Goal: Information Seeking & Learning: Check status

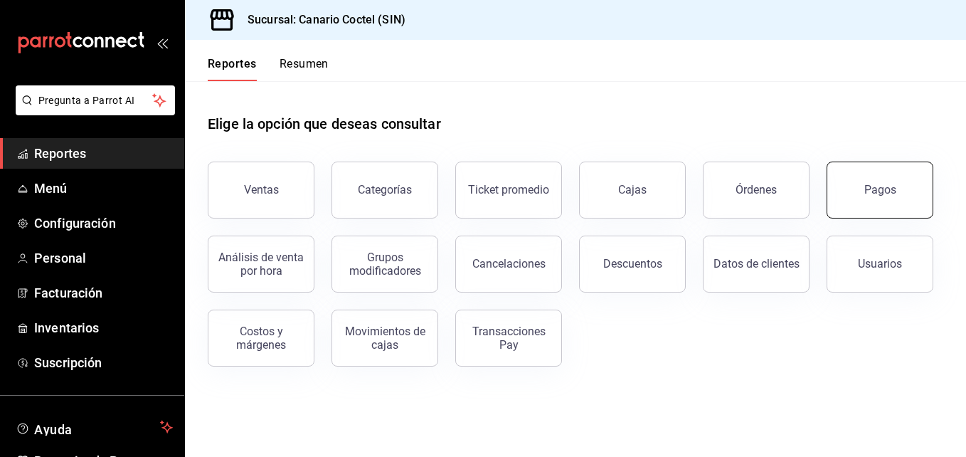
click at [892, 189] on div "Pagos" at bounding box center [880, 190] width 32 height 14
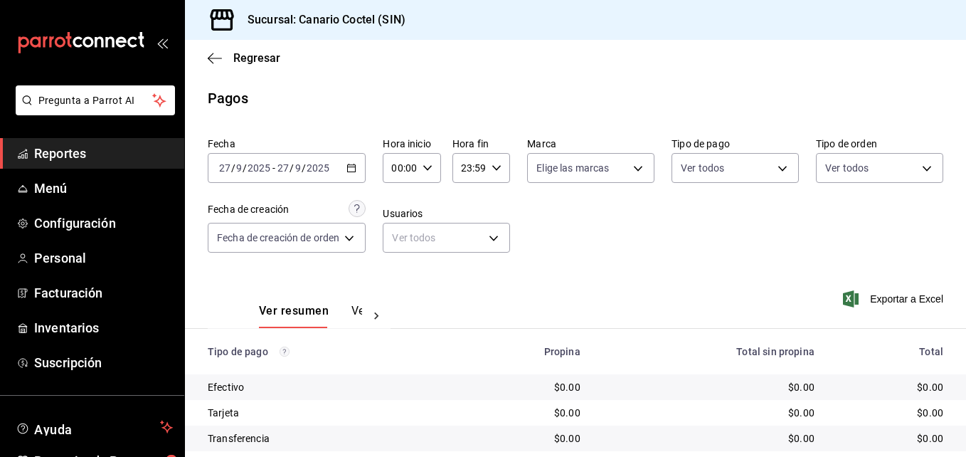
scroll to position [71, 0]
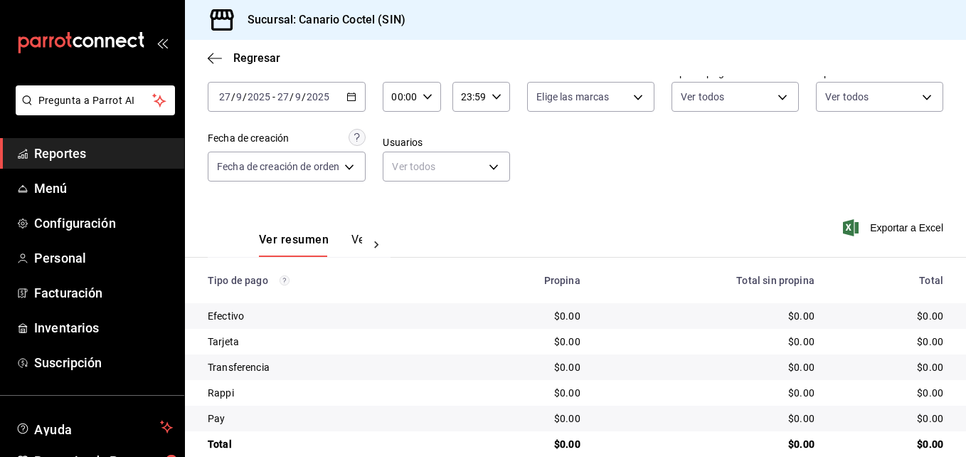
click at [355, 97] on icon "button" at bounding box center [351, 97] width 10 height 10
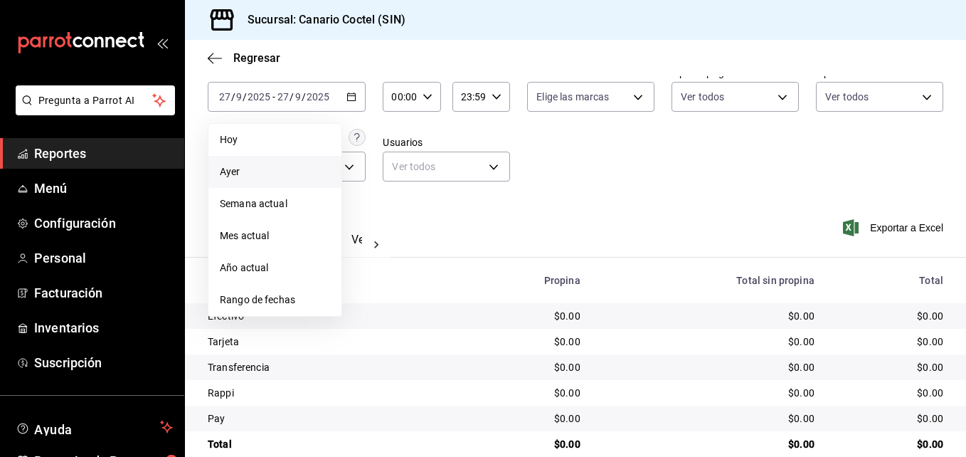
click at [251, 176] on span "Ayer" at bounding box center [275, 171] width 110 height 15
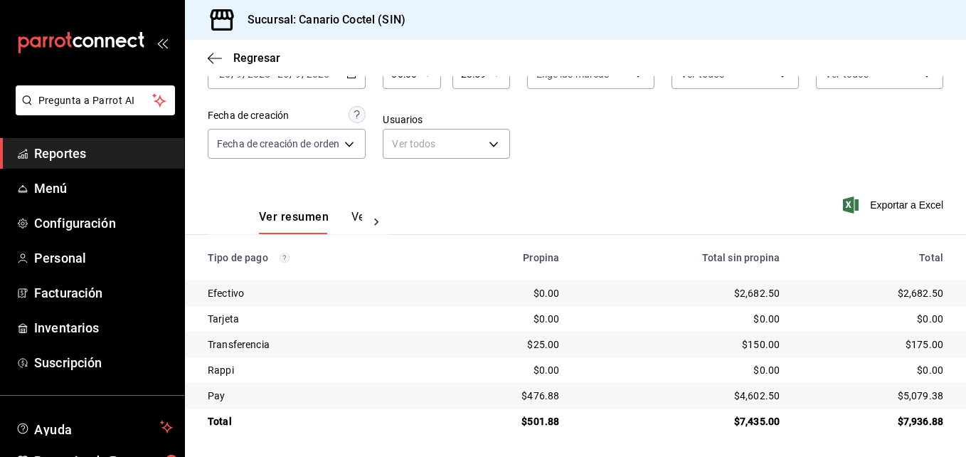
scroll to position [23, 0]
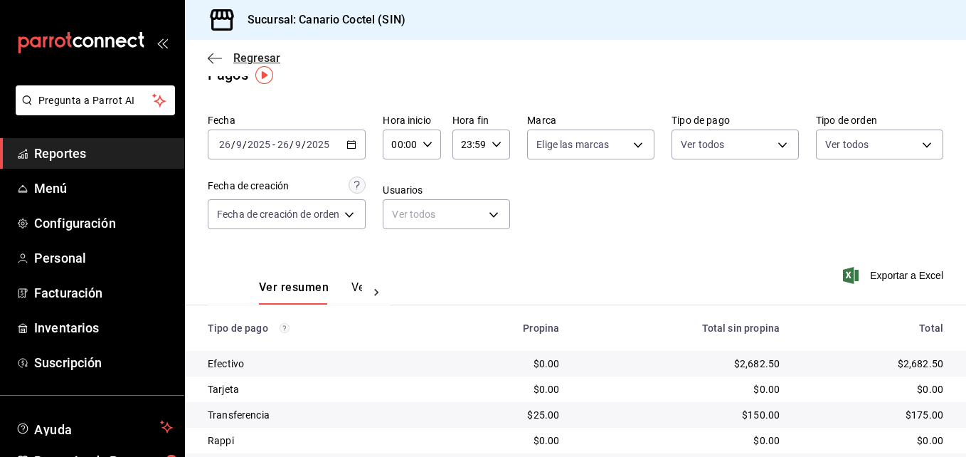
click at [240, 59] on span "Regresar" at bounding box center [256, 58] width 47 height 14
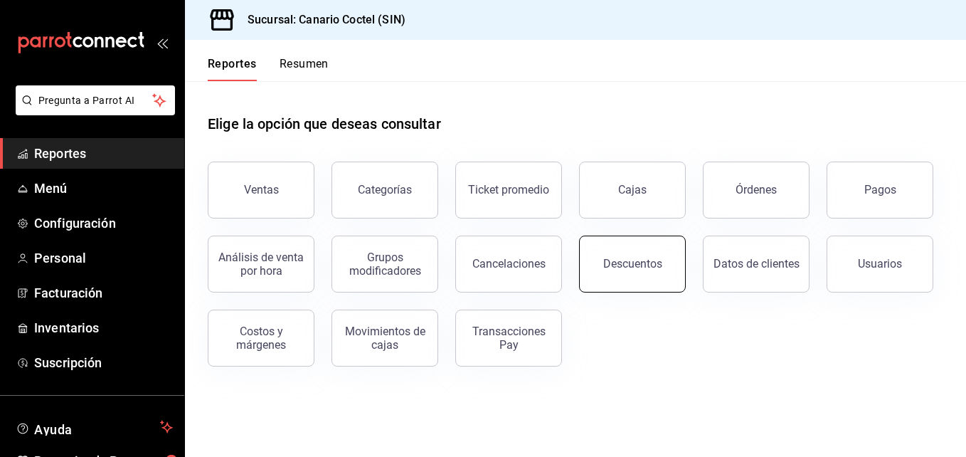
click at [654, 271] on button "Descuentos" at bounding box center [632, 263] width 107 height 57
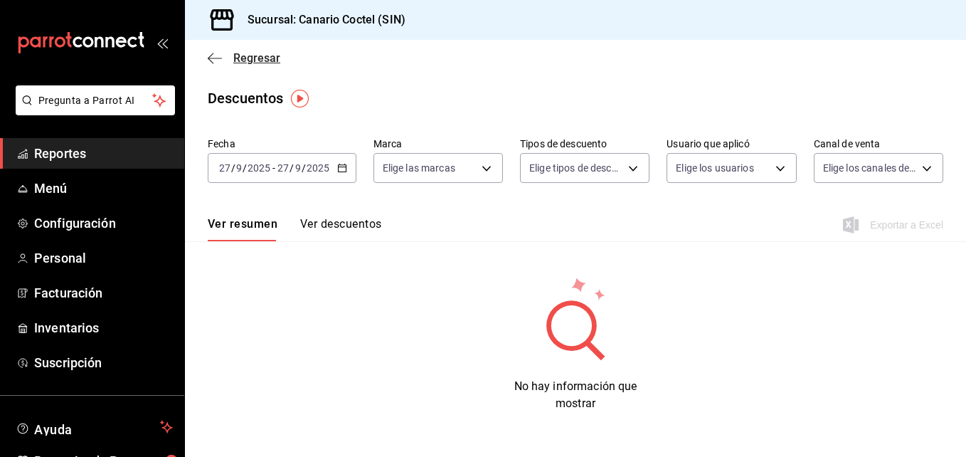
click at [242, 56] on span "Regresar" at bounding box center [256, 58] width 47 height 14
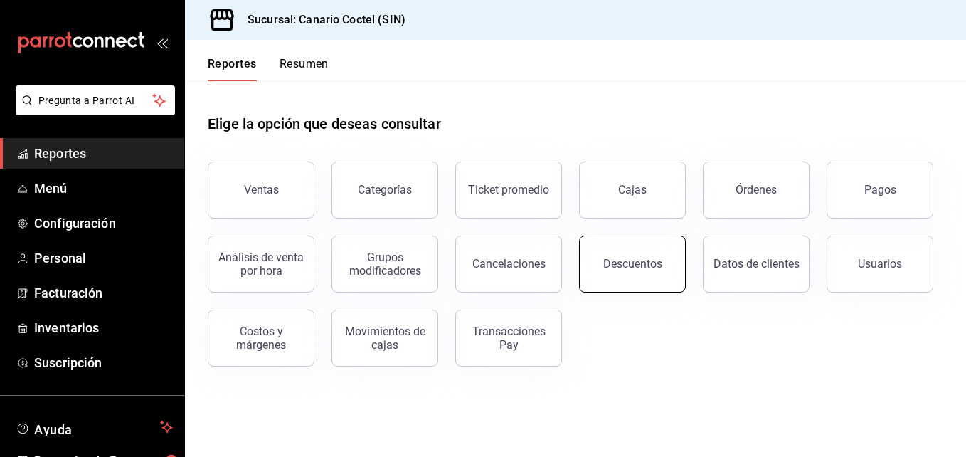
click at [635, 267] on div "Descuentos" at bounding box center [632, 264] width 59 height 14
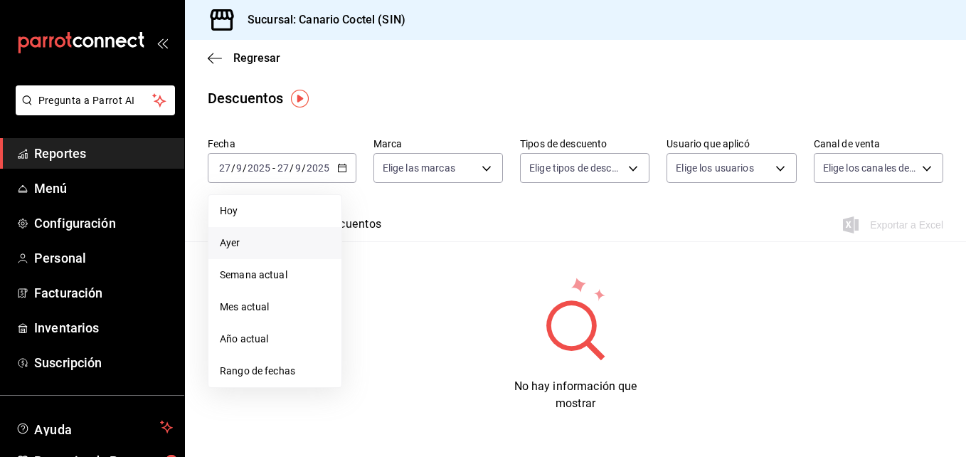
click at [236, 242] on span "Ayer" at bounding box center [275, 242] width 110 height 15
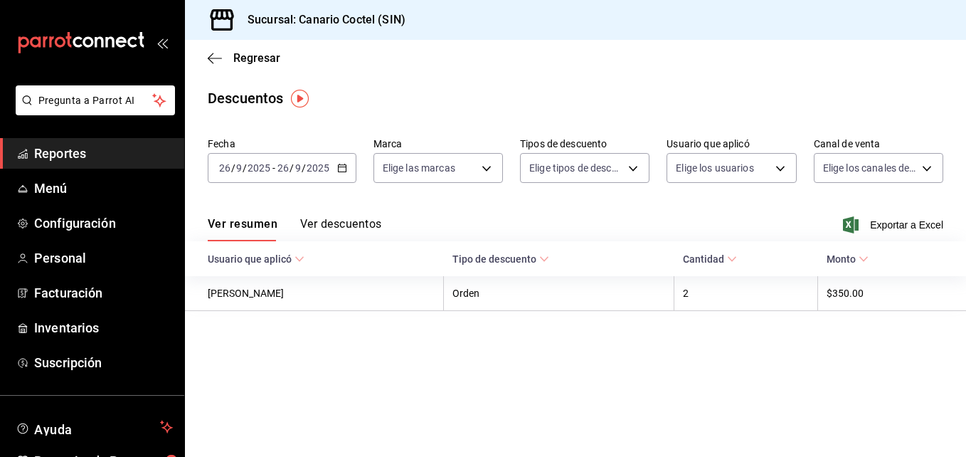
click at [336, 221] on button "Ver descuentos" at bounding box center [340, 229] width 81 height 24
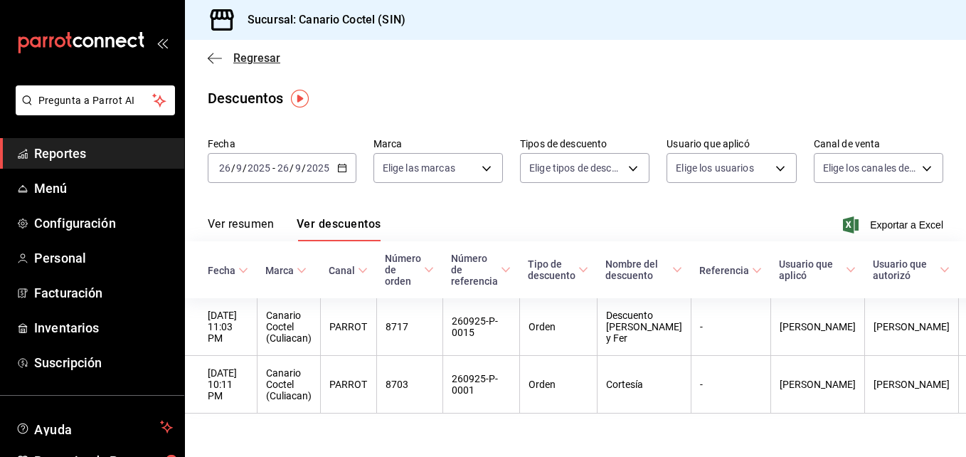
click at [242, 60] on span "Regresar" at bounding box center [256, 58] width 47 height 14
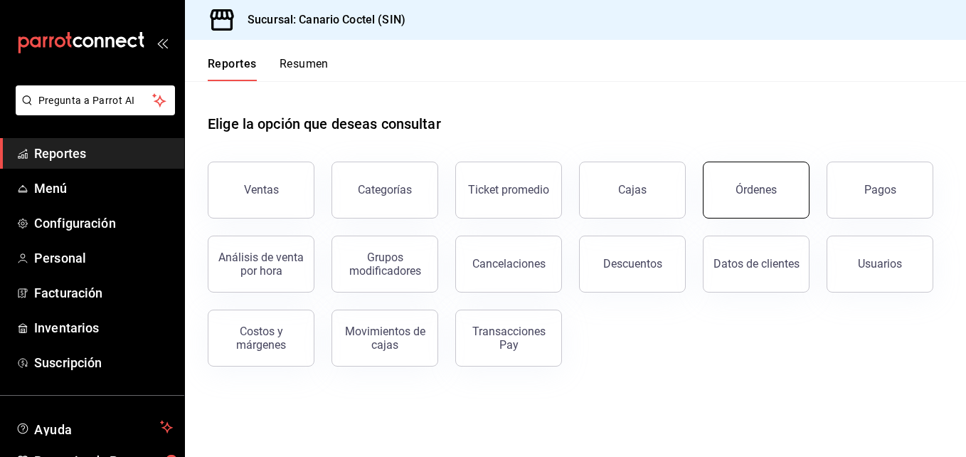
click at [775, 187] on button "Órdenes" at bounding box center [756, 189] width 107 height 57
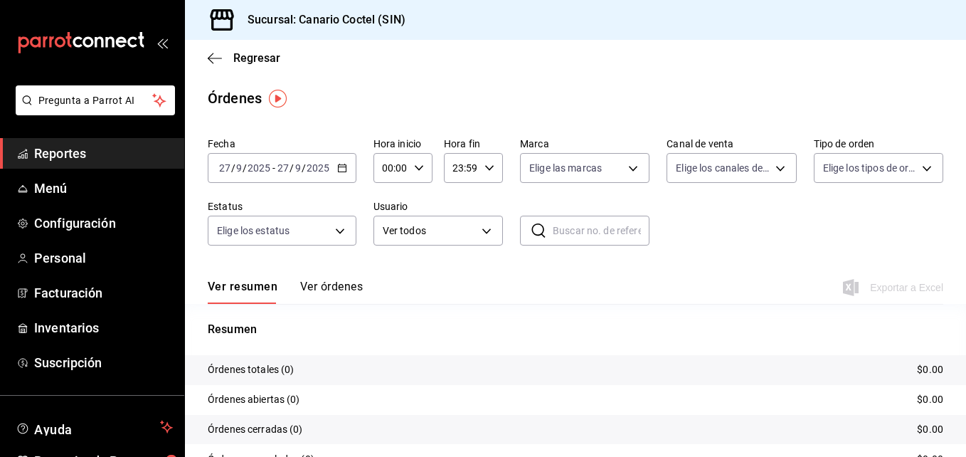
click at [343, 166] on icon "button" at bounding box center [342, 168] width 10 height 10
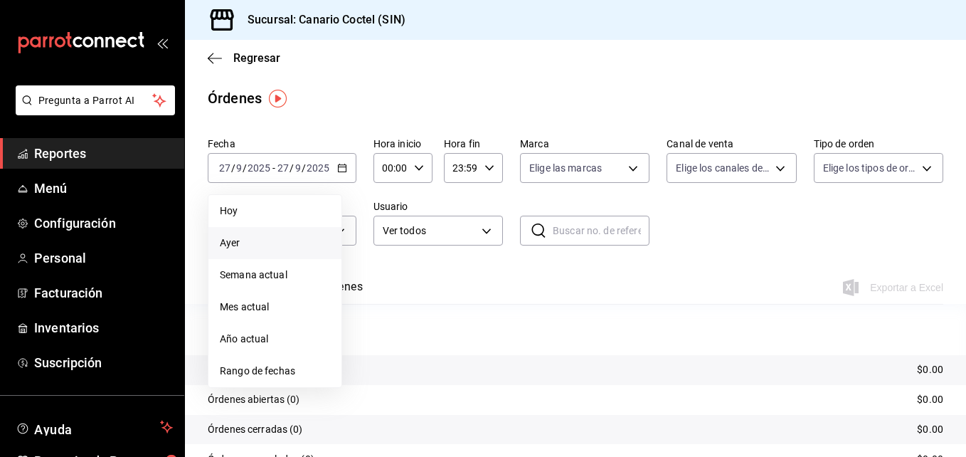
click at [228, 247] on span "Ayer" at bounding box center [275, 242] width 110 height 15
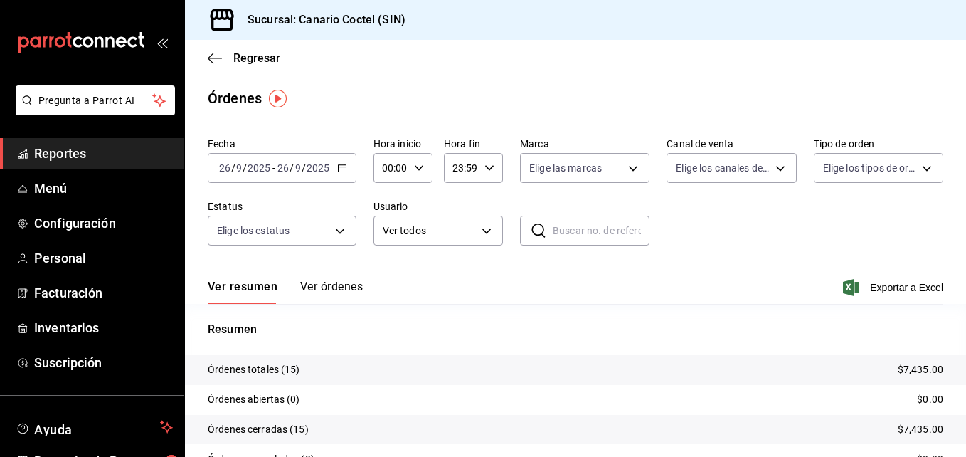
click at [349, 293] on button "Ver órdenes" at bounding box center [331, 291] width 63 height 24
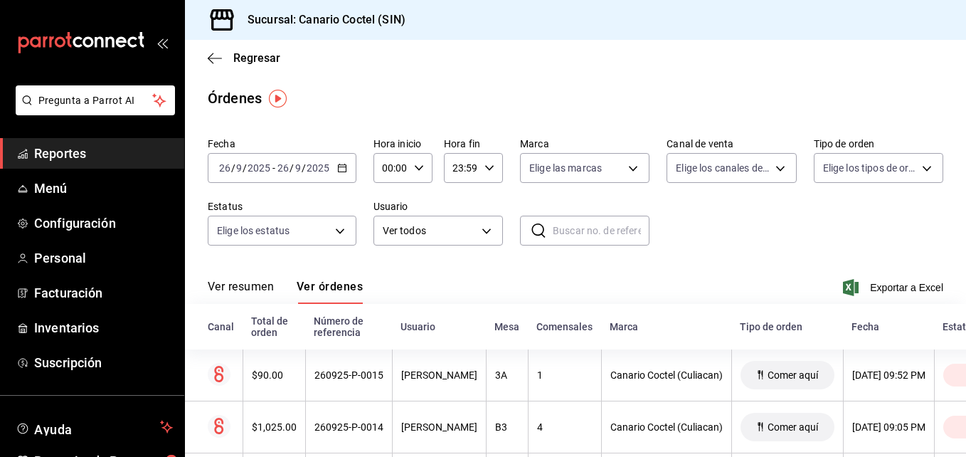
scroll to position [71, 0]
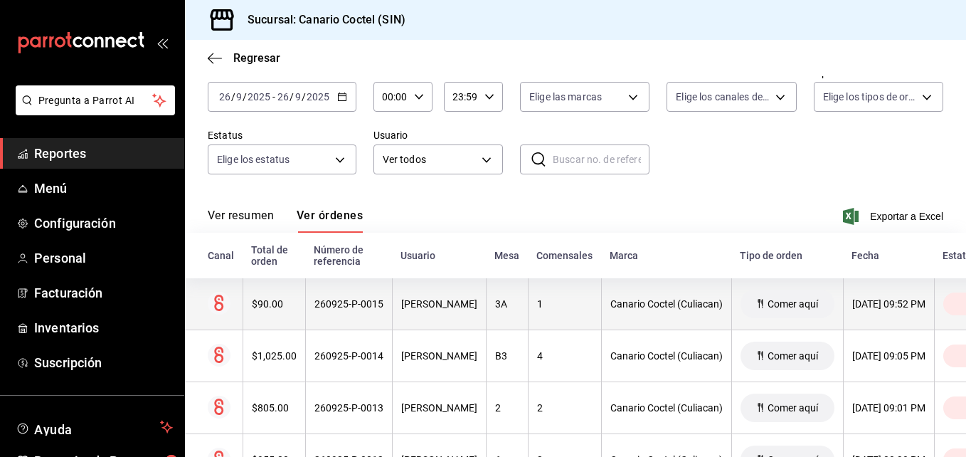
click at [277, 302] on div "$90.00" at bounding box center [274, 303] width 45 height 11
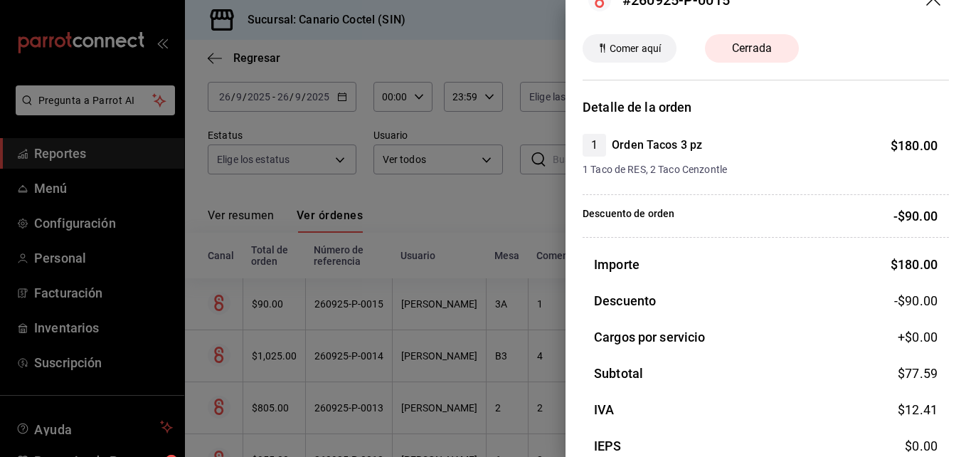
scroll to position [0, 0]
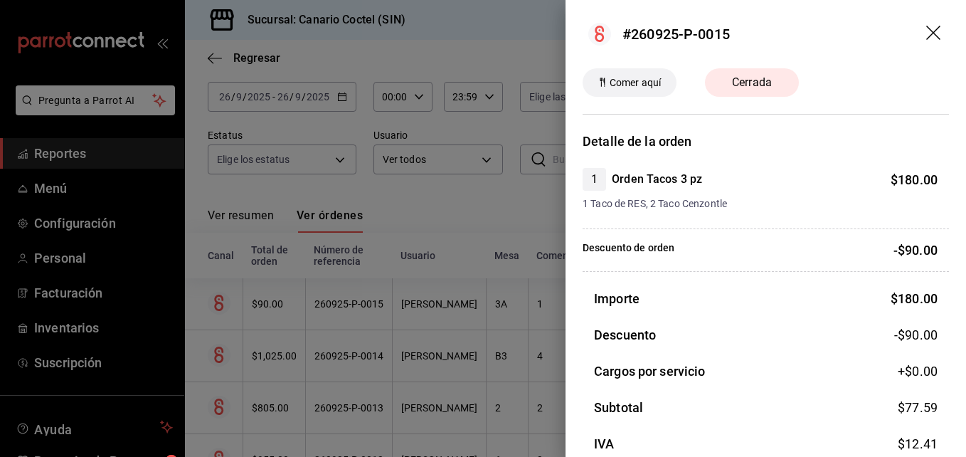
click at [502, 225] on div at bounding box center [483, 228] width 966 height 457
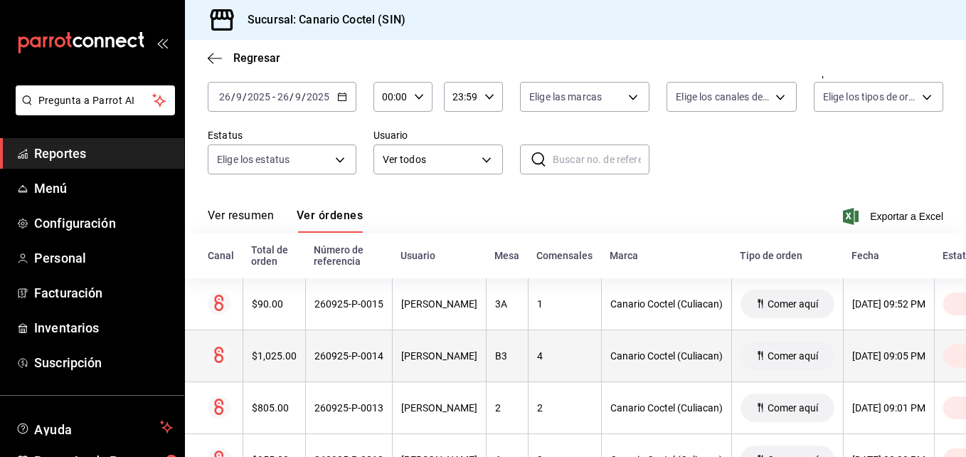
click at [282, 353] on div "$1,025.00" at bounding box center [274, 355] width 45 height 11
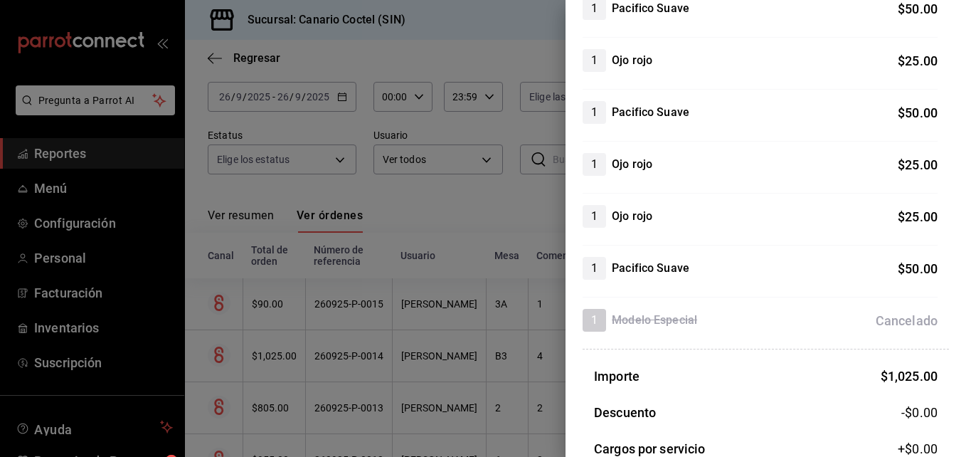
scroll to position [640, 0]
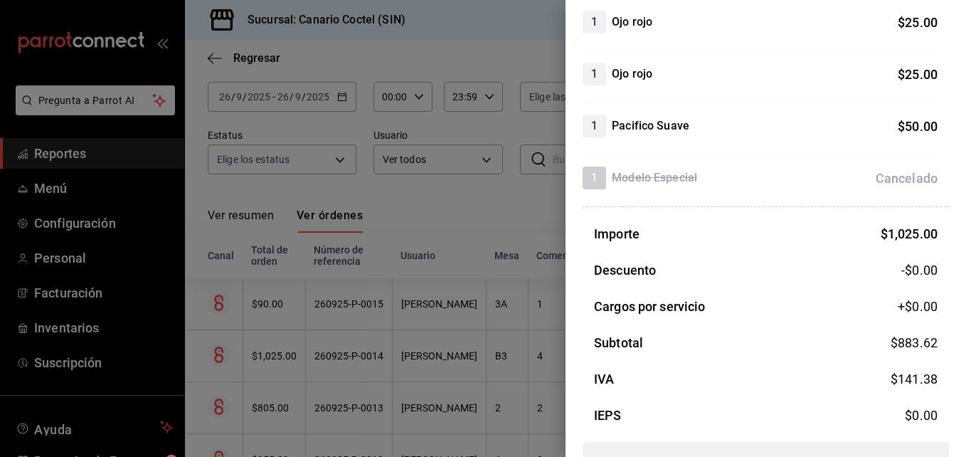
click at [490, 309] on div at bounding box center [483, 228] width 966 height 457
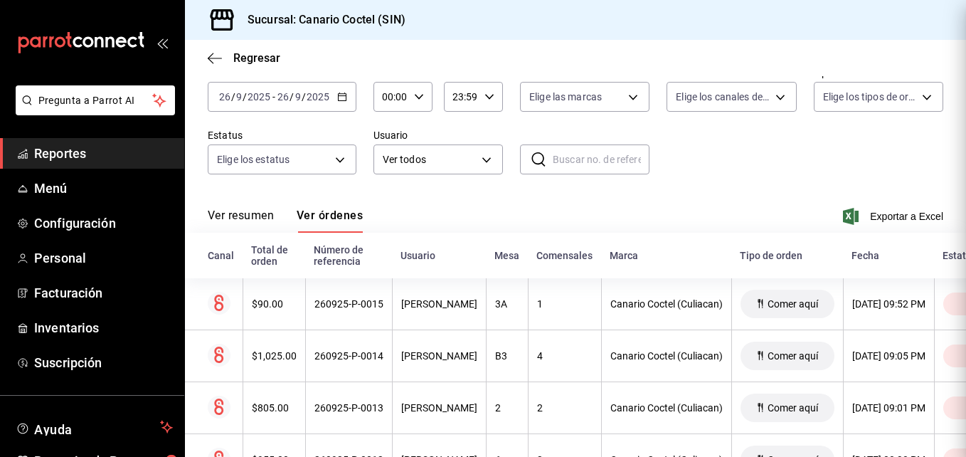
scroll to position [0, 0]
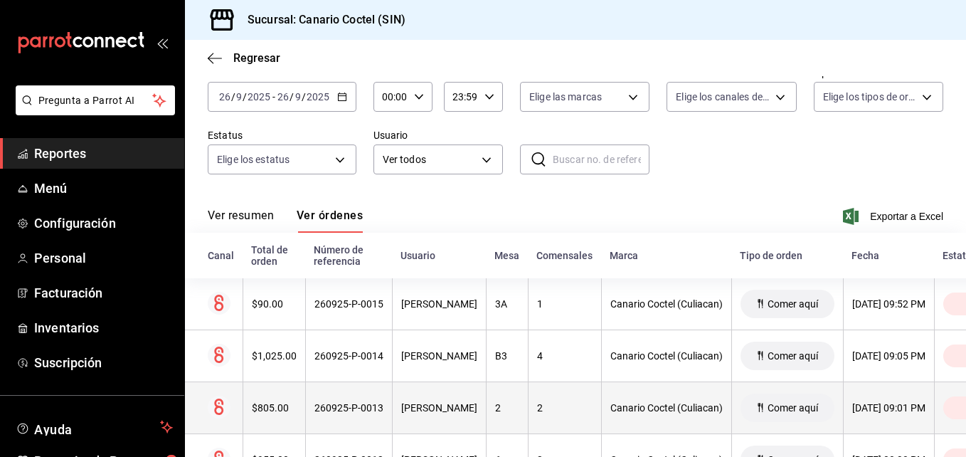
click at [256, 410] on div "$805.00" at bounding box center [274, 407] width 45 height 11
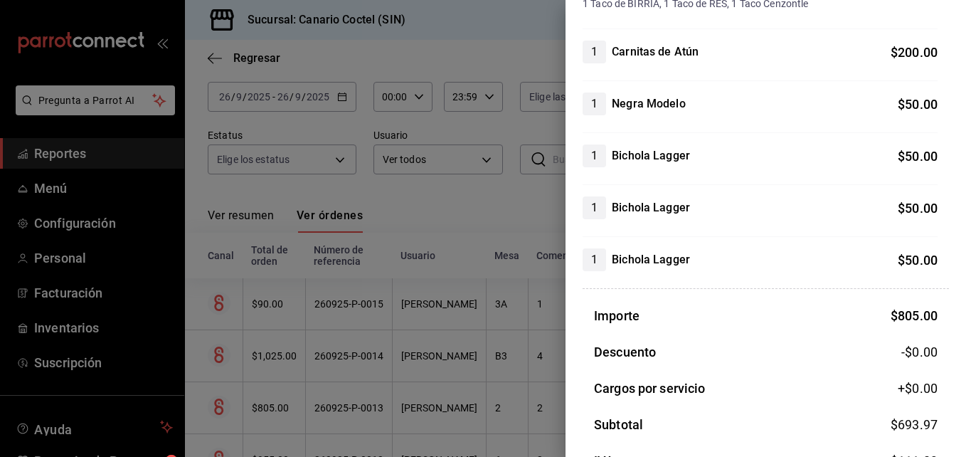
scroll to position [427, 0]
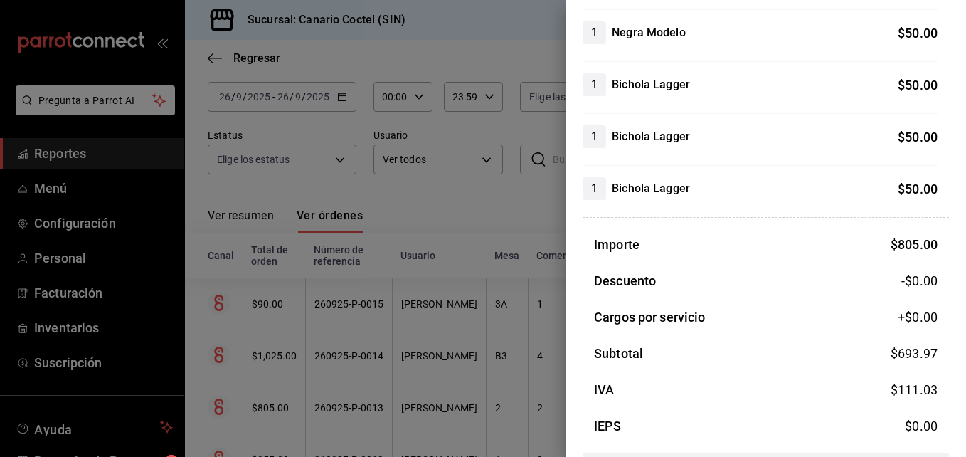
click at [272, 412] on div at bounding box center [483, 228] width 966 height 457
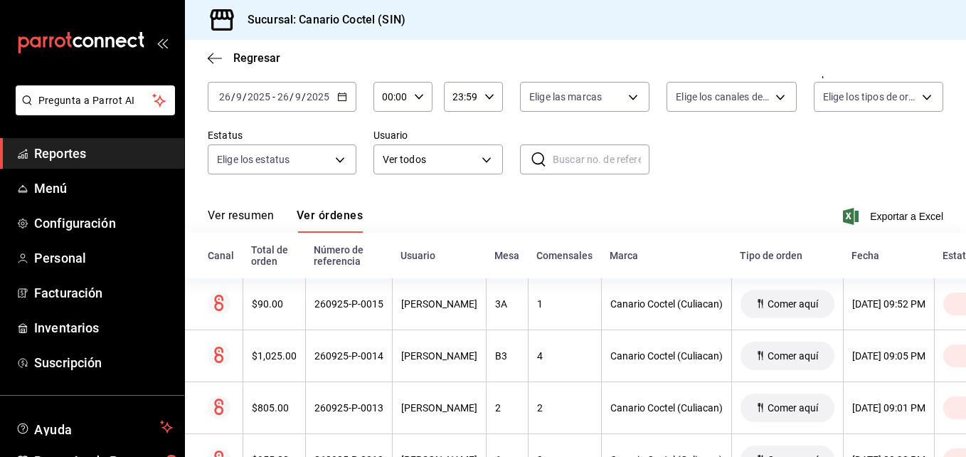
scroll to position [213, 0]
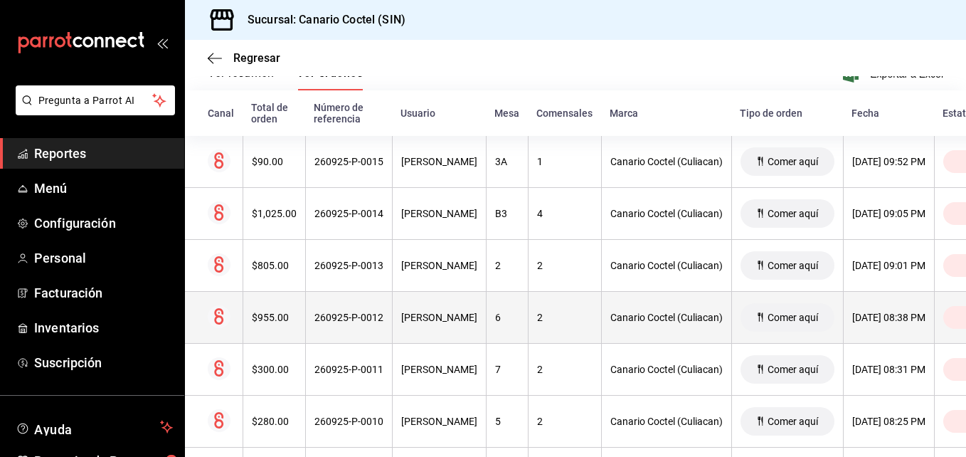
click at [277, 313] on div "$955.00" at bounding box center [274, 316] width 45 height 11
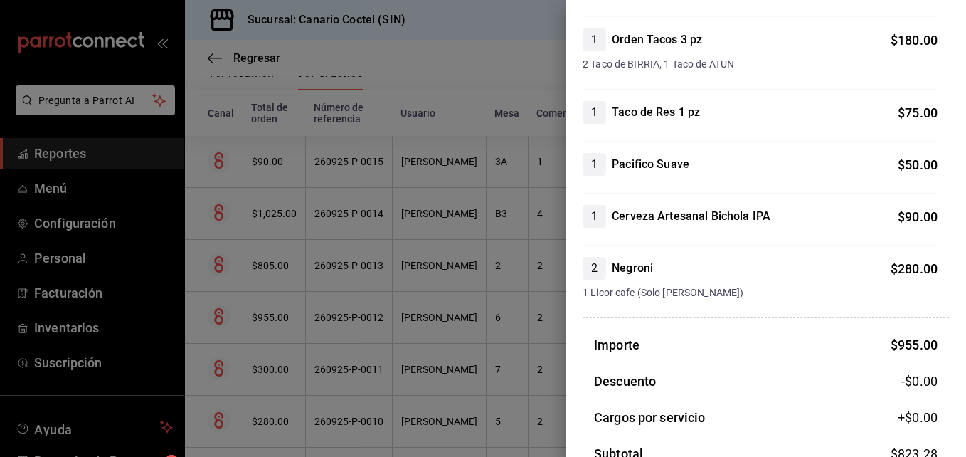
scroll to position [356, 0]
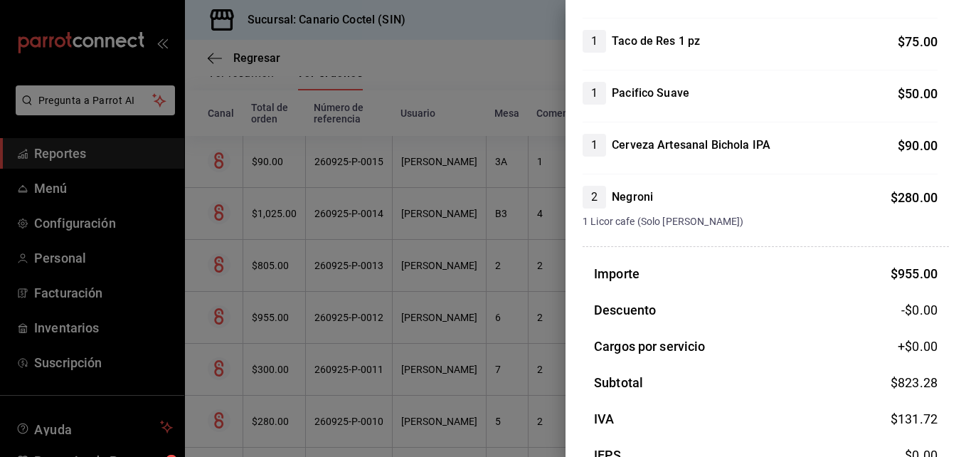
click at [272, 370] on div at bounding box center [483, 228] width 966 height 457
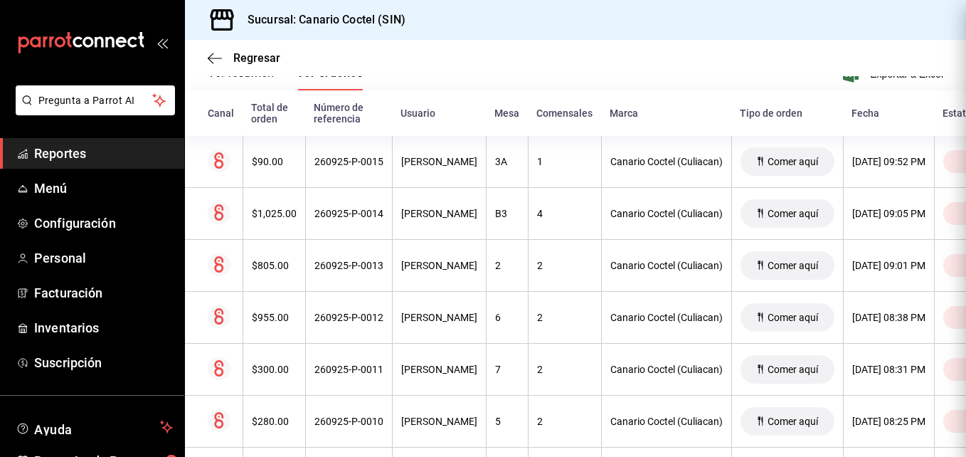
scroll to position [0, 0]
click at [272, 370] on div "$300.00" at bounding box center [274, 368] width 45 height 11
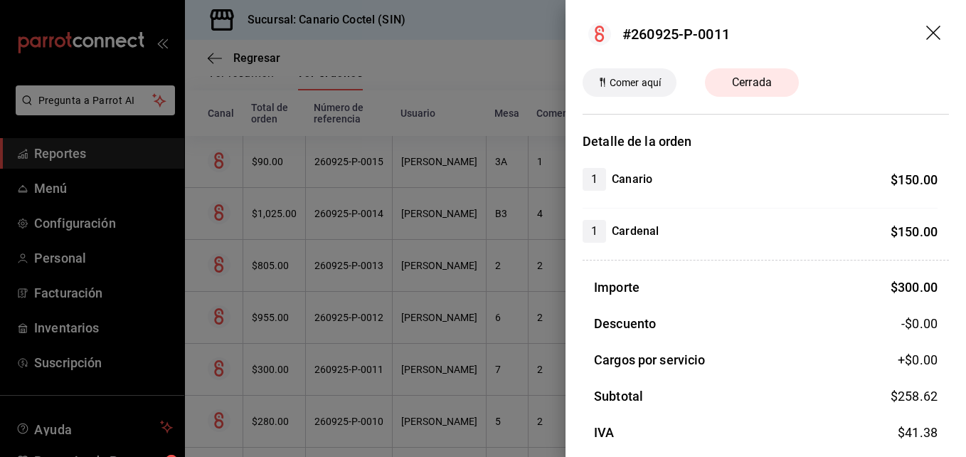
scroll to position [94, 0]
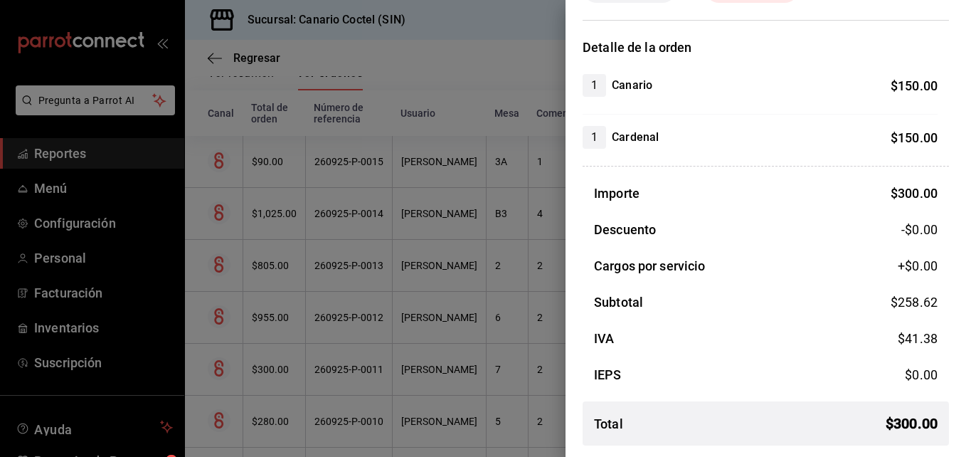
click at [284, 420] on div at bounding box center [483, 228] width 966 height 457
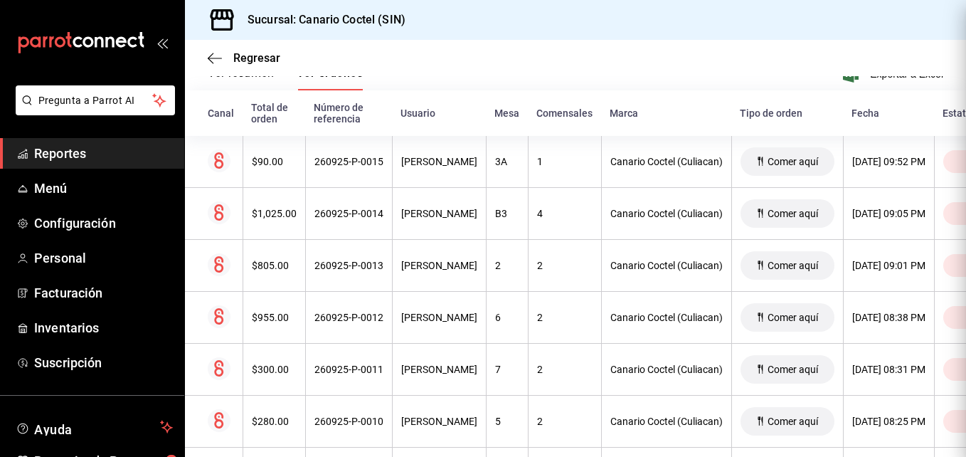
scroll to position [0, 0]
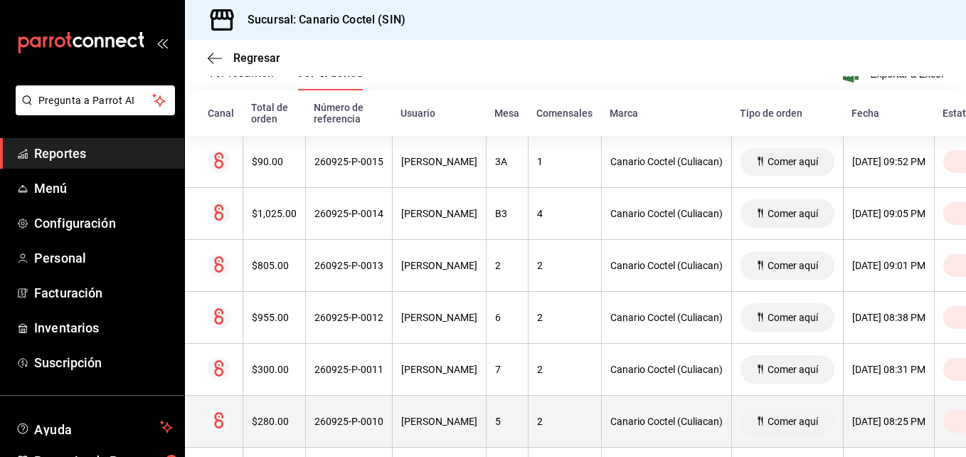
click at [283, 420] on div "$280.00" at bounding box center [274, 420] width 45 height 11
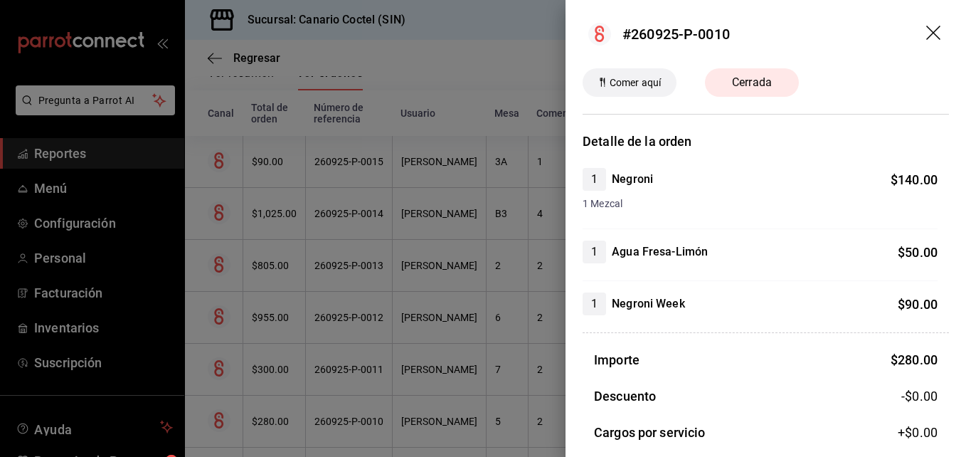
scroll to position [71, 0]
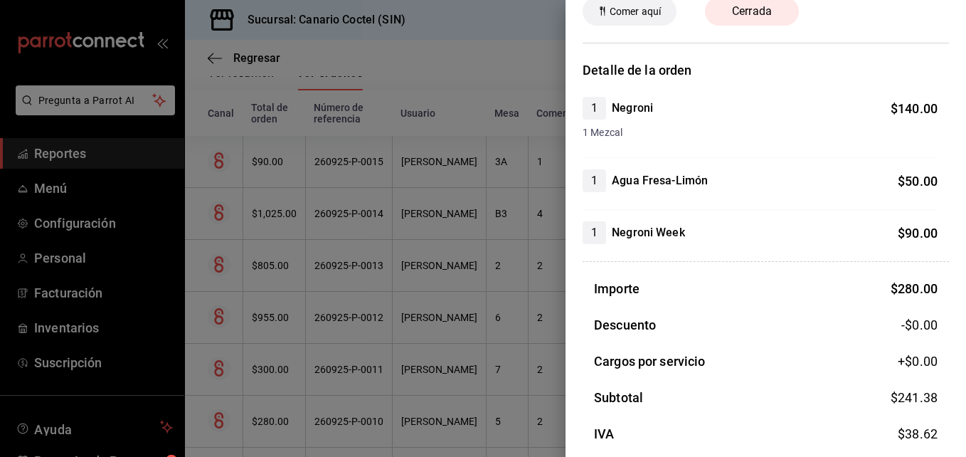
click at [329, 425] on div at bounding box center [483, 228] width 966 height 457
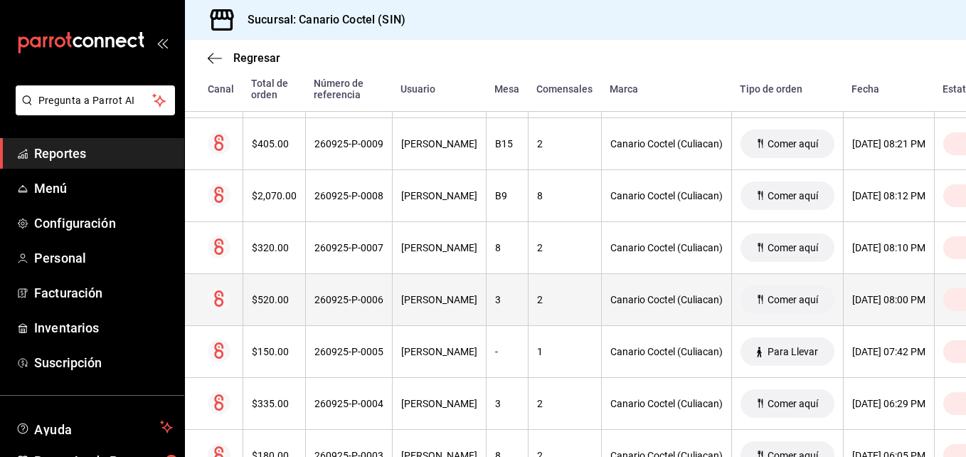
scroll to position [498, 0]
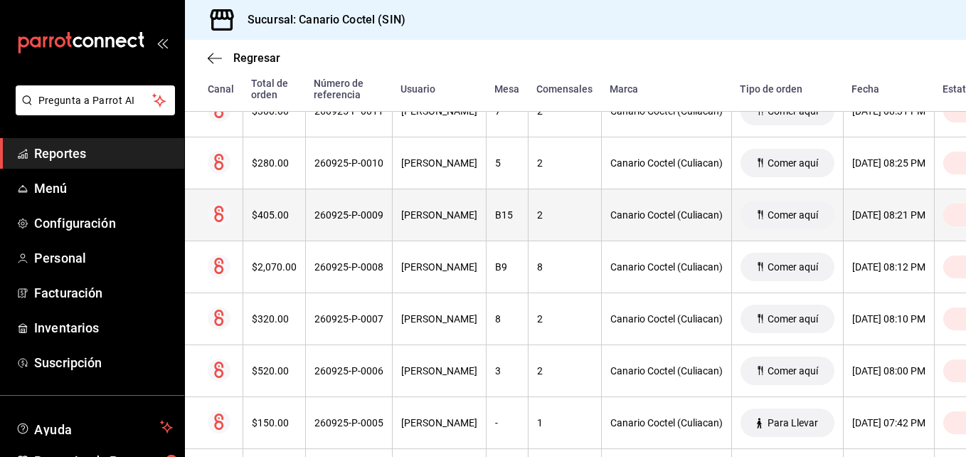
click at [349, 218] on div "260925-P-0009" at bounding box center [348, 214] width 69 height 11
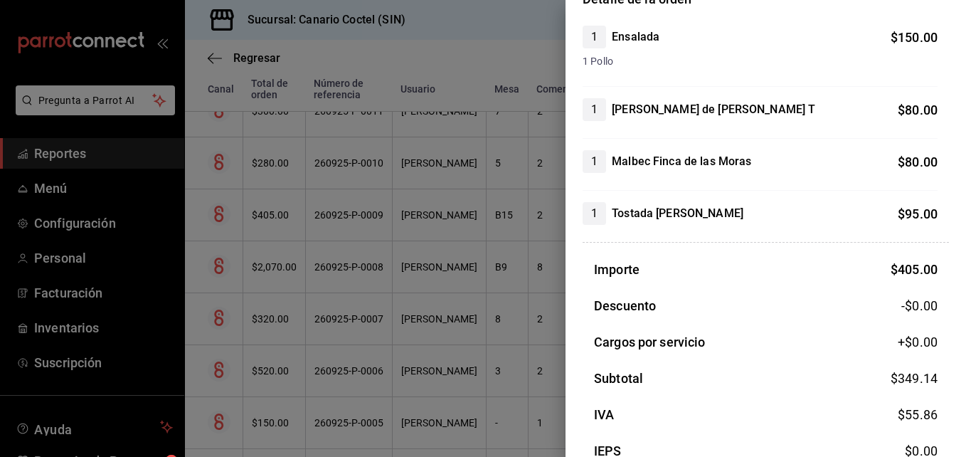
scroll to position [71, 0]
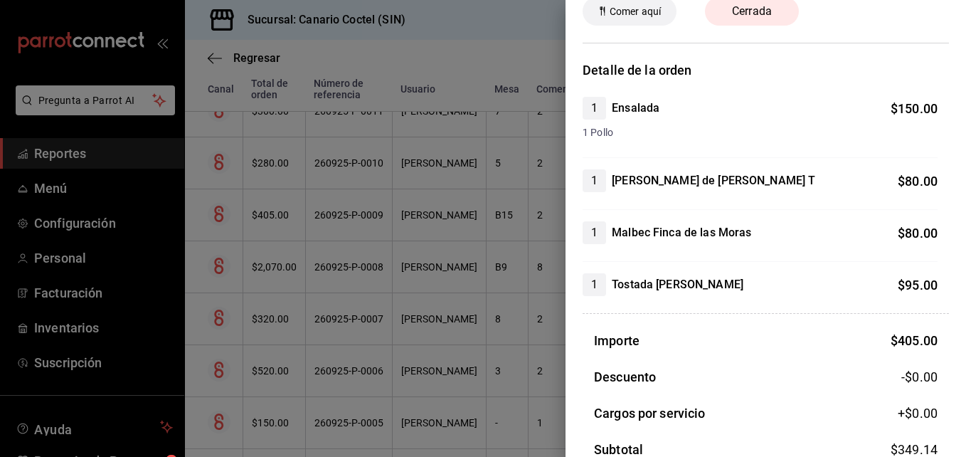
click at [341, 267] on div at bounding box center [483, 228] width 966 height 457
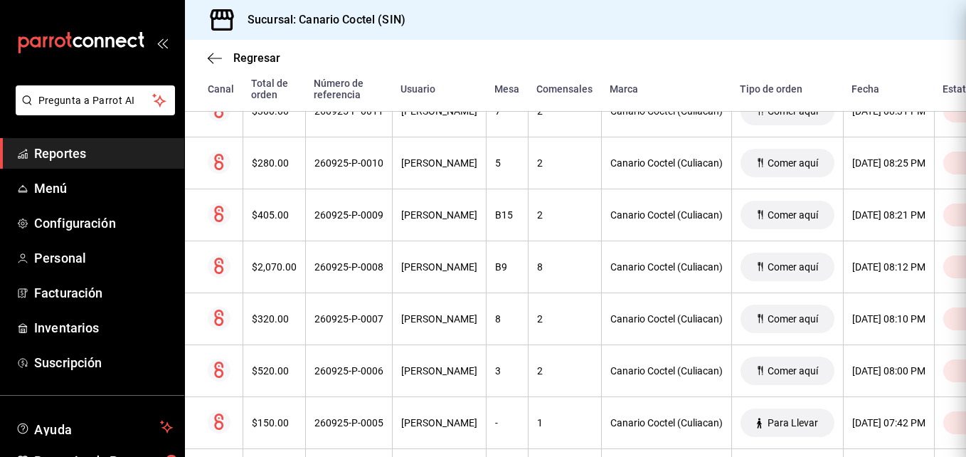
scroll to position [0, 0]
click at [341, 267] on div "260925-P-0008" at bounding box center [348, 266] width 69 height 11
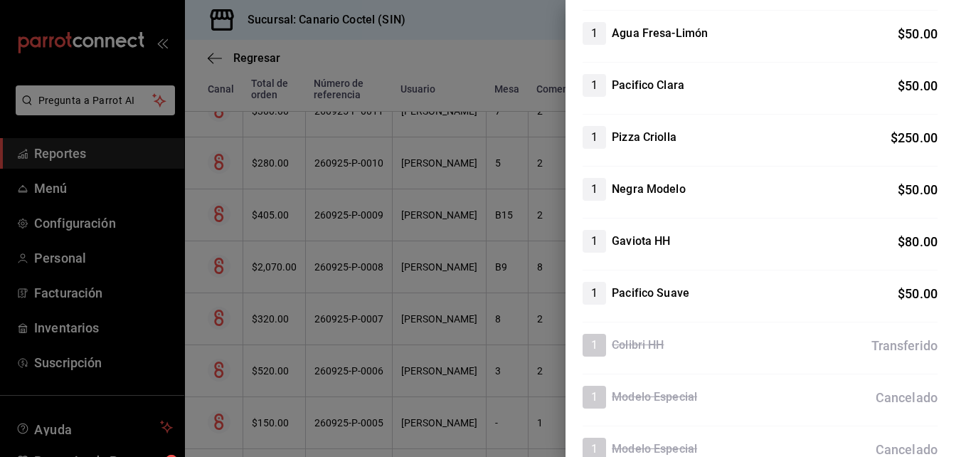
scroll to position [996, 0]
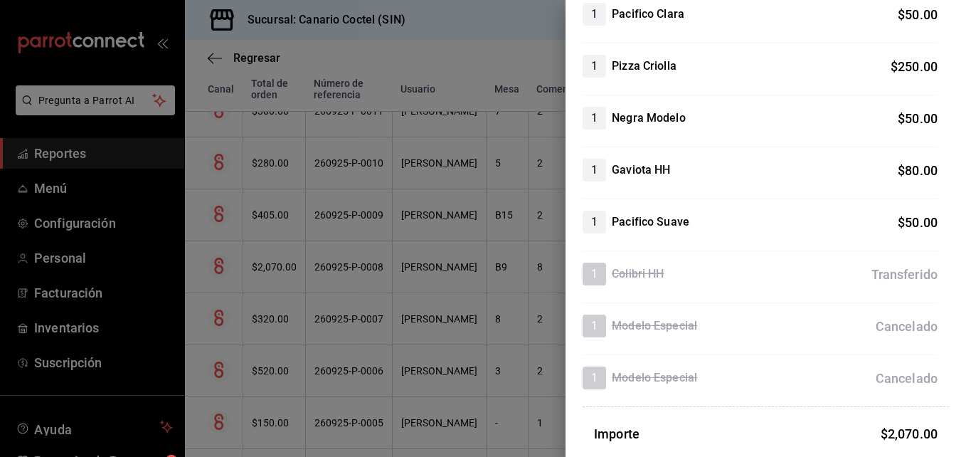
click at [272, 215] on div at bounding box center [483, 228] width 966 height 457
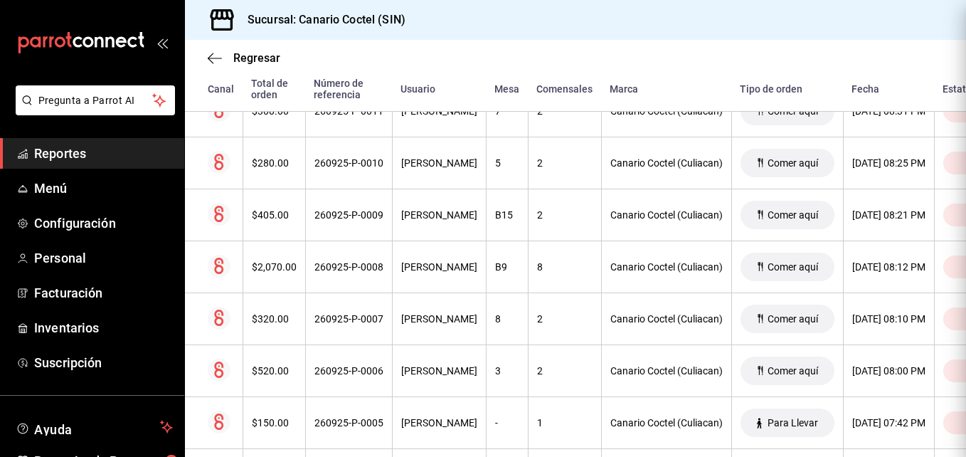
scroll to position [0, 0]
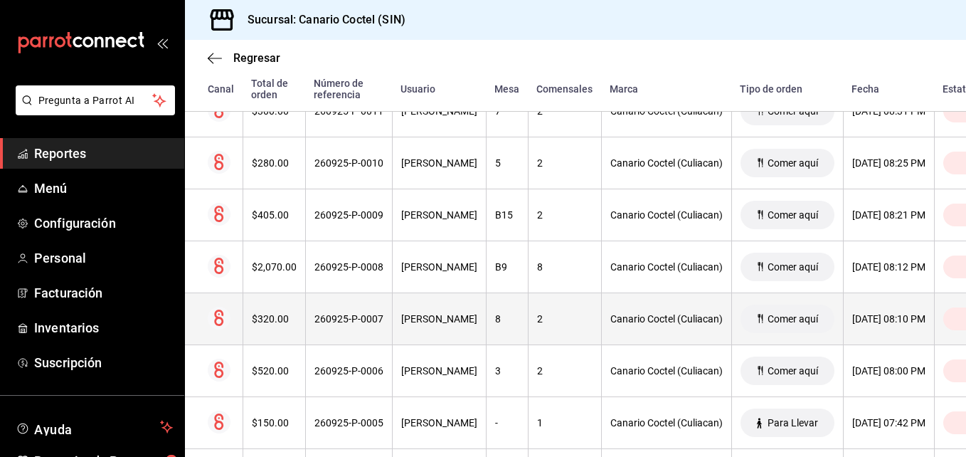
click at [271, 324] on div "$320.00" at bounding box center [274, 318] width 45 height 11
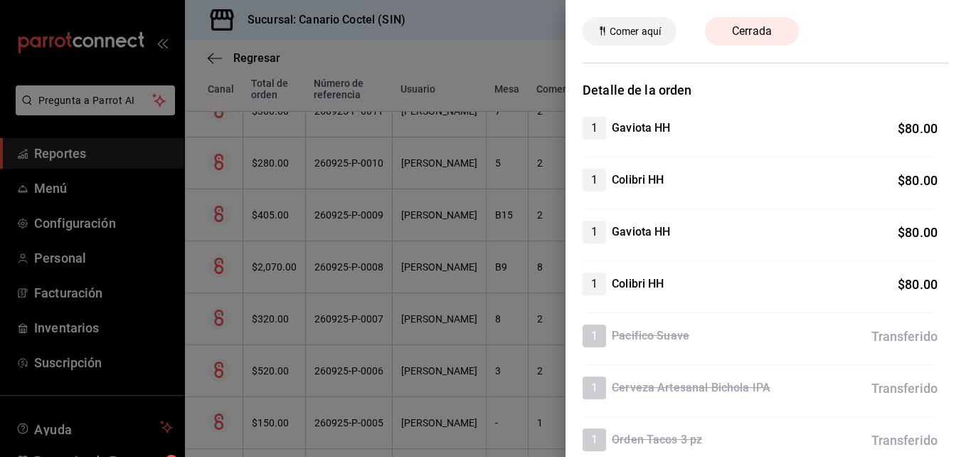
scroll to position [122, 0]
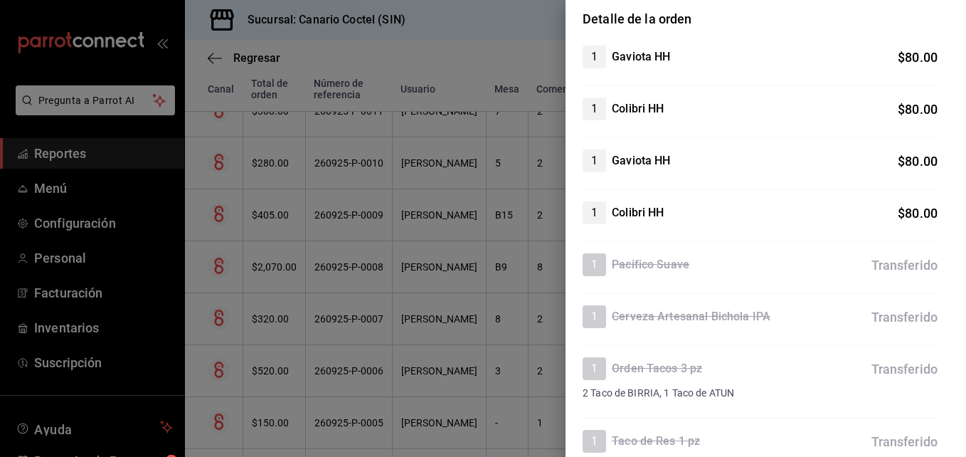
click at [339, 425] on div at bounding box center [483, 228] width 966 height 457
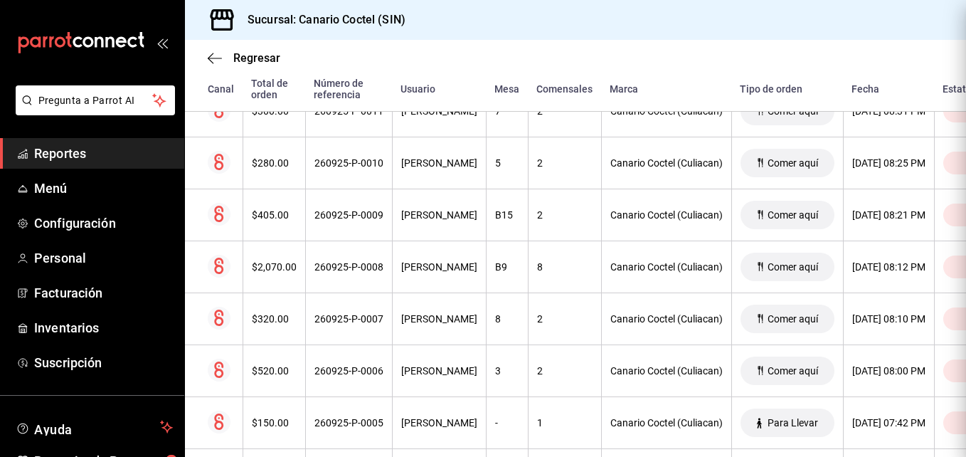
scroll to position [0, 0]
click at [339, 425] on div "260925-P-0005" at bounding box center [348, 422] width 69 height 11
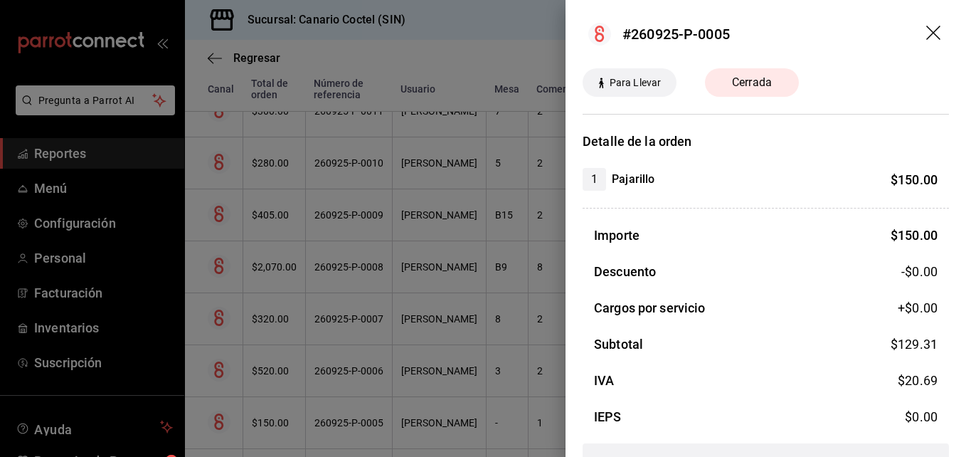
scroll to position [42, 0]
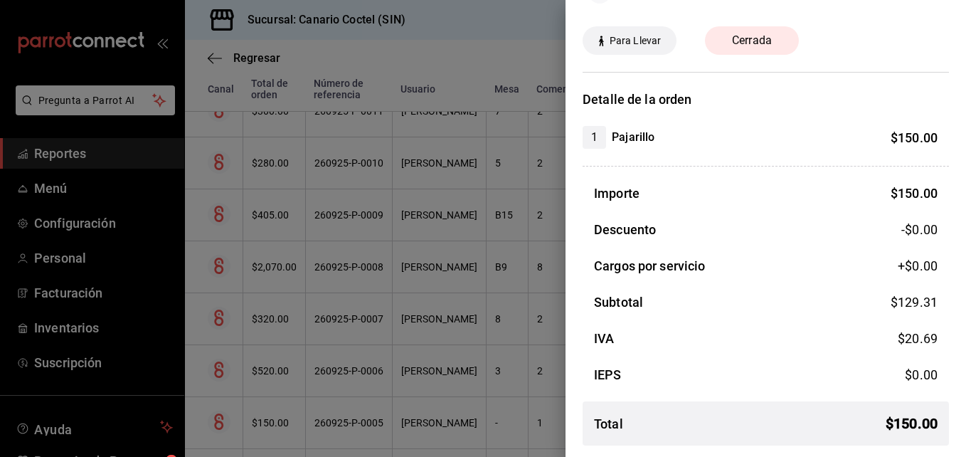
click at [366, 422] on div at bounding box center [483, 228] width 966 height 457
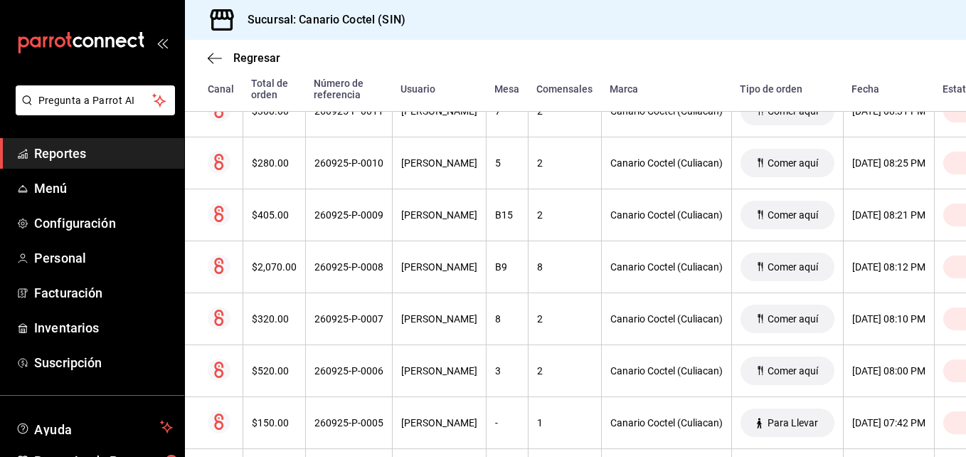
scroll to position [569, 0]
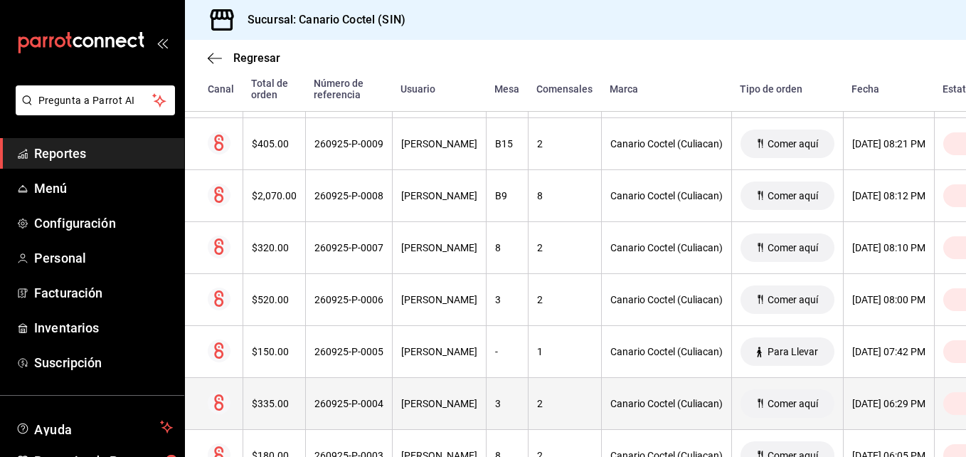
click at [365, 403] on div "260925-P-0004" at bounding box center [348, 403] width 69 height 11
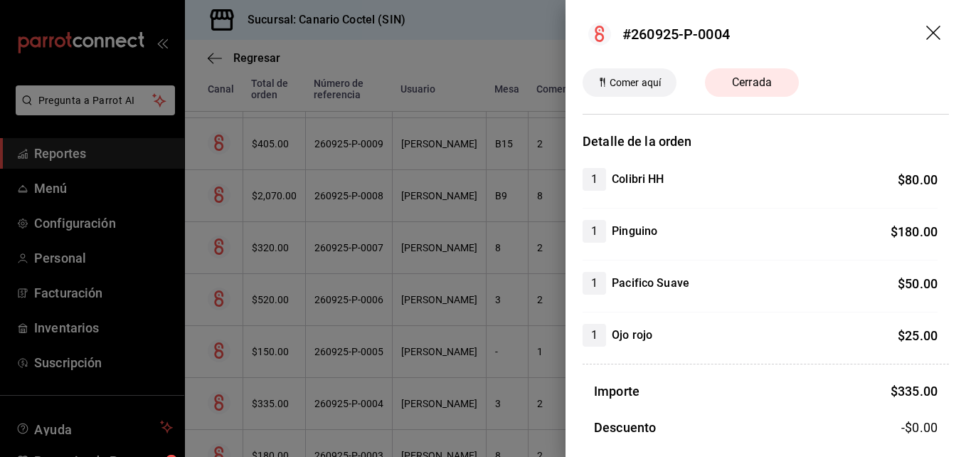
click at [365, 403] on div at bounding box center [483, 228] width 966 height 457
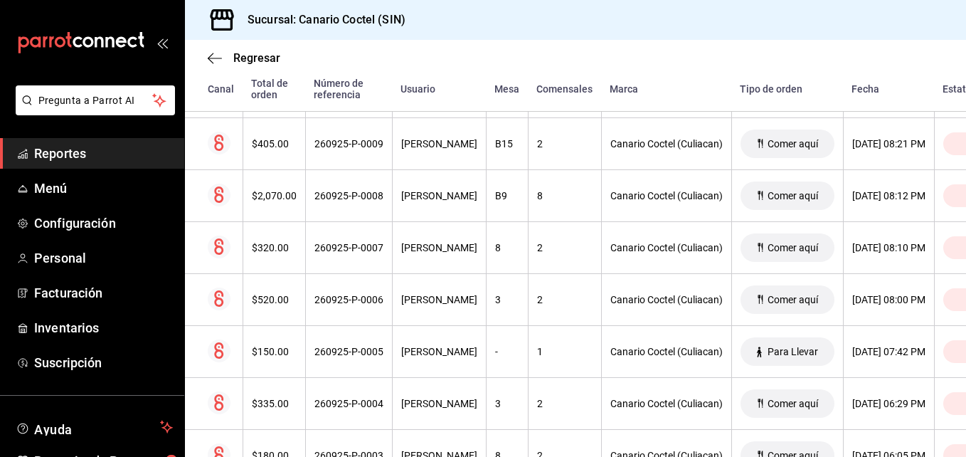
scroll to position [711, 0]
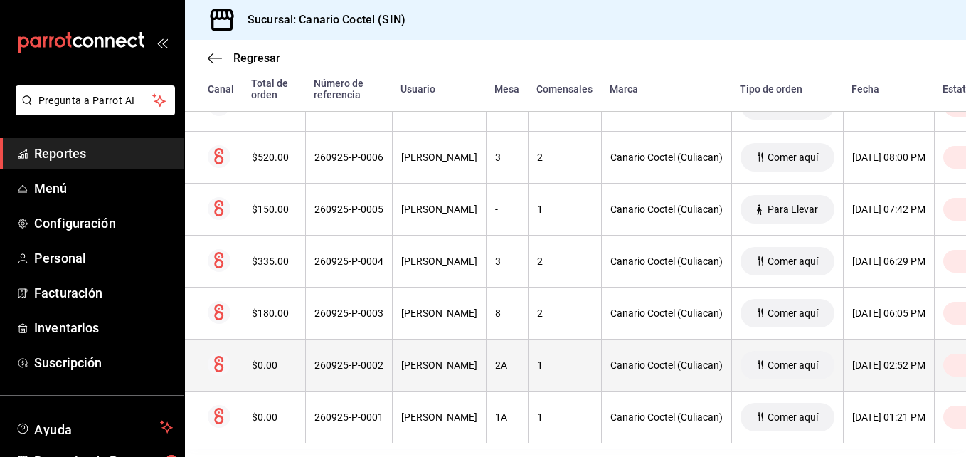
click at [365, 368] on div "260925-P-0002" at bounding box center [348, 364] width 69 height 11
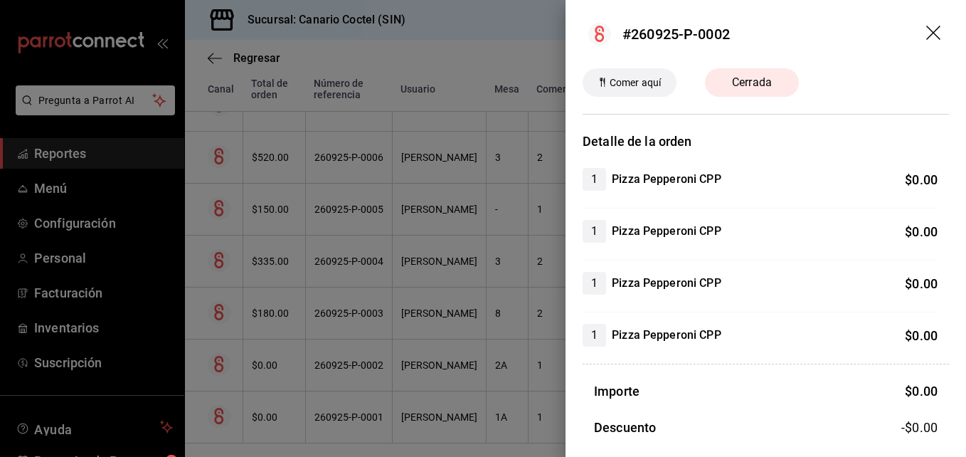
click at [365, 368] on div at bounding box center [483, 228] width 966 height 457
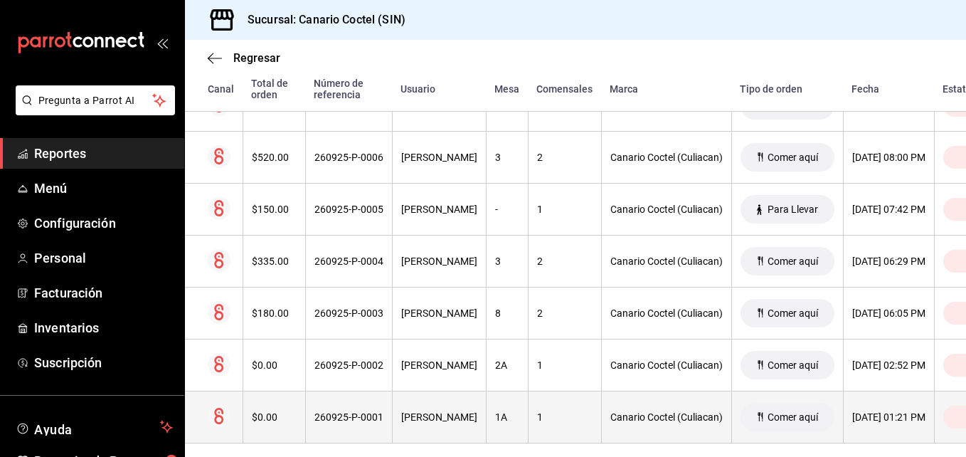
click at [374, 414] on div "260925-P-0001" at bounding box center [348, 416] width 69 height 11
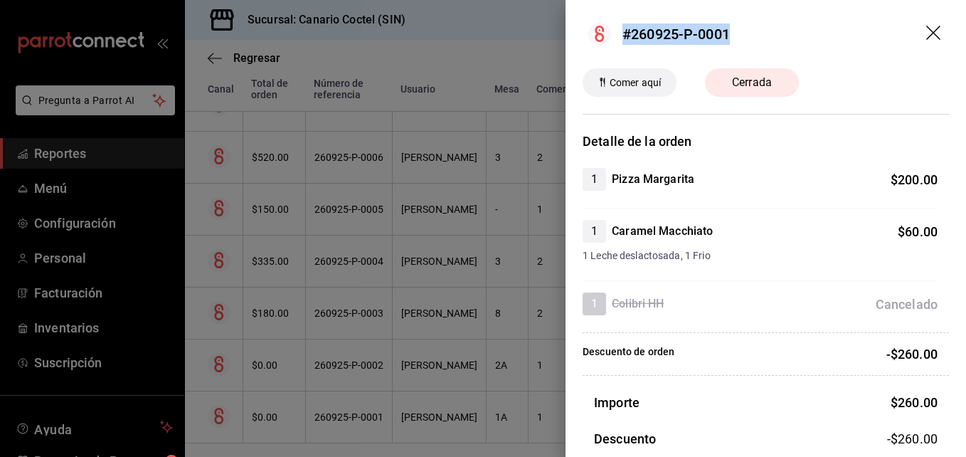
drag, startPoint x: 638, startPoint y: 33, endPoint x: 737, endPoint y: 43, distance: 99.3
click at [737, 43] on header "#260925-P-0001" at bounding box center [765, 34] width 400 height 68
copy div "#260925-P-0001"
click at [361, 420] on div at bounding box center [483, 228] width 966 height 457
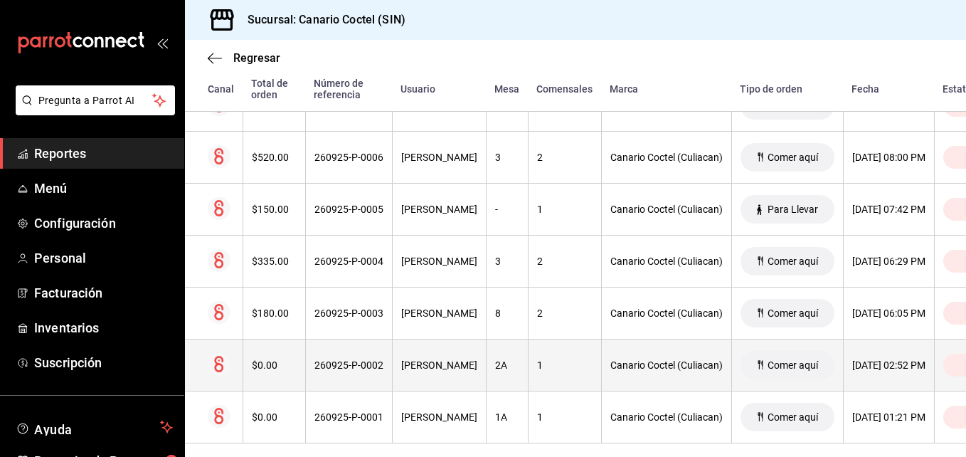
click at [356, 365] on div "260925-P-0002" at bounding box center [348, 364] width 69 height 11
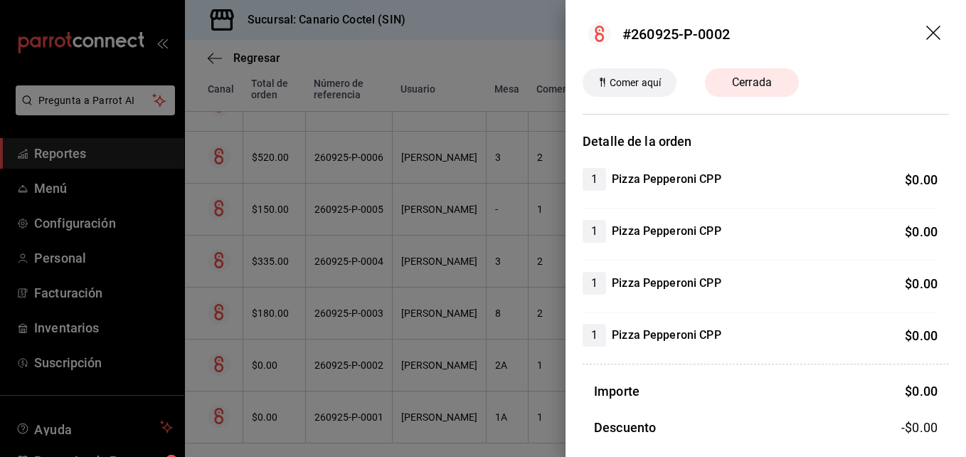
click at [356, 365] on div at bounding box center [483, 228] width 966 height 457
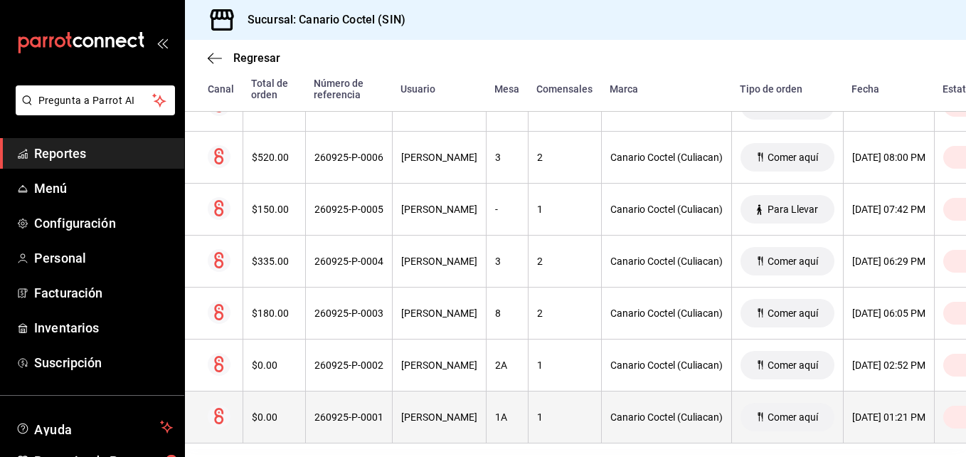
click at [366, 417] on div "260925-P-0001" at bounding box center [348, 416] width 69 height 11
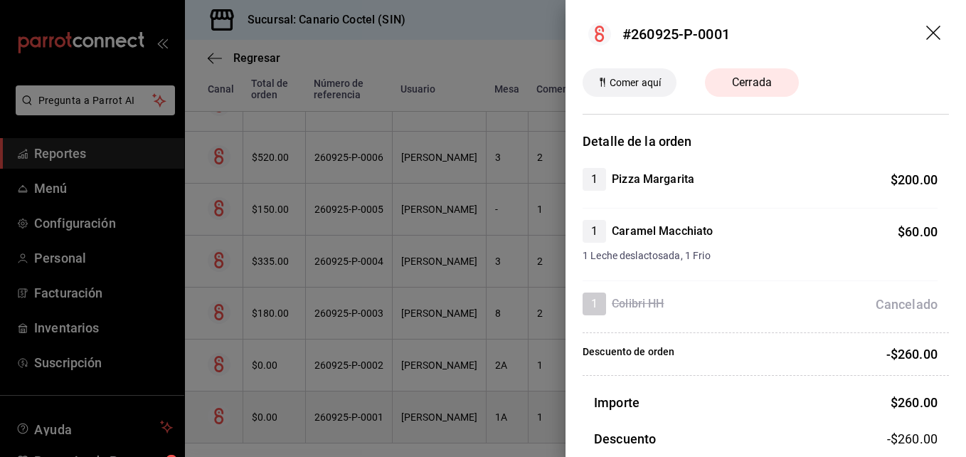
click at [366, 417] on div at bounding box center [483, 228] width 966 height 457
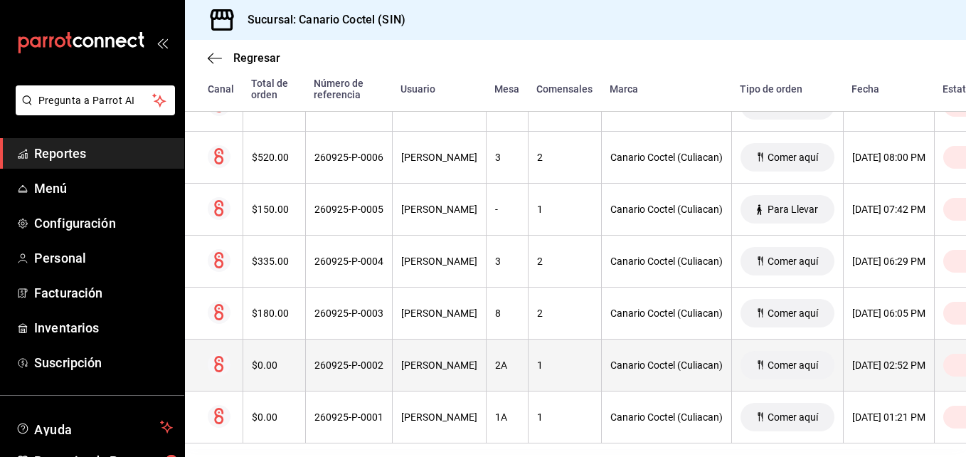
scroll to position [738, 0]
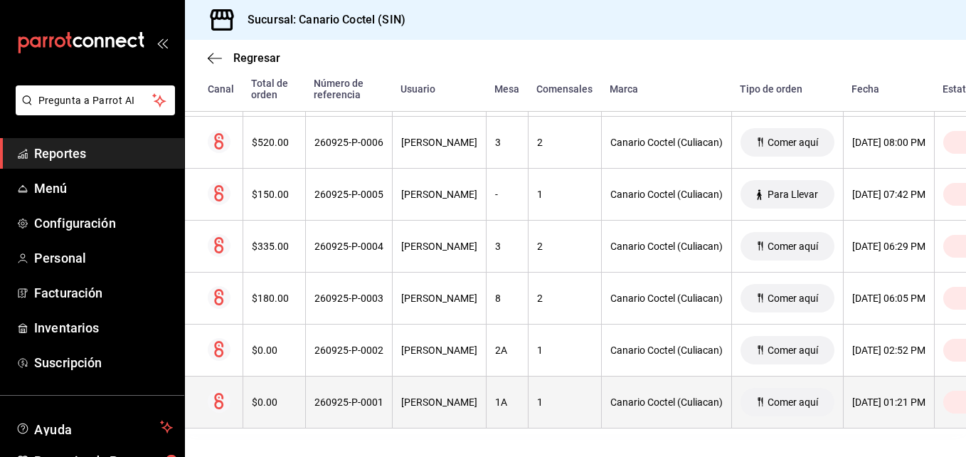
click at [355, 396] on div "260925-P-0001" at bounding box center [348, 401] width 69 height 11
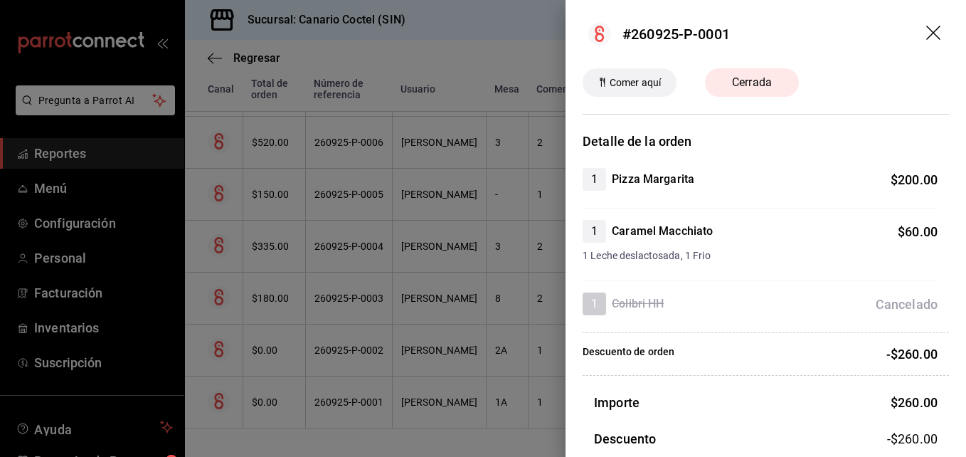
click at [346, 389] on div at bounding box center [483, 228] width 966 height 457
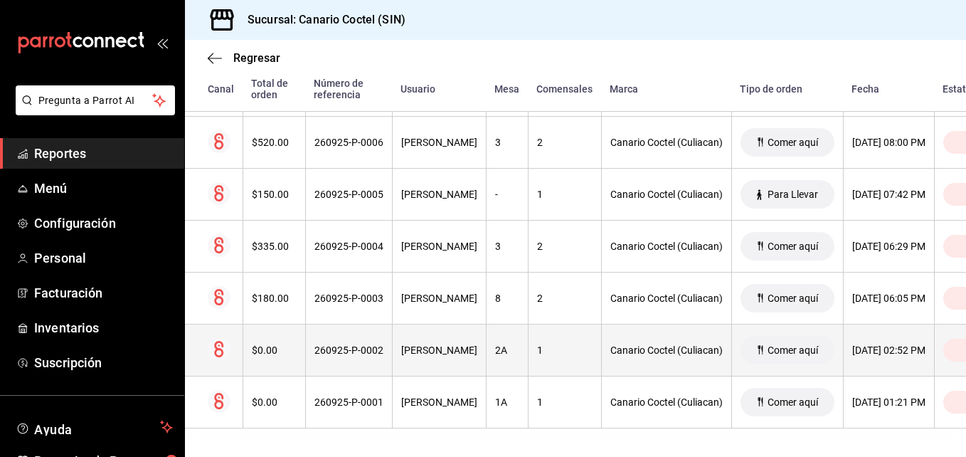
click at [362, 344] on div "260925-P-0002" at bounding box center [348, 349] width 69 height 11
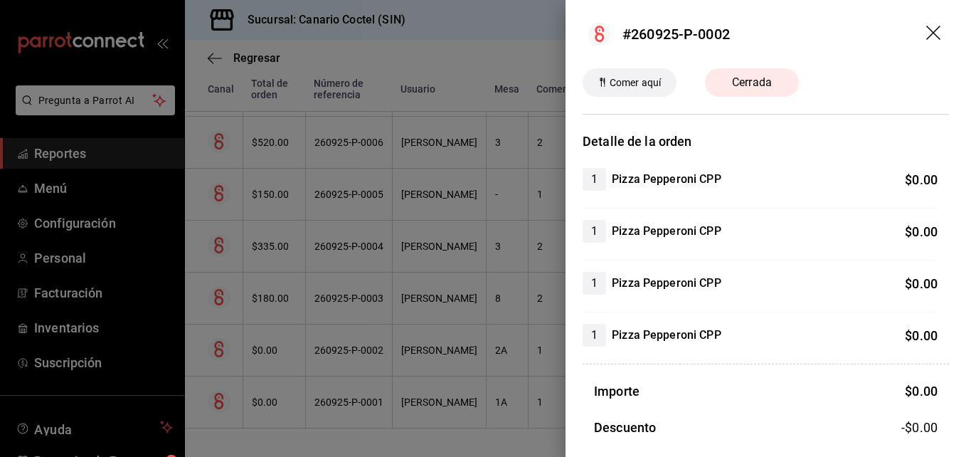
click at [362, 343] on div at bounding box center [483, 228] width 966 height 457
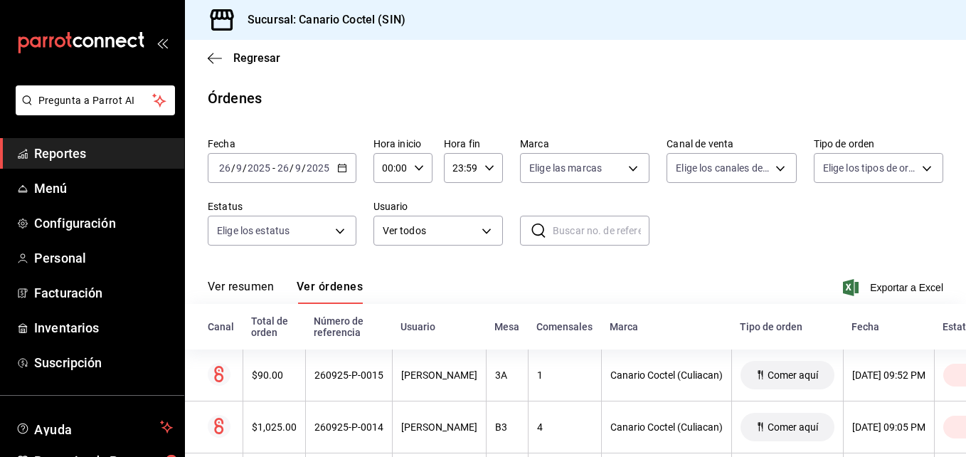
scroll to position [71, 0]
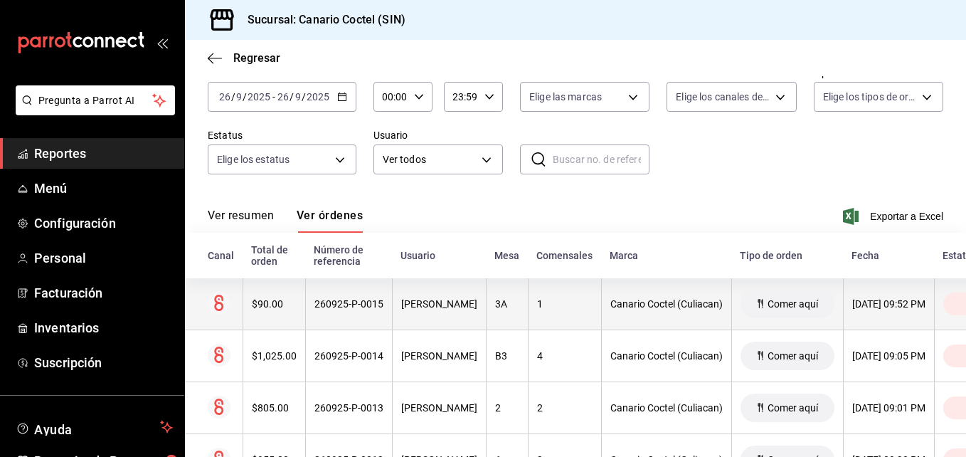
click at [336, 306] on div "260925-P-0015" at bounding box center [348, 303] width 69 height 11
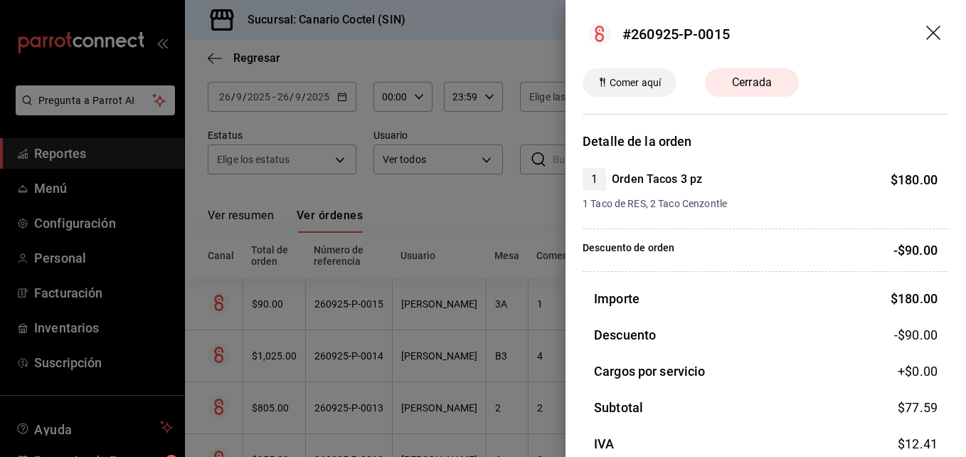
click at [336, 306] on div at bounding box center [483, 228] width 966 height 457
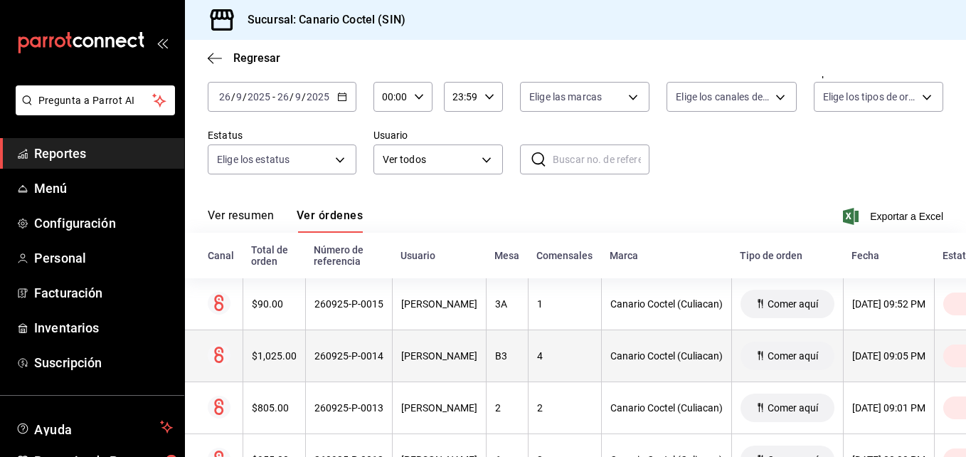
click at [354, 355] on div "260925-P-0014" at bounding box center [348, 355] width 69 height 11
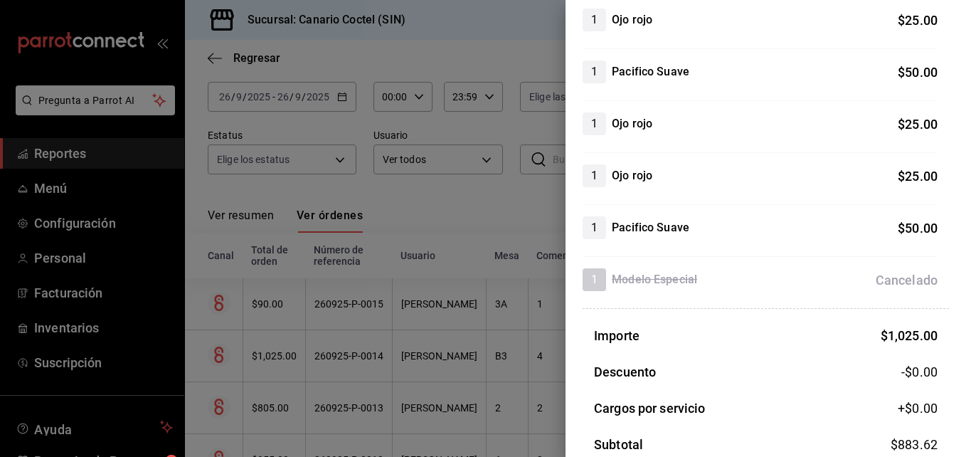
scroll to position [467, 0]
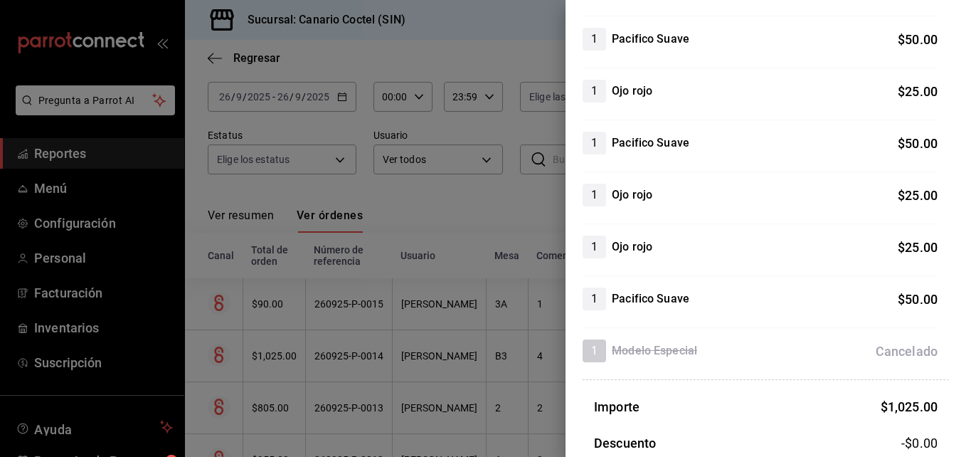
click at [350, 411] on div at bounding box center [483, 228] width 966 height 457
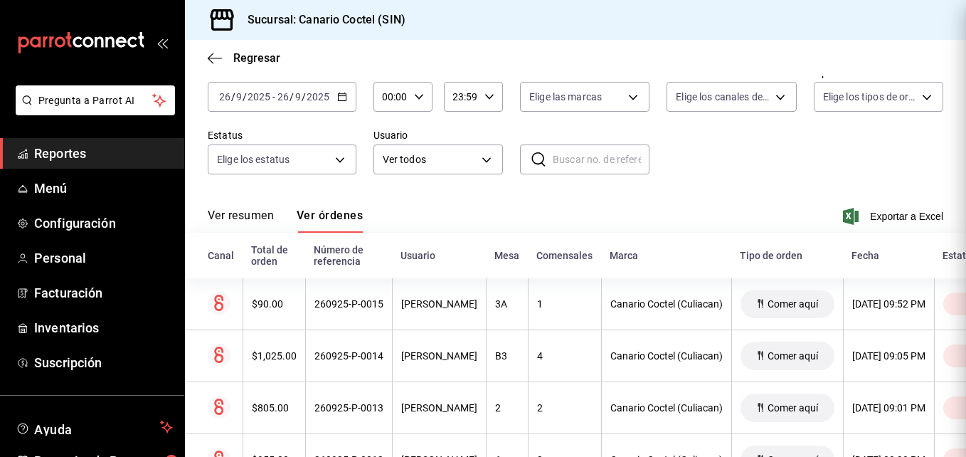
scroll to position [0, 0]
click at [350, 411] on div "260925-P-0013" at bounding box center [348, 407] width 69 height 11
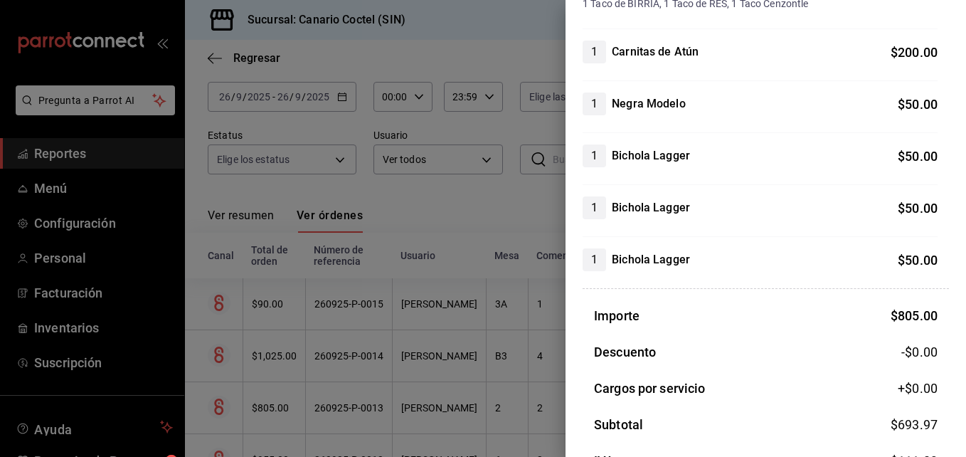
scroll to position [142, 0]
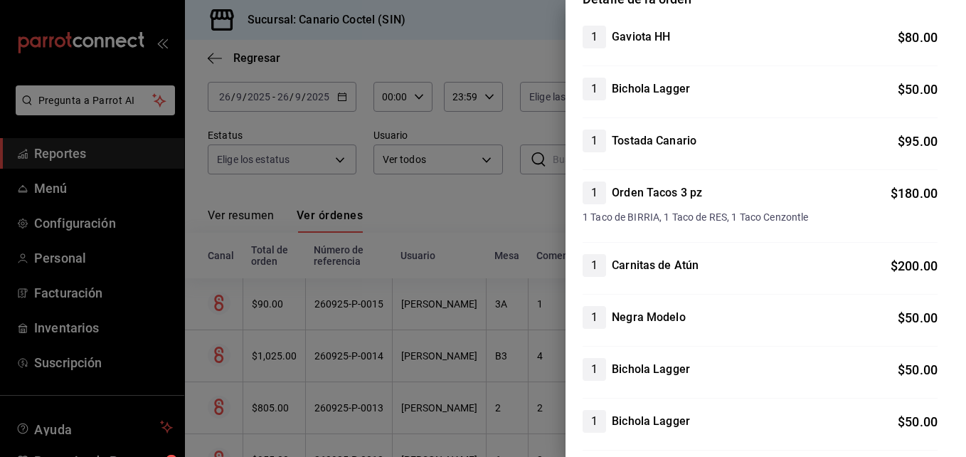
click at [359, 412] on div at bounding box center [483, 228] width 966 height 457
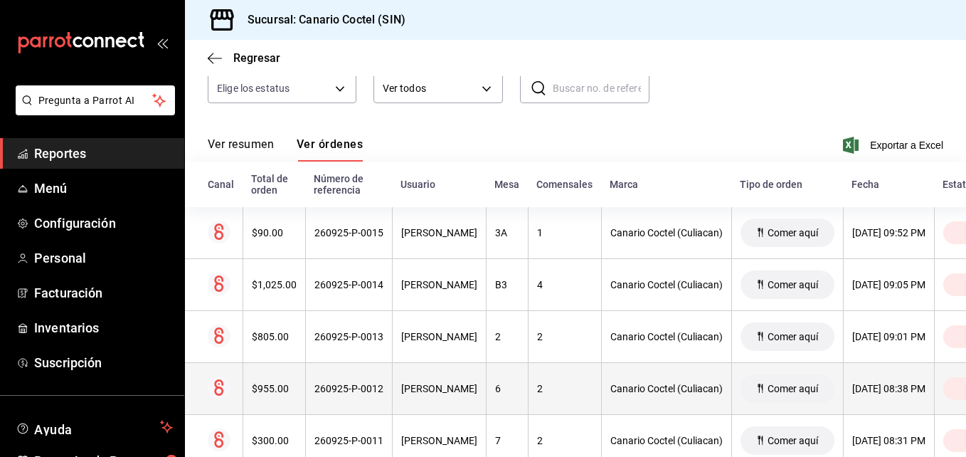
click at [364, 392] on div "260925-P-0012" at bounding box center [348, 388] width 69 height 11
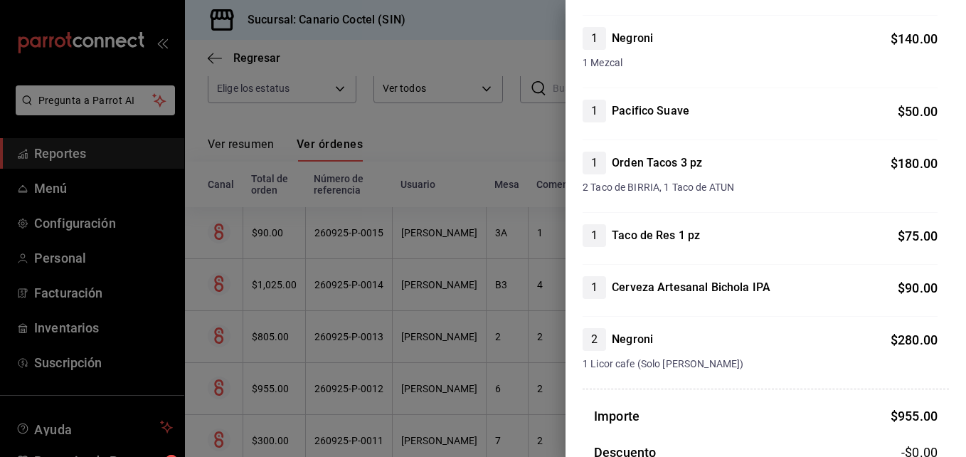
scroll to position [356, 0]
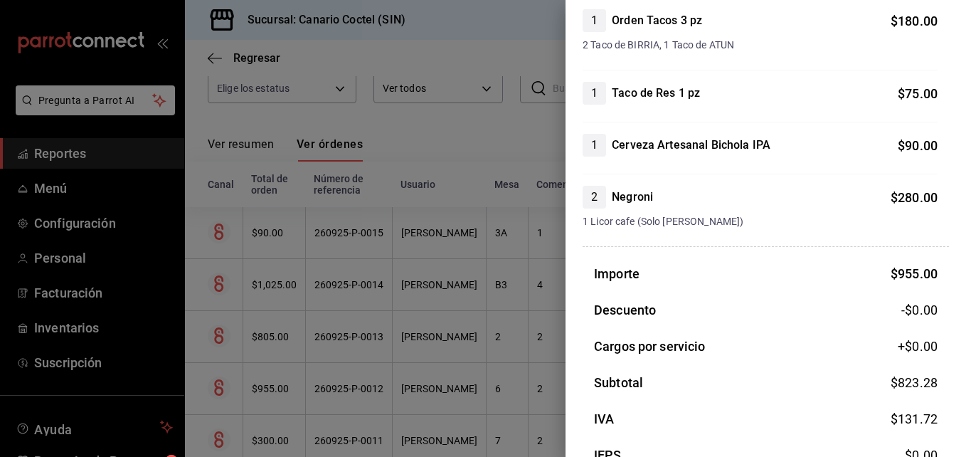
click at [357, 383] on div at bounding box center [483, 228] width 966 height 457
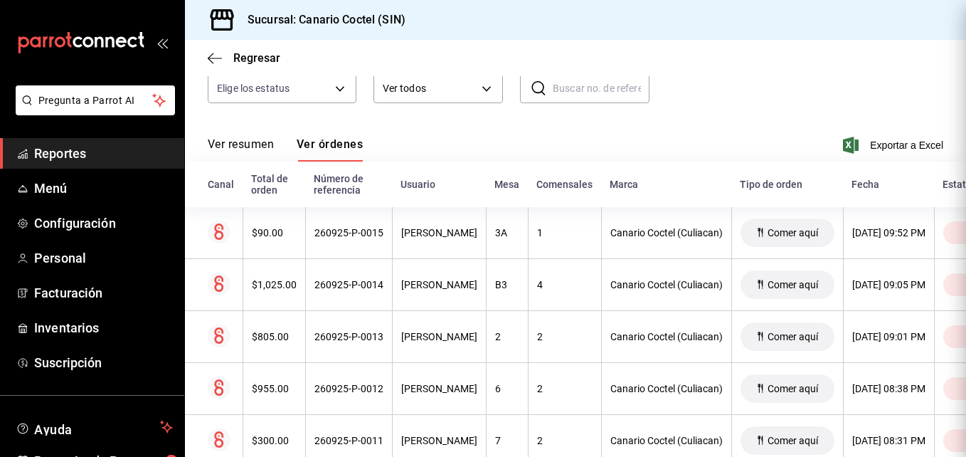
scroll to position [0, 0]
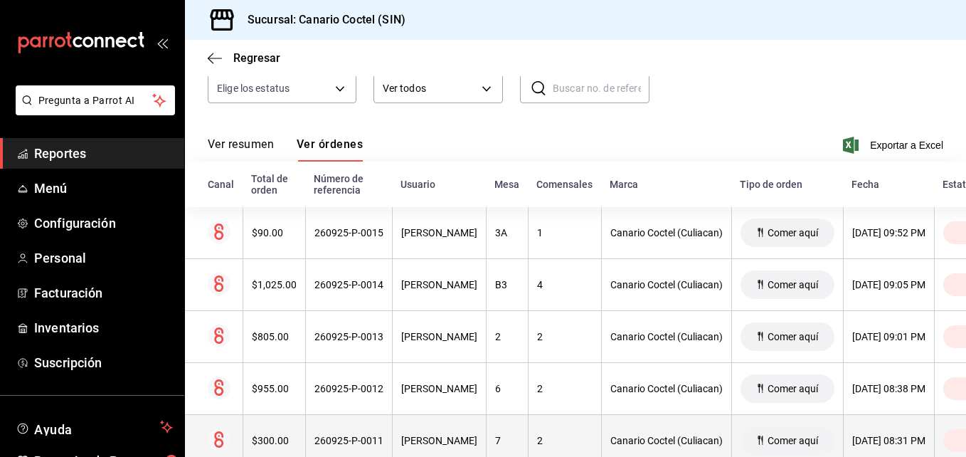
click at [344, 439] on div "260925-P-0011" at bounding box center [348, 439] width 69 height 11
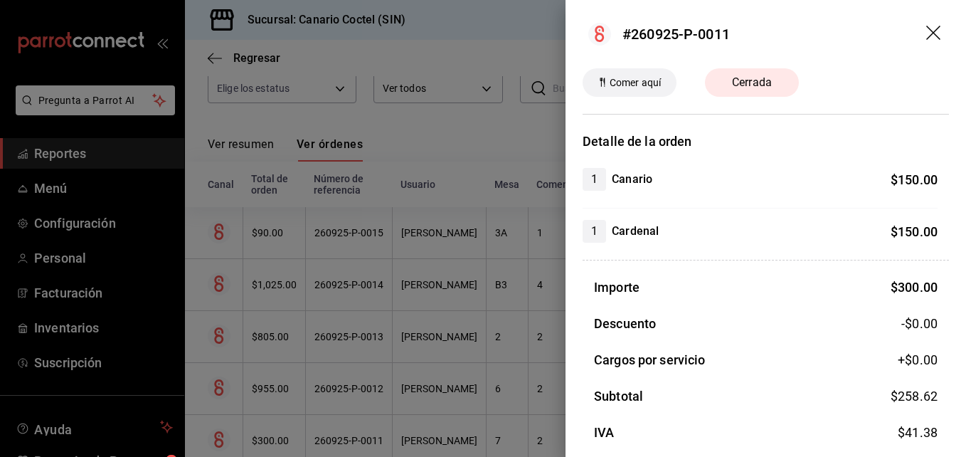
click at [346, 393] on div at bounding box center [483, 228] width 966 height 457
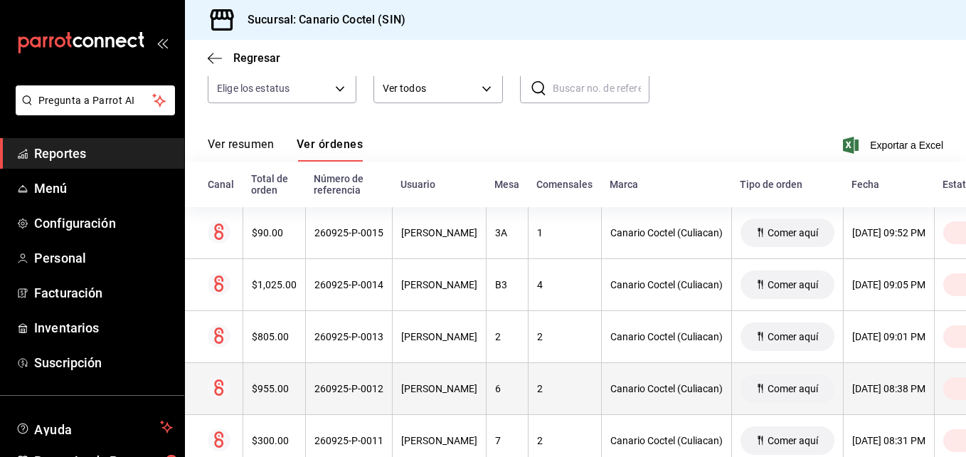
scroll to position [284, 0]
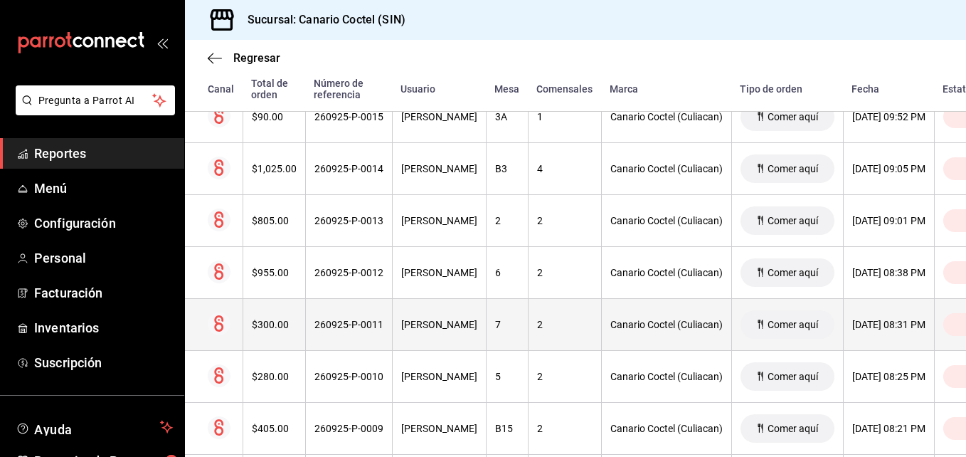
click at [358, 322] on div "260925-P-0011" at bounding box center [348, 324] width 69 height 11
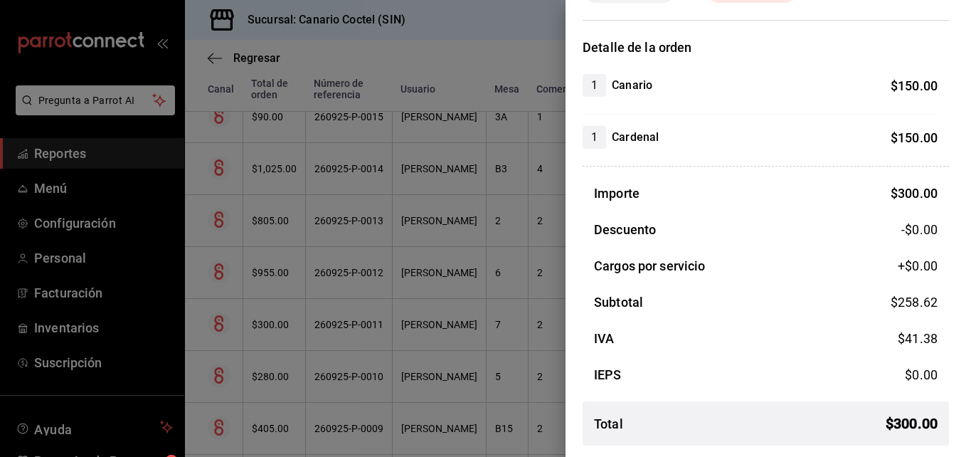
scroll to position [0, 0]
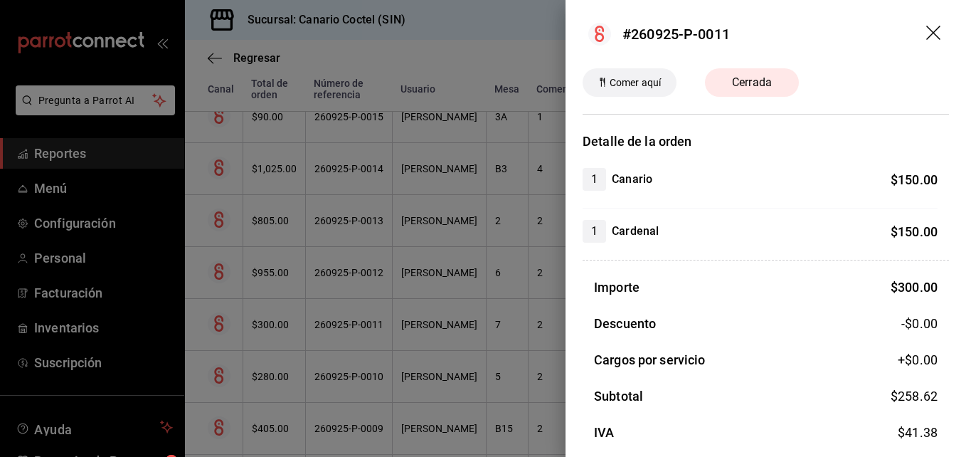
click at [361, 381] on div at bounding box center [483, 228] width 966 height 457
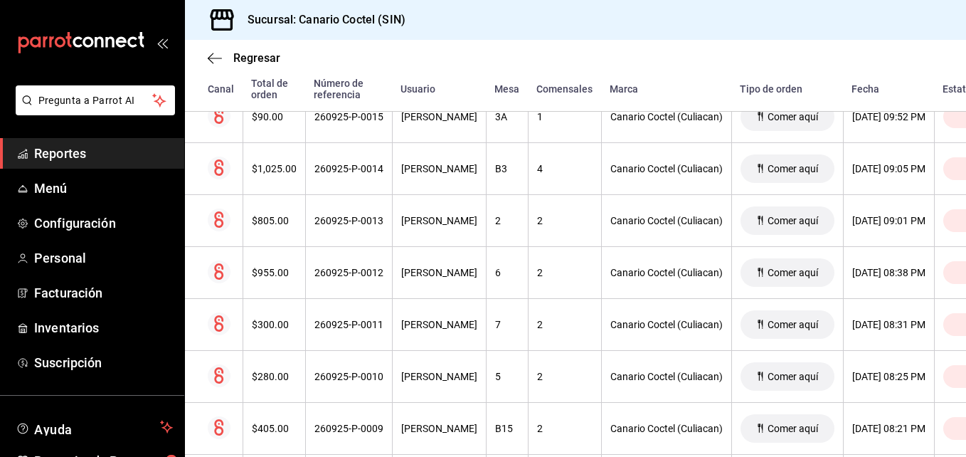
click at [361, 381] on div "260925-P-0010" at bounding box center [348, 375] width 69 height 11
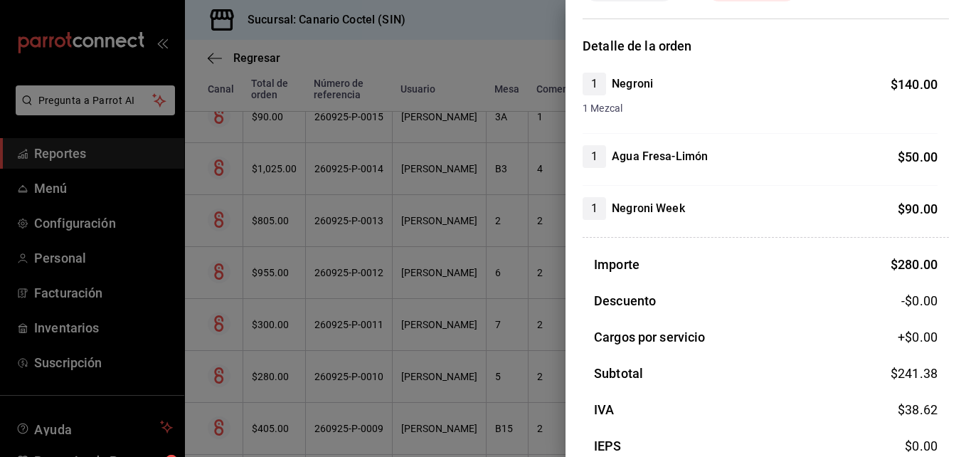
scroll to position [166, 0]
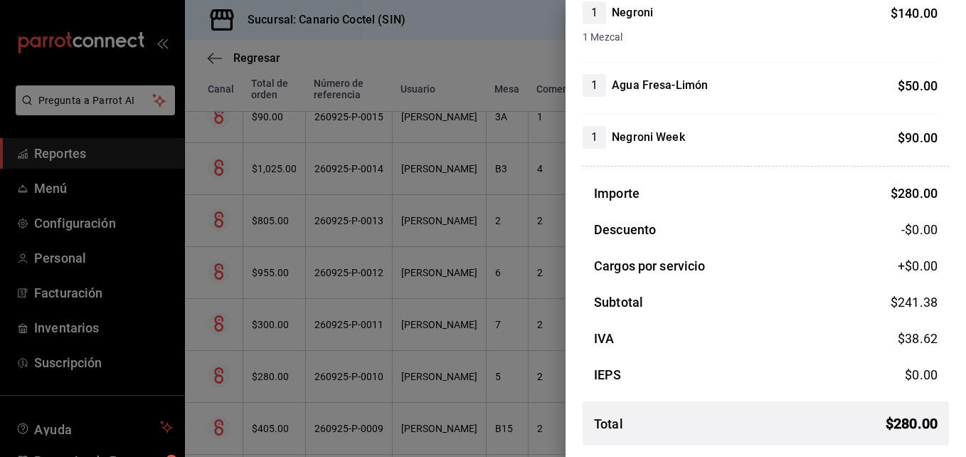
click at [356, 374] on div at bounding box center [483, 228] width 966 height 457
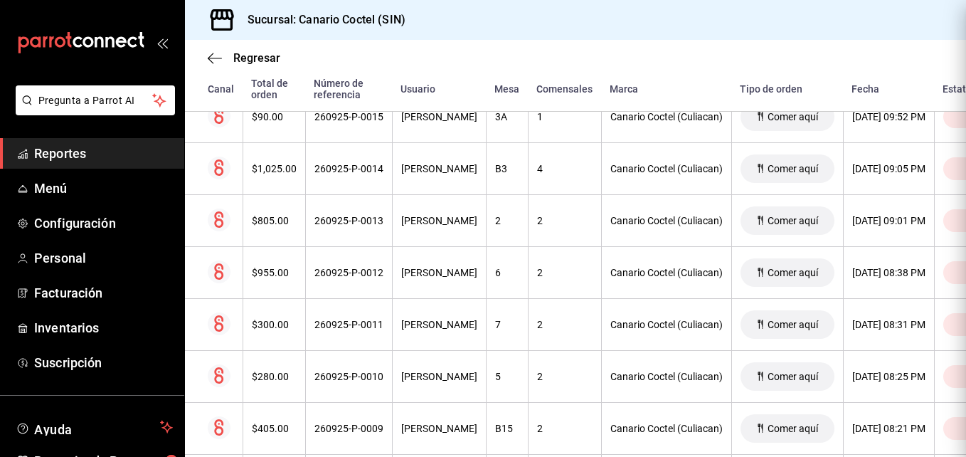
scroll to position [0, 0]
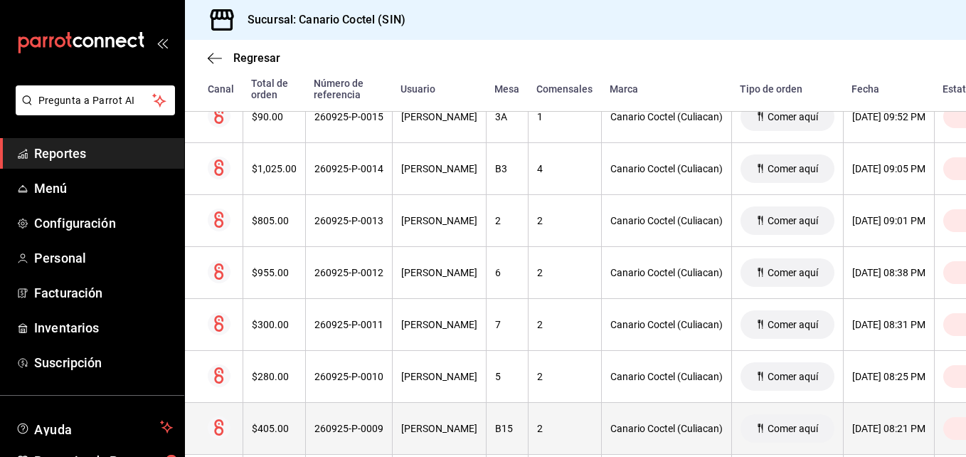
click at [353, 427] on div "260925-P-0009" at bounding box center [348, 427] width 69 height 11
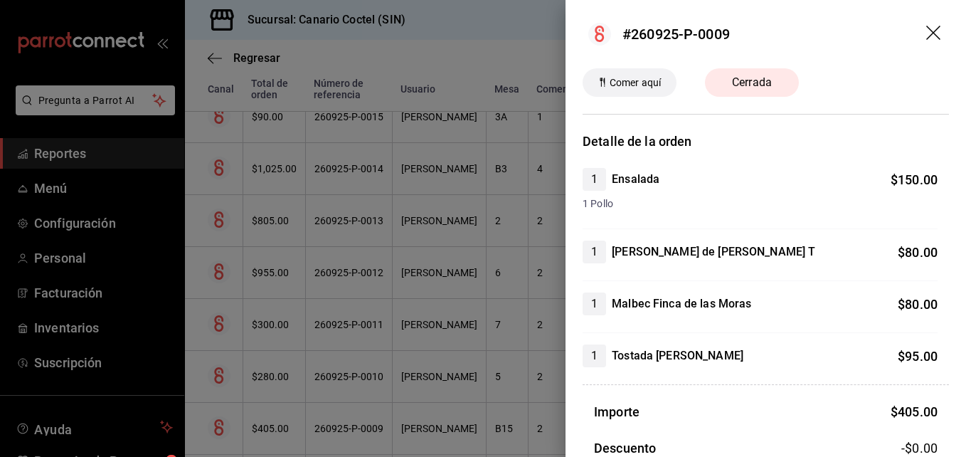
click at [348, 425] on div at bounding box center [483, 228] width 966 height 457
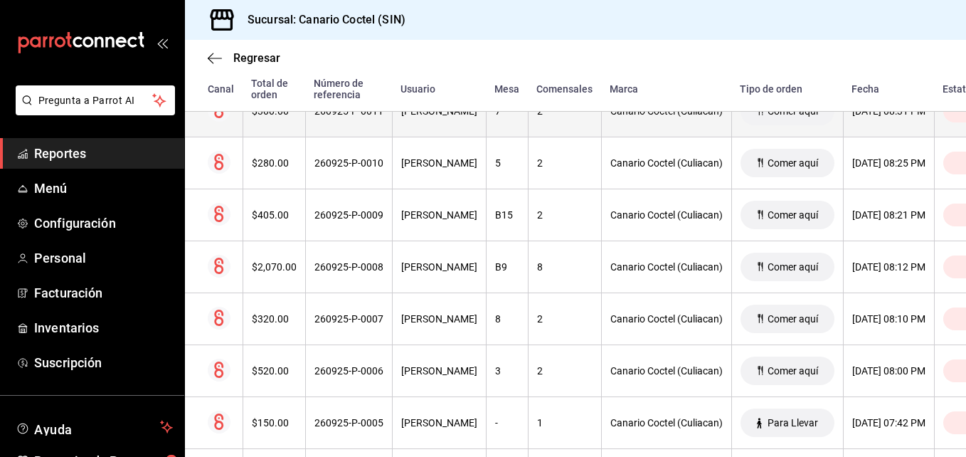
scroll to position [569, 0]
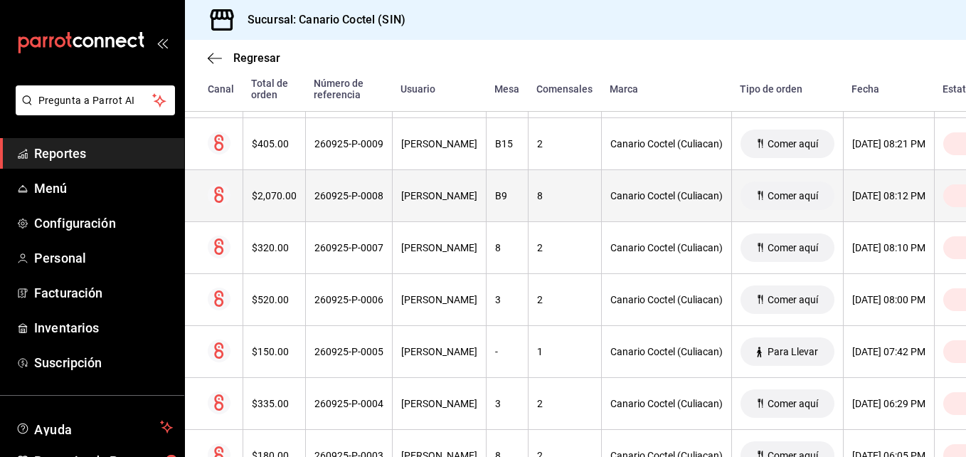
click at [363, 197] on div "260925-P-0008" at bounding box center [348, 195] width 69 height 11
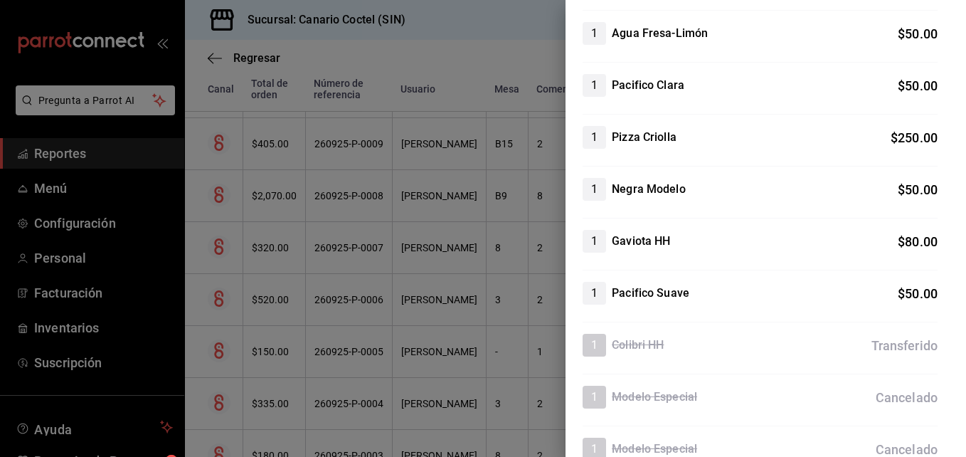
scroll to position [996, 0]
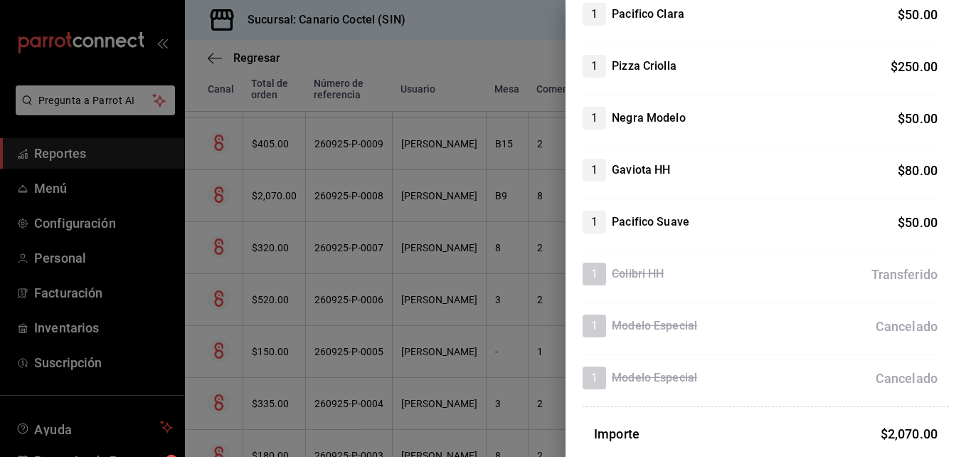
click at [440, 380] on div at bounding box center [483, 228] width 966 height 457
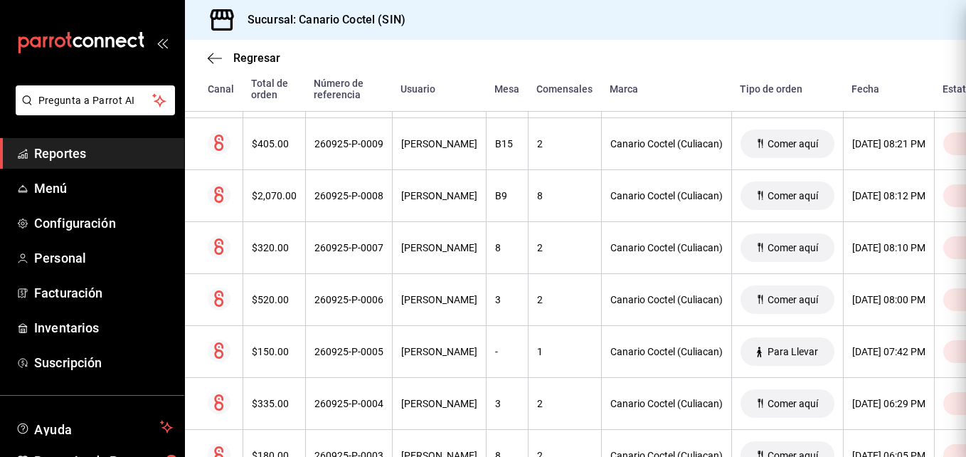
scroll to position [0, 0]
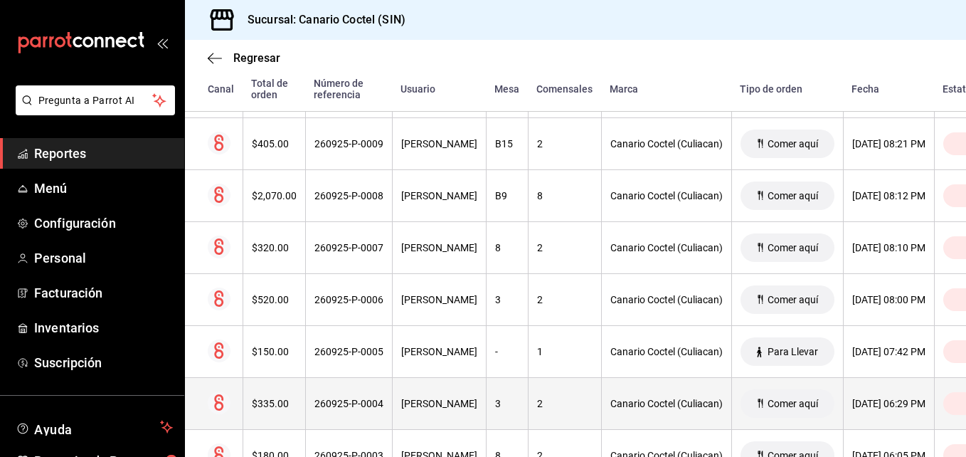
click at [377, 402] on div "260925-P-0004" at bounding box center [348, 403] width 69 height 11
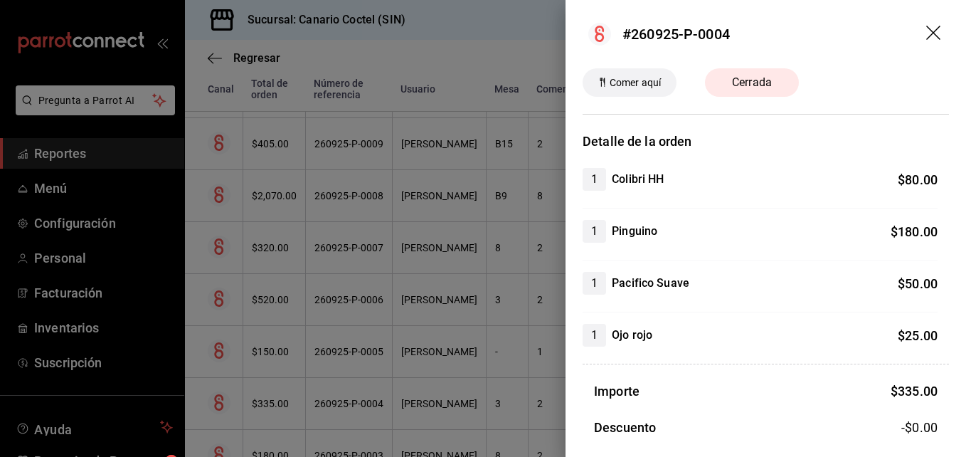
scroll to position [198, 0]
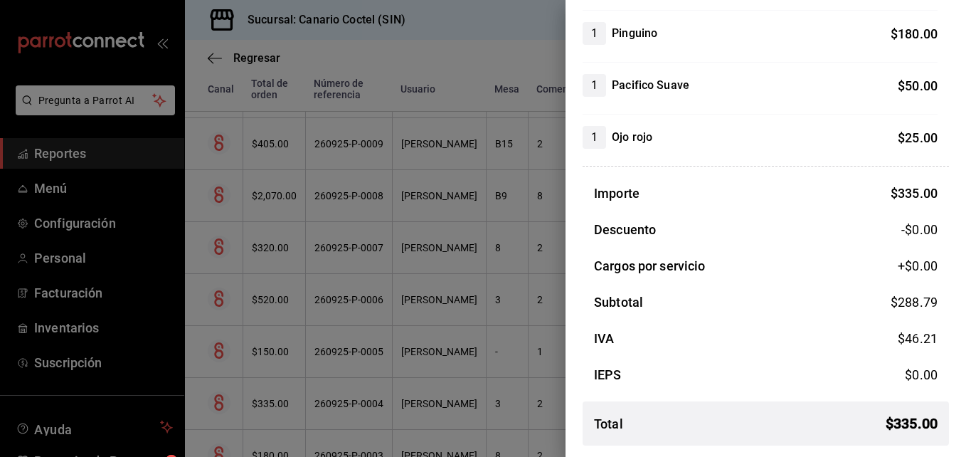
click at [376, 405] on div at bounding box center [483, 228] width 966 height 457
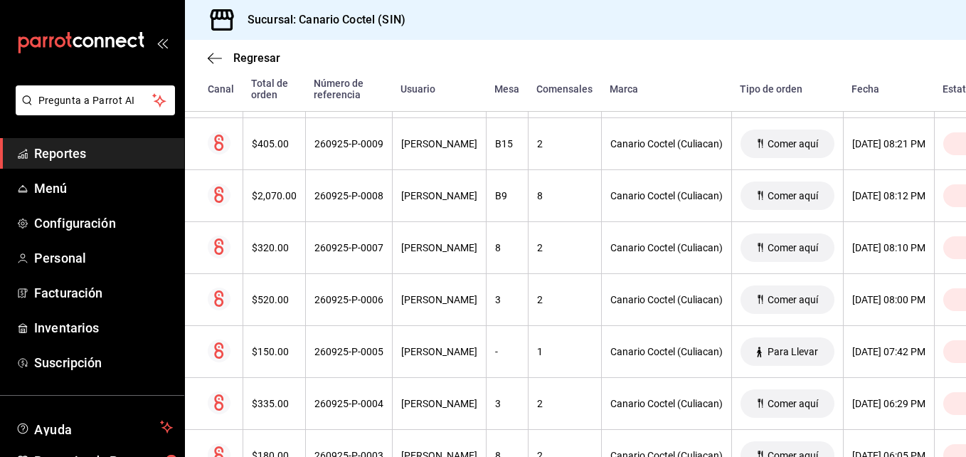
scroll to position [711, 0]
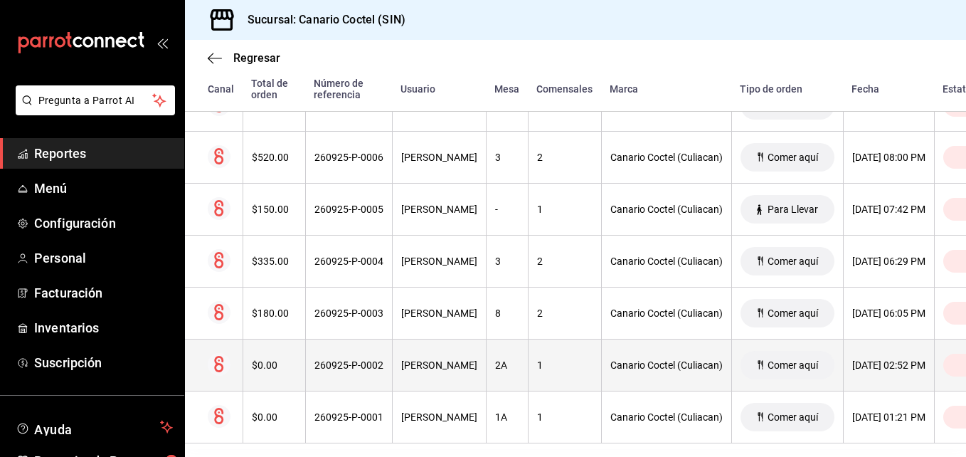
click at [351, 366] on div "260925-P-0002" at bounding box center [348, 364] width 69 height 11
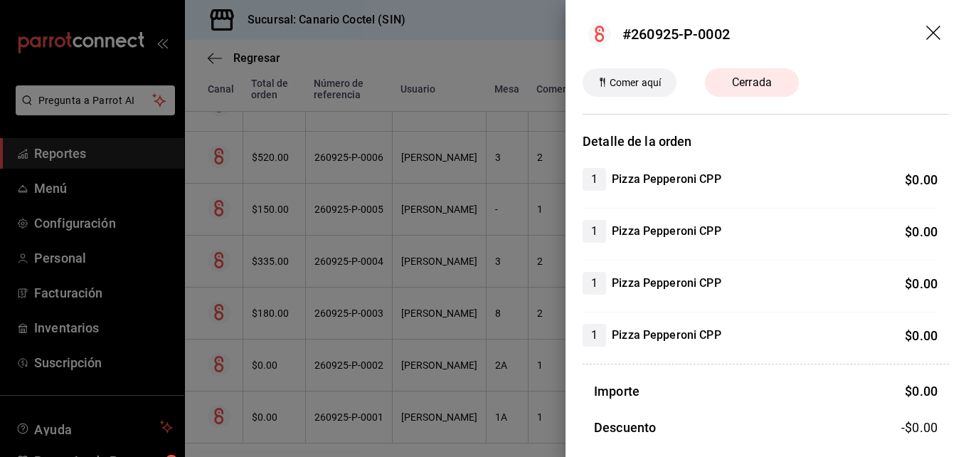
click at [351, 366] on div at bounding box center [483, 228] width 966 height 457
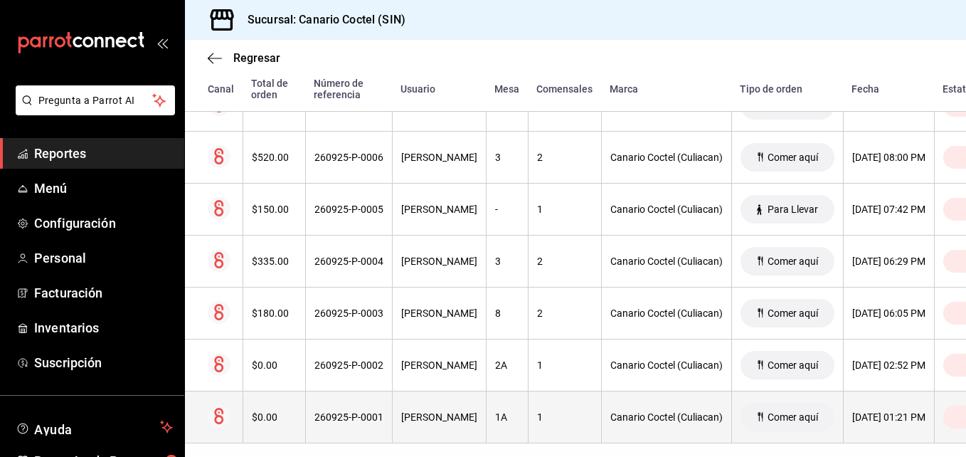
click at [357, 417] on div "260925-P-0001" at bounding box center [348, 416] width 69 height 11
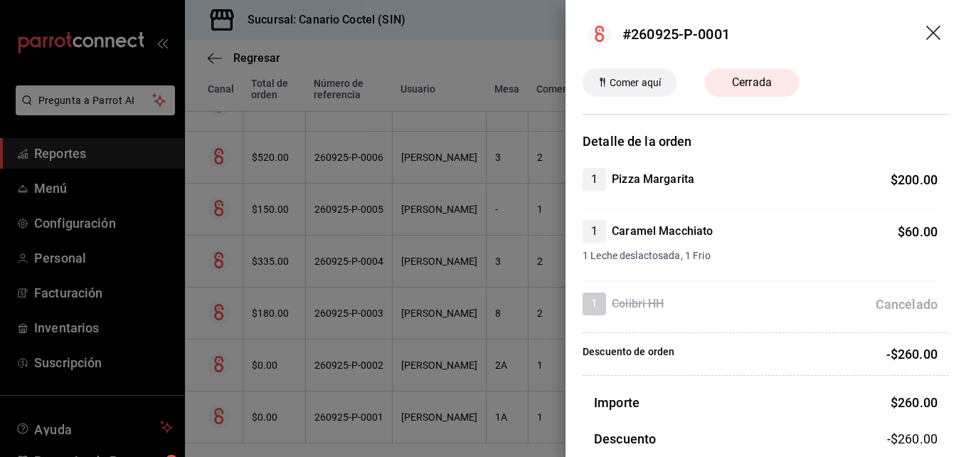
click at [357, 417] on div at bounding box center [483, 228] width 966 height 457
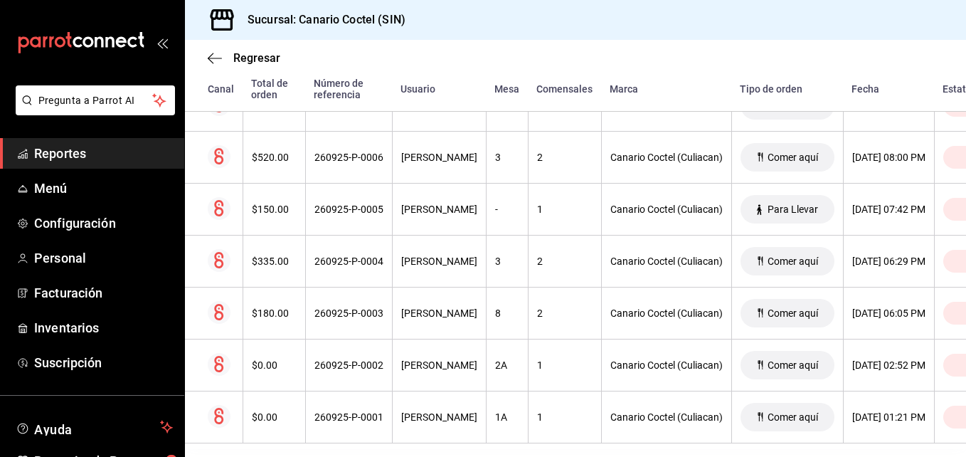
scroll to position [738, 0]
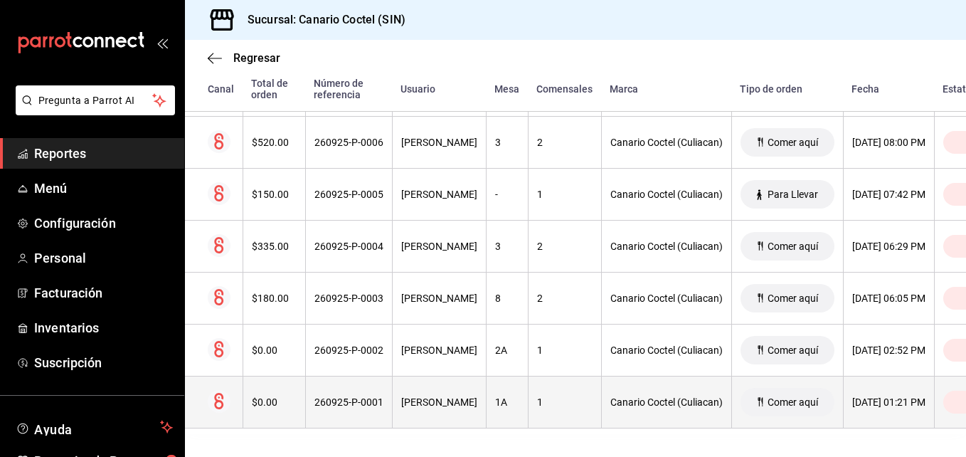
click at [358, 396] on div "260925-P-0001" at bounding box center [348, 401] width 69 height 11
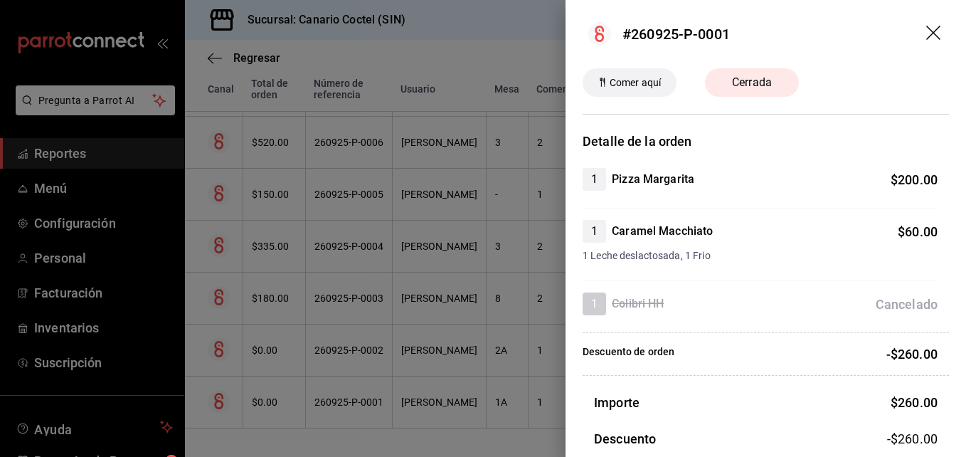
click at [358, 392] on div at bounding box center [483, 228] width 966 height 457
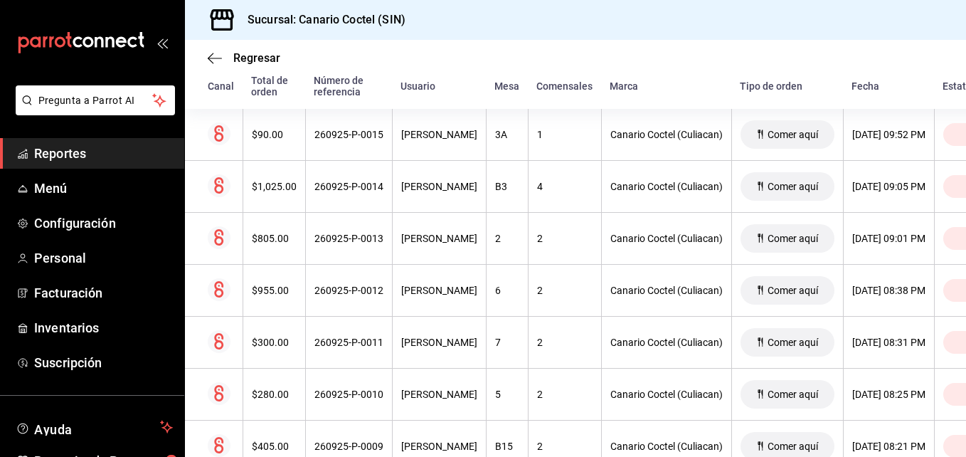
scroll to position [0, 0]
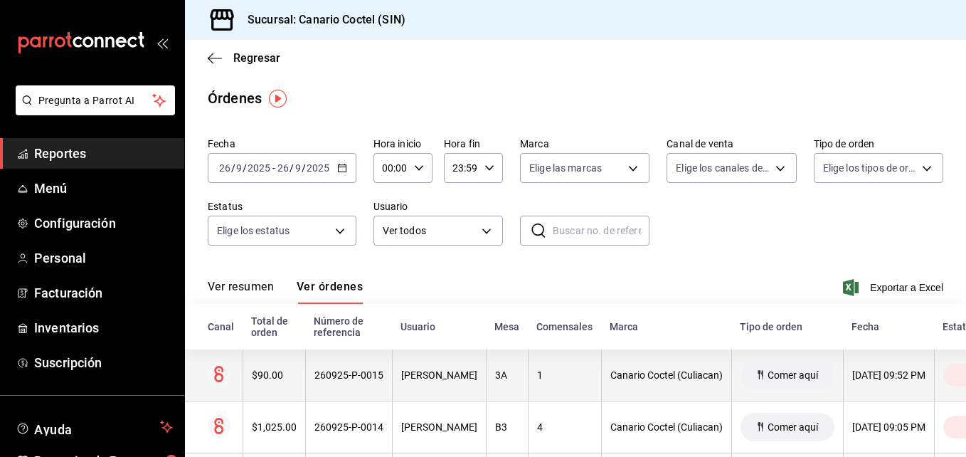
click at [353, 372] on div "260925-P-0015" at bounding box center [348, 374] width 69 height 11
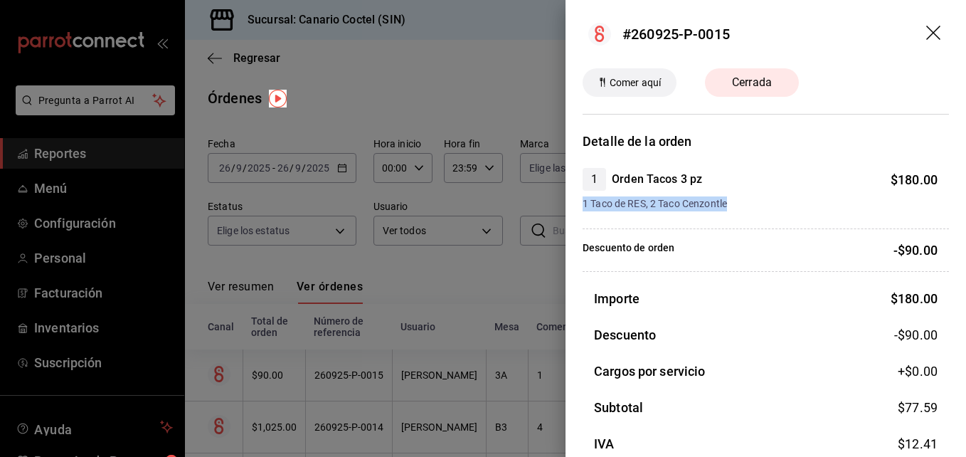
drag, startPoint x: 584, startPoint y: 199, endPoint x: 729, endPoint y: 209, distance: 145.4
click at [729, 209] on span "1 Taco de RES, 2 Taco Cenzontle" at bounding box center [759, 203] width 355 height 15
copy span "1 Taco de RES, 2 Taco Cenzontle"
click at [283, 374] on div at bounding box center [483, 228] width 966 height 457
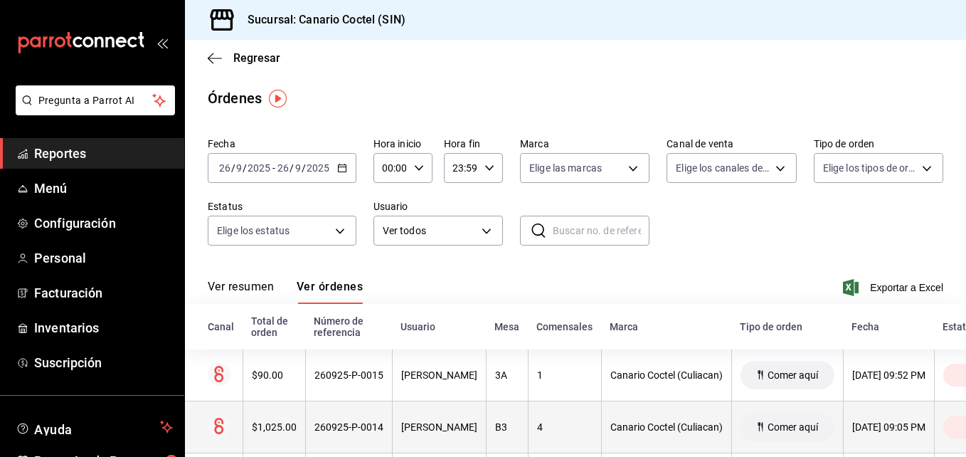
click at [282, 427] on div "$1,025.00" at bounding box center [274, 426] width 45 height 11
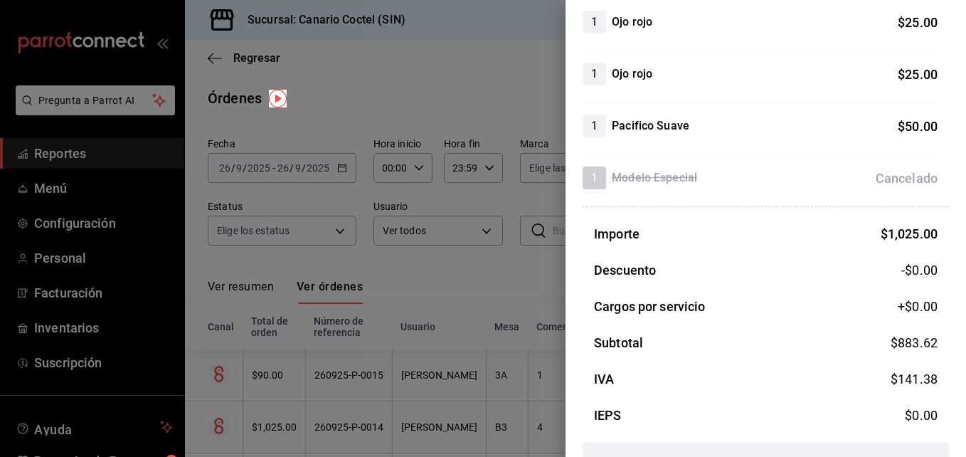
scroll to position [427, 0]
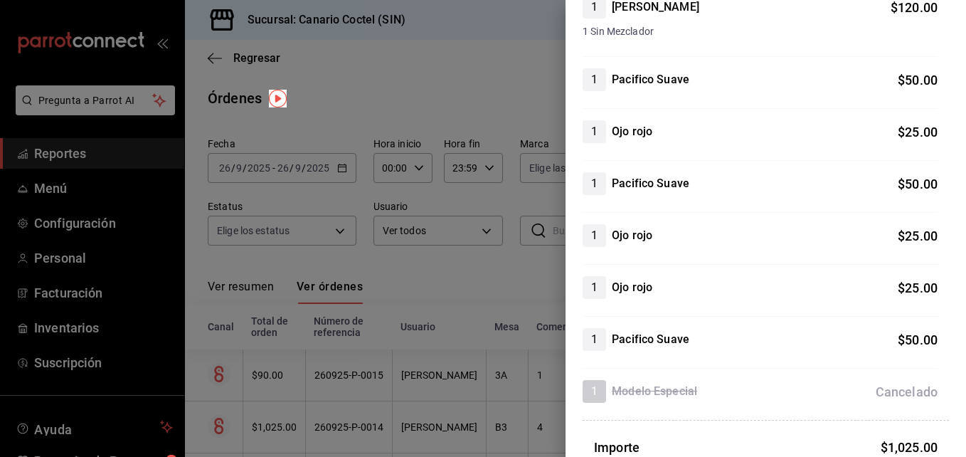
click at [370, 424] on div at bounding box center [483, 228] width 966 height 457
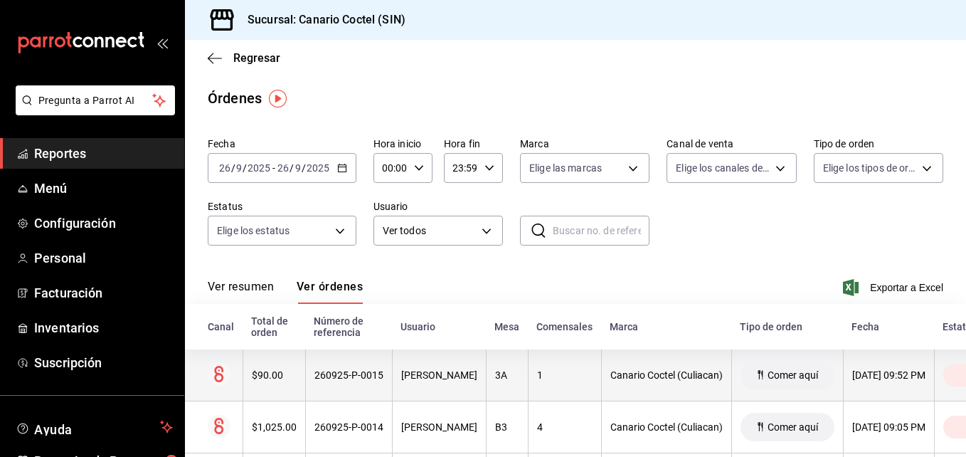
scroll to position [71, 0]
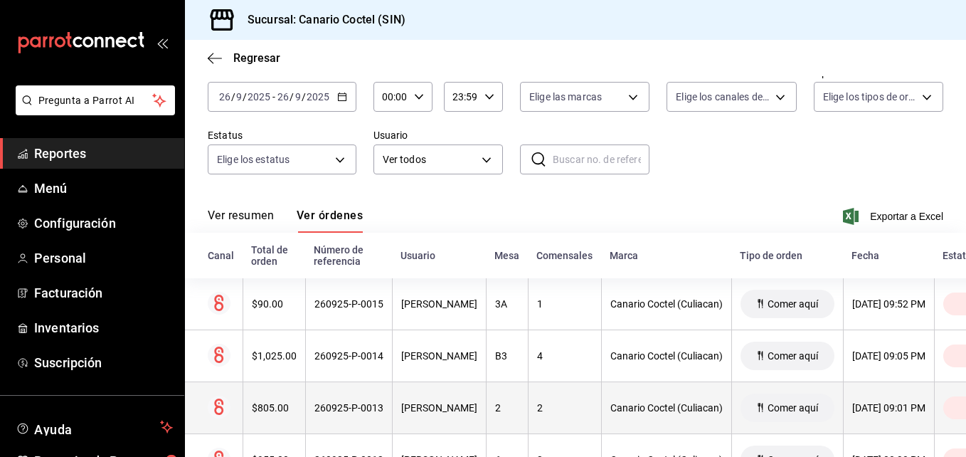
click at [344, 413] on div "260925-P-0013" at bounding box center [348, 407] width 69 height 11
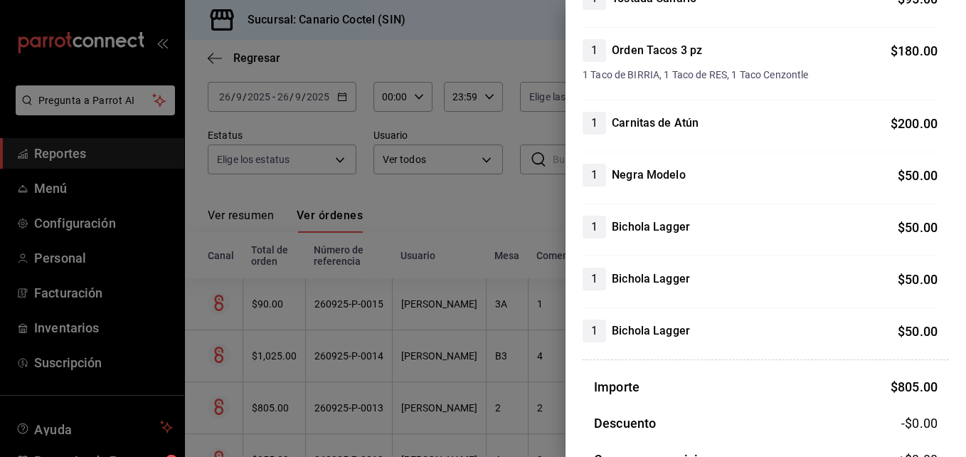
scroll to position [142, 0]
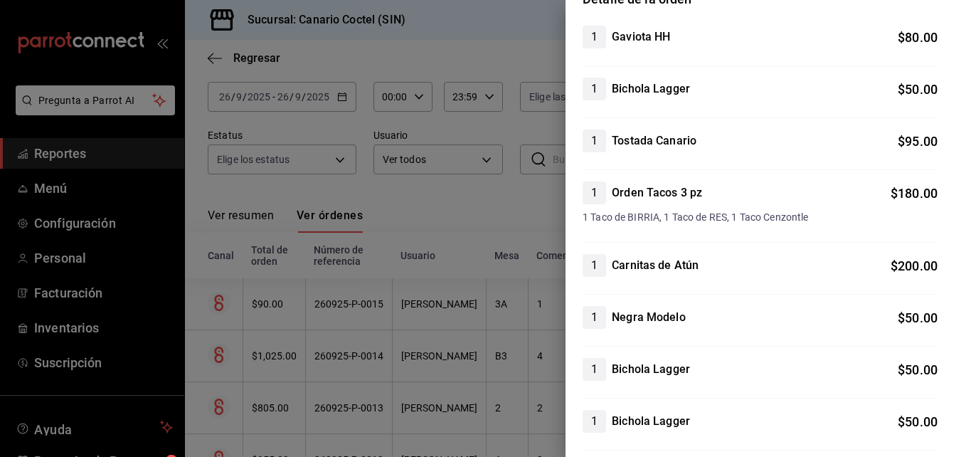
click at [281, 410] on div at bounding box center [483, 228] width 966 height 457
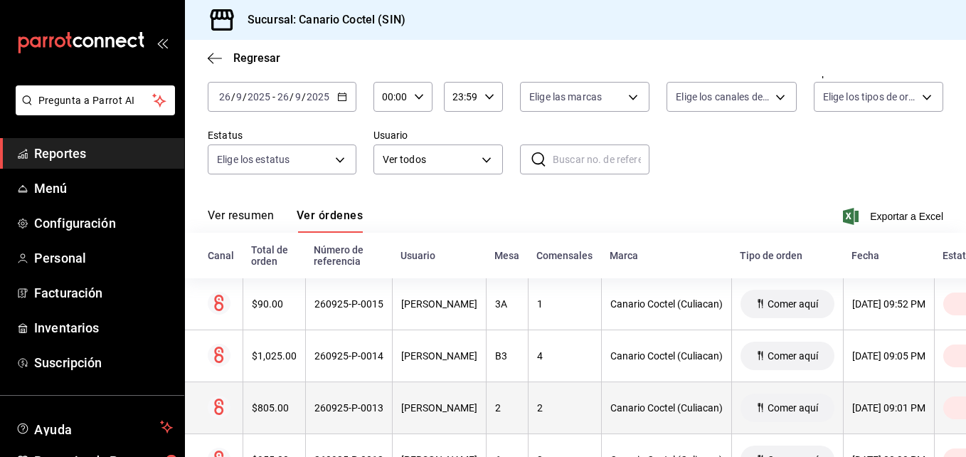
scroll to position [213, 0]
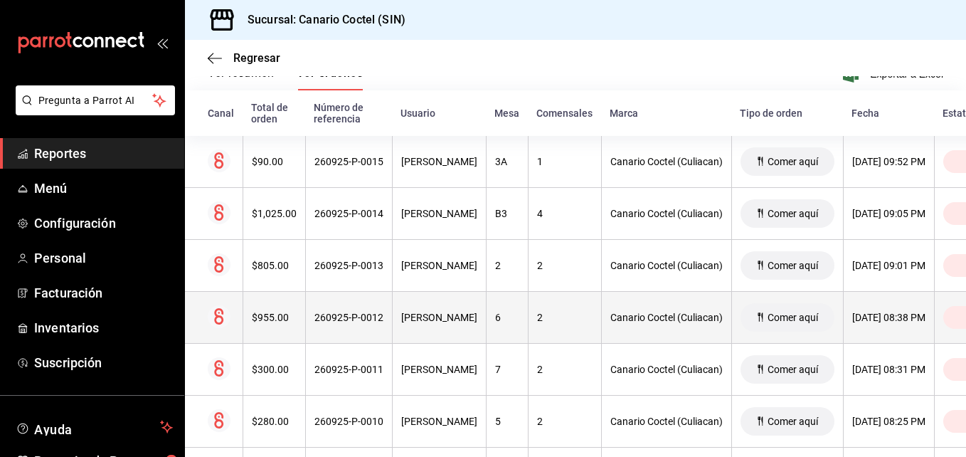
click at [284, 319] on div "$955.00" at bounding box center [274, 316] width 45 height 11
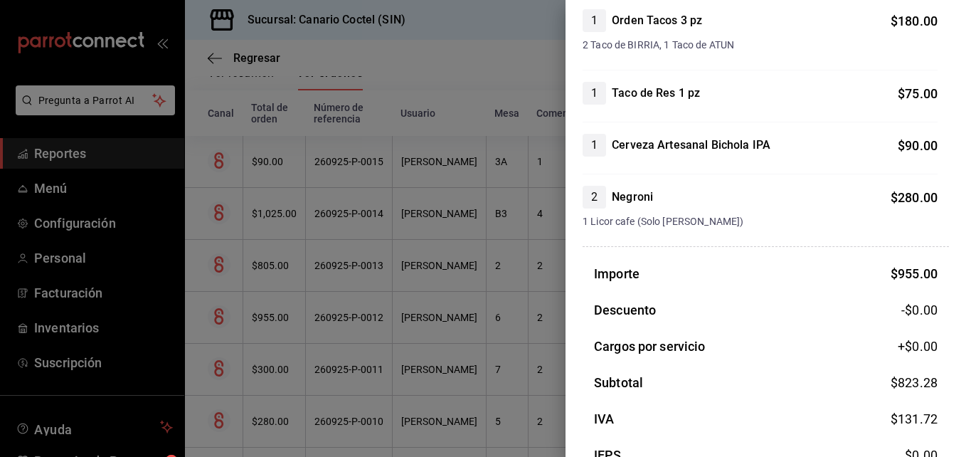
scroll to position [284, 0]
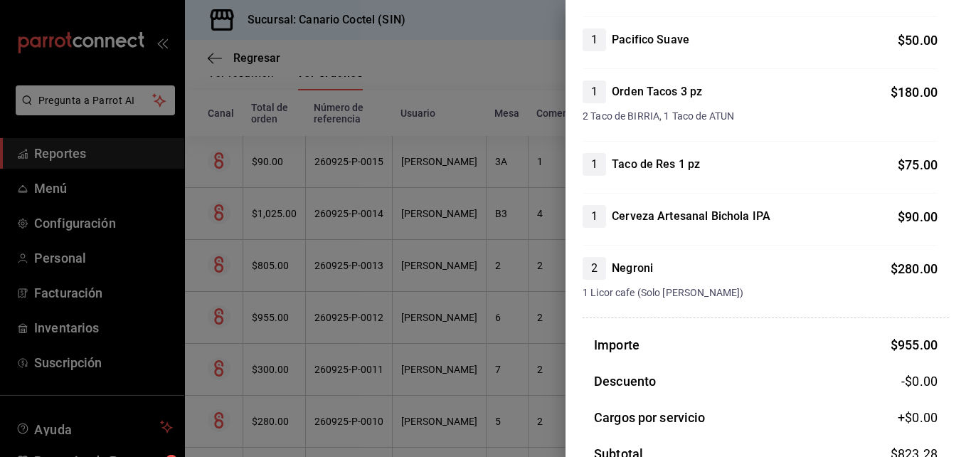
click at [331, 317] on div at bounding box center [483, 228] width 966 height 457
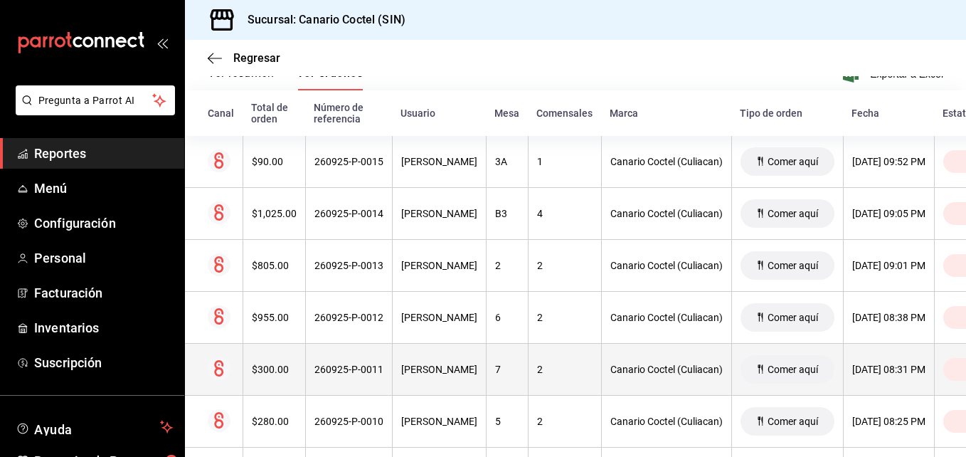
click at [329, 370] on div "260925-P-0011" at bounding box center [348, 368] width 69 height 11
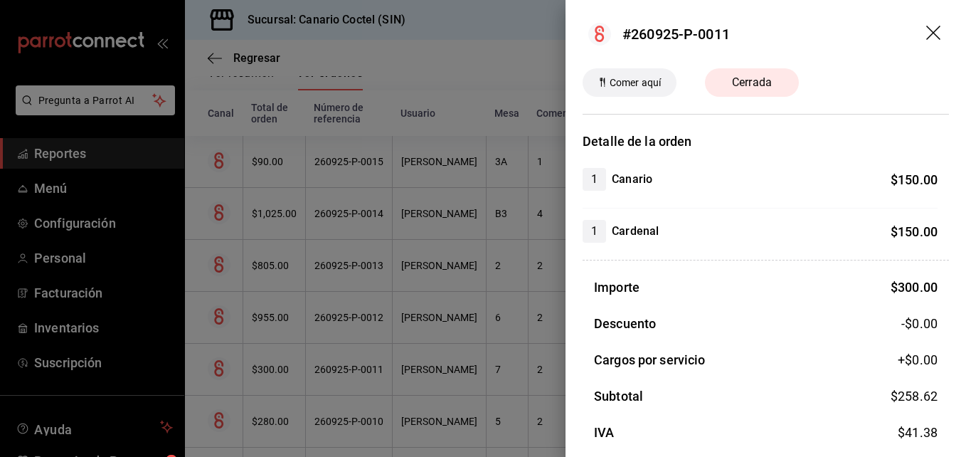
click at [329, 370] on div at bounding box center [483, 228] width 966 height 457
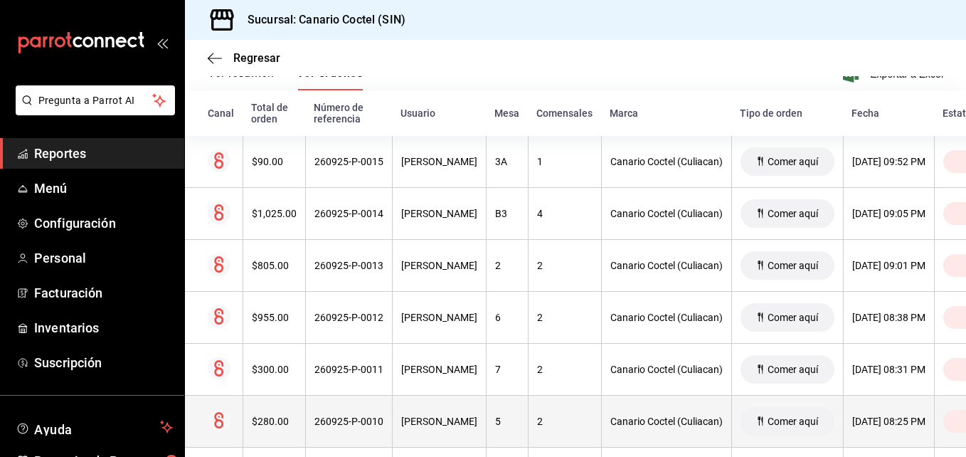
click at [352, 417] on div "260925-P-0010" at bounding box center [348, 420] width 69 height 11
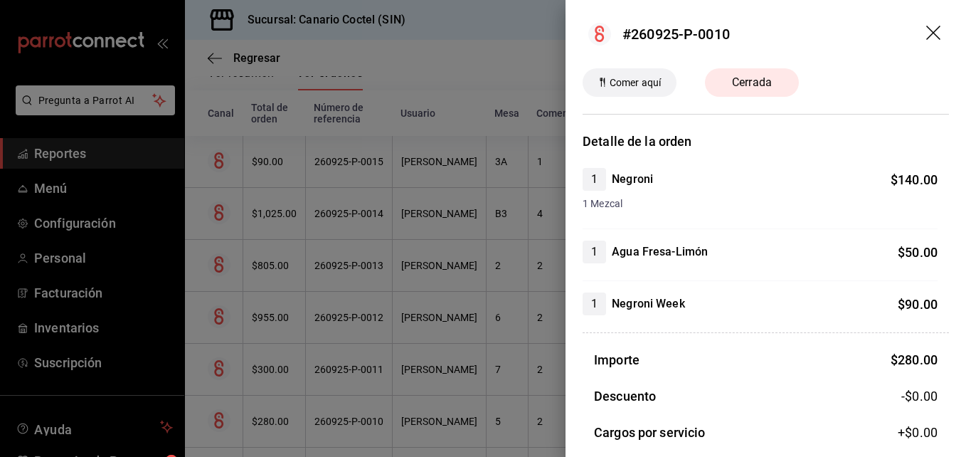
scroll to position [71, 0]
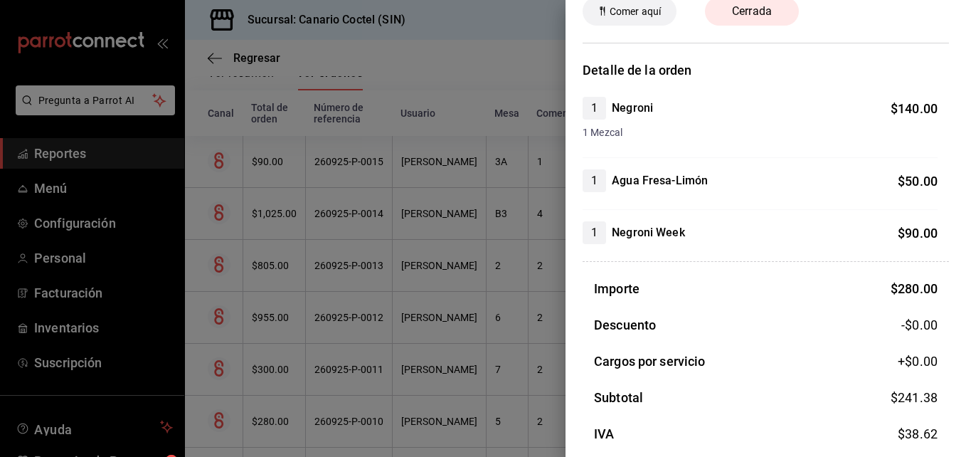
click at [358, 368] on div at bounding box center [483, 228] width 966 height 457
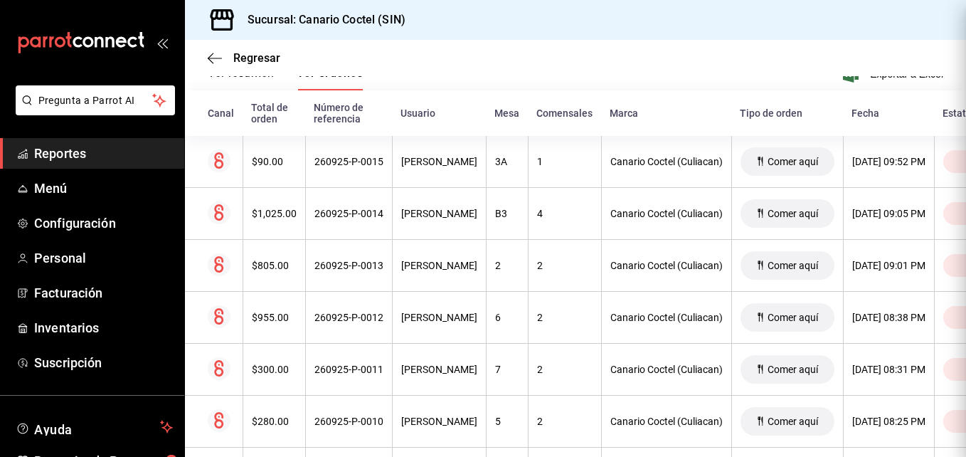
scroll to position [0, 0]
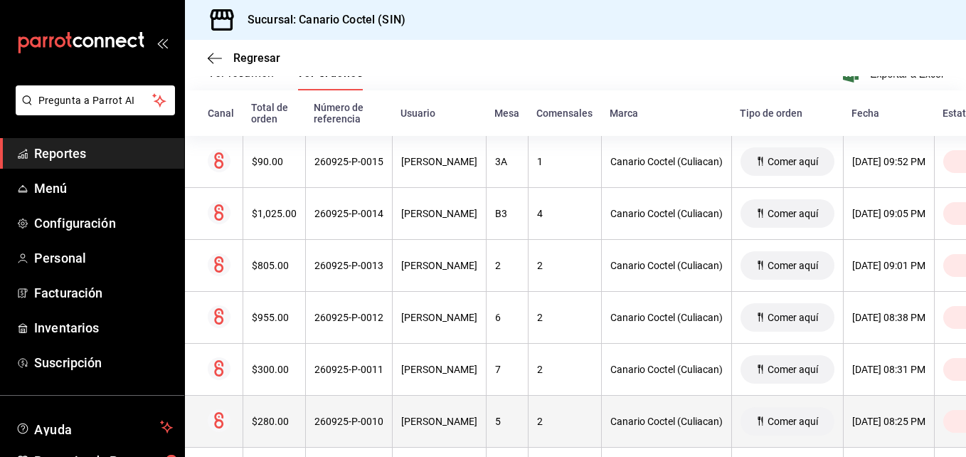
click at [342, 421] on div "260925-P-0010" at bounding box center [348, 420] width 69 height 11
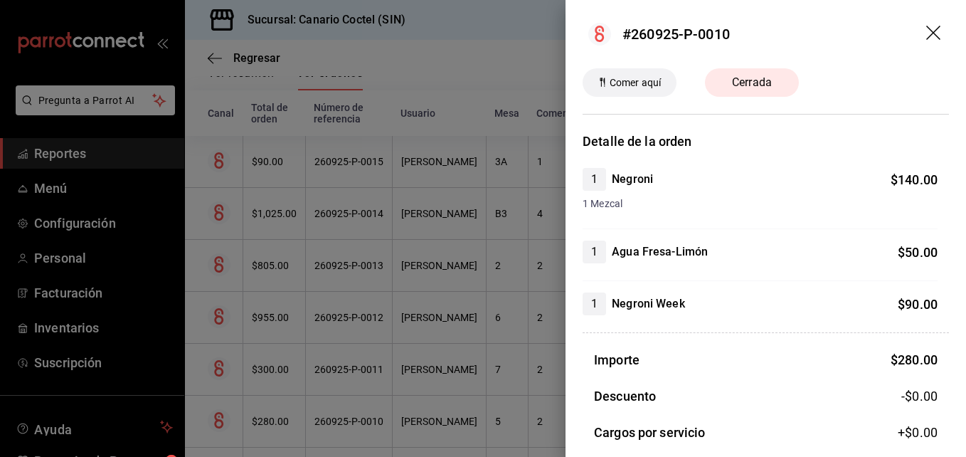
scroll to position [71, 0]
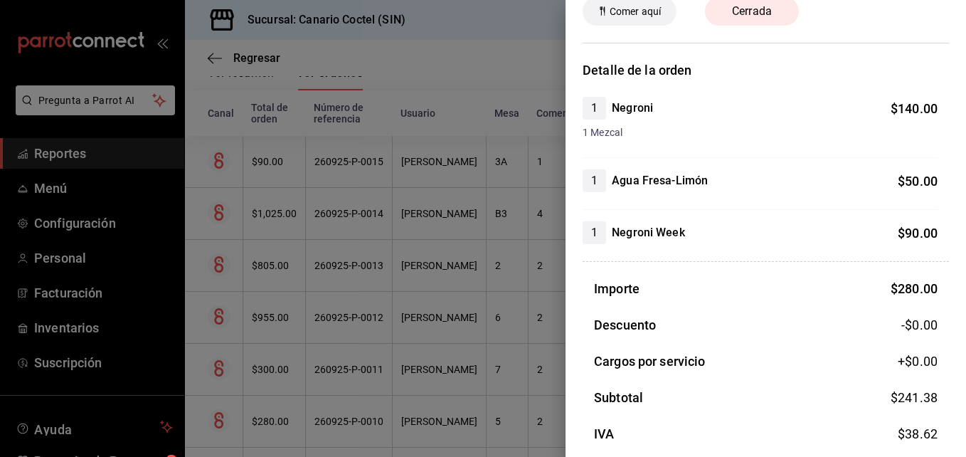
click at [323, 421] on div at bounding box center [483, 228] width 966 height 457
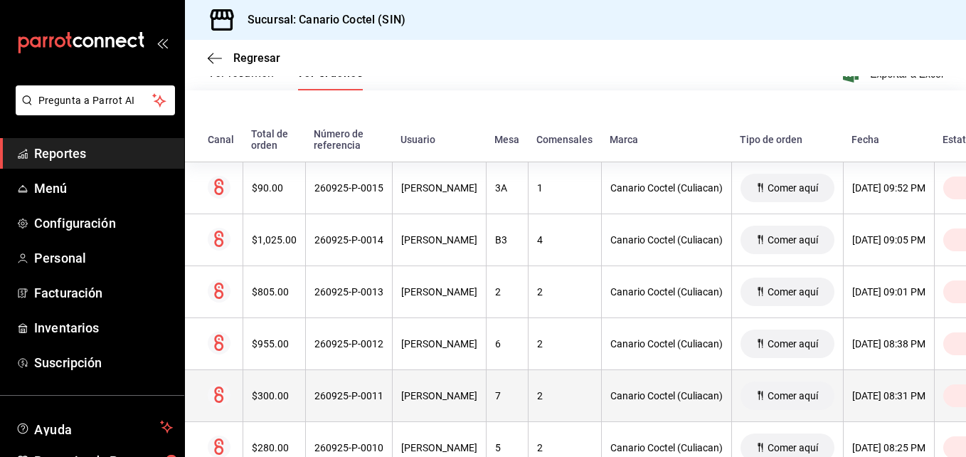
scroll to position [382, 0]
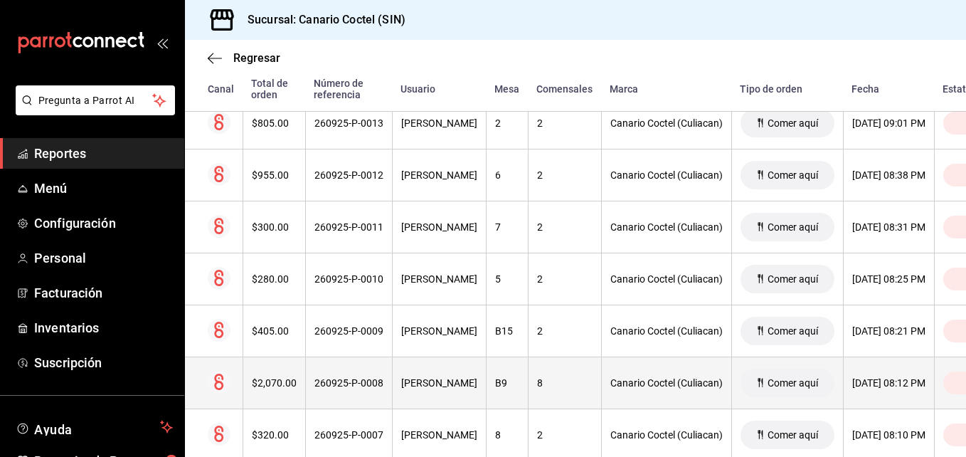
click at [354, 377] on th "260925-P-0008" at bounding box center [348, 383] width 87 height 52
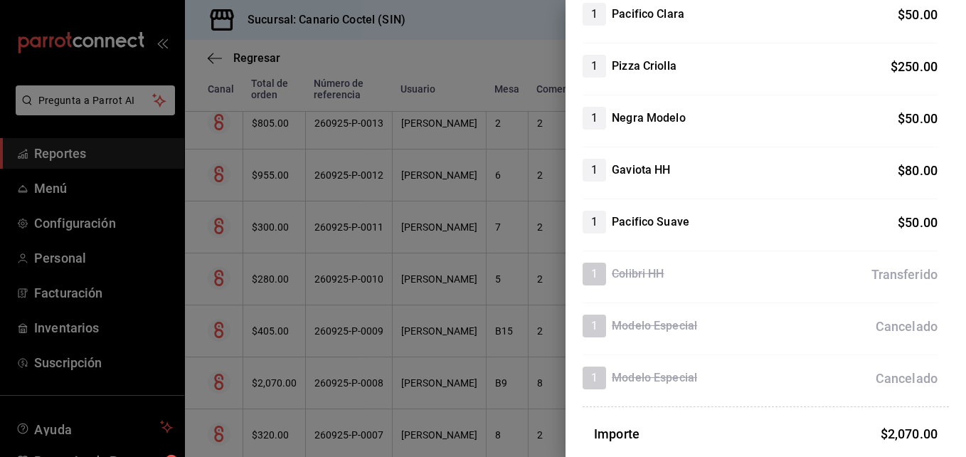
scroll to position [1236, 0]
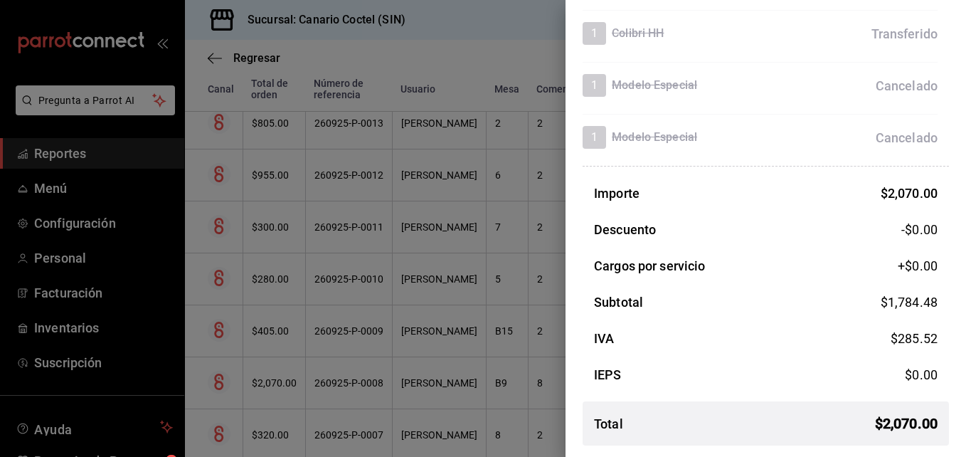
click at [340, 384] on div at bounding box center [483, 228] width 966 height 457
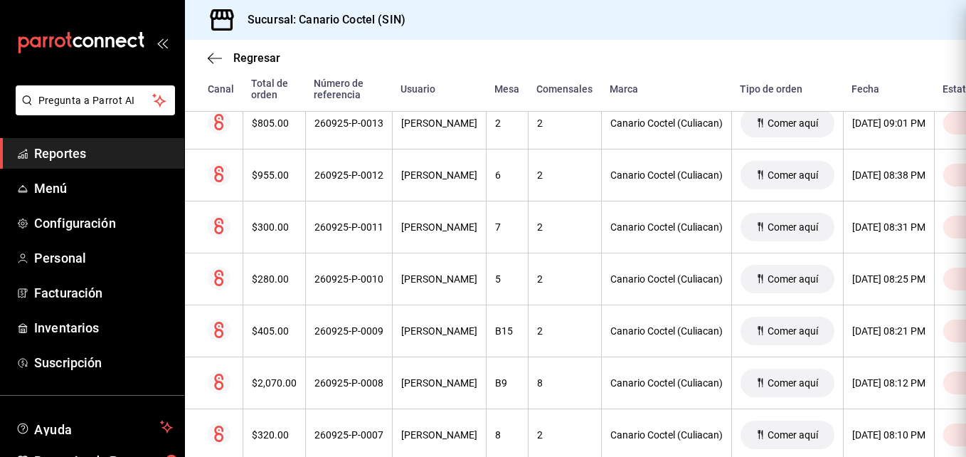
scroll to position [0, 0]
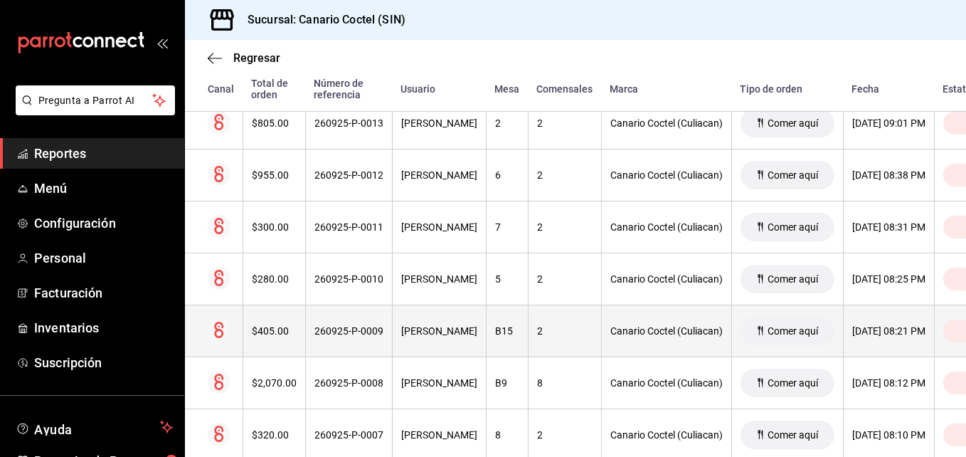
click at [340, 331] on div "260925-P-0009" at bounding box center [348, 330] width 69 height 11
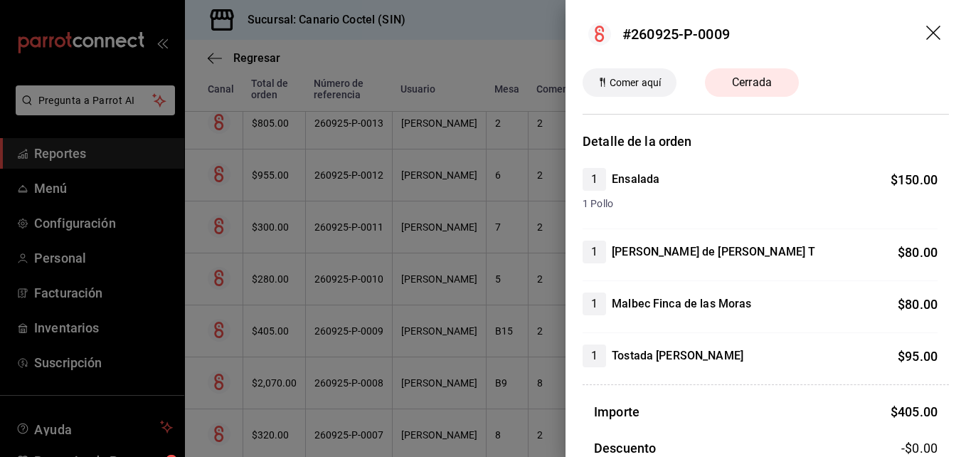
click at [340, 331] on div at bounding box center [483, 228] width 966 height 457
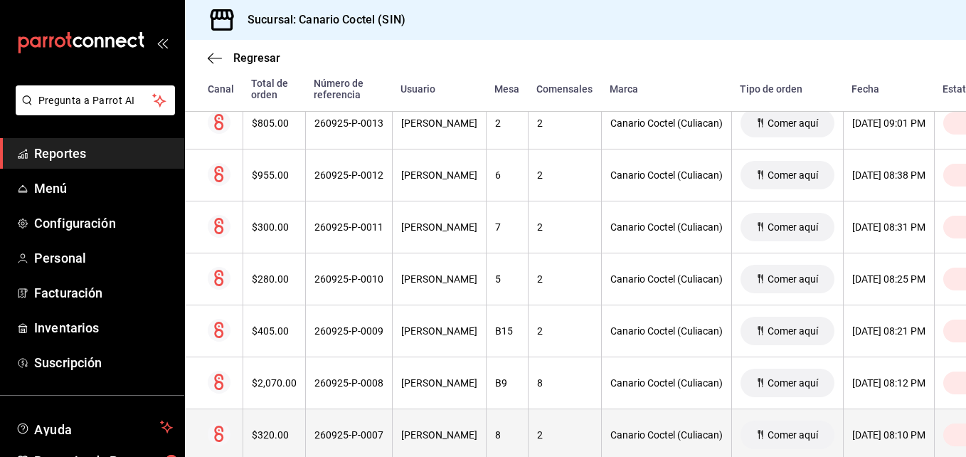
click at [338, 434] on div "260925-P-0007" at bounding box center [348, 434] width 69 height 11
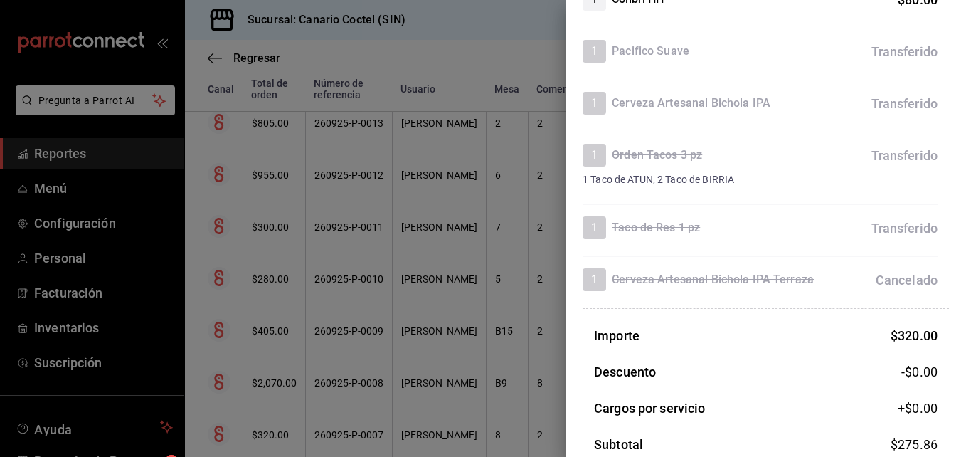
scroll to position [478, 0]
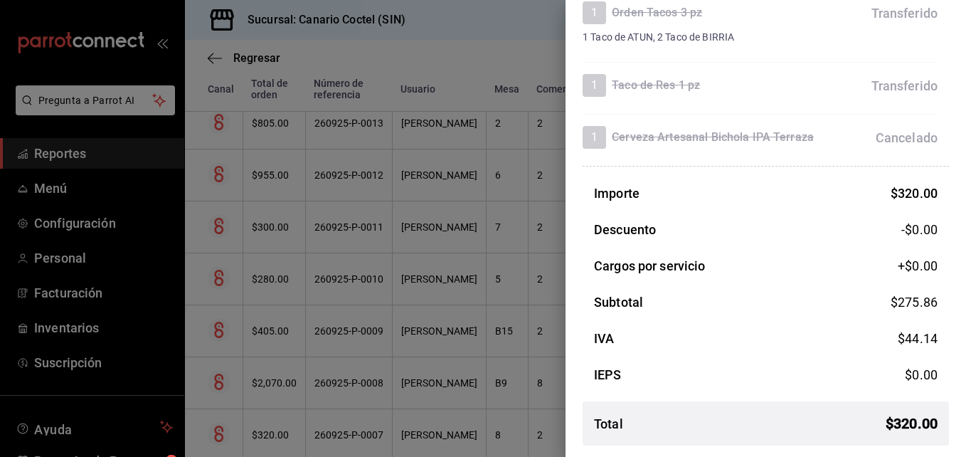
click at [321, 433] on div at bounding box center [483, 228] width 966 height 457
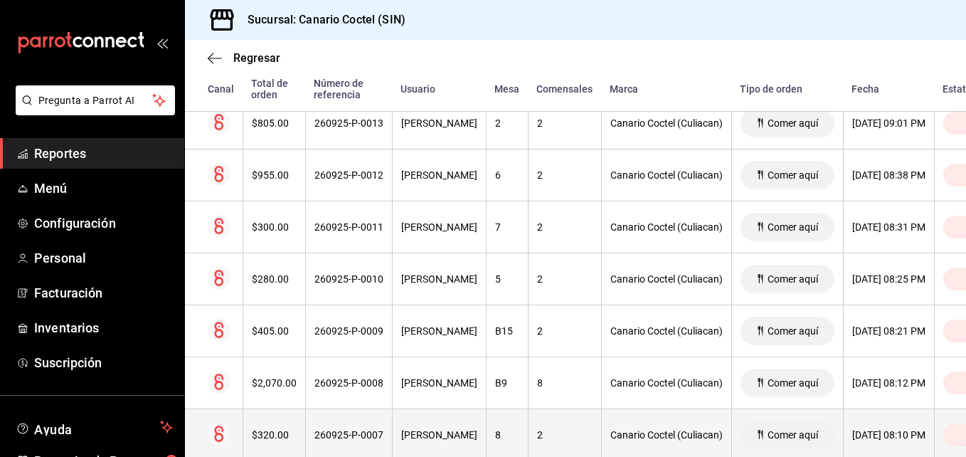
scroll to position [453, 0]
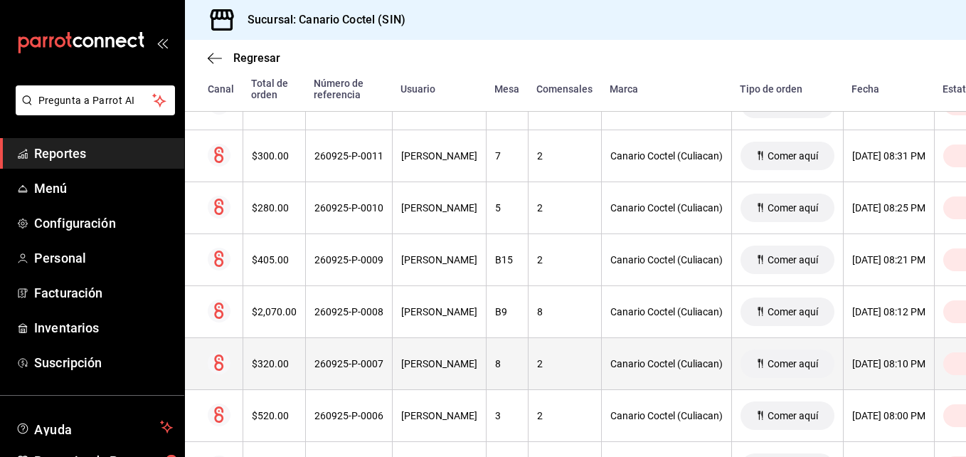
click at [338, 417] on div "260925-P-0006" at bounding box center [348, 415] width 69 height 11
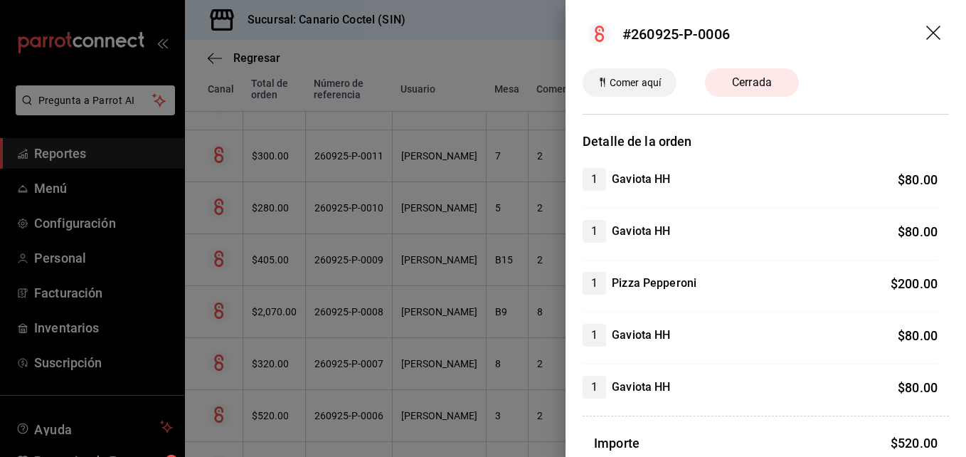
scroll to position [71, 0]
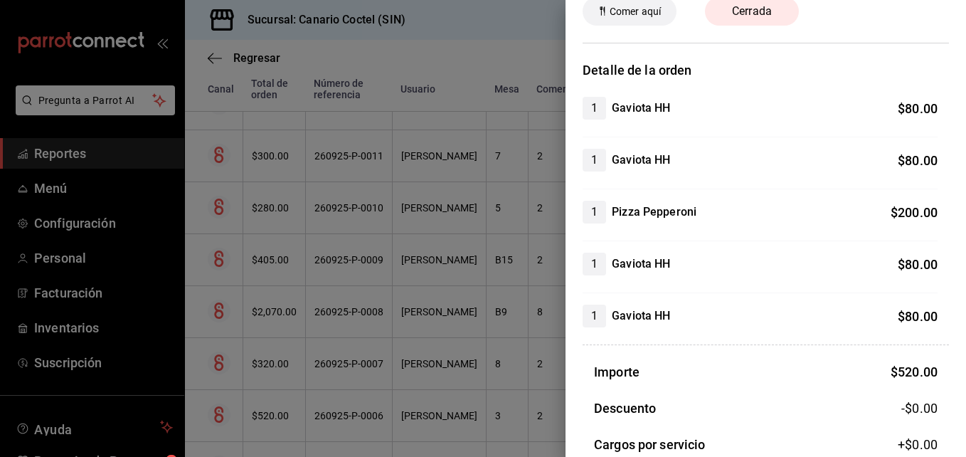
click at [365, 418] on div at bounding box center [483, 228] width 966 height 457
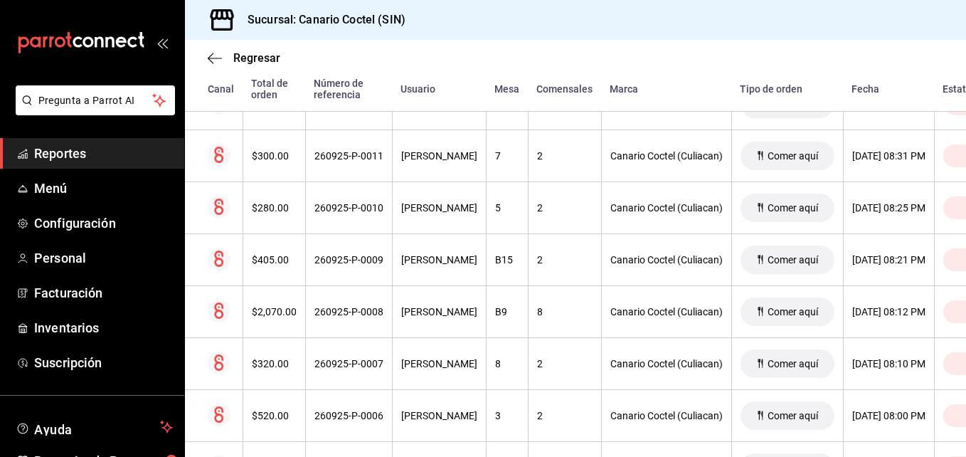
scroll to position [595, 0]
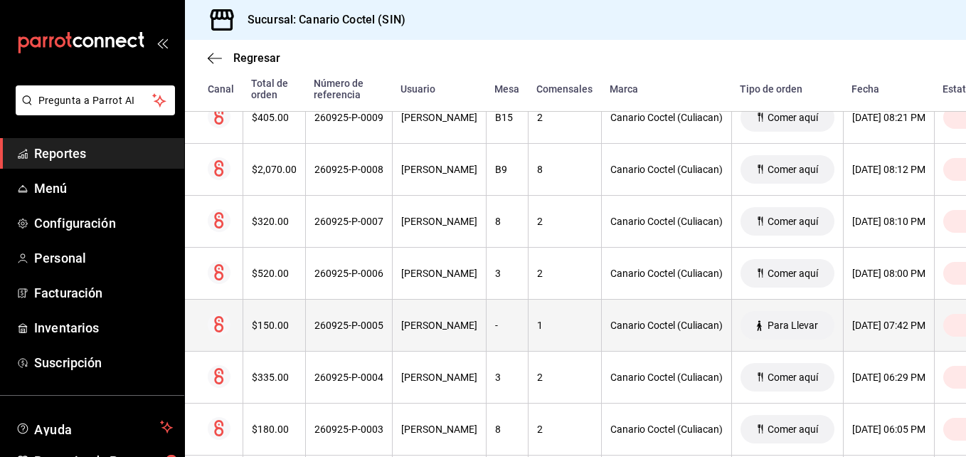
click at [368, 326] on div "260925-P-0005" at bounding box center [348, 324] width 69 height 11
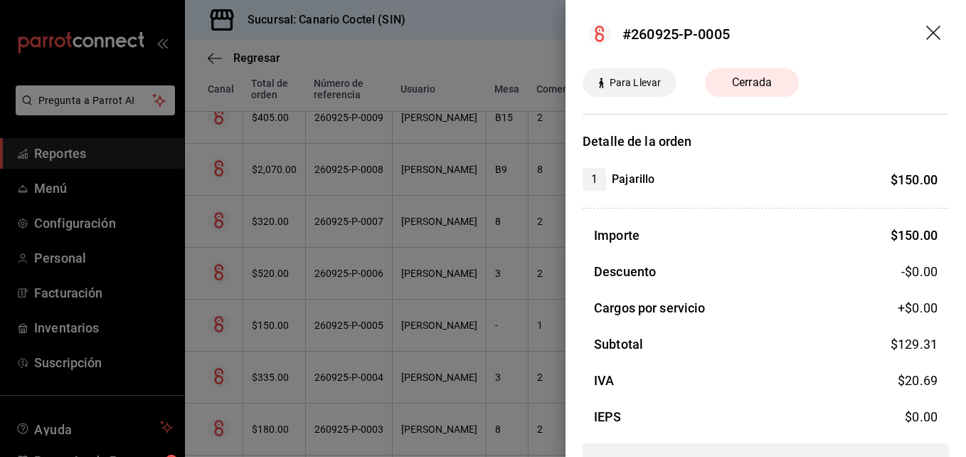
scroll to position [42, 0]
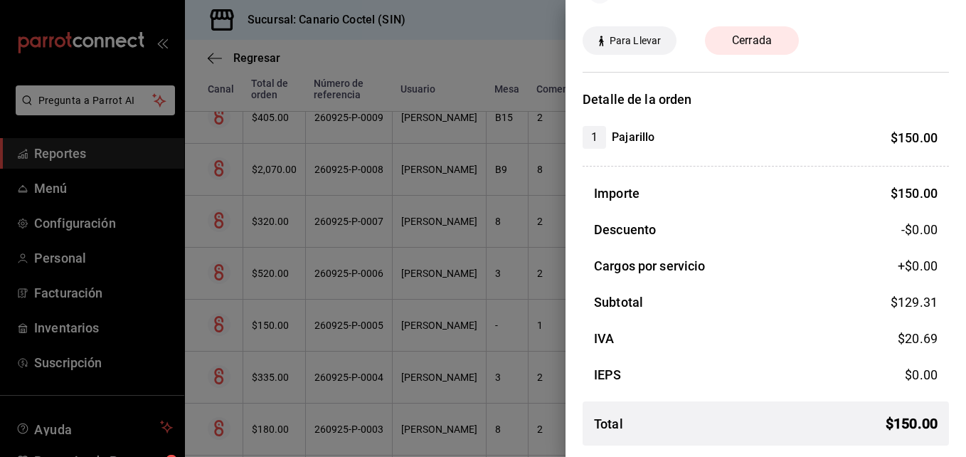
click at [333, 330] on div at bounding box center [483, 228] width 966 height 457
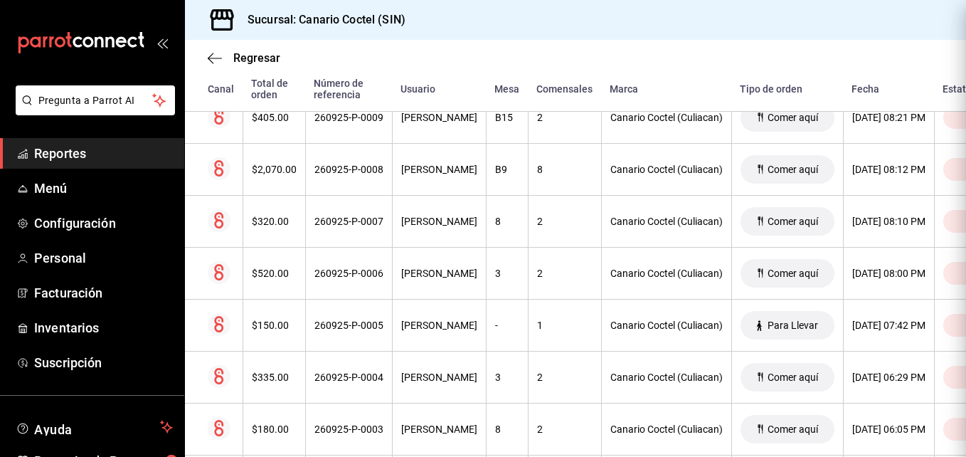
scroll to position [0, 0]
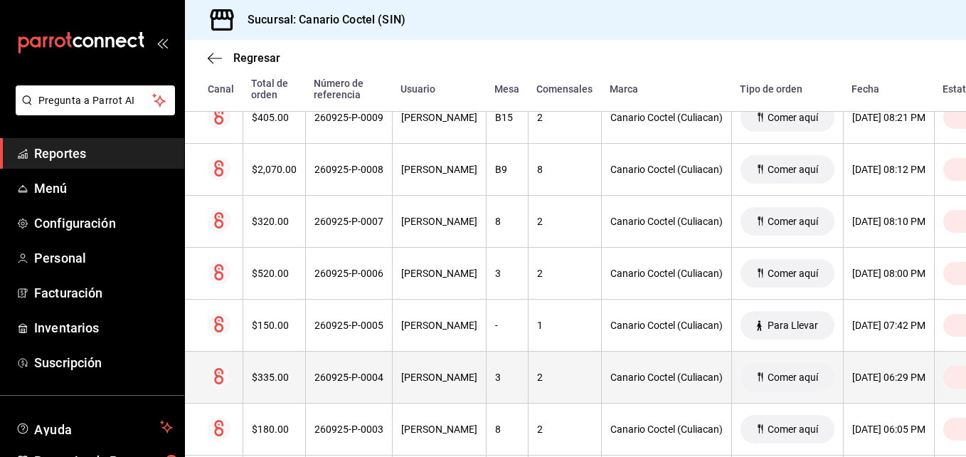
click at [351, 370] on th "260925-P-0004" at bounding box center [348, 377] width 87 height 52
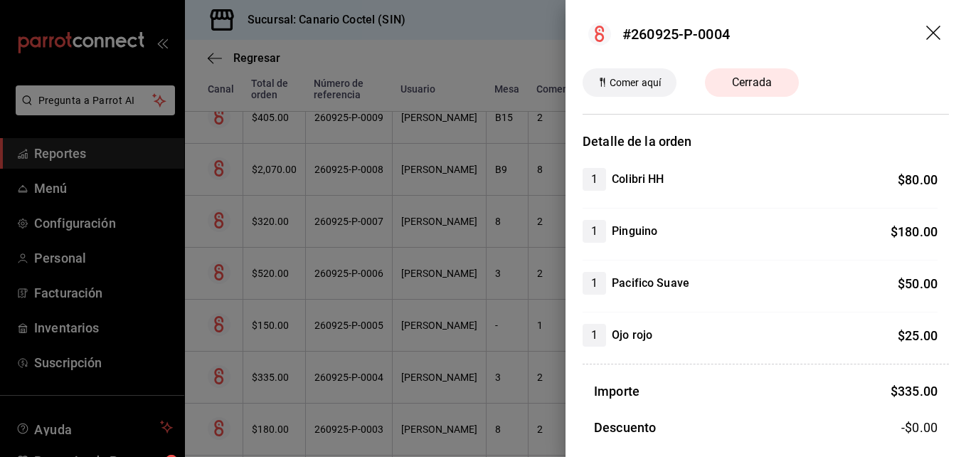
scroll to position [198, 0]
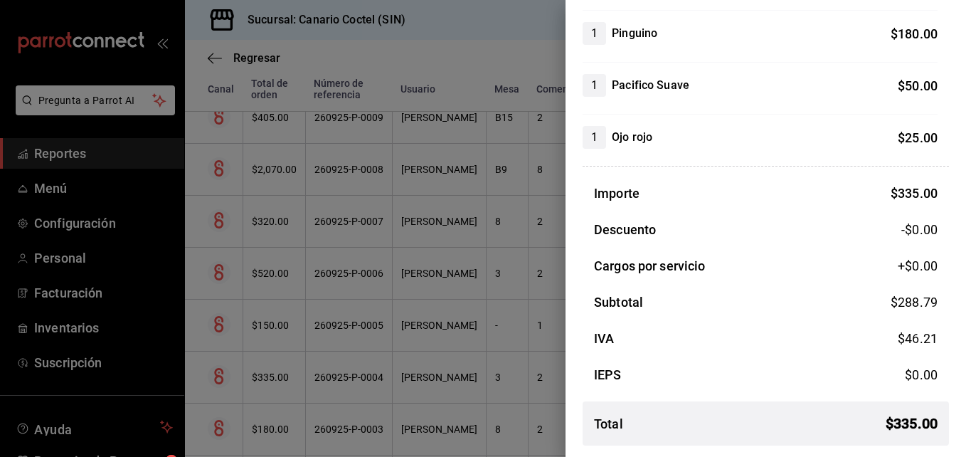
click at [343, 371] on div at bounding box center [483, 228] width 966 height 457
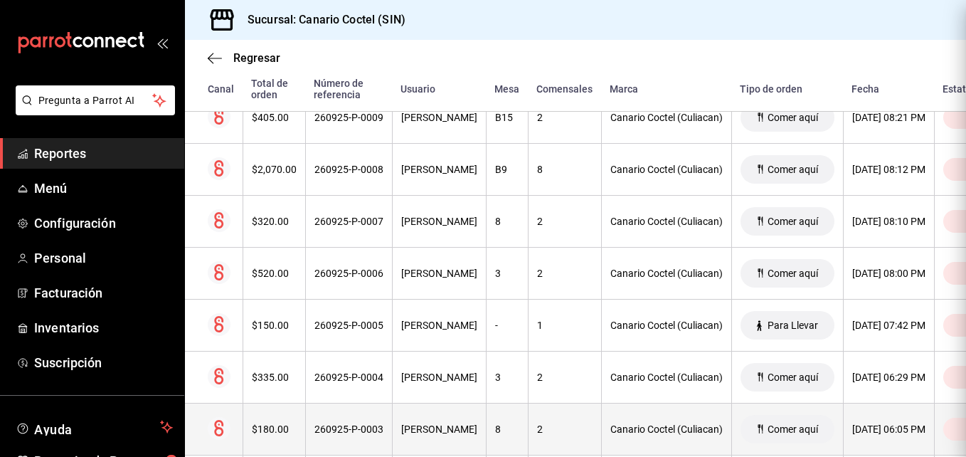
scroll to position [0, 0]
click at [351, 427] on div "260925-P-0003" at bounding box center [348, 428] width 69 height 11
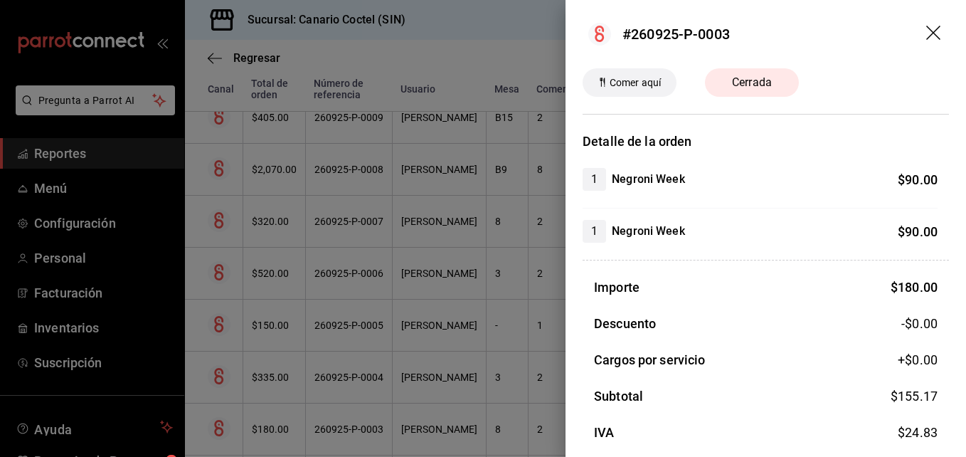
click at [351, 427] on div at bounding box center [483, 228] width 966 height 457
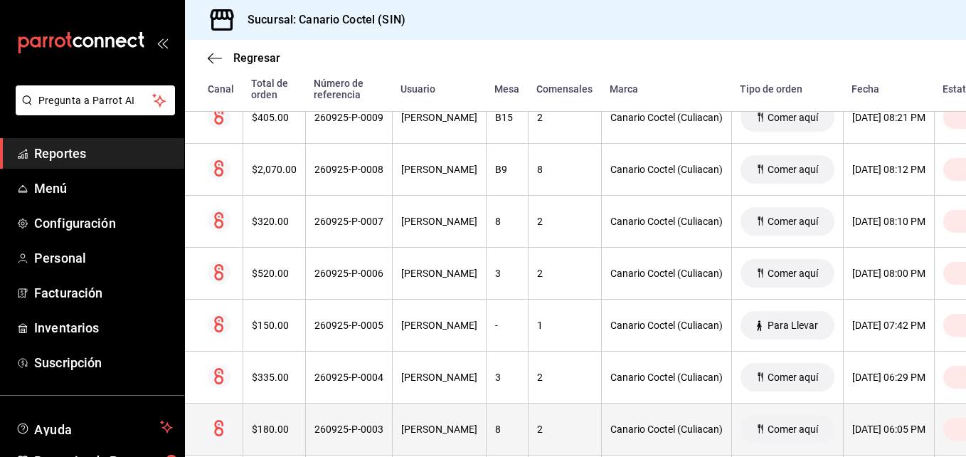
scroll to position [737, 0]
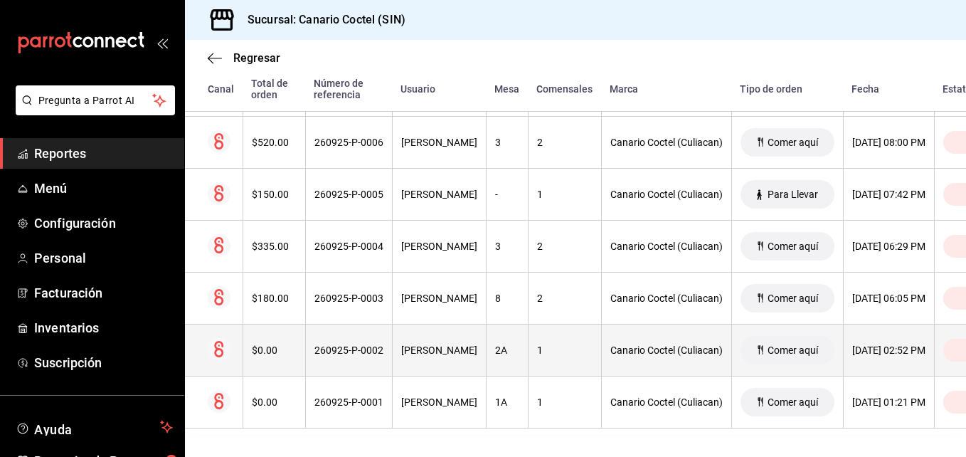
click at [351, 344] on div "260925-P-0002" at bounding box center [348, 349] width 69 height 11
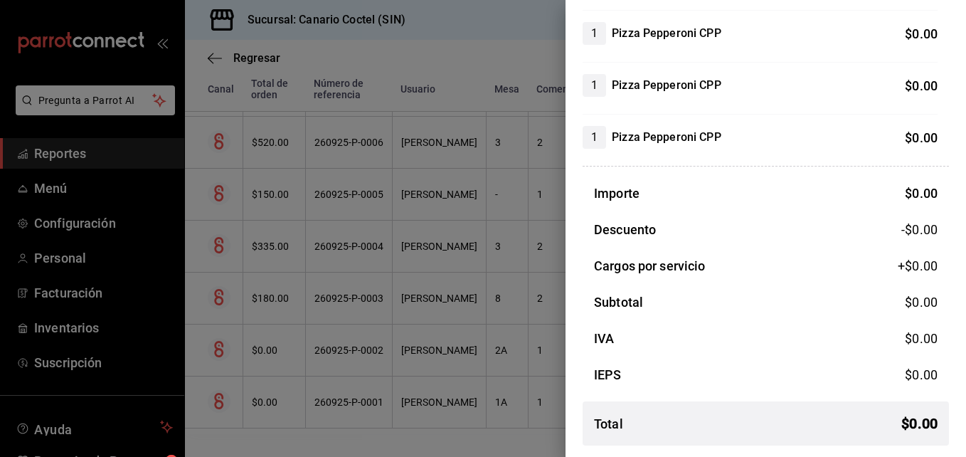
scroll to position [0, 0]
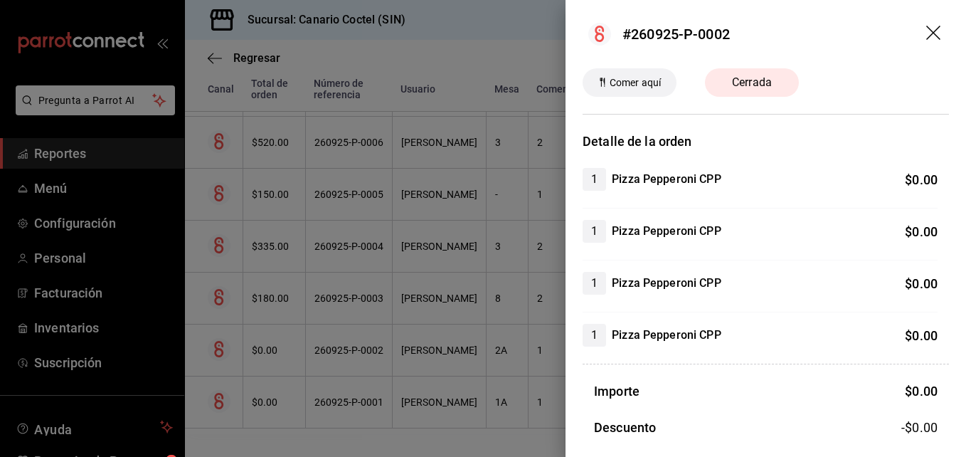
click at [926, 35] on icon "drag" at bounding box center [933, 33] width 14 height 14
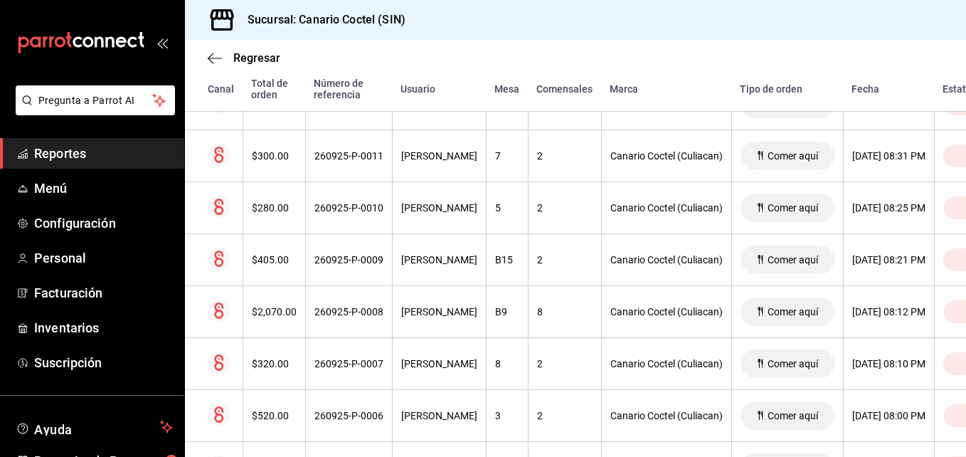
scroll to position [738, 0]
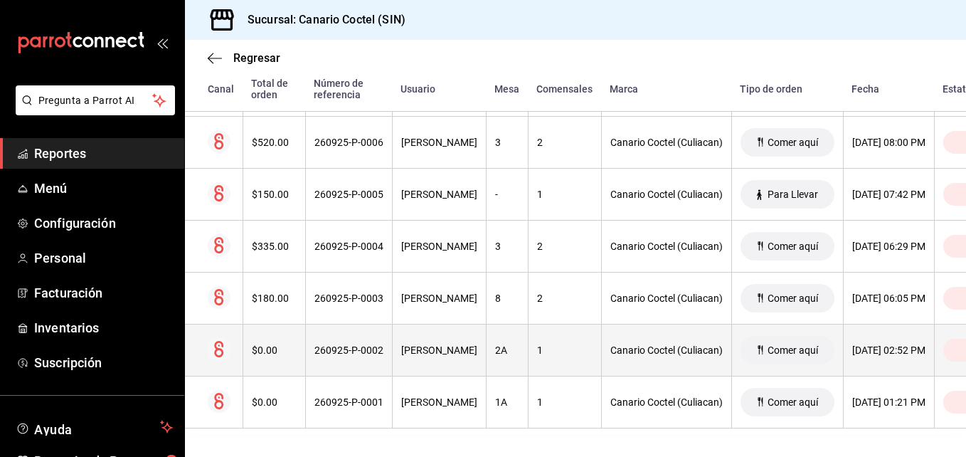
click at [353, 344] on div "260925-P-0002" at bounding box center [348, 349] width 69 height 11
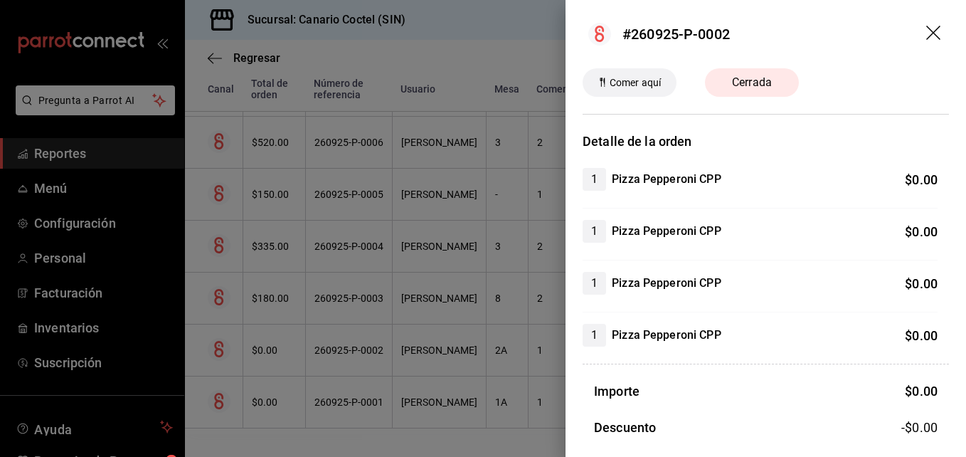
click at [343, 385] on div at bounding box center [483, 228] width 966 height 457
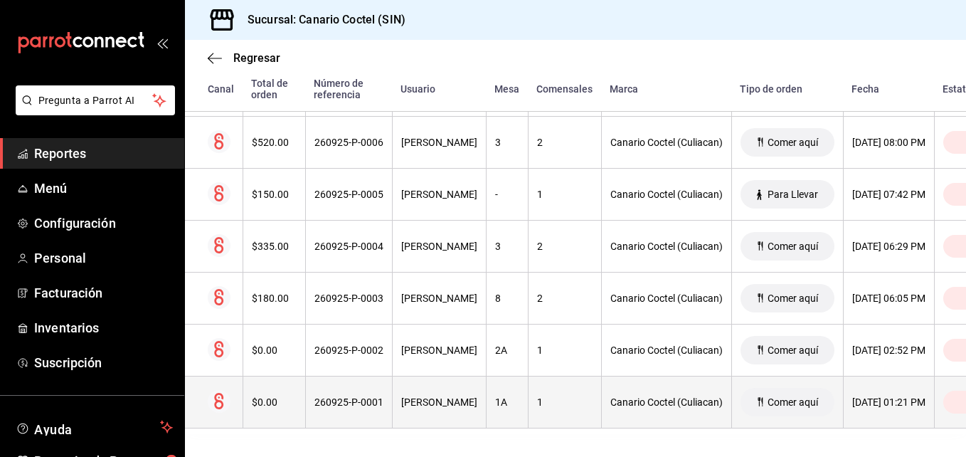
click at [343, 396] on div "260925-P-0001" at bounding box center [348, 401] width 69 height 11
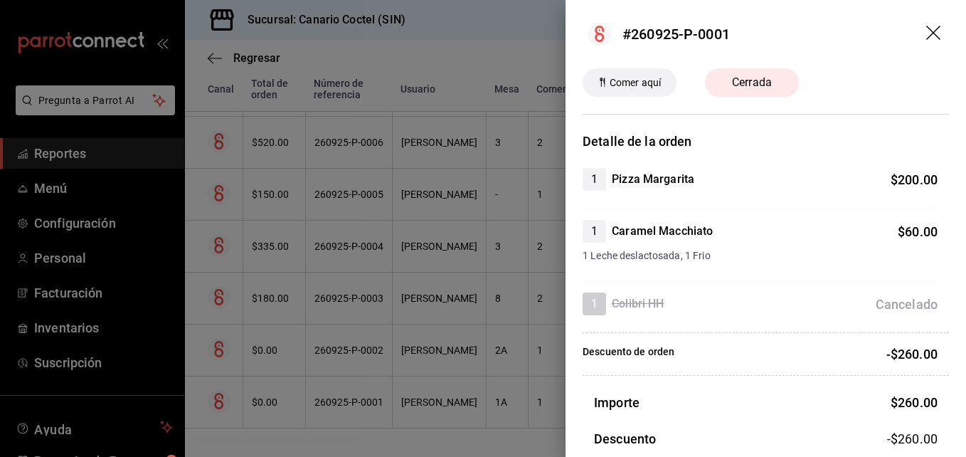
click at [479, 196] on div at bounding box center [483, 228] width 966 height 457
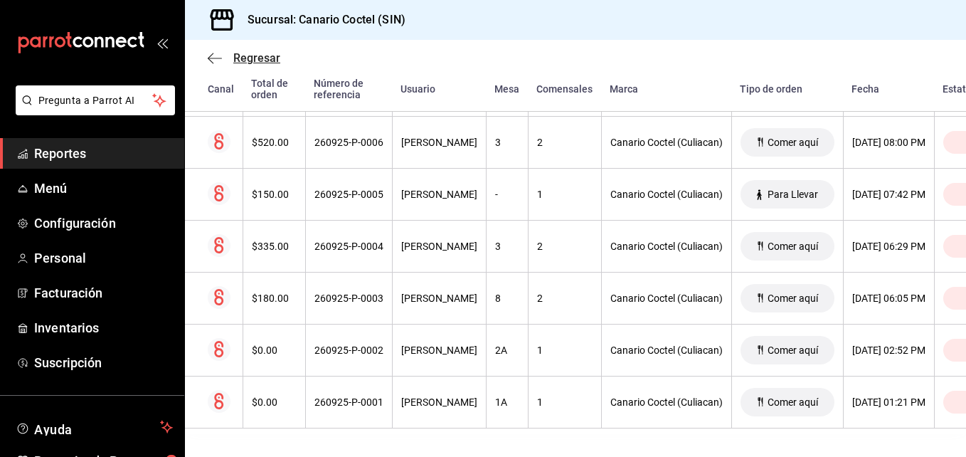
click at [236, 55] on span "Regresar" at bounding box center [256, 58] width 47 height 14
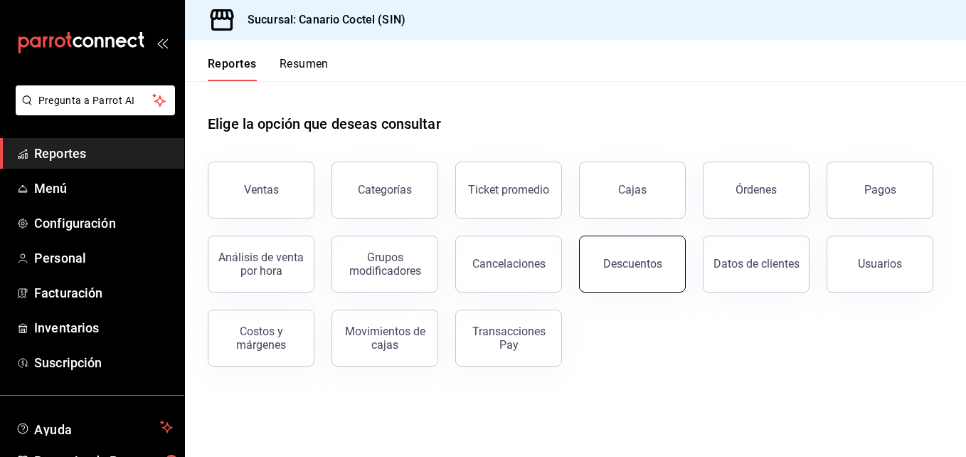
click at [654, 262] on div "Descuentos" at bounding box center [632, 264] width 59 height 14
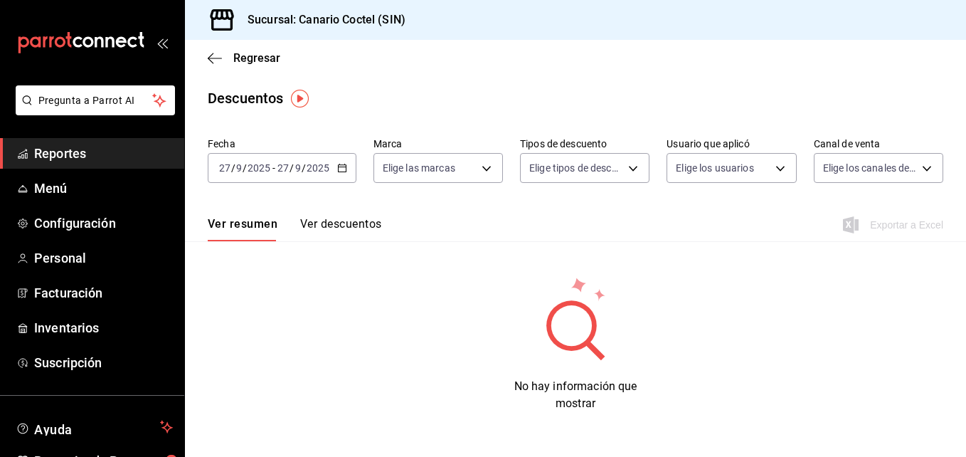
click at [344, 164] on \(Stroke\) "button" at bounding box center [344, 164] width 1 height 1
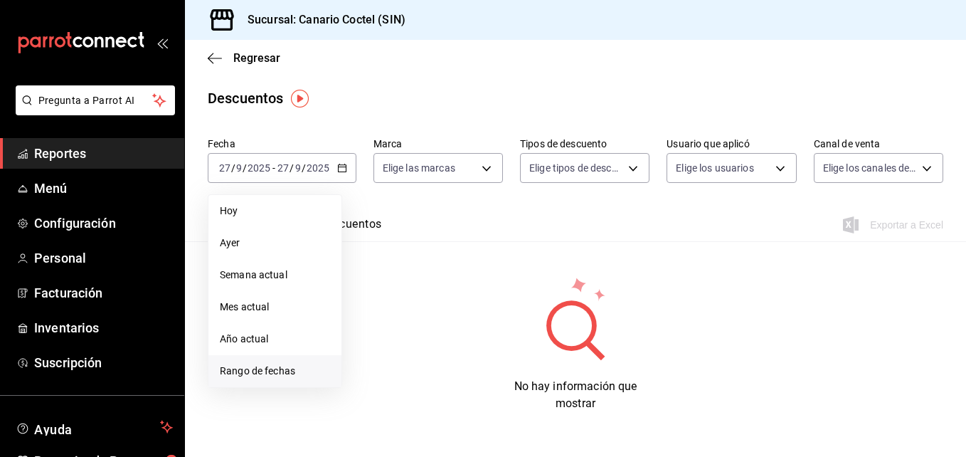
click at [267, 368] on span "Rango de fechas" at bounding box center [275, 370] width 110 height 15
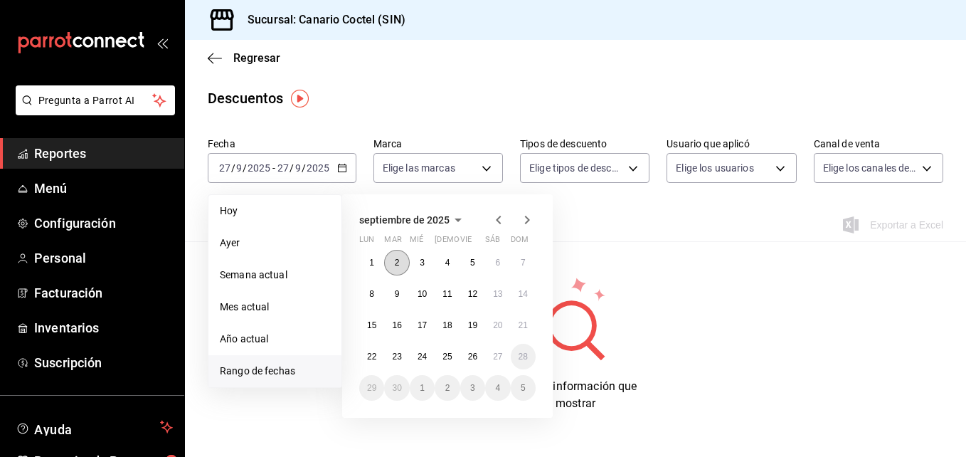
click at [395, 263] on abbr "2" at bounding box center [397, 262] width 5 height 10
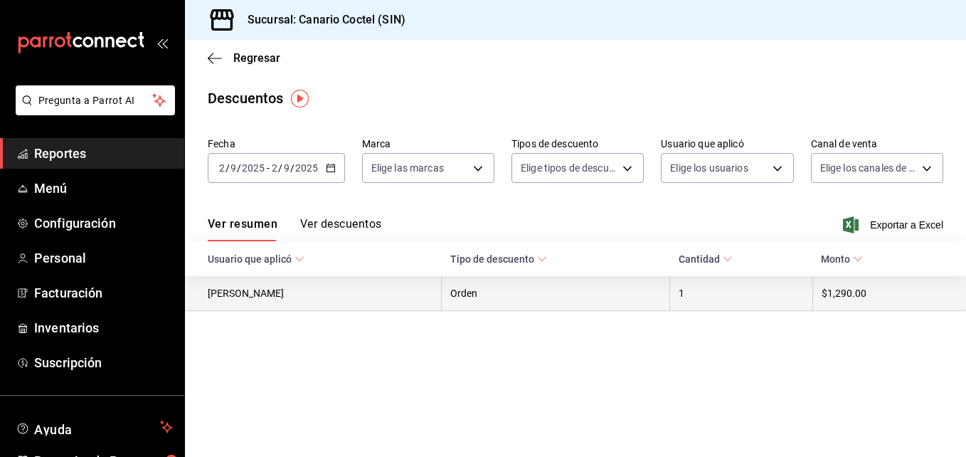
click at [478, 302] on th "Orden" at bounding box center [556, 293] width 228 height 35
click at [472, 296] on th "Orden" at bounding box center [556, 293] width 228 height 35
click at [262, 292] on th "[PERSON_NAME]" at bounding box center [313, 293] width 257 height 35
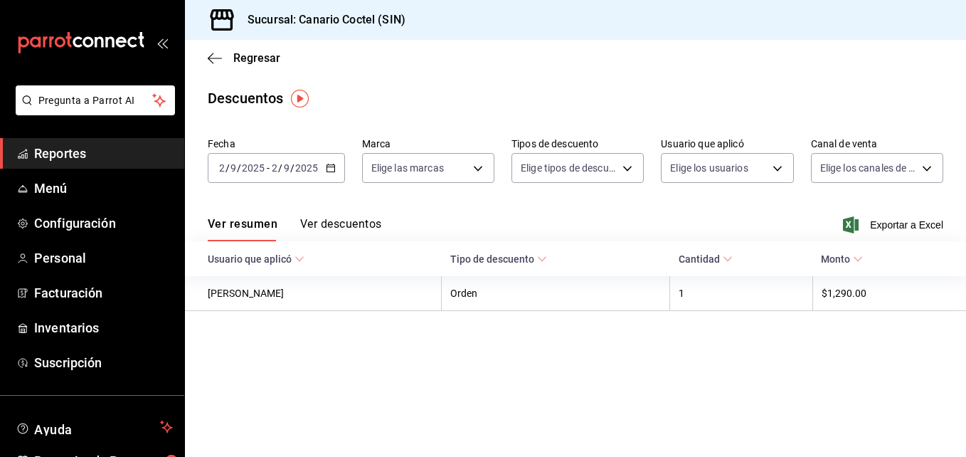
click at [329, 225] on button "Ver descuentos" at bounding box center [340, 229] width 81 height 24
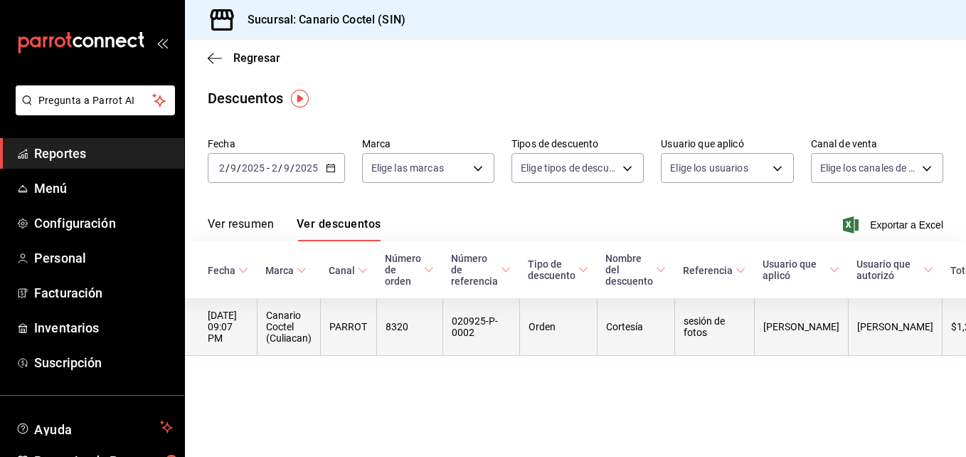
click at [247, 328] on th "[DATE] 09:07 PM" at bounding box center [221, 327] width 72 height 58
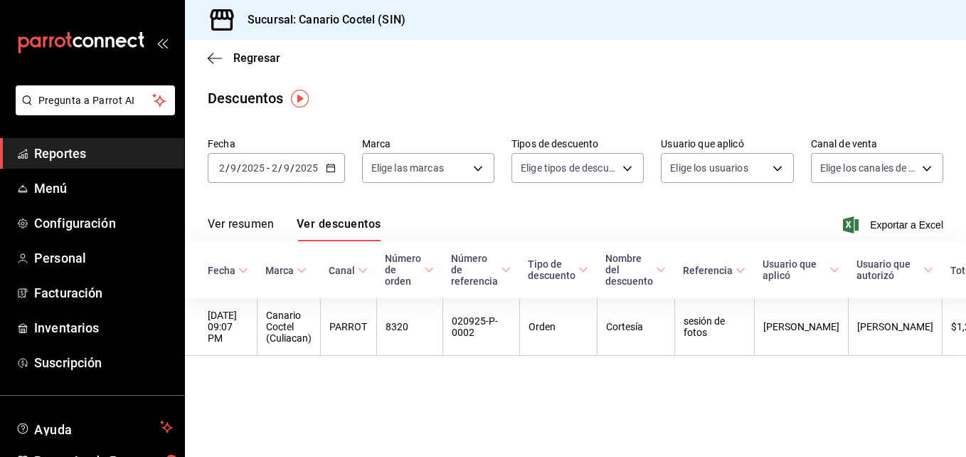
click at [786, 75] on div "Regresar" at bounding box center [575, 58] width 781 height 36
click at [248, 53] on span "Regresar" at bounding box center [256, 58] width 47 height 14
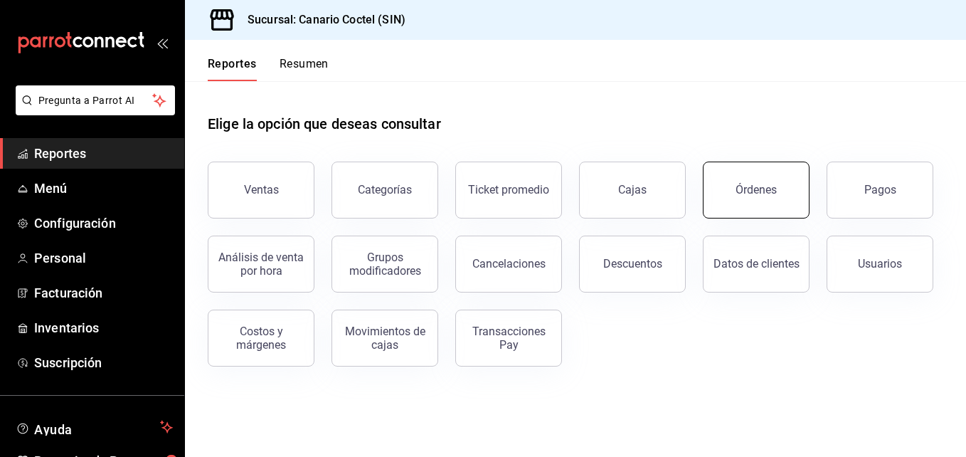
click at [767, 186] on div "Órdenes" at bounding box center [755, 190] width 41 height 14
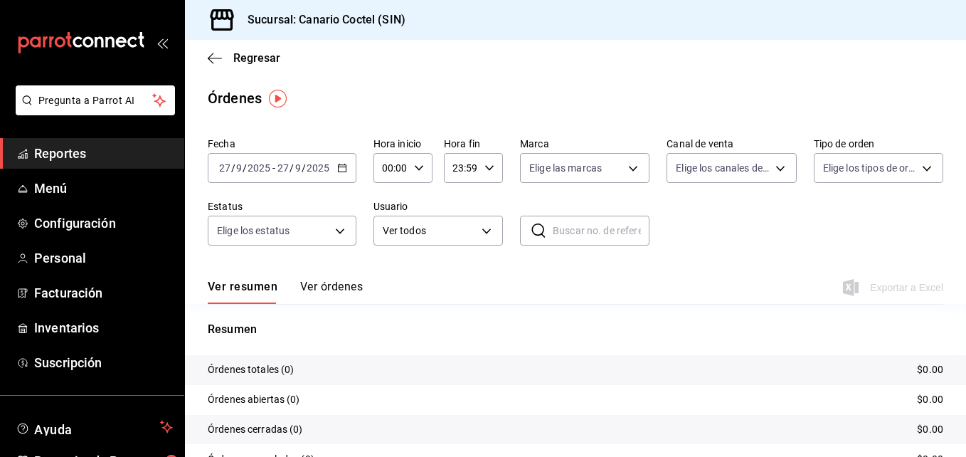
click at [337, 169] on icon "button" at bounding box center [342, 168] width 10 height 10
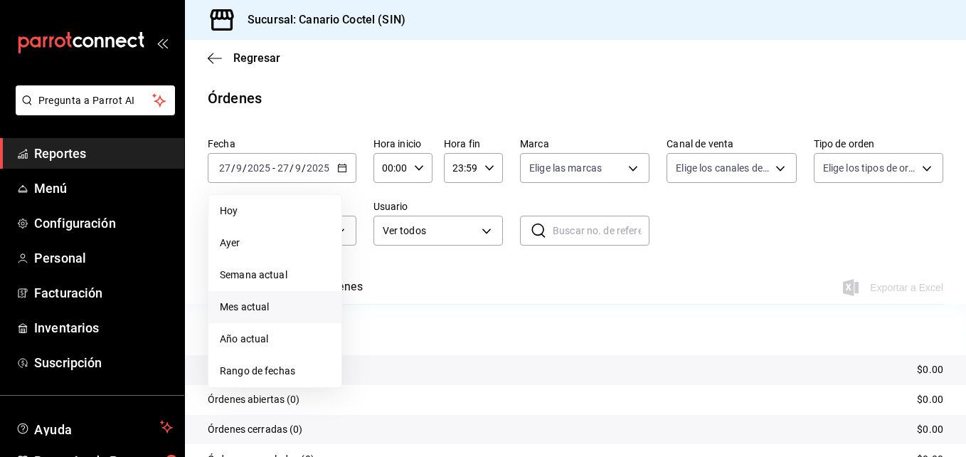
scroll to position [102, 0]
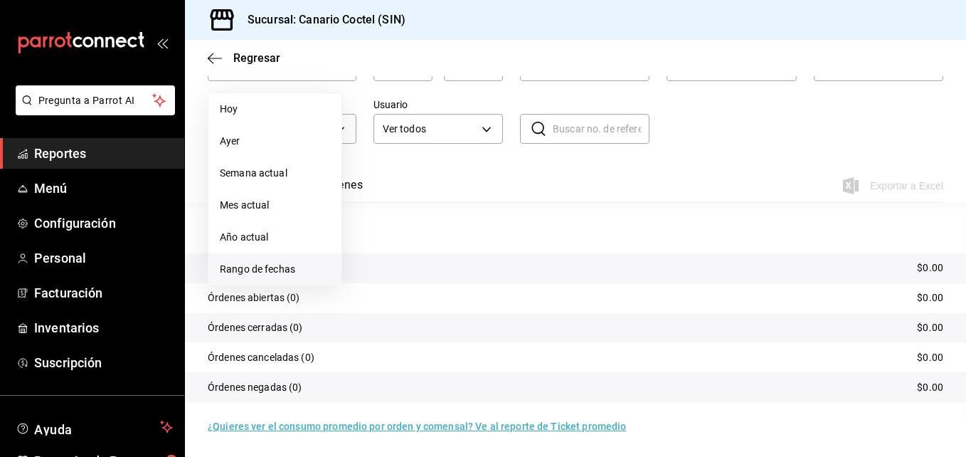
click at [288, 264] on span "Rango de fechas" at bounding box center [275, 269] width 110 height 15
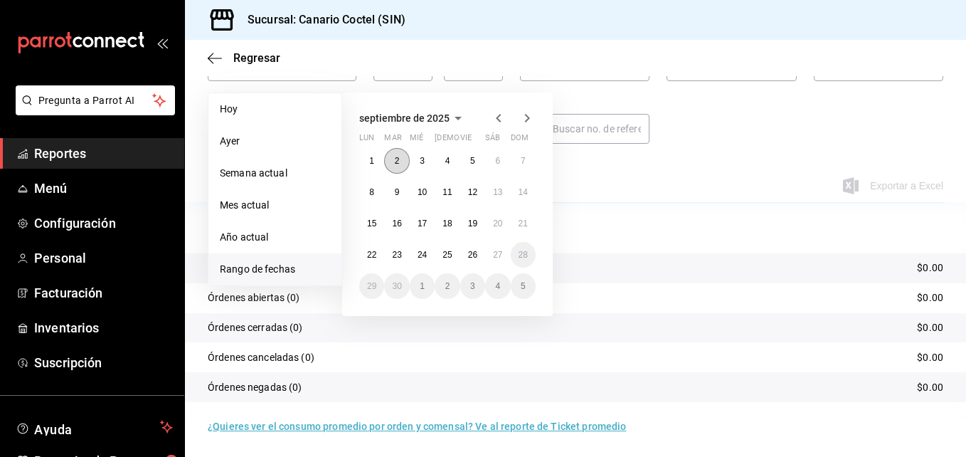
click at [398, 159] on abbr "2" at bounding box center [397, 161] width 5 height 10
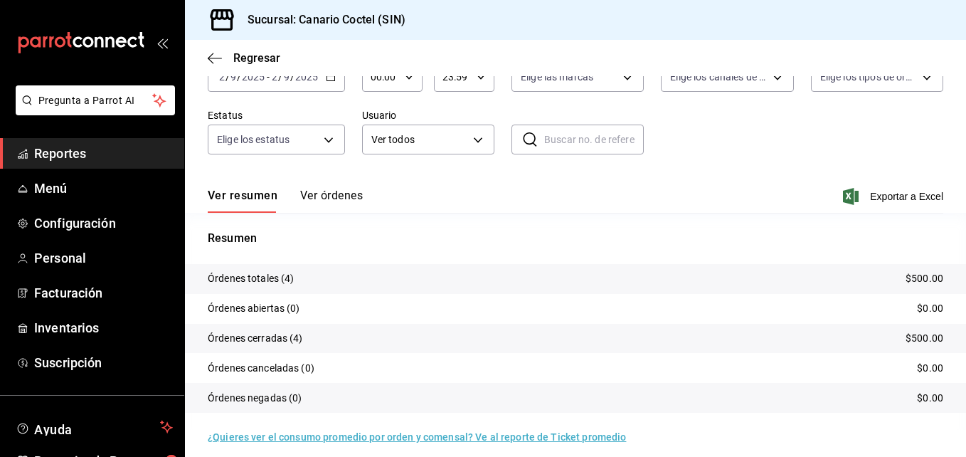
scroll to position [102, 0]
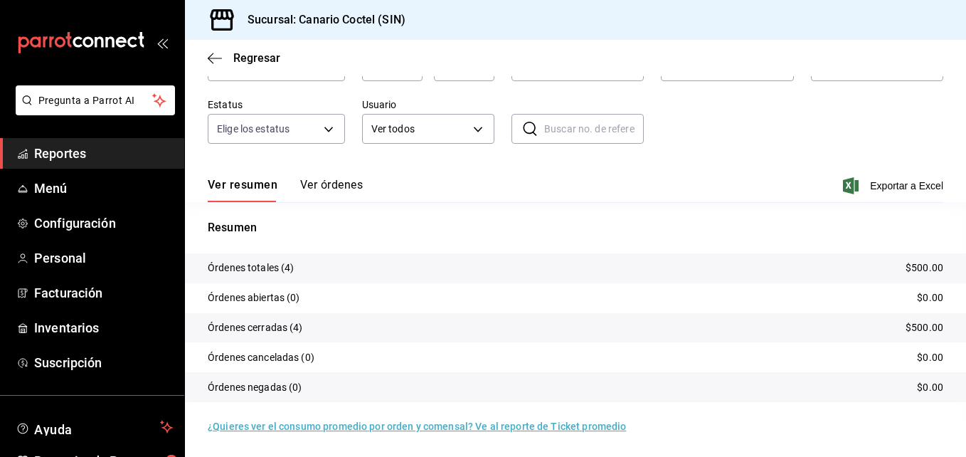
click at [360, 183] on button "Ver órdenes" at bounding box center [331, 190] width 63 height 24
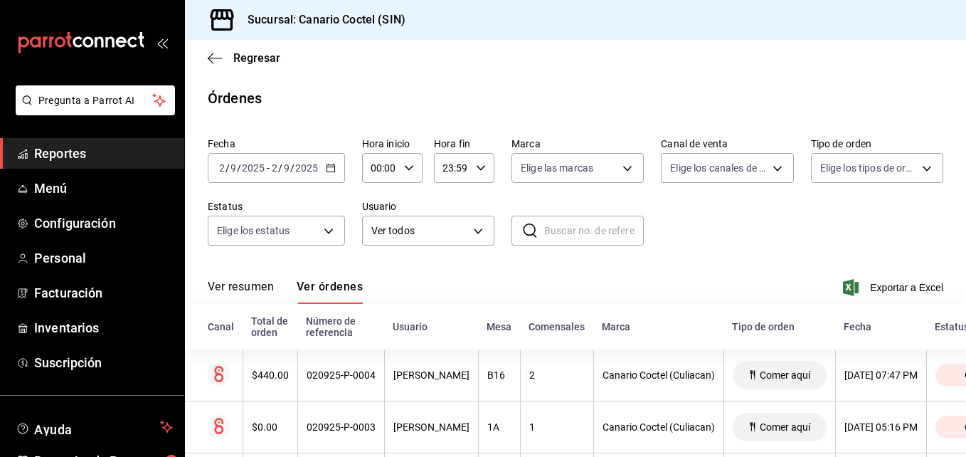
scroll to position [141, 0]
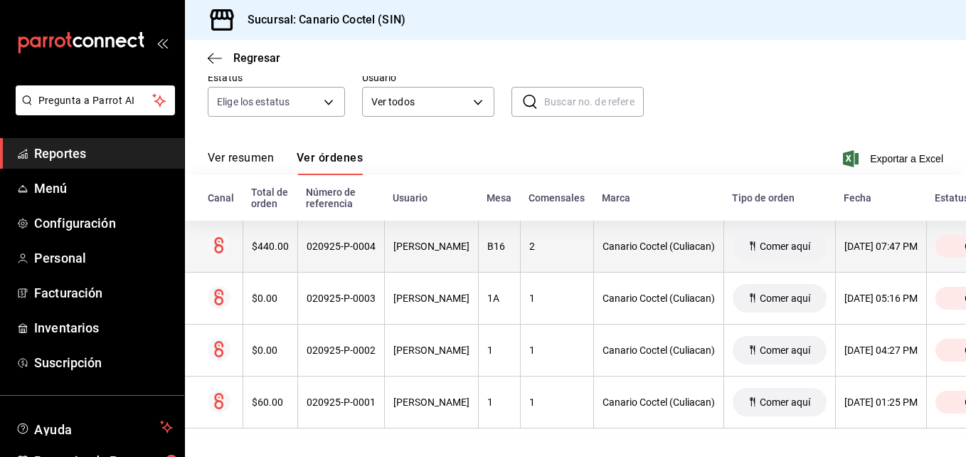
click at [344, 240] on div "020925-P-0004" at bounding box center [340, 245] width 69 height 11
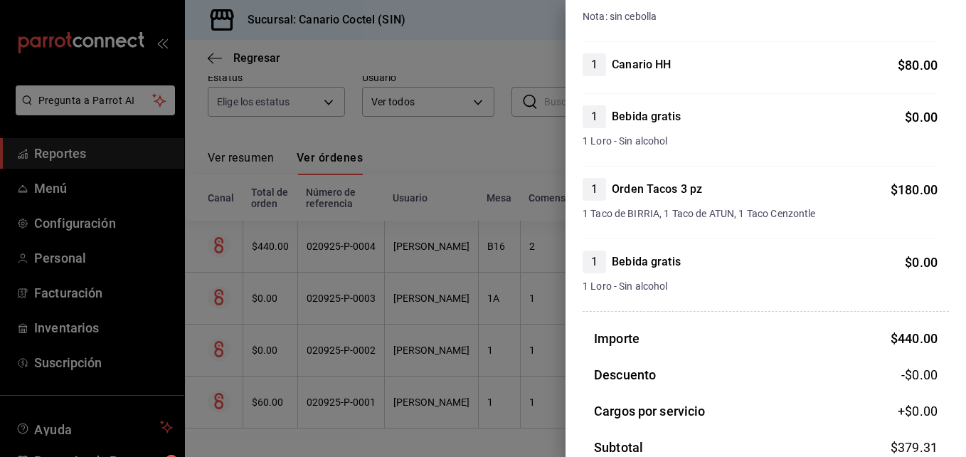
scroll to position [284, 0]
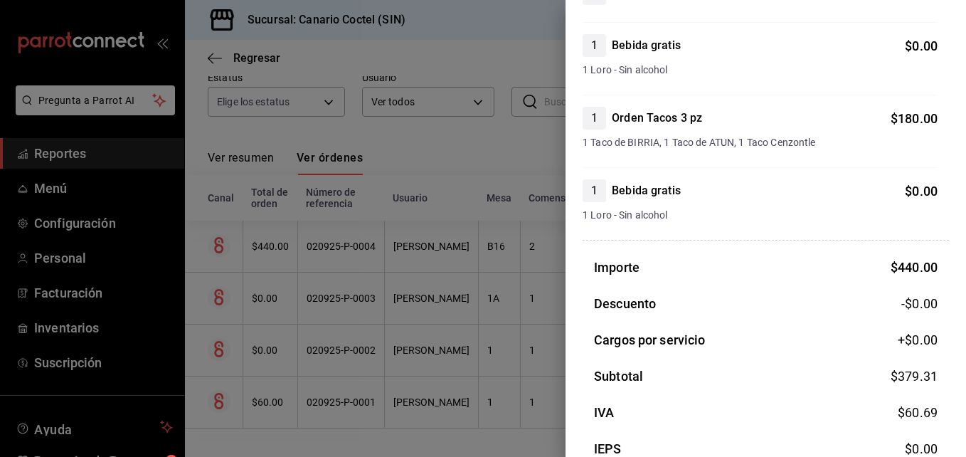
click at [331, 287] on div at bounding box center [483, 228] width 966 height 457
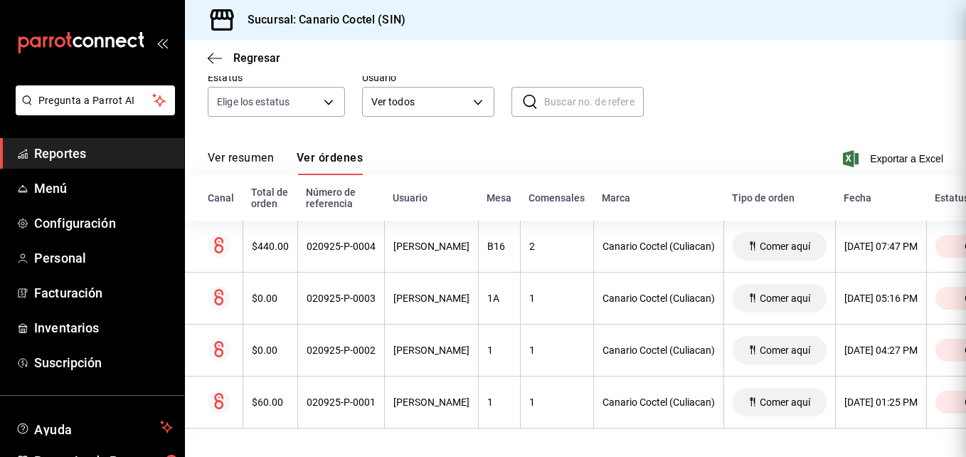
scroll to position [0, 0]
click at [331, 292] on div "020925-P-0003" at bounding box center [340, 297] width 69 height 11
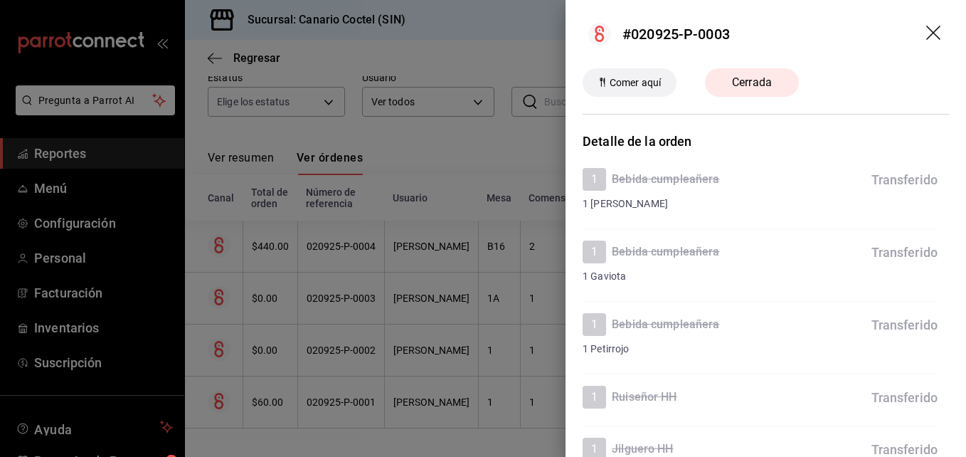
click at [329, 334] on div at bounding box center [483, 228] width 966 height 457
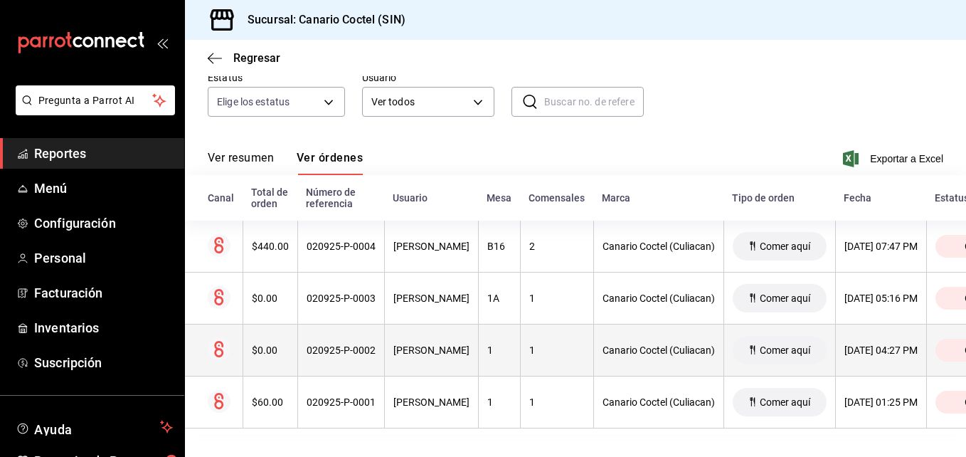
click at [329, 344] on div "020925-P-0002" at bounding box center [340, 349] width 69 height 11
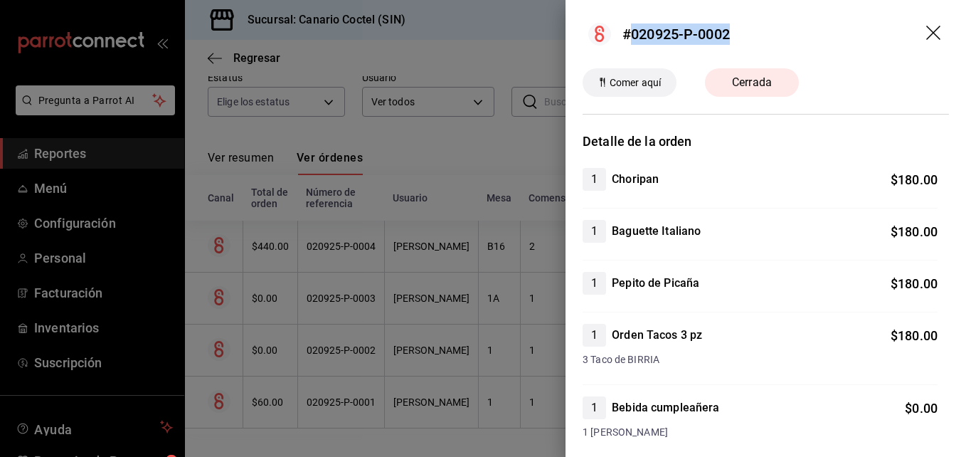
drag, startPoint x: 641, startPoint y: 31, endPoint x: 747, endPoint y: 33, distance: 106.0
click at [747, 33] on header "#020925-P-0002" at bounding box center [765, 34] width 400 height 68
copy div "020925-P-0002"
click at [335, 390] on div at bounding box center [483, 228] width 966 height 457
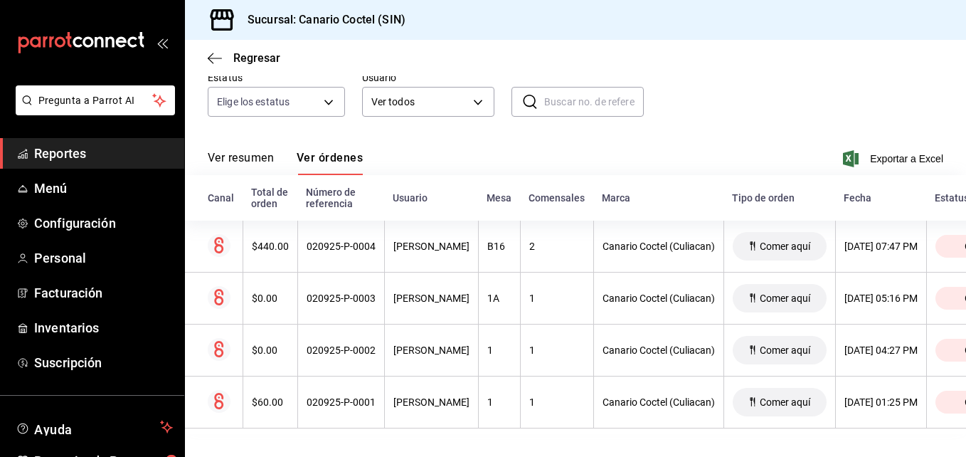
click at [335, 396] on div "020925-P-0001" at bounding box center [340, 401] width 69 height 11
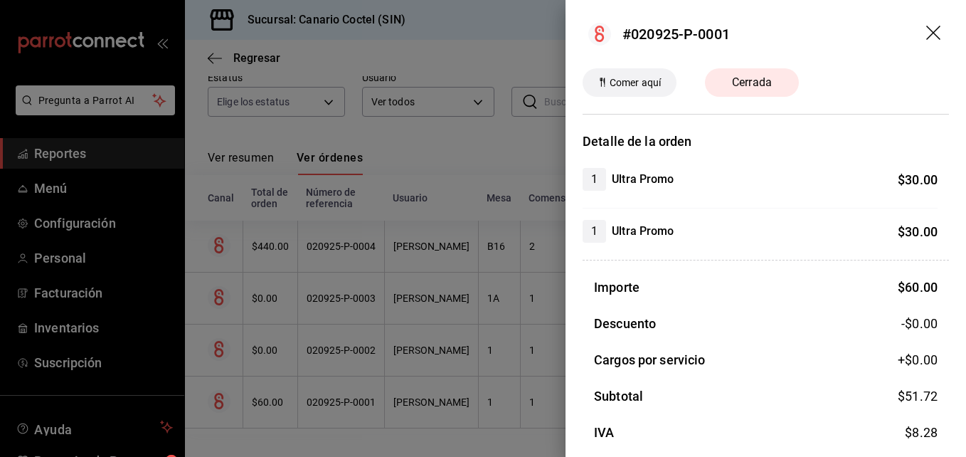
click at [347, 393] on div at bounding box center [483, 228] width 966 height 457
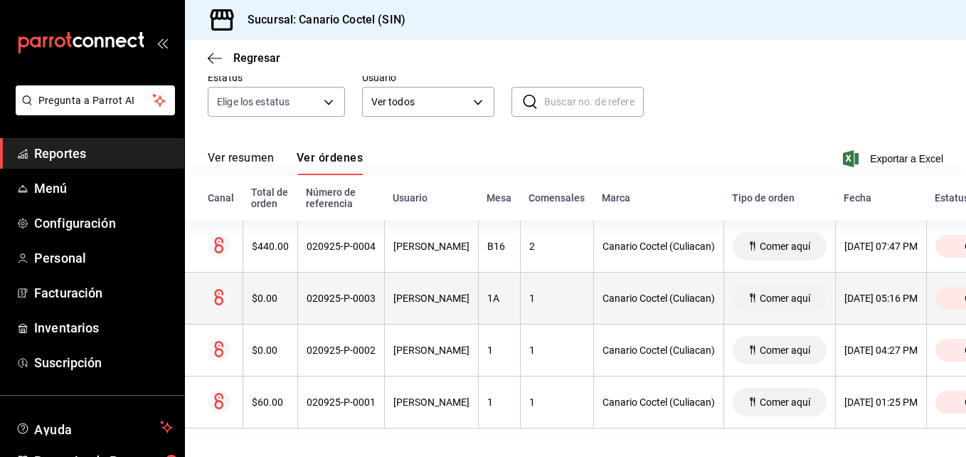
click at [352, 292] on div "020925-P-0003" at bounding box center [340, 297] width 69 height 11
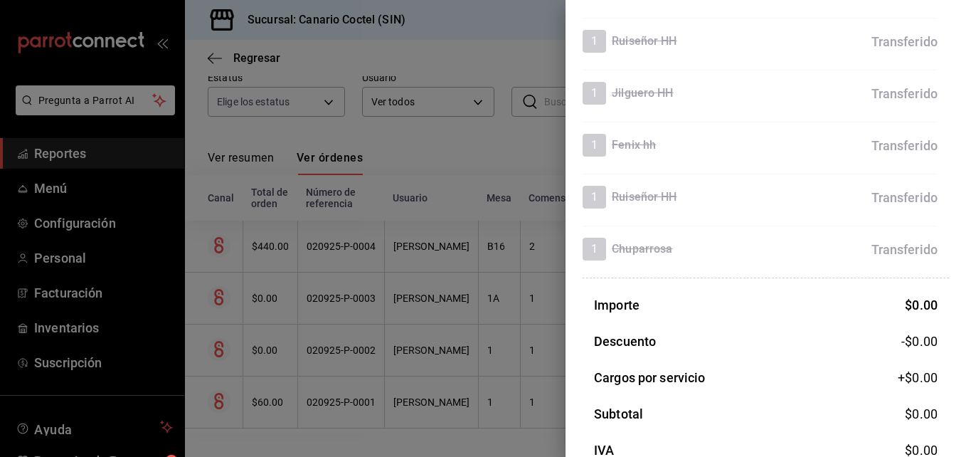
scroll to position [213, 0]
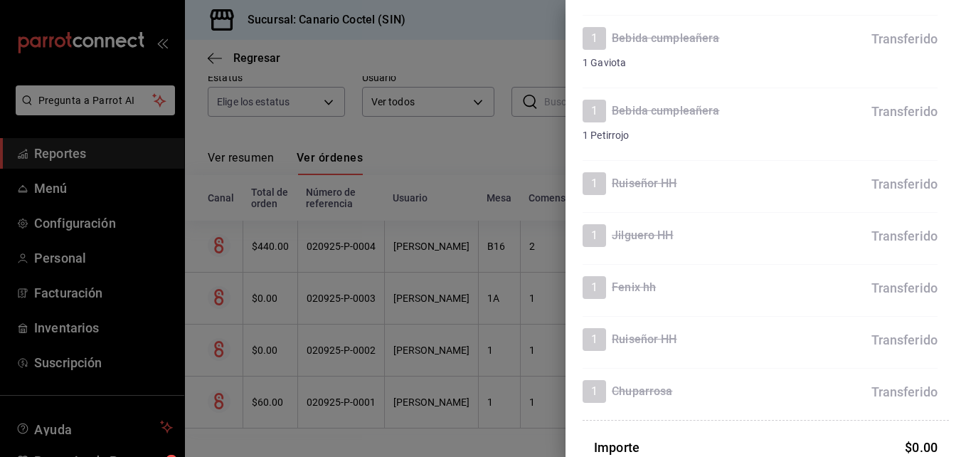
click at [367, 289] on div at bounding box center [483, 228] width 966 height 457
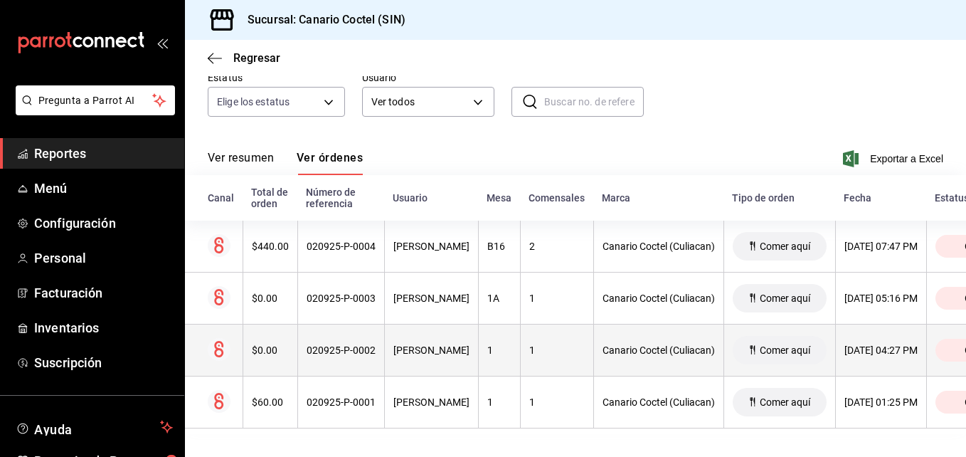
scroll to position [70, 0]
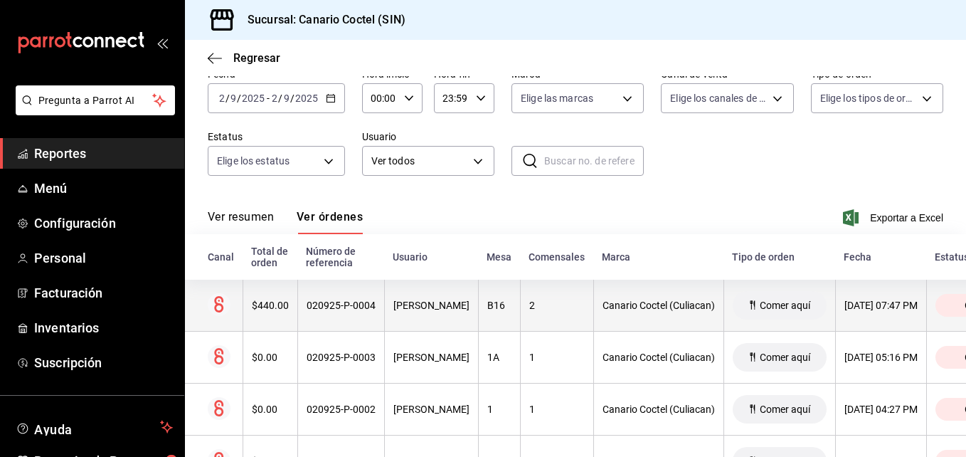
click at [345, 302] on div "020925-P-0004" at bounding box center [340, 304] width 69 height 11
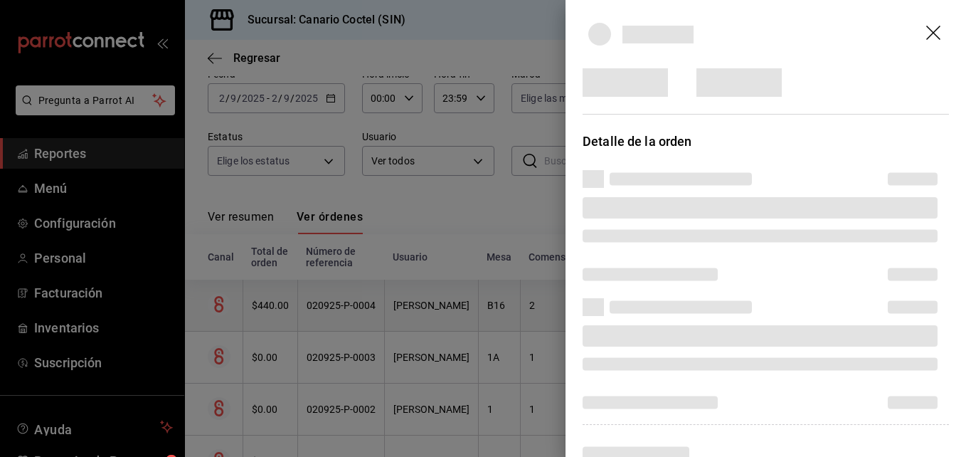
click at [345, 302] on div at bounding box center [483, 228] width 966 height 457
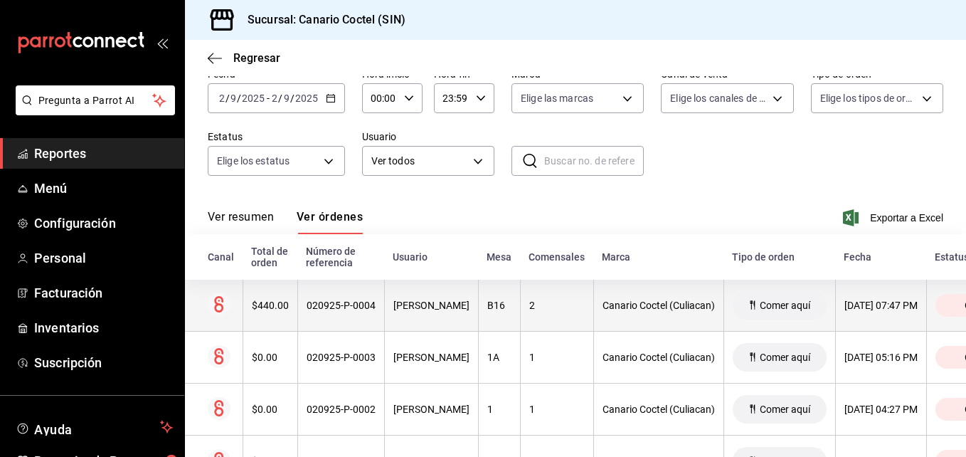
click at [345, 302] on div "020925-P-0004" at bounding box center [340, 304] width 69 height 11
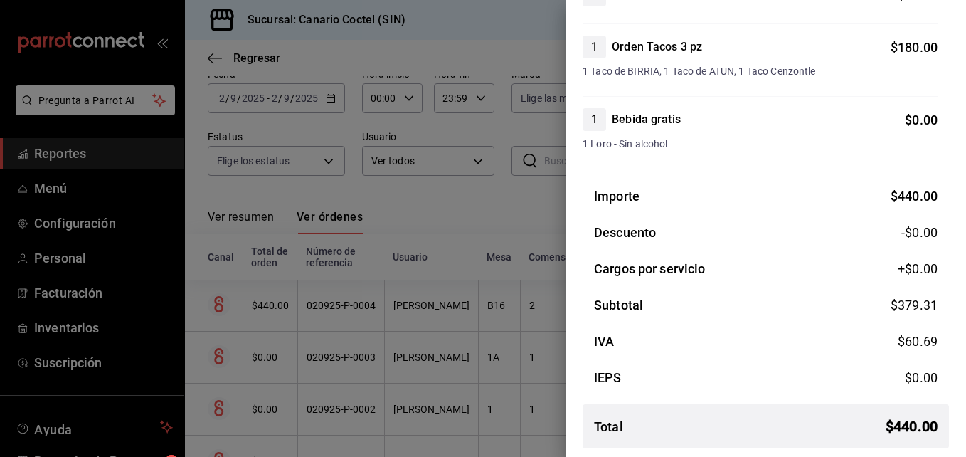
scroll to position [358, 0]
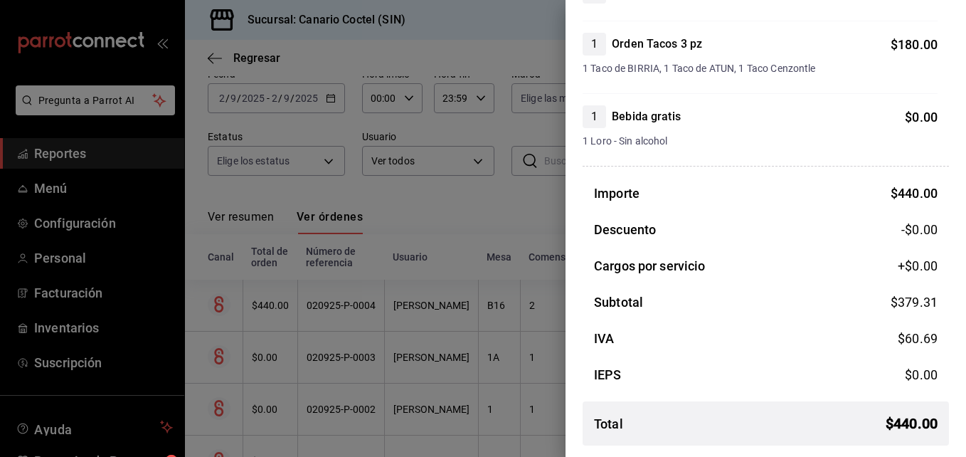
click at [422, 333] on div at bounding box center [483, 228] width 966 height 457
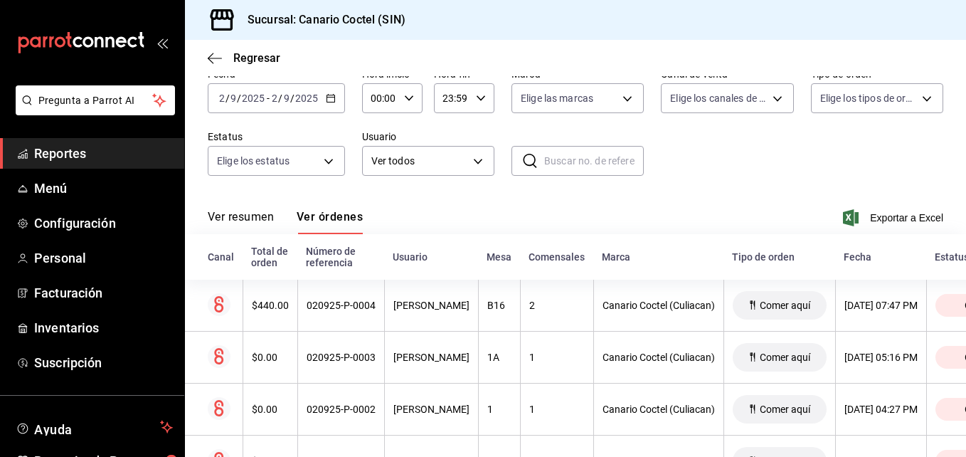
click at [330, 100] on icon "button" at bounding box center [331, 98] width 10 height 10
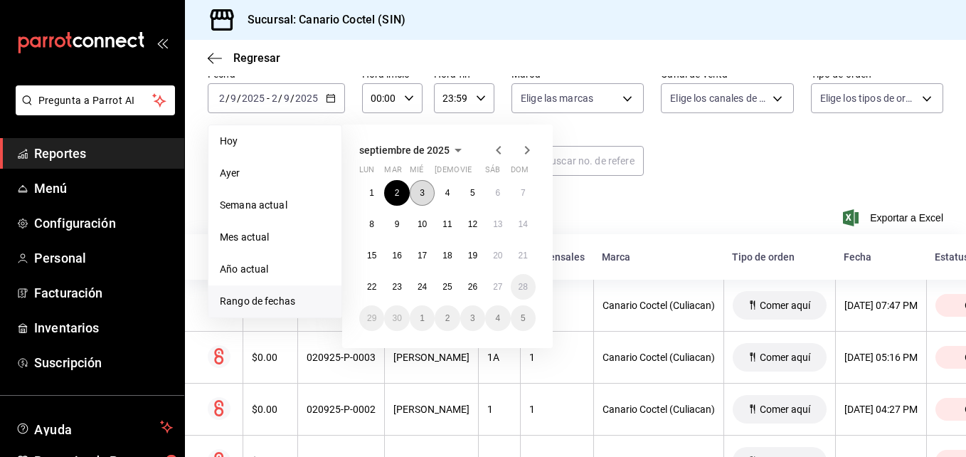
click at [425, 191] on button "3" at bounding box center [422, 193] width 25 height 26
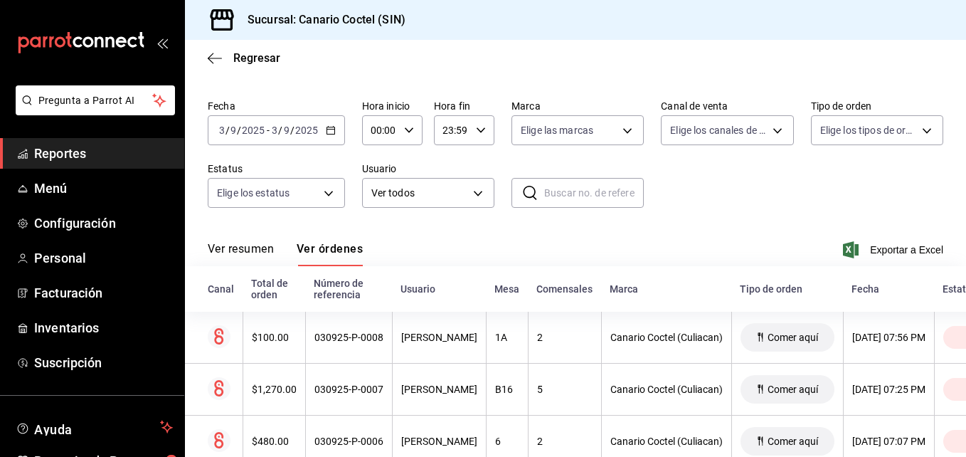
scroll to position [70, 0]
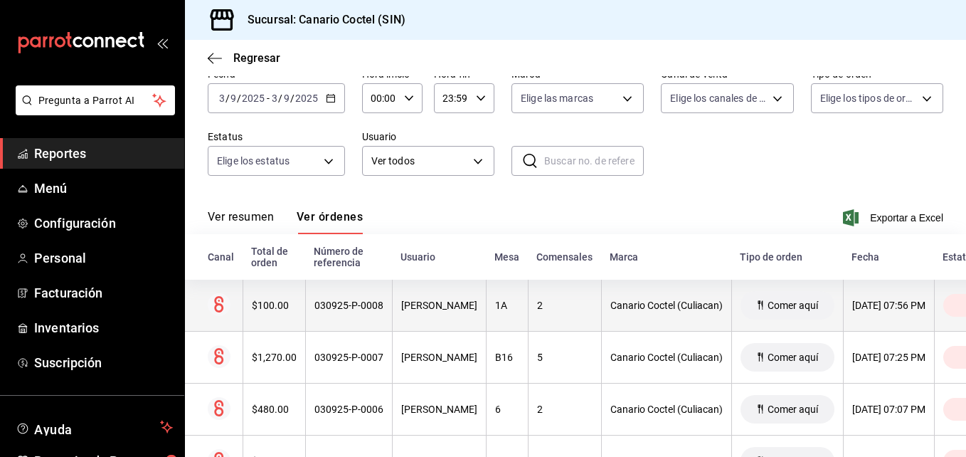
click at [281, 304] on div "$100.00" at bounding box center [274, 304] width 45 height 11
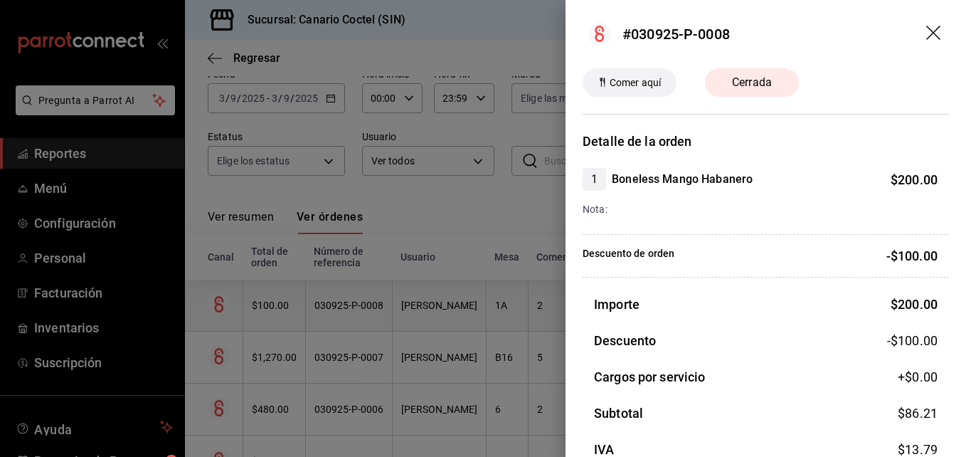
click at [281, 304] on div at bounding box center [483, 228] width 966 height 457
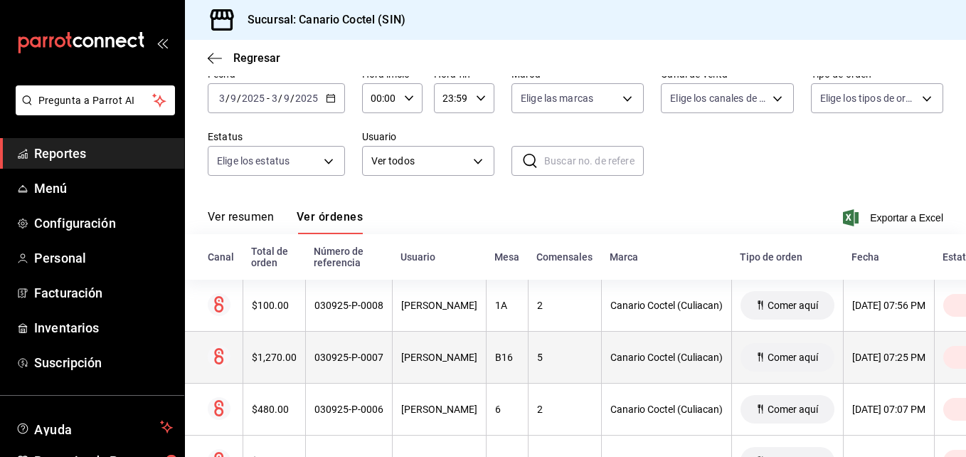
click at [275, 363] on div "$1,270.00" at bounding box center [274, 356] width 45 height 11
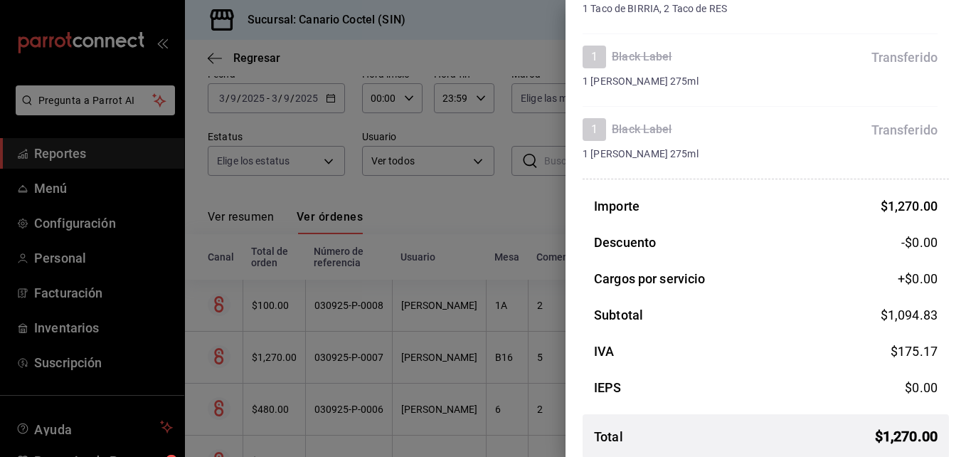
scroll to position [866, 0]
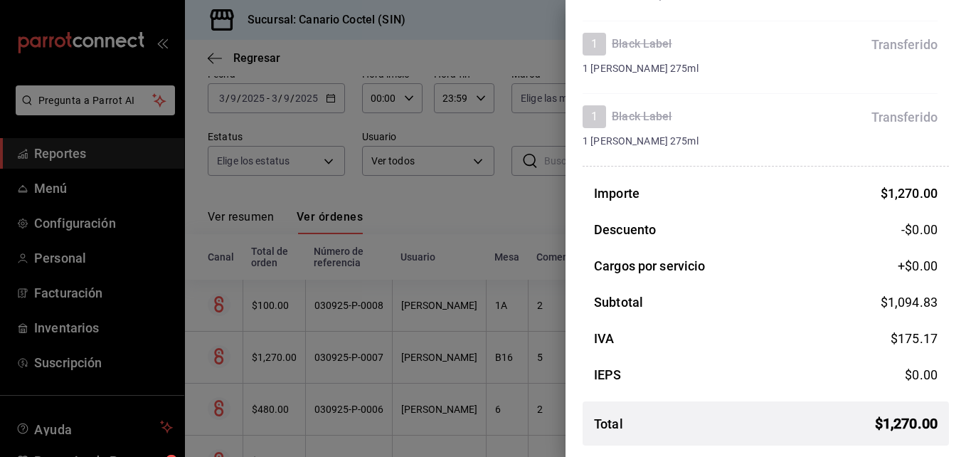
click at [322, 355] on div at bounding box center [483, 228] width 966 height 457
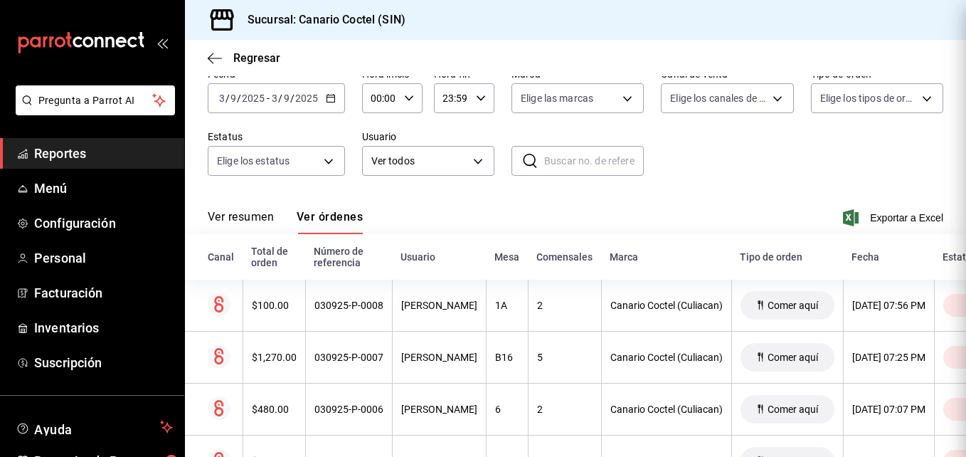
scroll to position [0, 0]
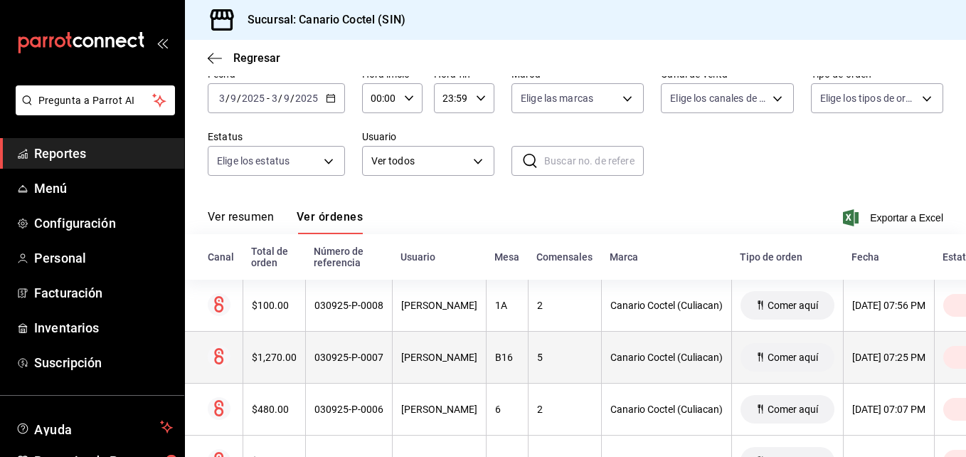
click at [326, 361] on div "030925-P-0007" at bounding box center [348, 356] width 69 height 11
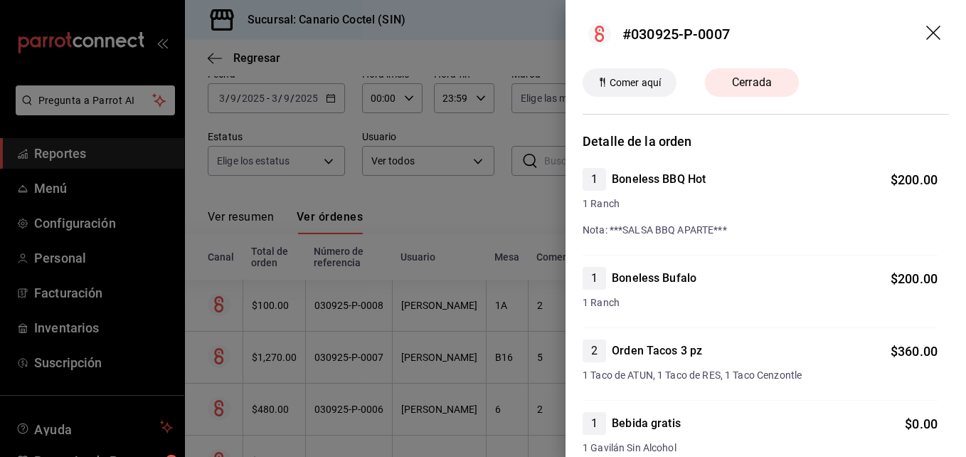
click at [343, 353] on div at bounding box center [483, 228] width 966 height 457
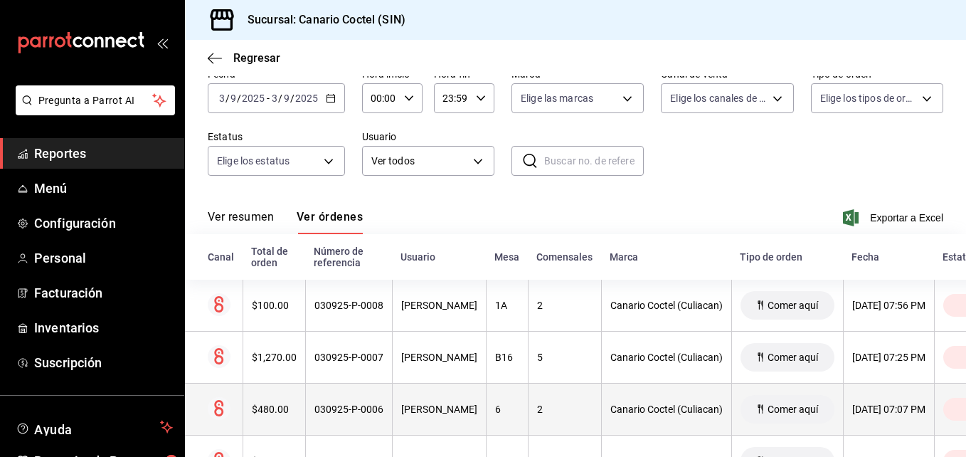
click at [347, 405] on div "030925-P-0006" at bounding box center [348, 408] width 69 height 11
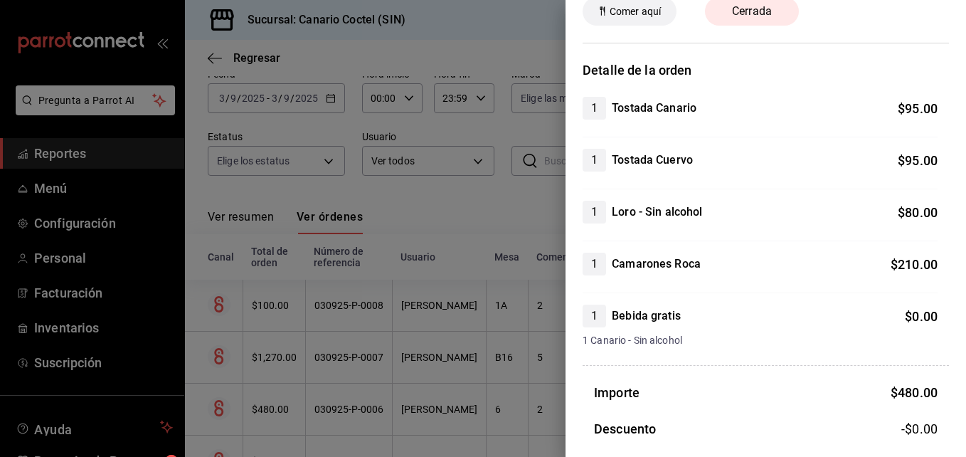
scroll to position [270, 0]
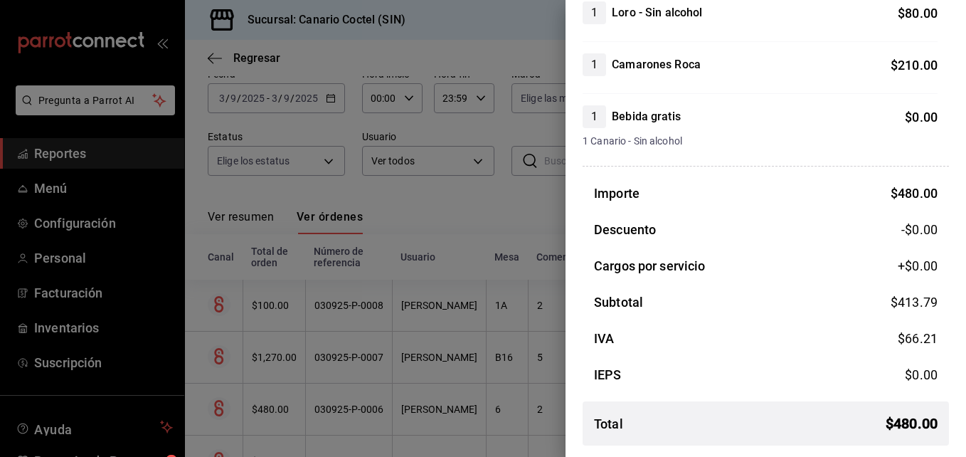
click at [363, 410] on div at bounding box center [483, 228] width 966 height 457
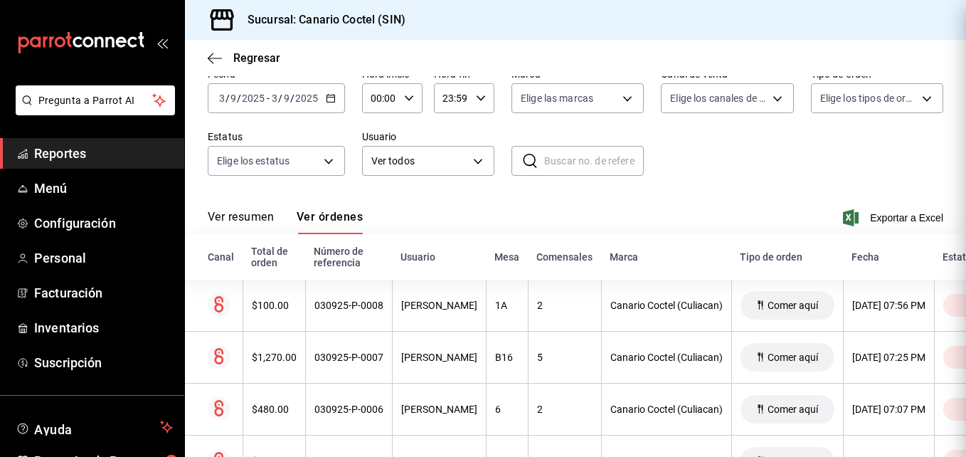
scroll to position [0, 0]
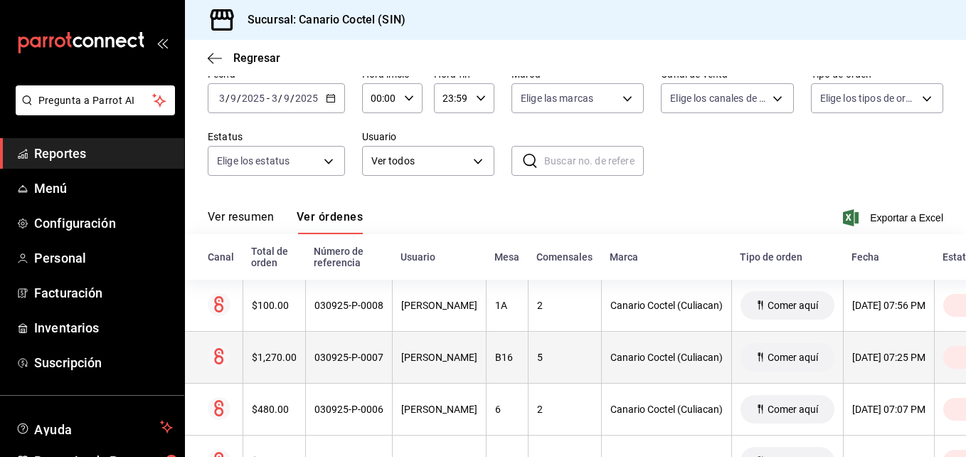
click at [370, 356] on div "030925-P-0007" at bounding box center [348, 356] width 69 height 11
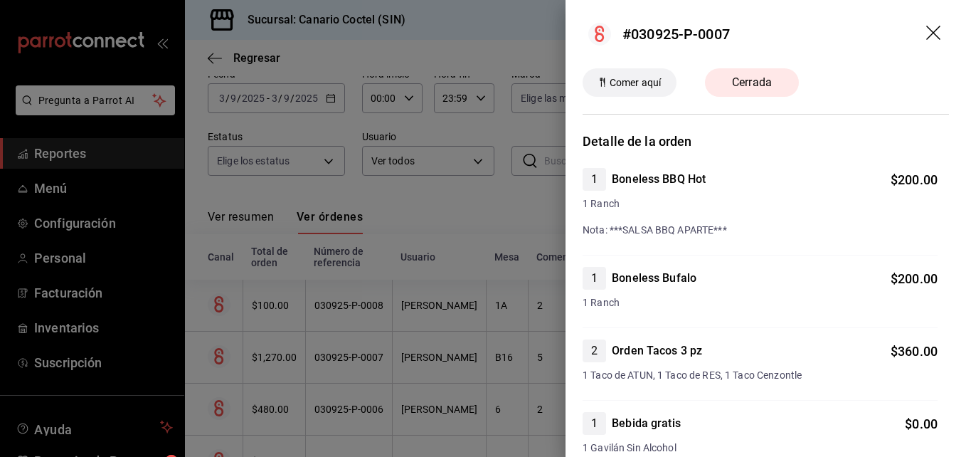
scroll to position [71, 0]
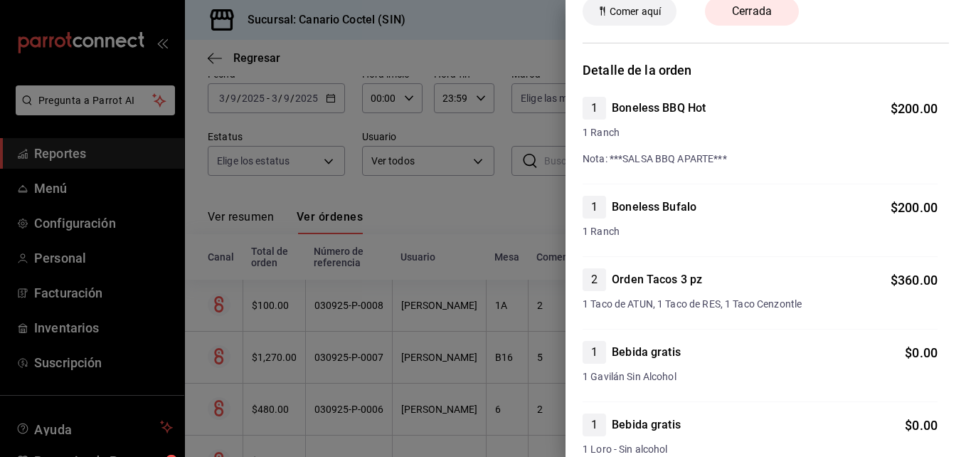
click at [497, 373] on div at bounding box center [483, 228] width 966 height 457
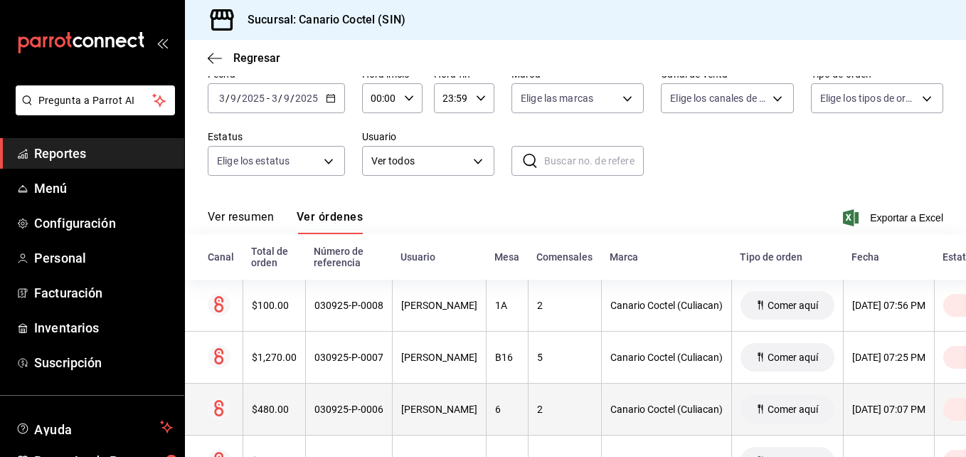
click at [435, 410] on div "[PERSON_NAME]" at bounding box center [439, 408] width 76 height 11
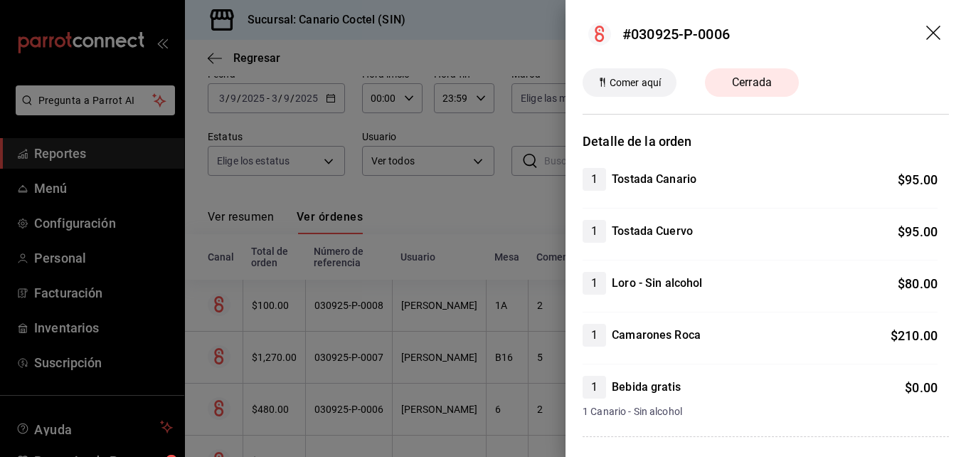
click at [357, 408] on div at bounding box center [483, 228] width 966 height 457
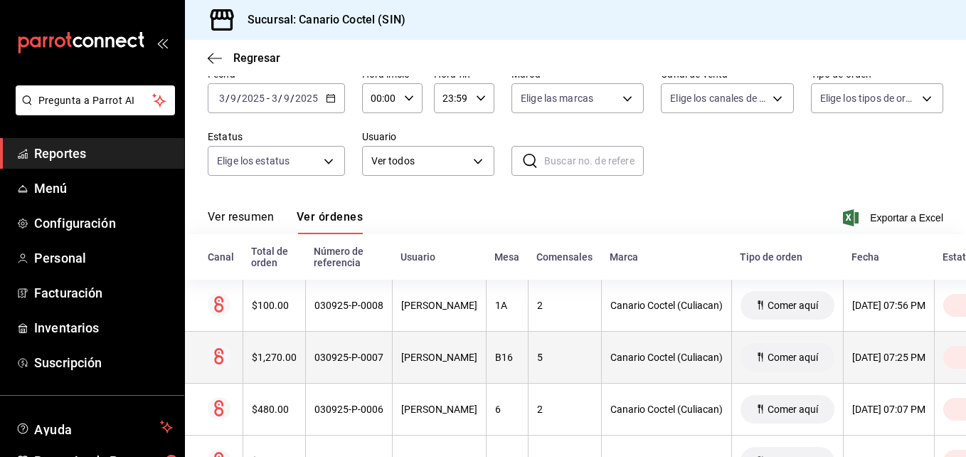
scroll to position [141, 0]
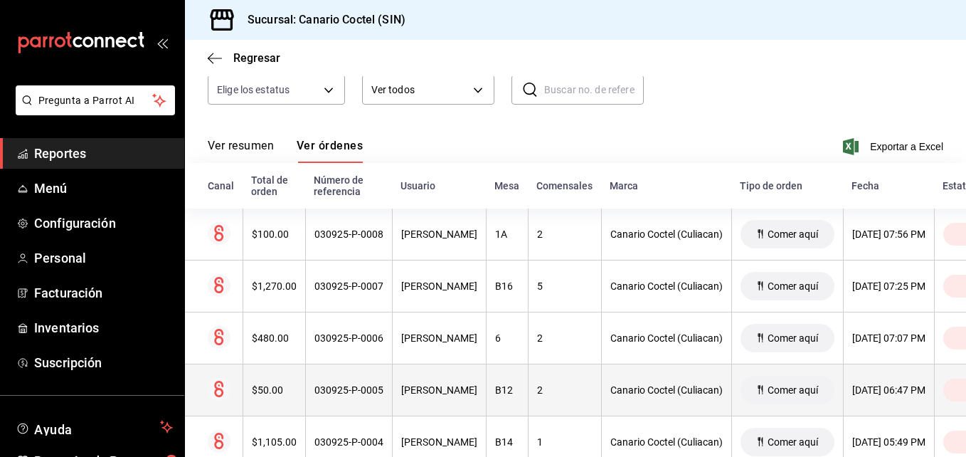
click at [369, 394] on div "030925-P-0005" at bounding box center [348, 389] width 69 height 11
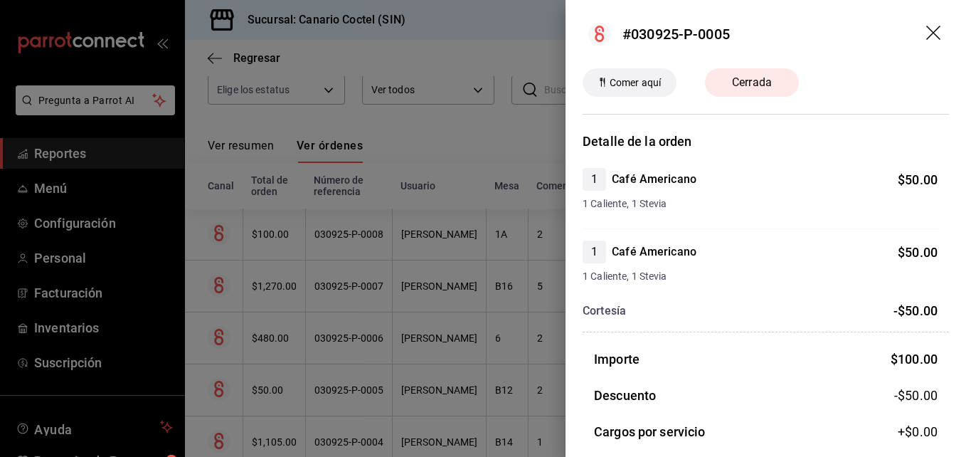
click at [369, 394] on div at bounding box center [483, 228] width 966 height 457
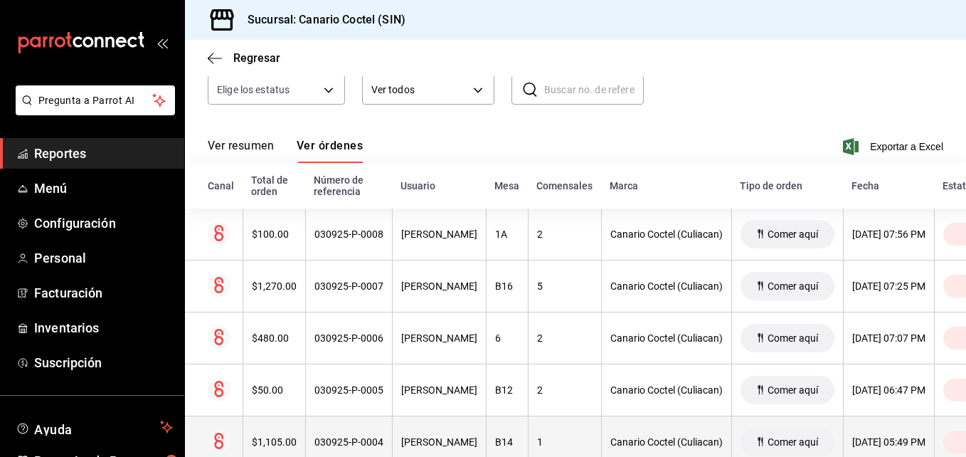
click at [273, 439] on div "$1,105.00" at bounding box center [274, 441] width 45 height 11
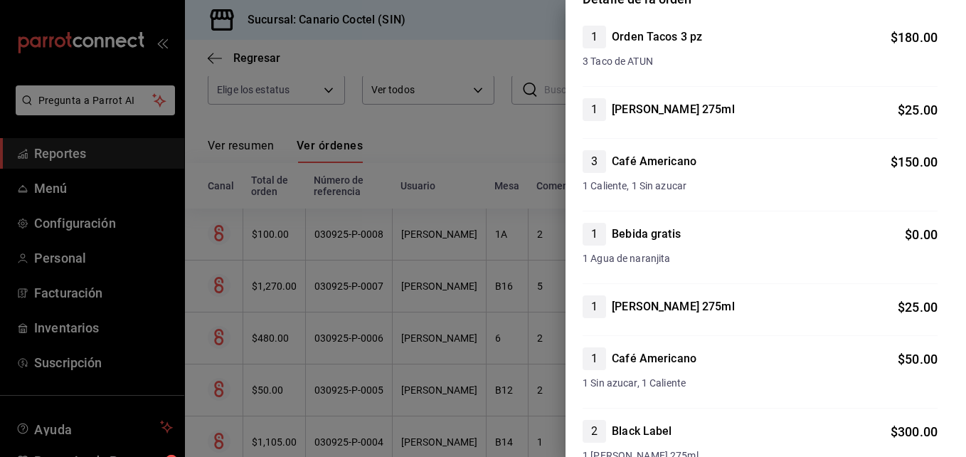
scroll to position [71, 0]
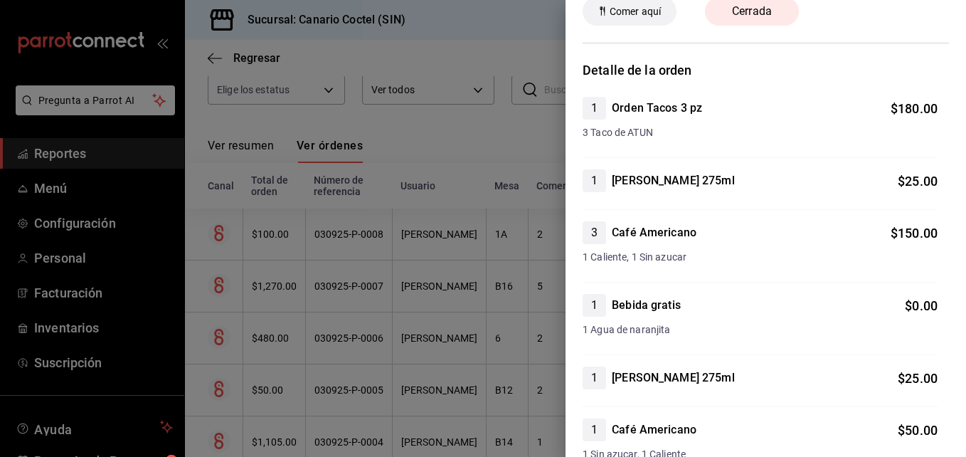
click at [496, 338] on div at bounding box center [483, 228] width 966 height 457
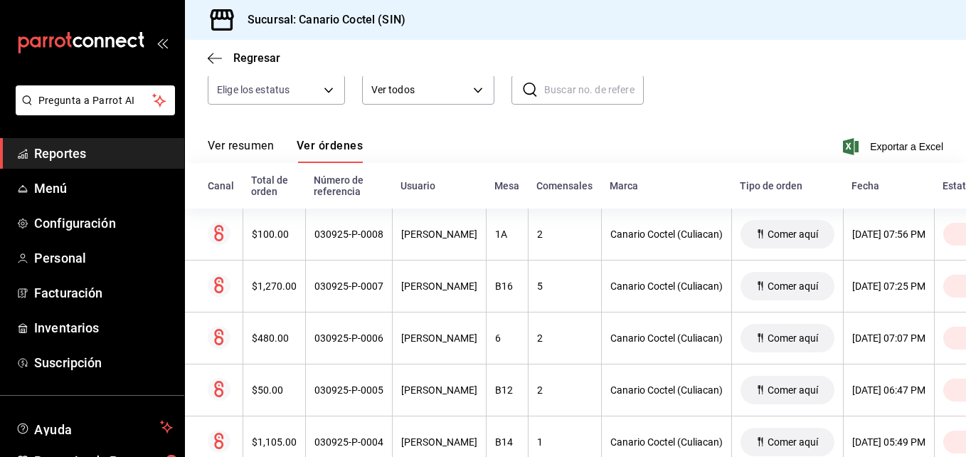
scroll to position [70, 0]
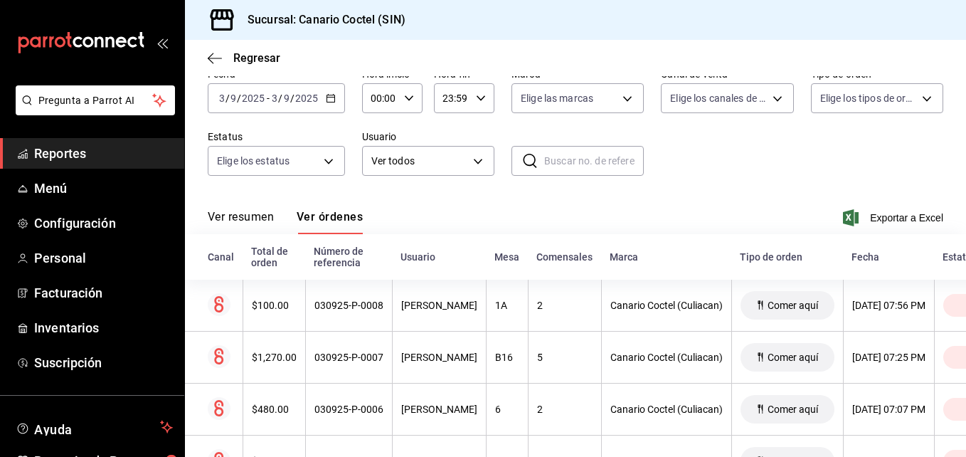
click at [330, 99] on icon "button" at bounding box center [331, 98] width 10 height 10
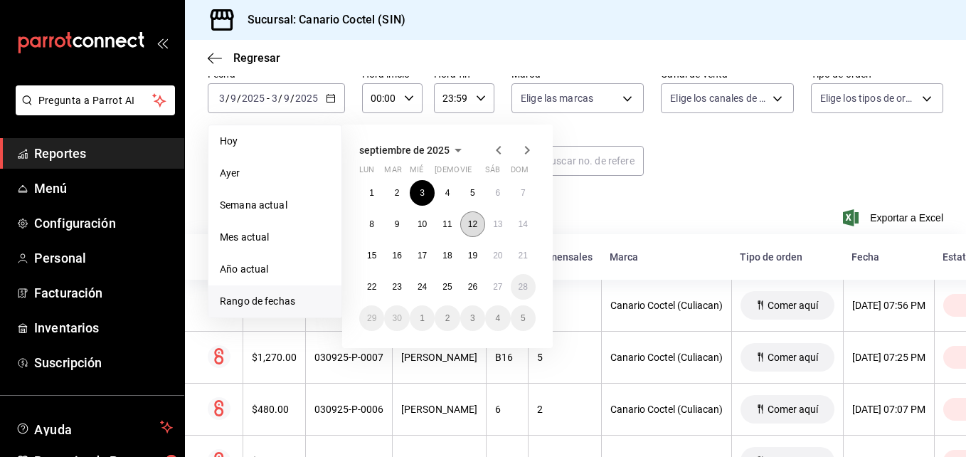
click at [479, 221] on button "12" at bounding box center [472, 224] width 25 height 26
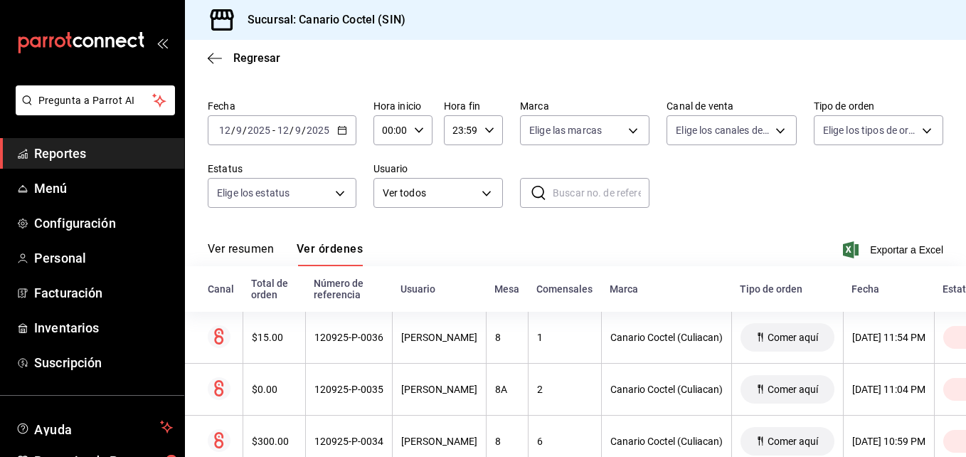
scroll to position [70, 0]
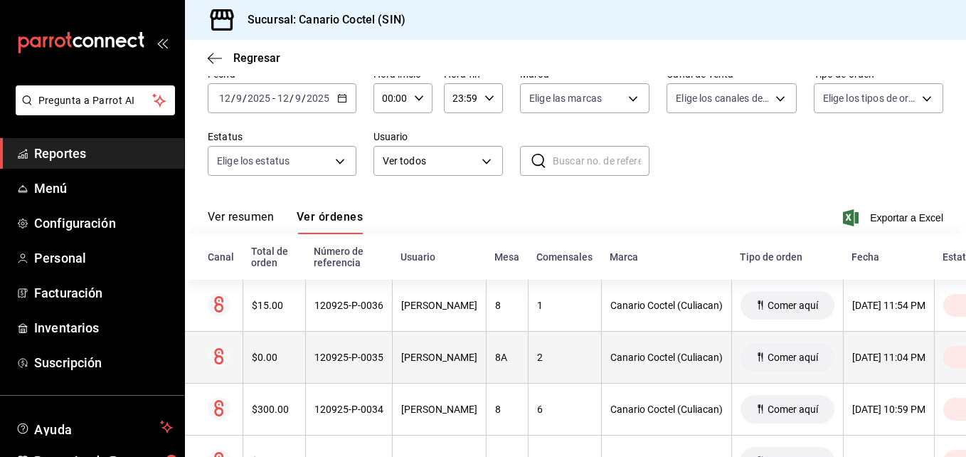
click at [327, 354] on div "120925-P-0035" at bounding box center [348, 356] width 69 height 11
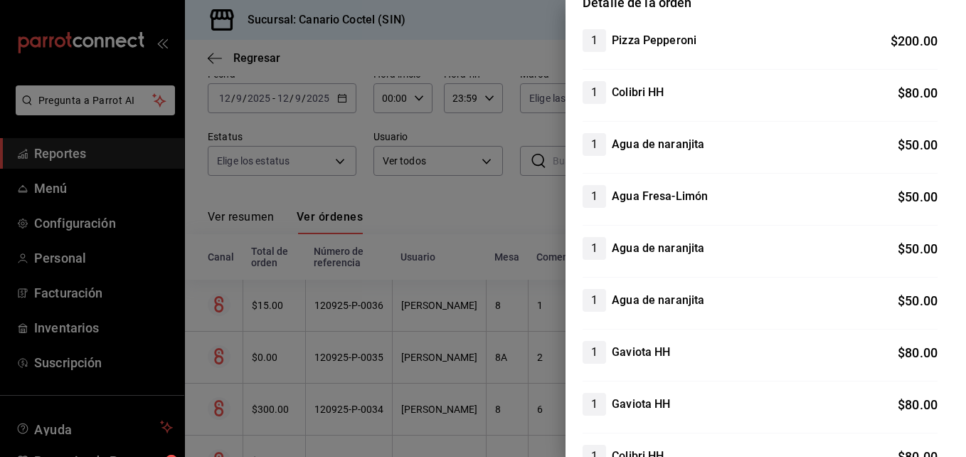
scroll to position [68, 0]
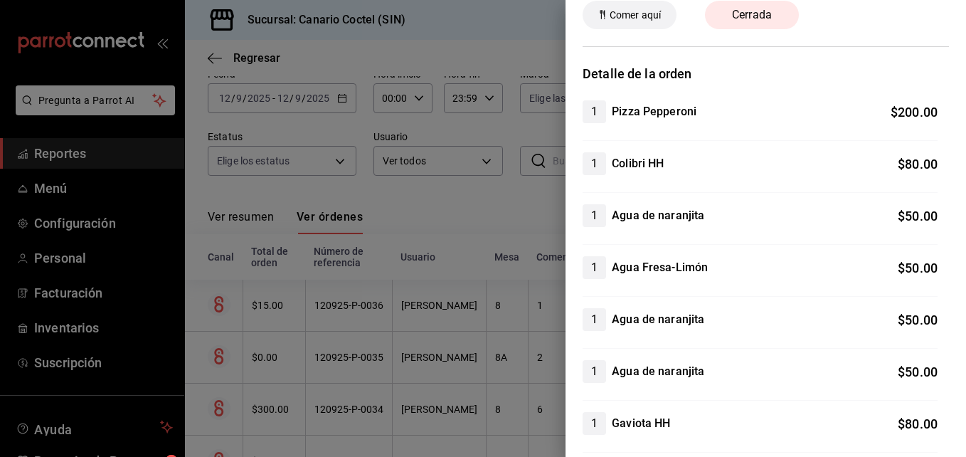
click at [276, 304] on div at bounding box center [483, 228] width 966 height 457
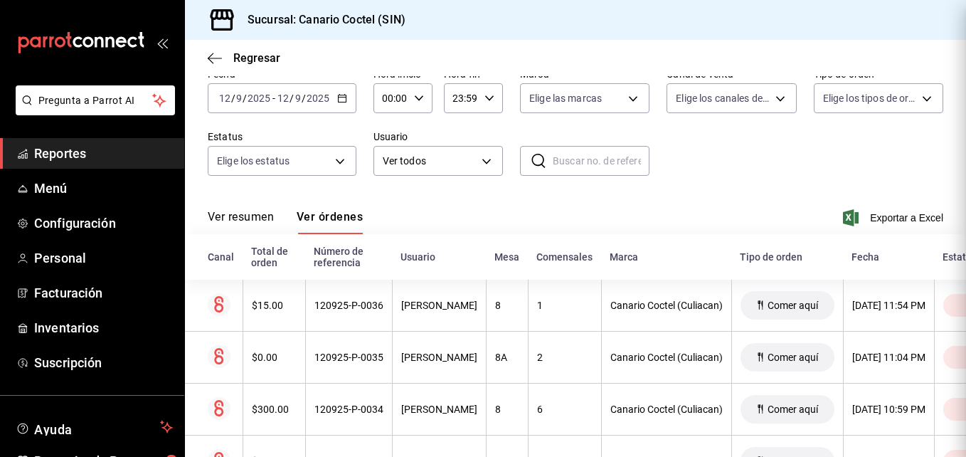
scroll to position [0, 0]
click at [276, 304] on div "$15.00" at bounding box center [274, 304] width 45 height 11
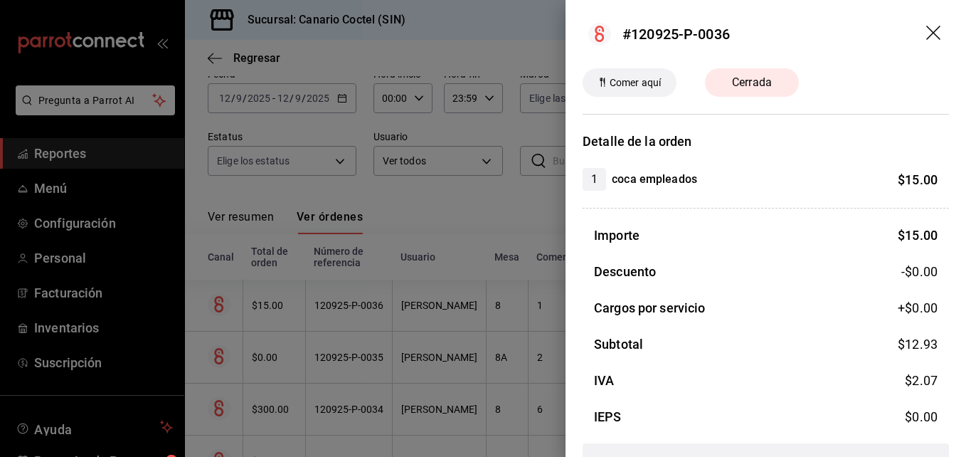
click at [334, 408] on div at bounding box center [483, 228] width 966 height 457
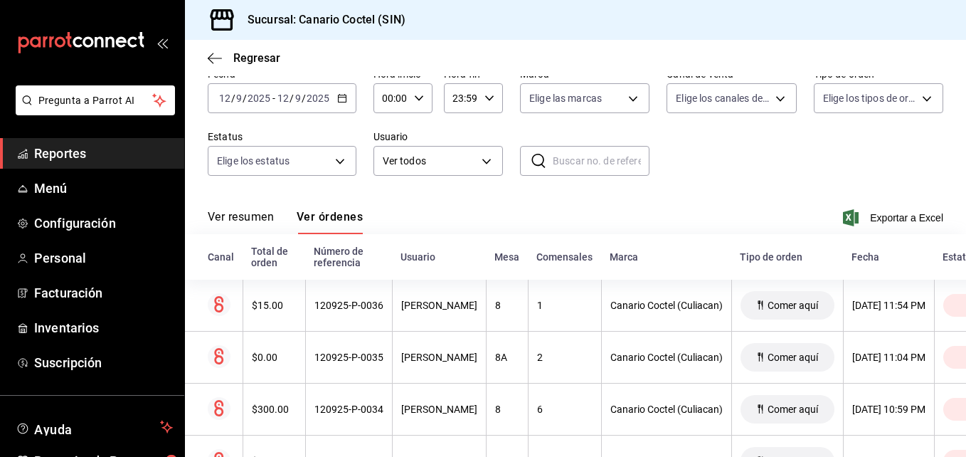
click at [334, 408] on div "120925-P-0034" at bounding box center [348, 408] width 69 height 11
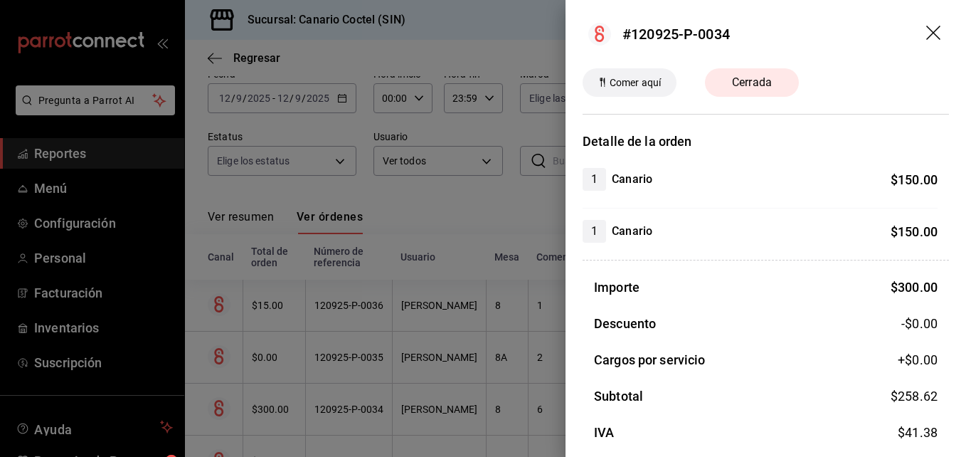
click at [353, 405] on div at bounding box center [483, 228] width 966 height 457
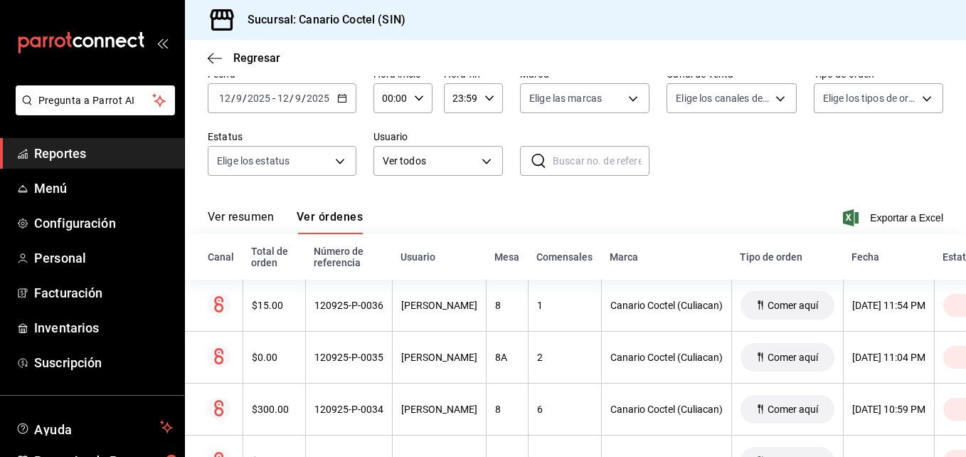
scroll to position [212, 0]
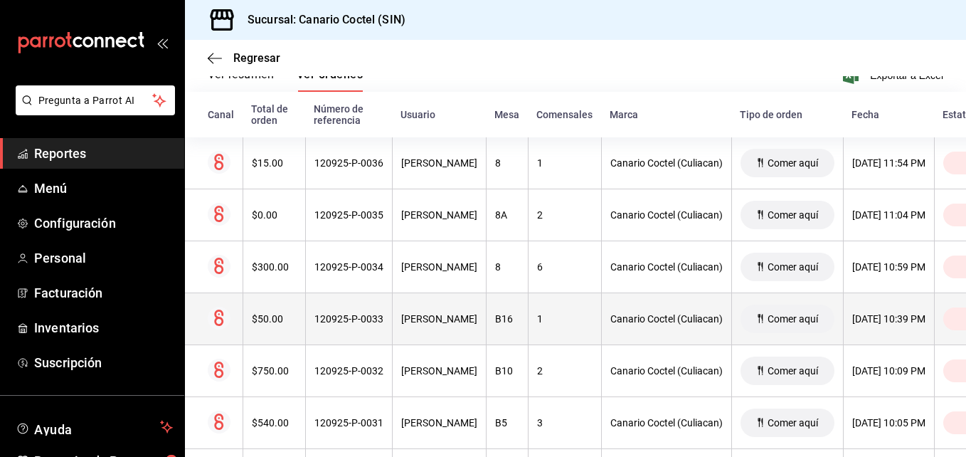
click at [328, 316] on div "120925-P-0033" at bounding box center [348, 318] width 69 height 11
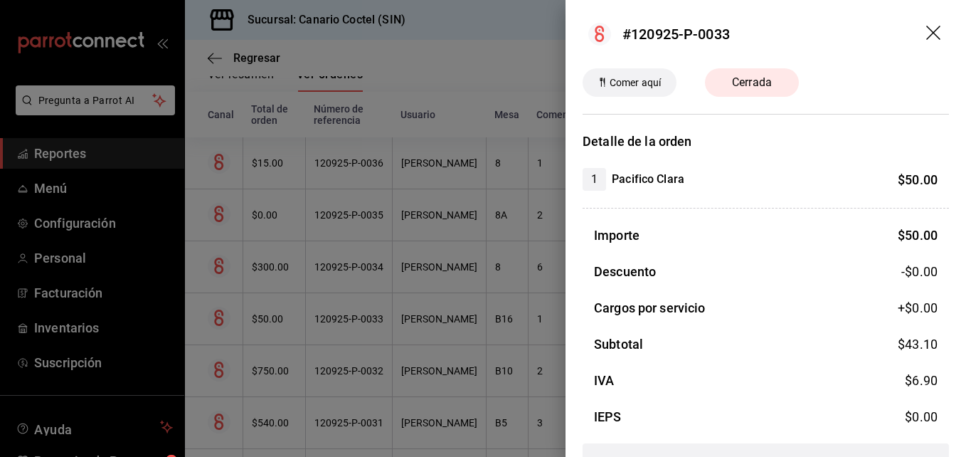
click at [328, 316] on div at bounding box center [483, 228] width 966 height 457
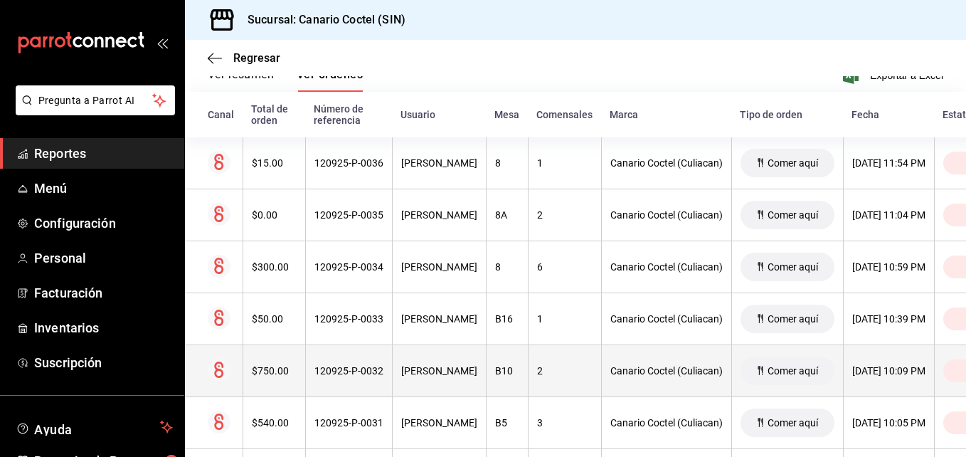
click at [343, 369] on div "120925-P-0032" at bounding box center [348, 370] width 69 height 11
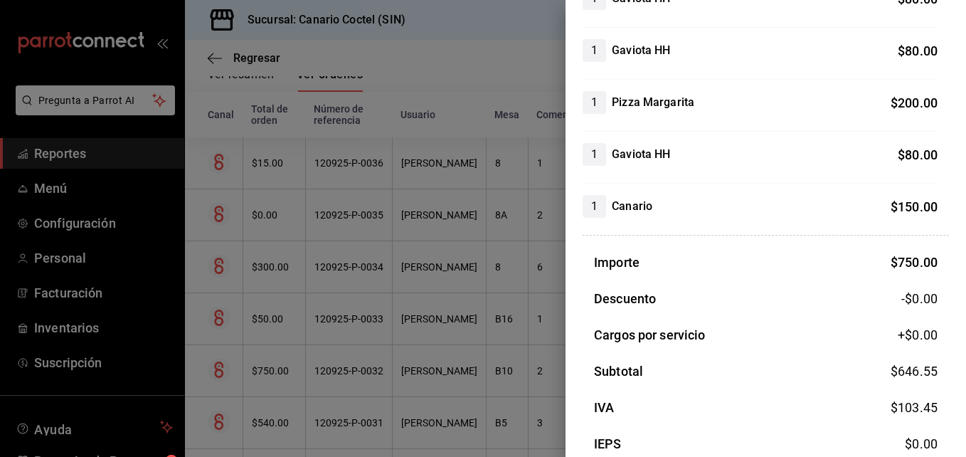
scroll to position [353, 0]
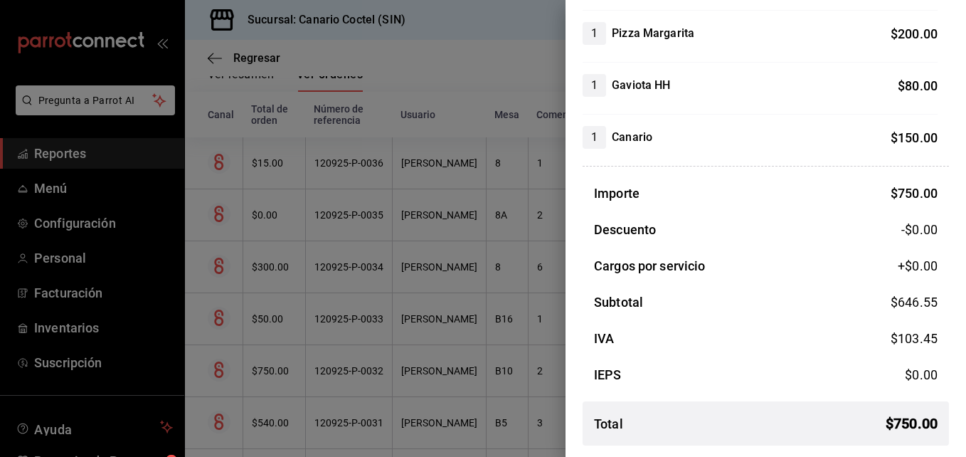
click at [334, 420] on div at bounding box center [483, 228] width 966 height 457
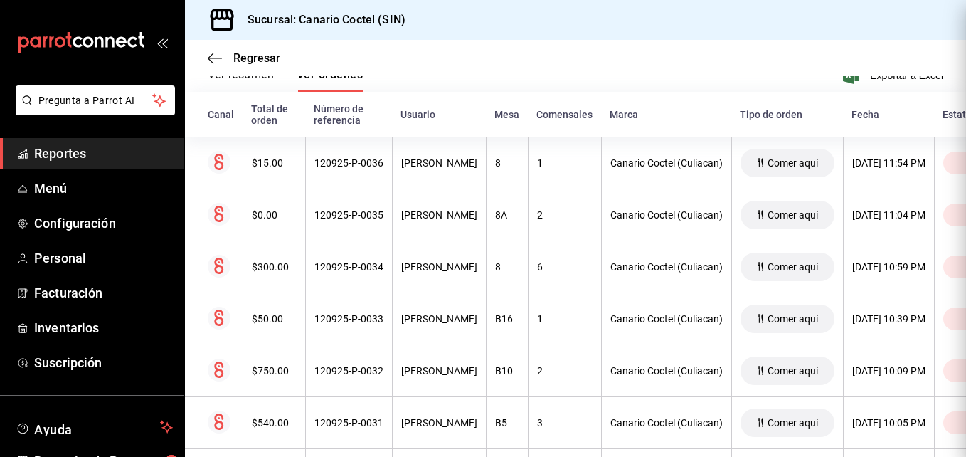
scroll to position [0, 0]
click at [334, 420] on div "120925-P-0031" at bounding box center [348, 422] width 69 height 11
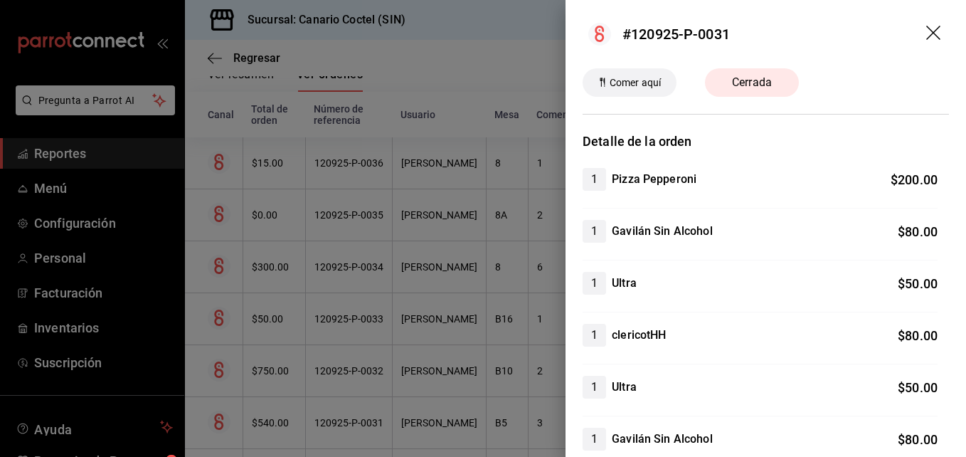
click at [353, 425] on div at bounding box center [483, 228] width 966 height 457
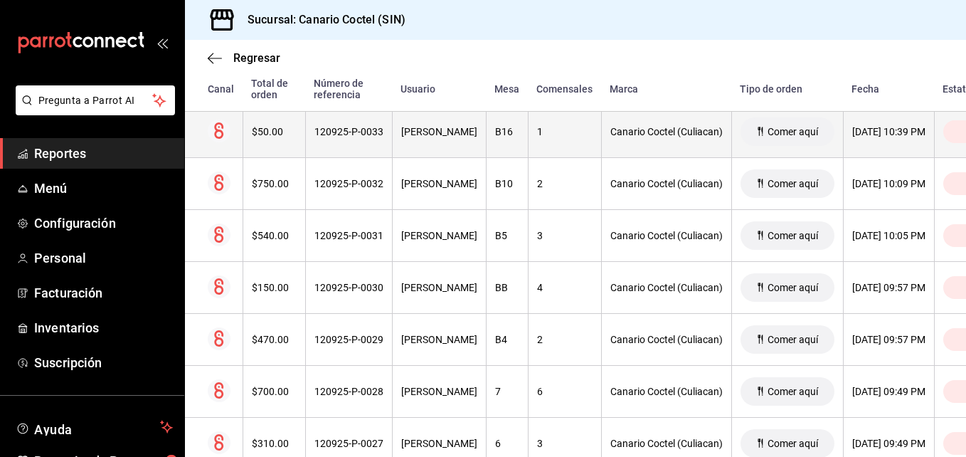
scroll to position [496, 0]
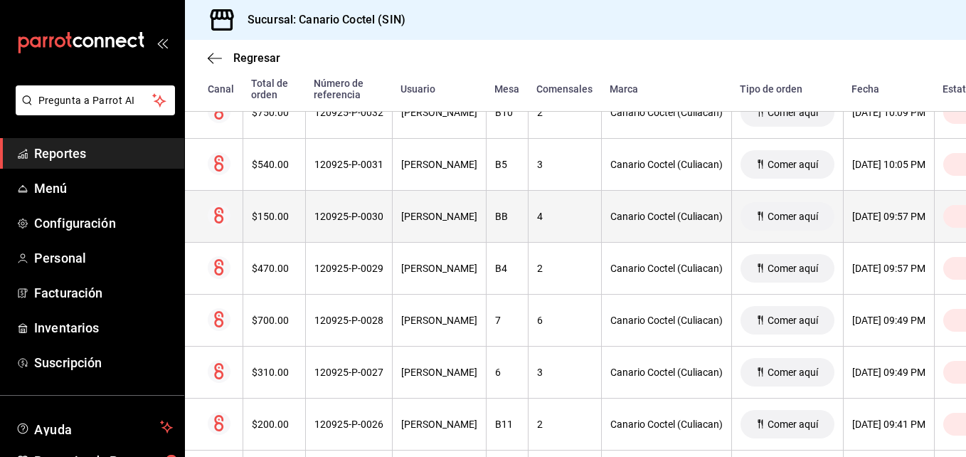
click at [361, 219] on div "120925-P-0030" at bounding box center [348, 215] width 69 height 11
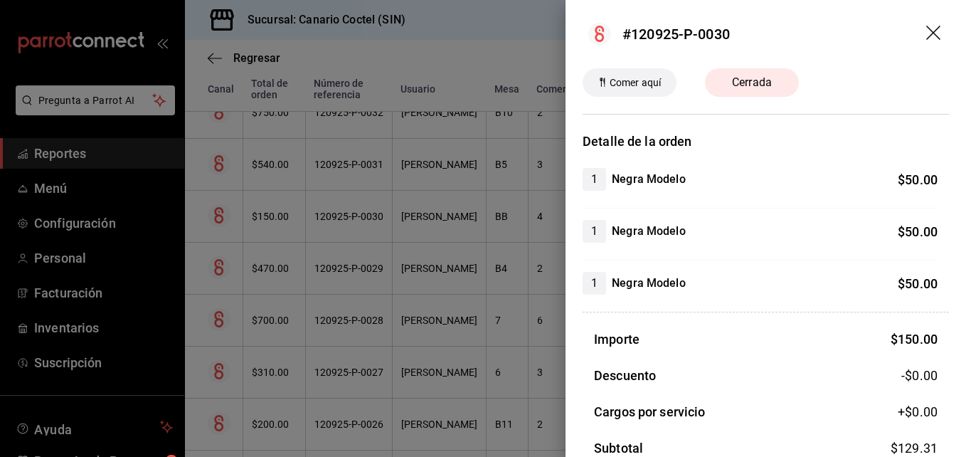
click at [348, 261] on div at bounding box center [483, 228] width 966 height 457
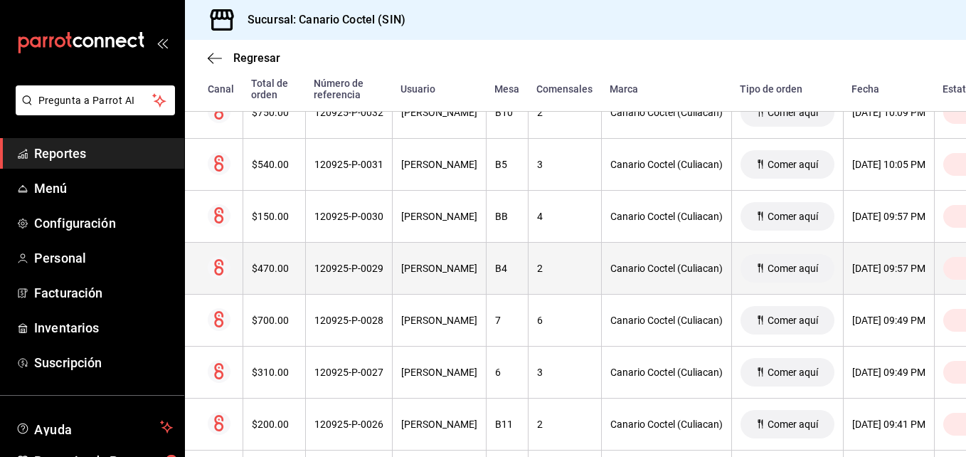
click at [348, 268] on div "120925-P-0029" at bounding box center [348, 267] width 69 height 11
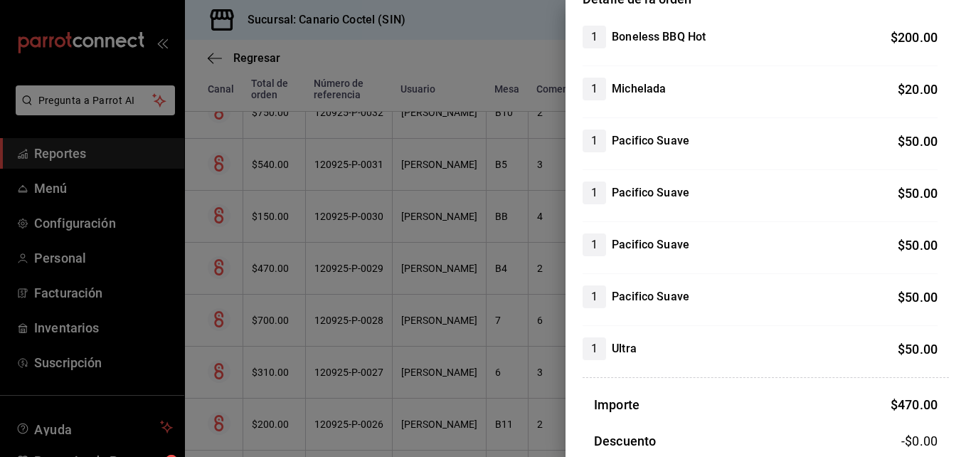
scroll to position [213, 0]
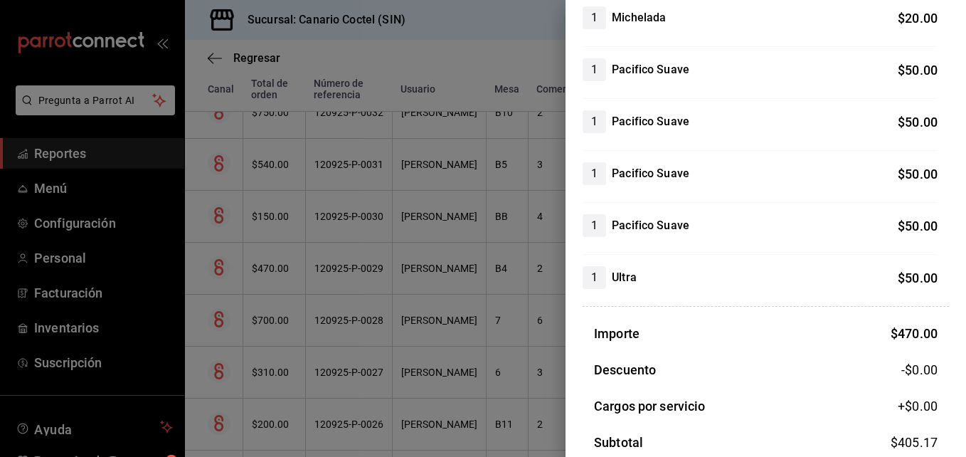
click at [368, 321] on div at bounding box center [483, 228] width 966 height 457
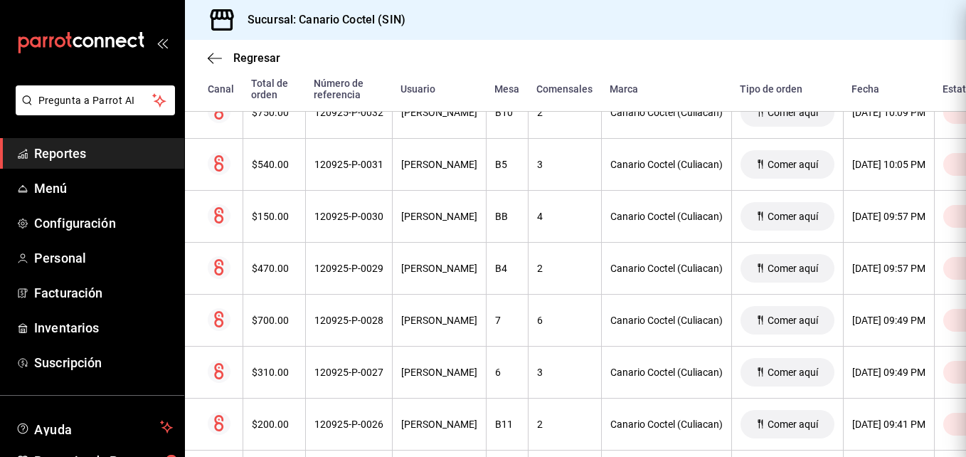
scroll to position [0, 0]
click at [368, 321] on div "120925-P-0028" at bounding box center [348, 319] width 69 height 11
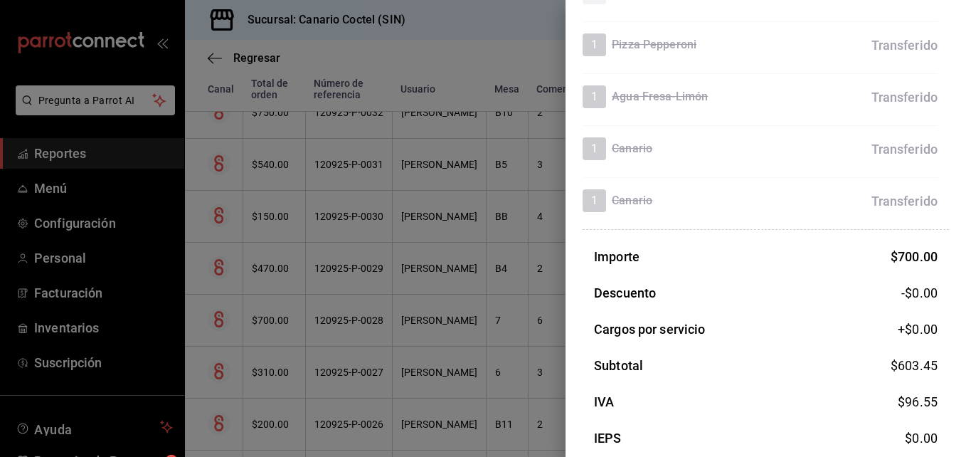
scroll to position [561, 0]
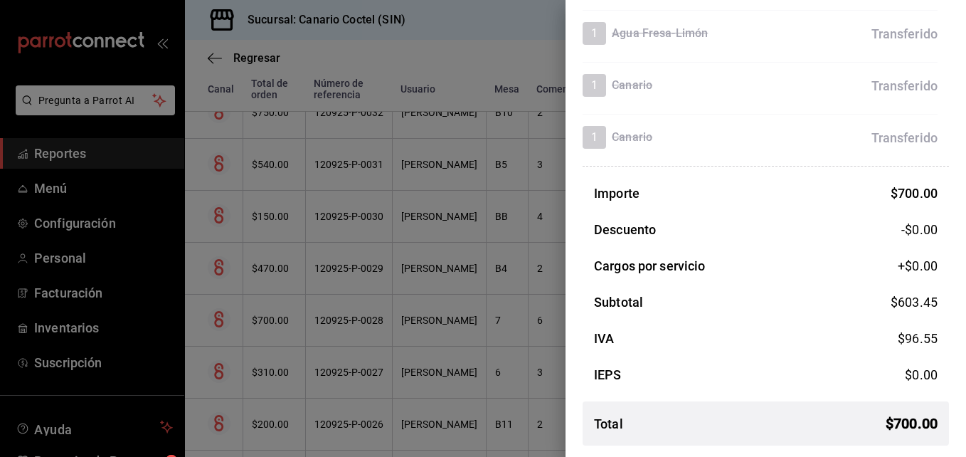
click at [376, 371] on div at bounding box center [483, 228] width 966 height 457
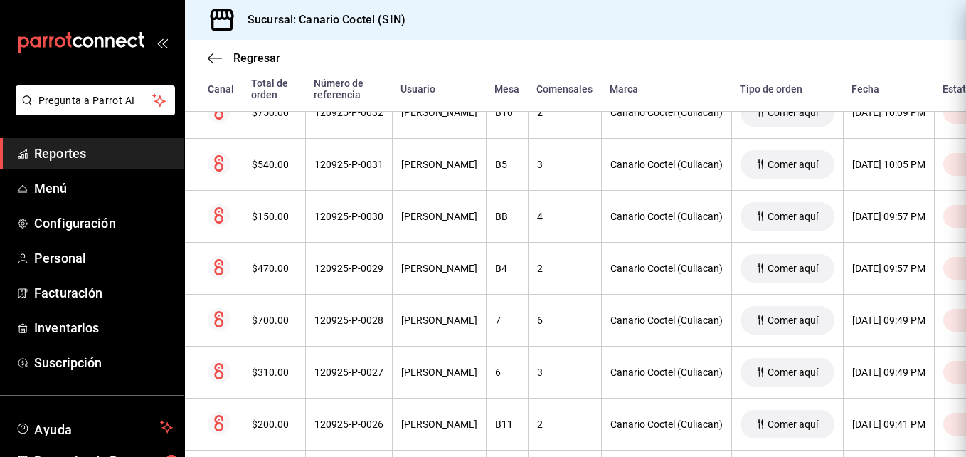
scroll to position [0, 0]
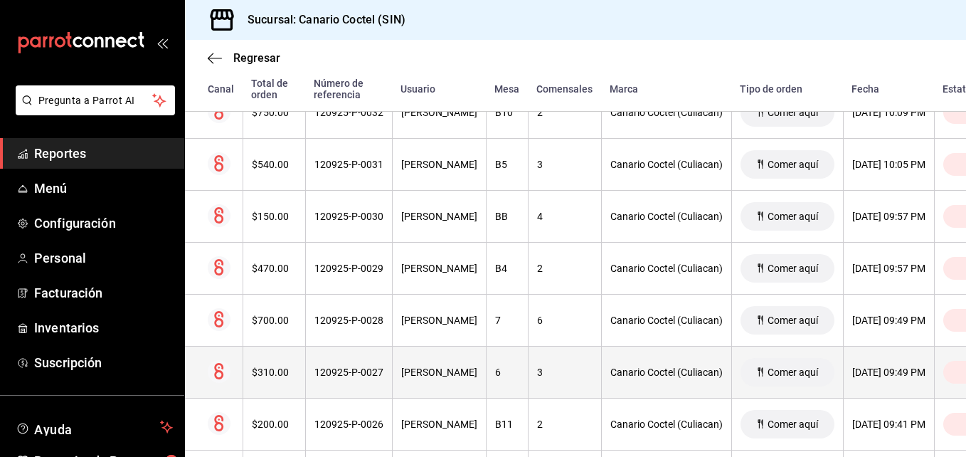
click at [375, 371] on div "120925-P-0027" at bounding box center [348, 371] width 69 height 11
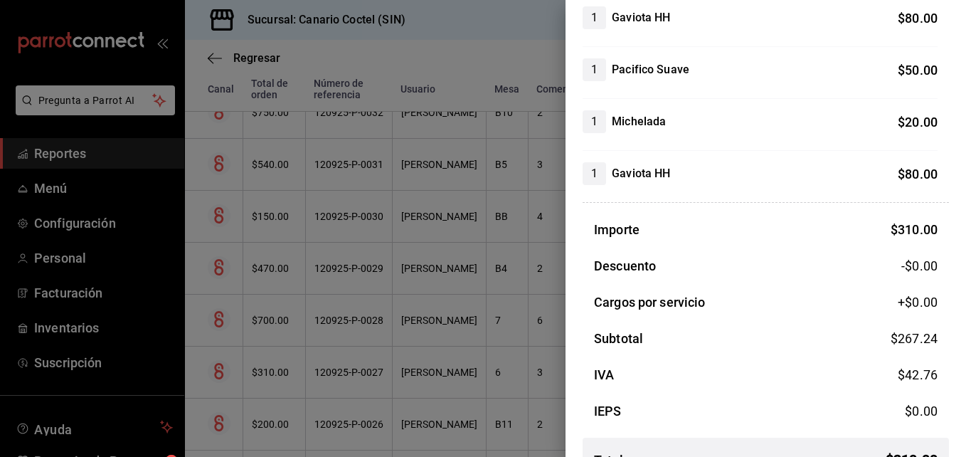
scroll to position [142, 0]
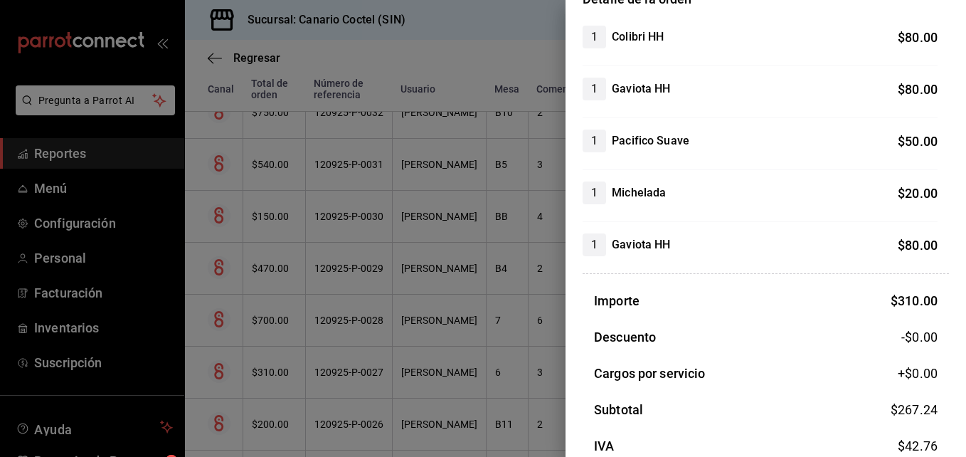
click at [334, 420] on div at bounding box center [483, 228] width 966 height 457
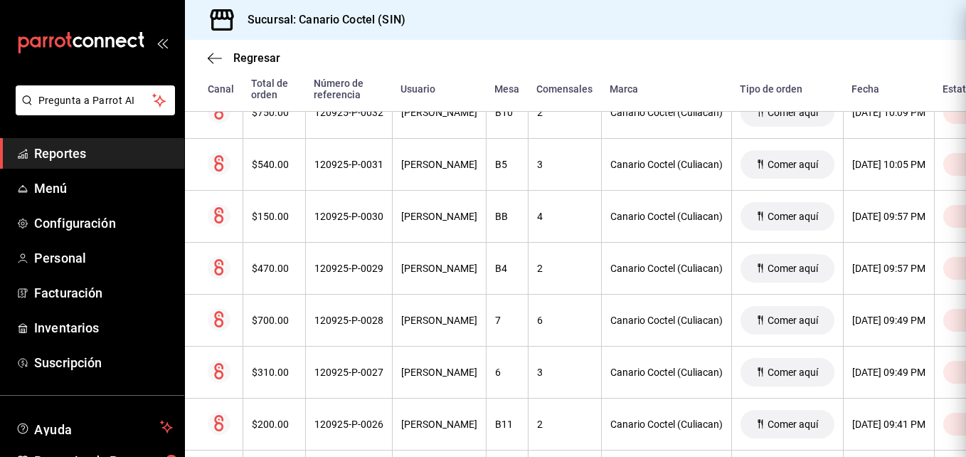
scroll to position [0, 0]
click at [334, 420] on div "120925-P-0026" at bounding box center [348, 423] width 69 height 11
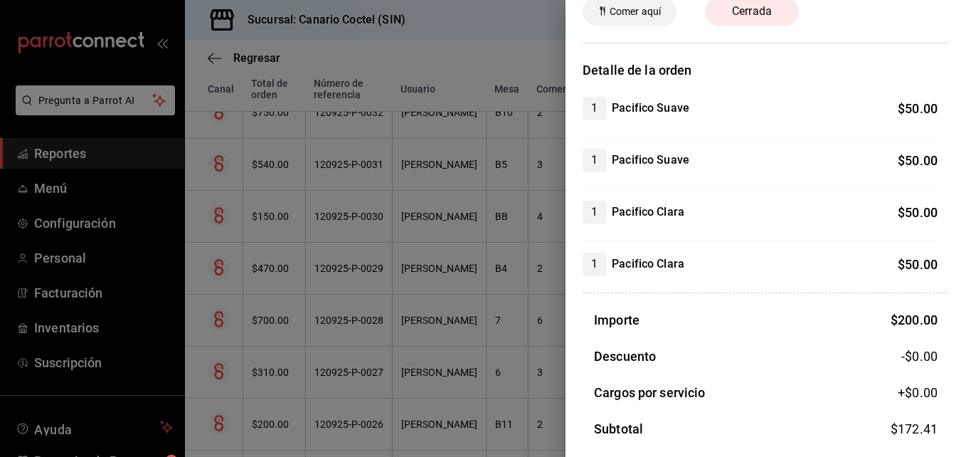
scroll to position [198, 0]
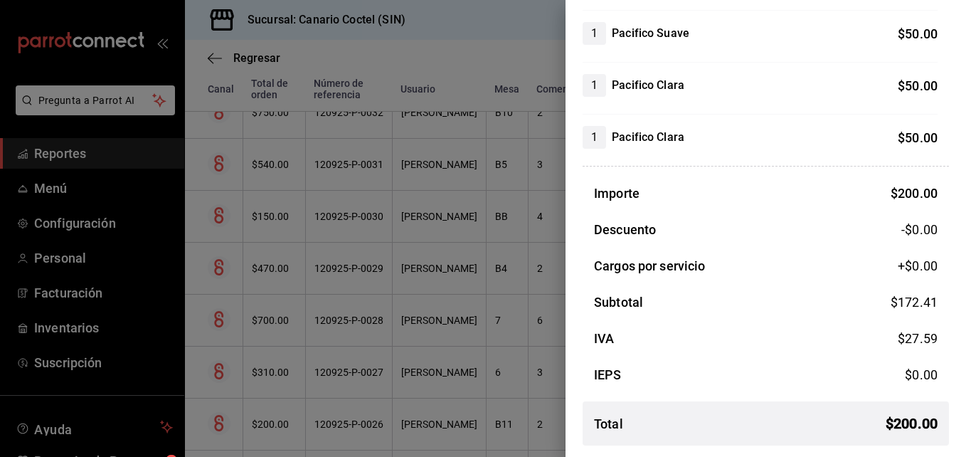
click at [363, 425] on div at bounding box center [483, 228] width 966 height 457
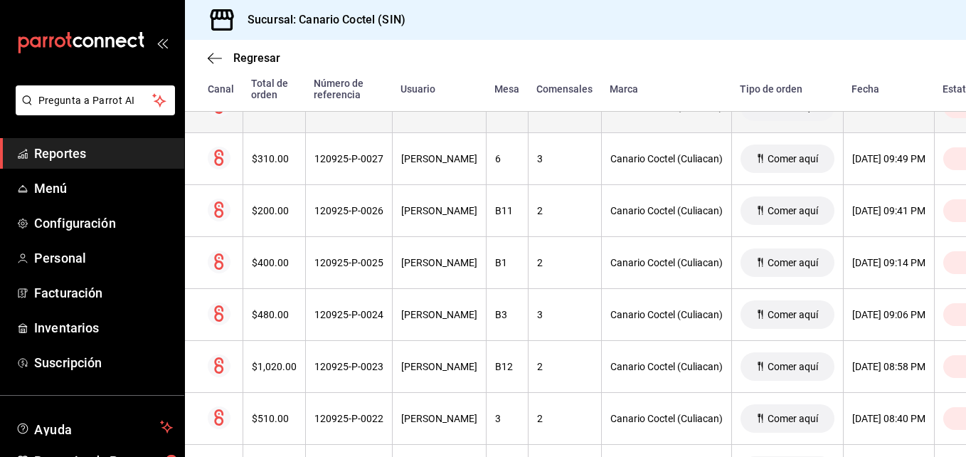
scroll to position [781, 0]
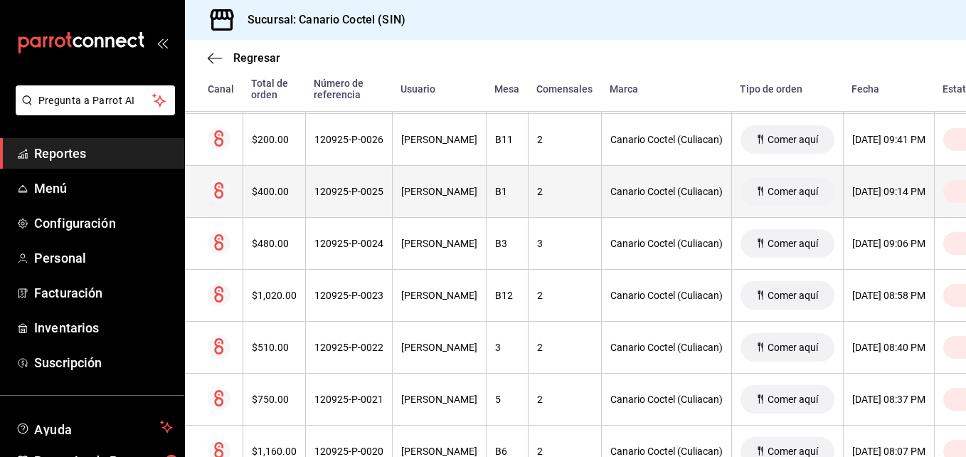
click at [344, 196] on div "120925-P-0025" at bounding box center [348, 191] width 69 height 11
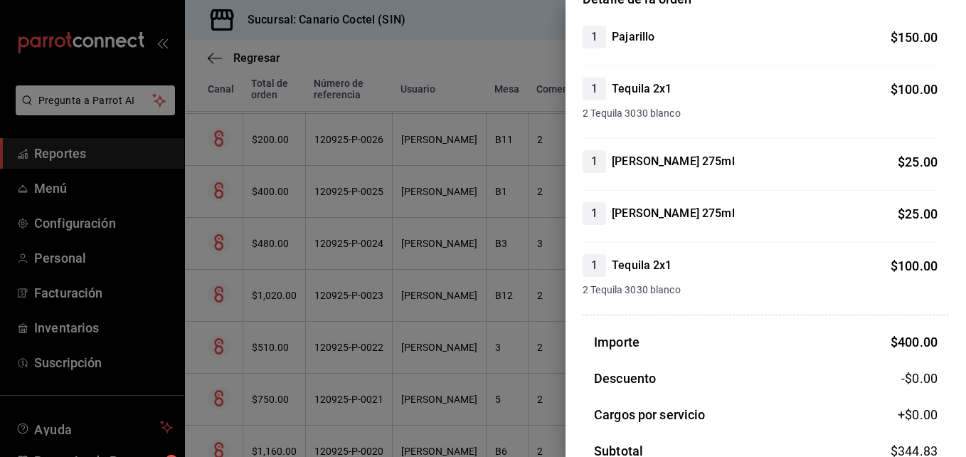
scroll to position [291, 0]
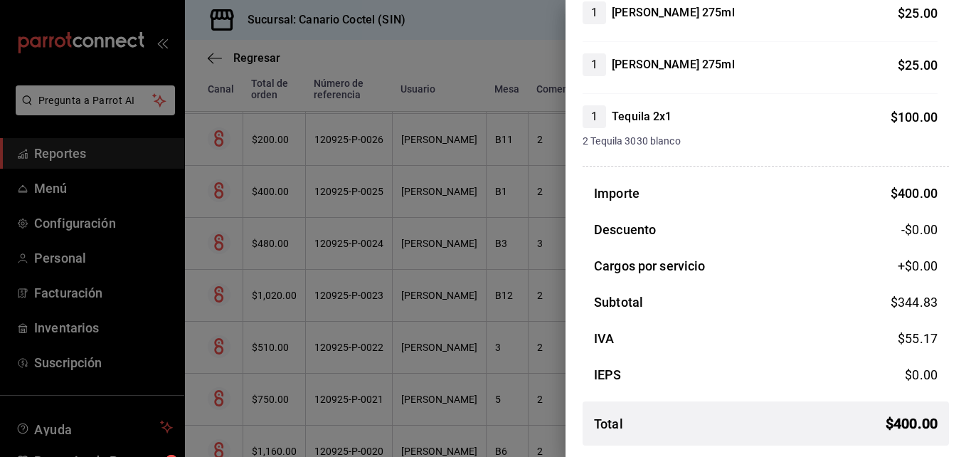
click at [332, 241] on div at bounding box center [483, 228] width 966 height 457
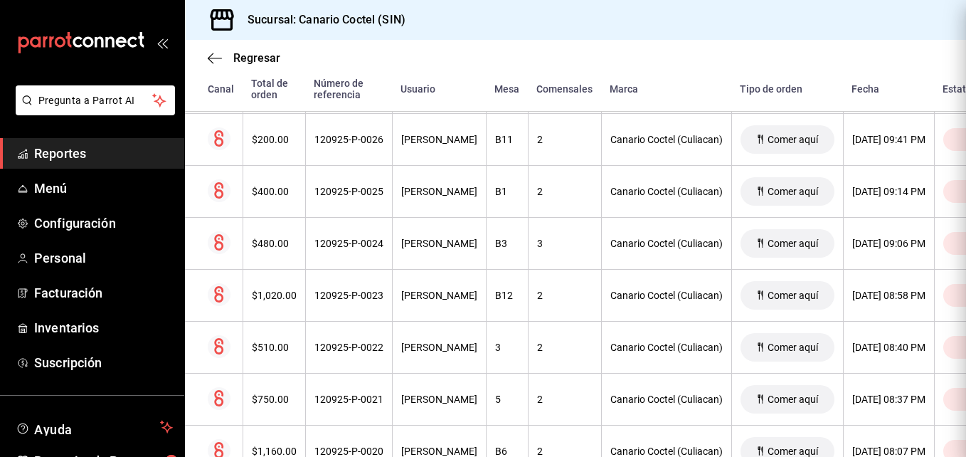
scroll to position [0, 0]
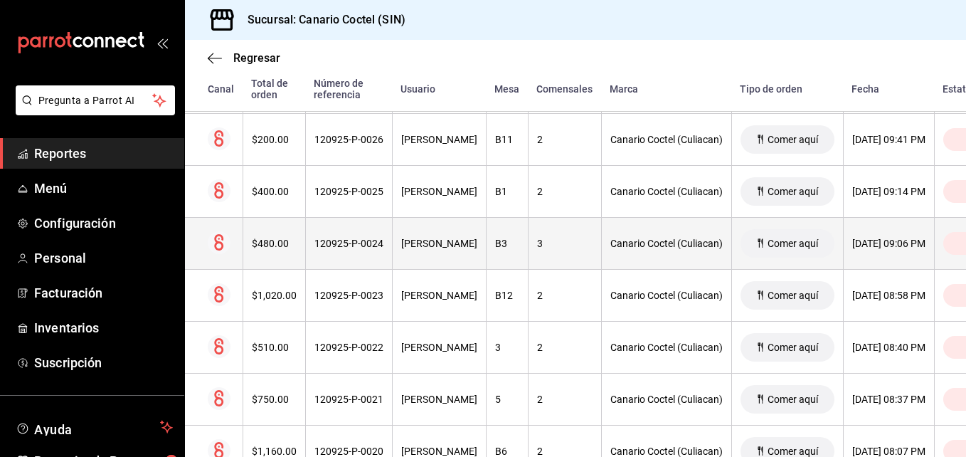
click at [339, 241] on div "120925-P-0024" at bounding box center [348, 243] width 69 height 11
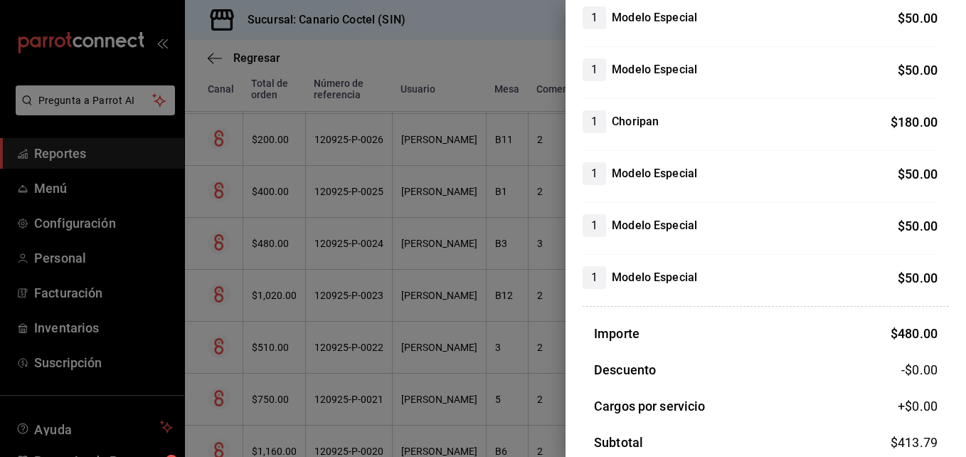
scroll to position [353, 0]
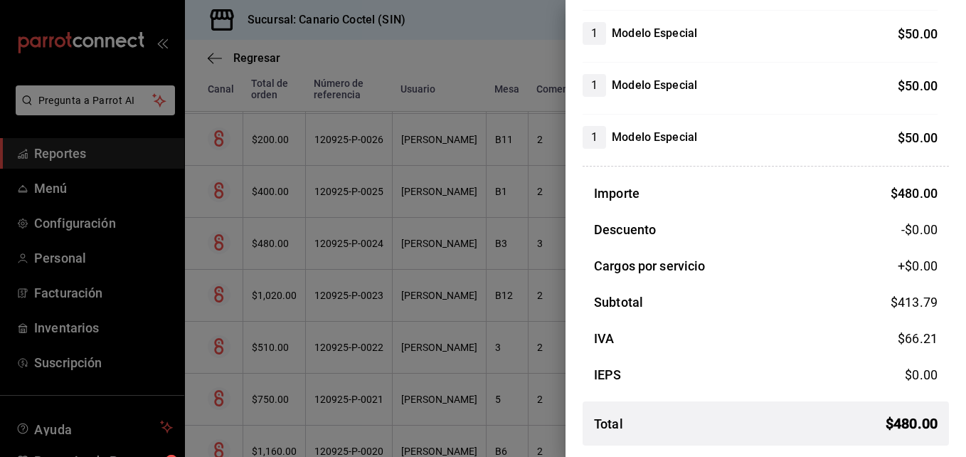
click at [351, 294] on div at bounding box center [483, 228] width 966 height 457
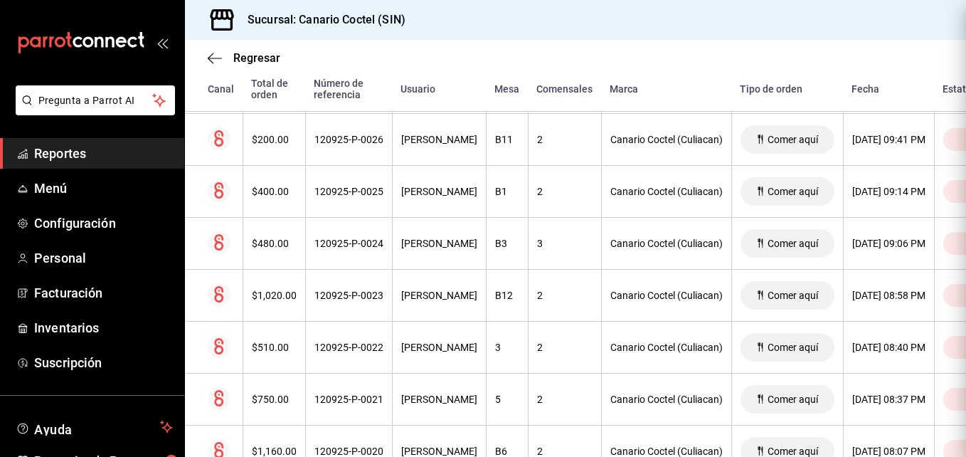
scroll to position [0, 0]
click at [351, 294] on div "120925-P-0023" at bounding box center [348, 294] width 69 height 11
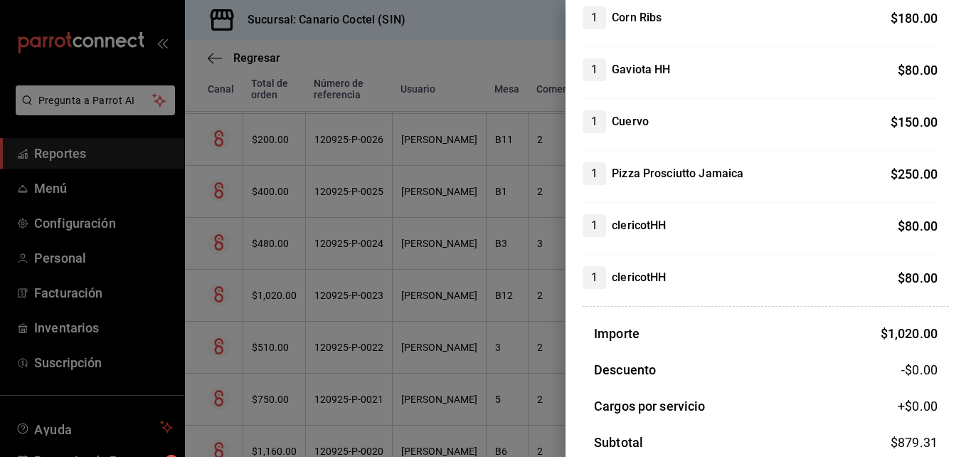
scroll to position [353, 0]
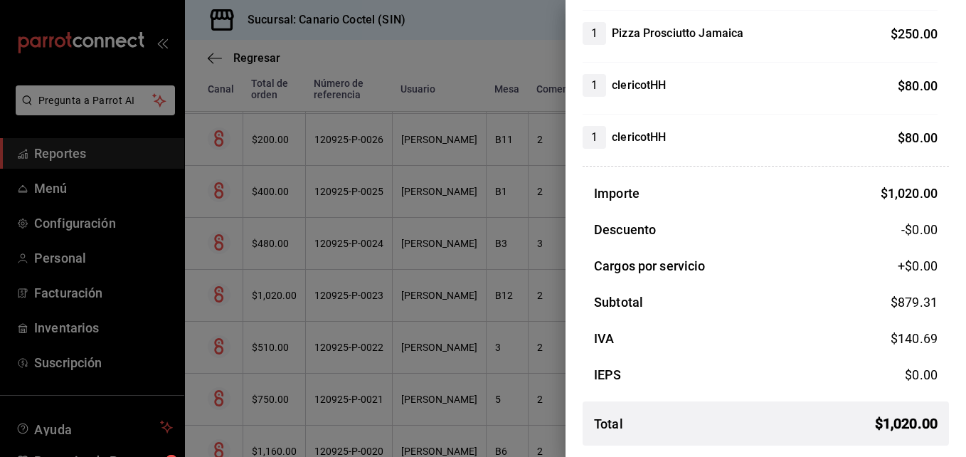
click at [328, 344] on div at bounding box center [483, 228] width 966 height 457
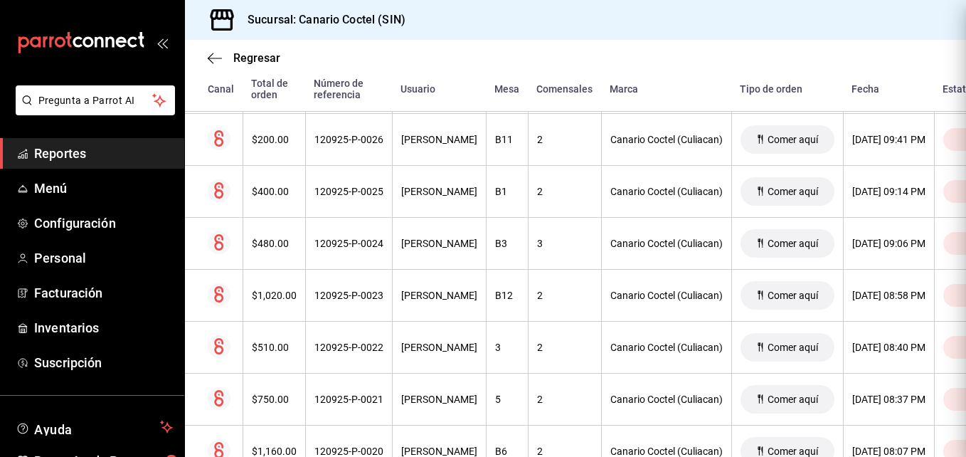
scroll to position [0, 0]
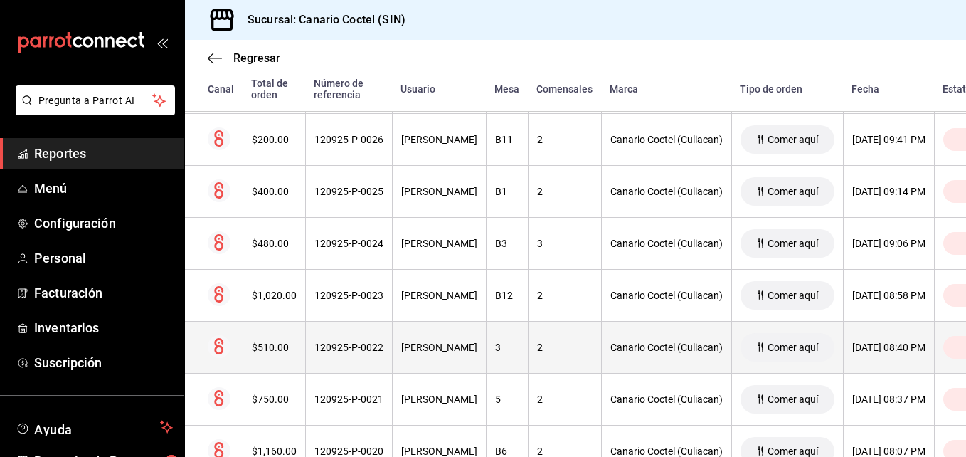
click at [328, 346] on div "120925-P-0022" at bounding box center [348, 346] width 69 height 11
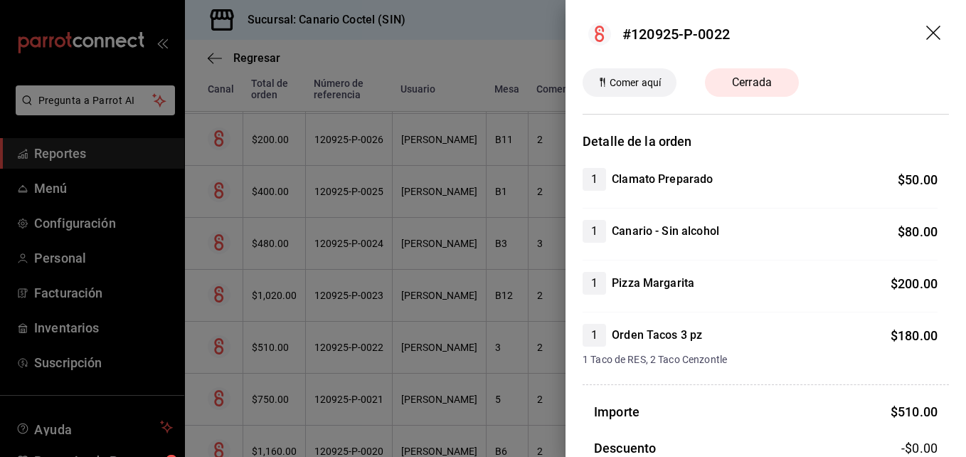
click at [328, 346] on div at bounding box center [483, 228] width 966 height 457
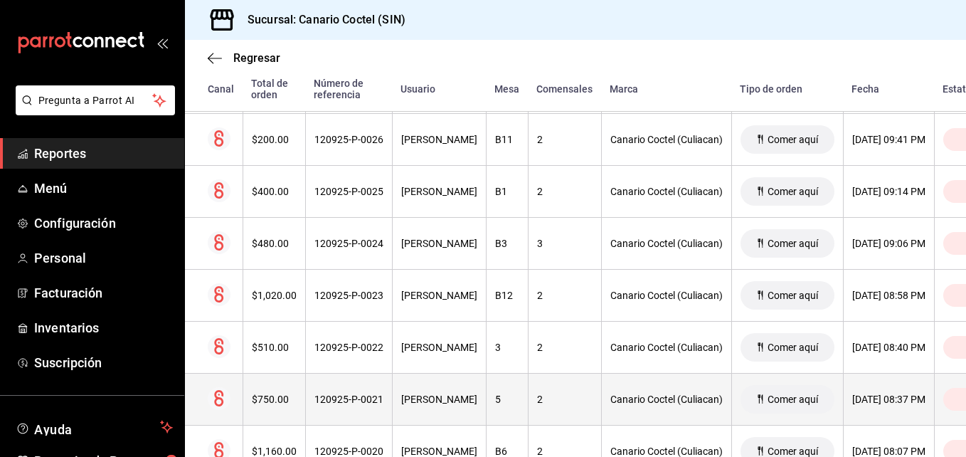
click at [332, 395] on div "120925-P-0021" at bounding box center [348, 398] width 69 height 11
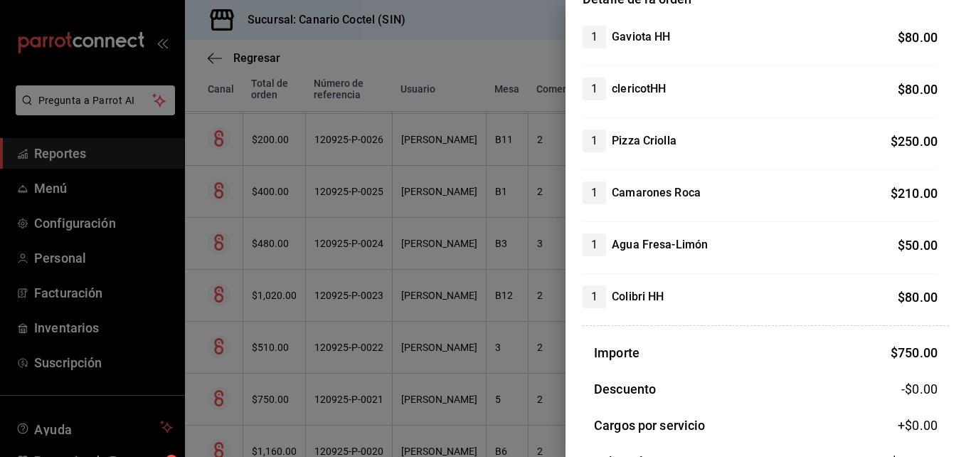
scroll to position [302, 0]
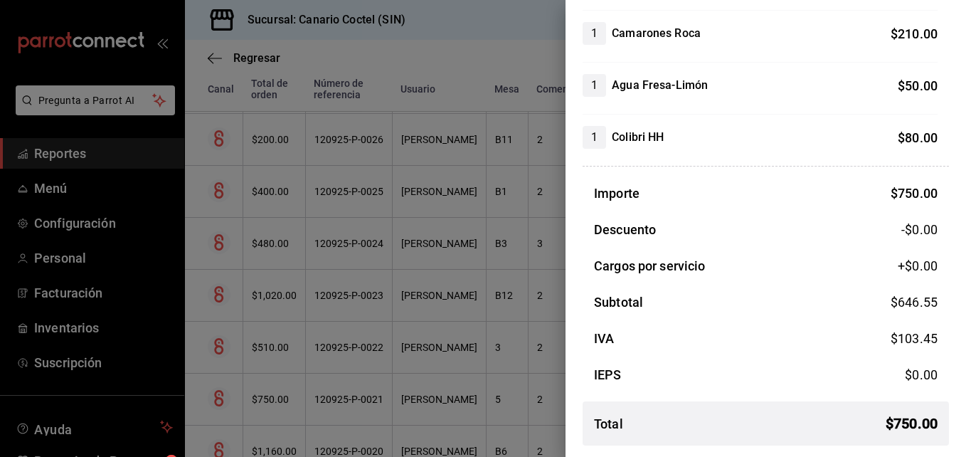
click at [370, 396] on div at bounding box center [483, 228] width 966 height 457
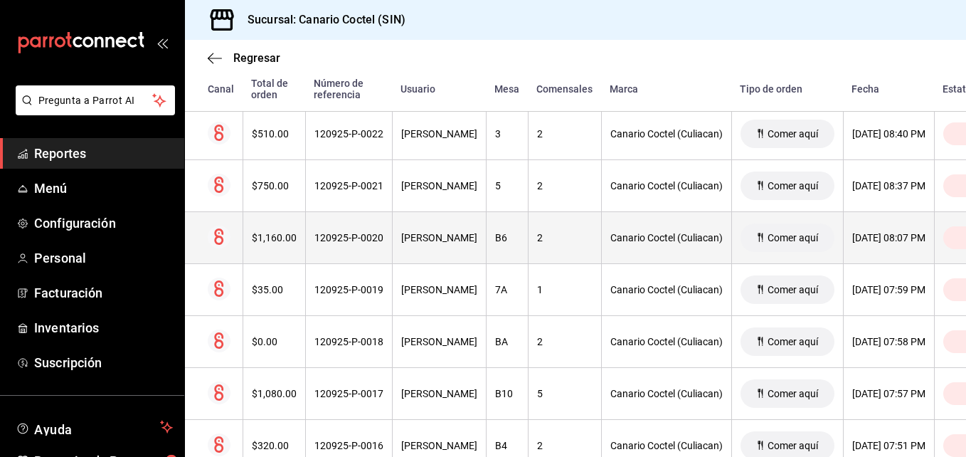
scroll to position [1065, 0]
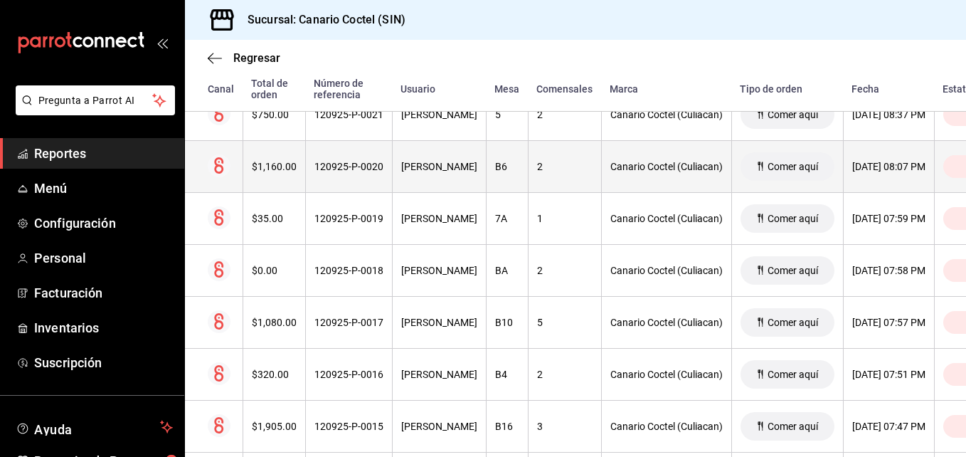
click at [358, 166] on div "120925-P-0020" at bounding box center [348, 166] width 69 height 11
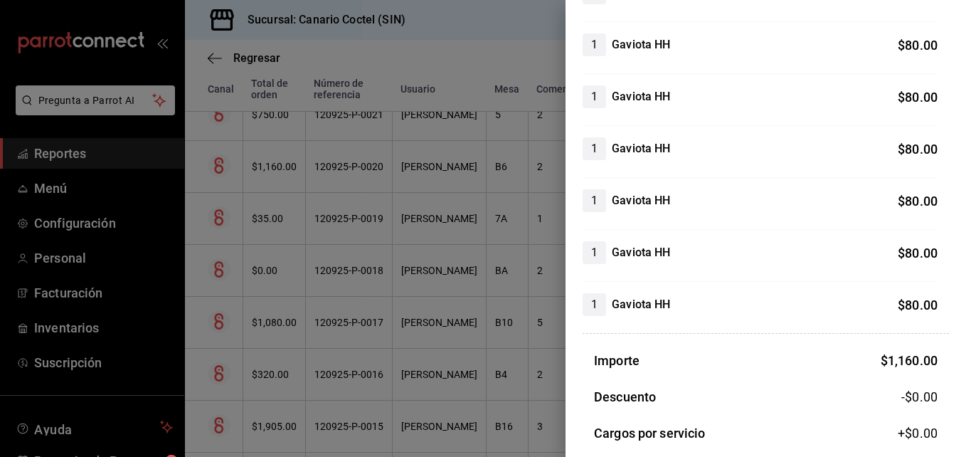
scroll to position [665, 0]
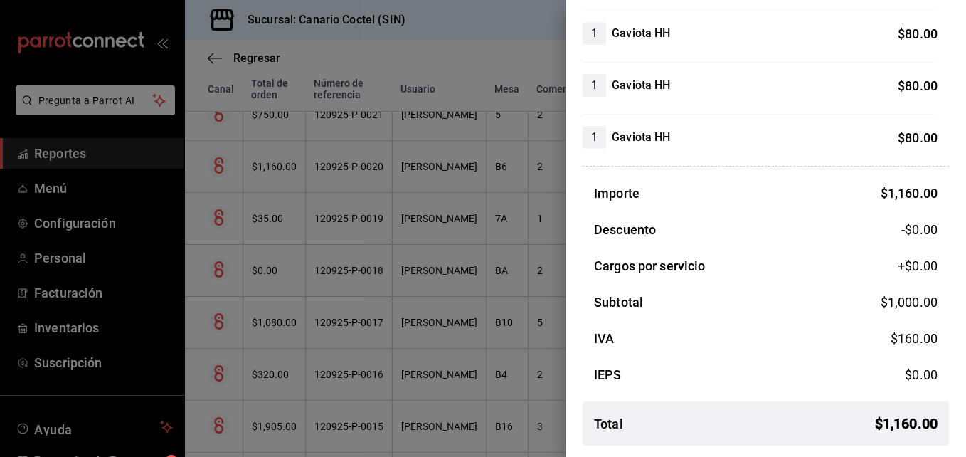
click at [354, 220] on div at bounding box center [483, 228] width 966 height 457
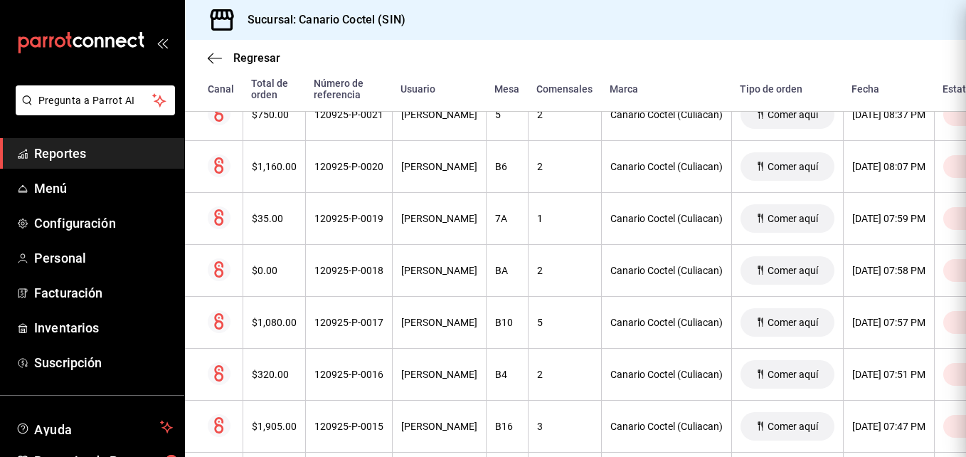
scroll to position [0, 0]
click at [354, 220] on div "120925-P-0019" at bounding box center [348, 218] width 69 height 11
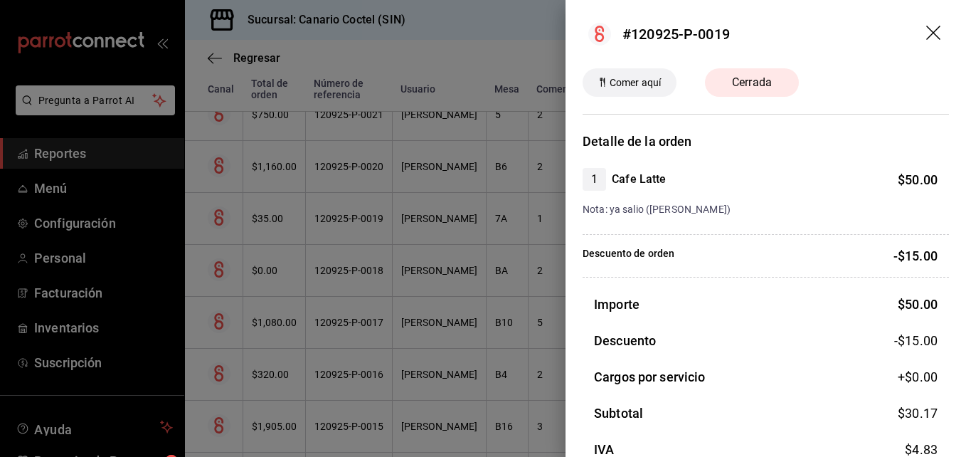
click at [354, 220] on div at bounding box center [483, 228] width 966 height 457
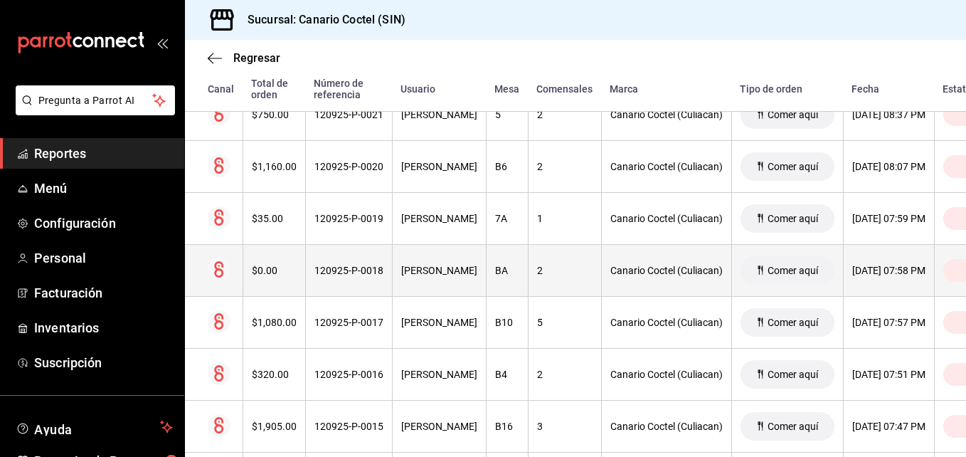
click at [362, 270] on div "120925-P-0018" at bounding box center [348, 270] width 69 height 11
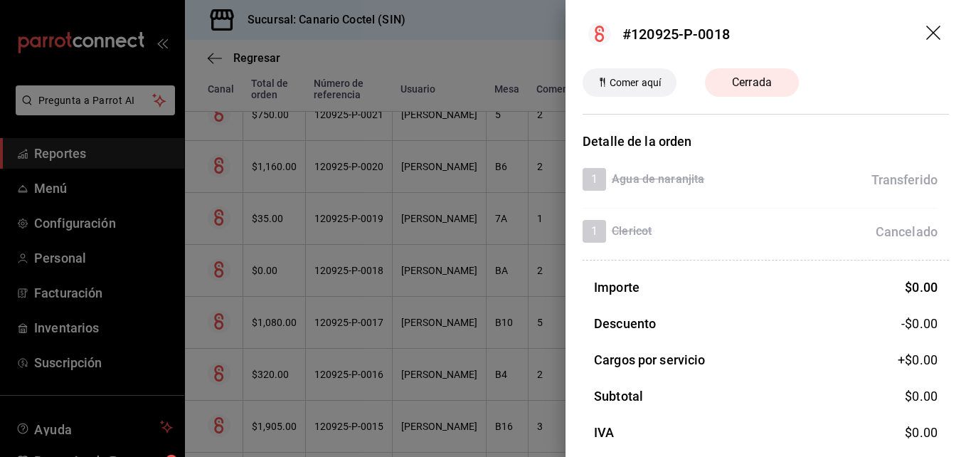
click at [362, 270] on div at bounding box center [483, 228] width 966 height 457
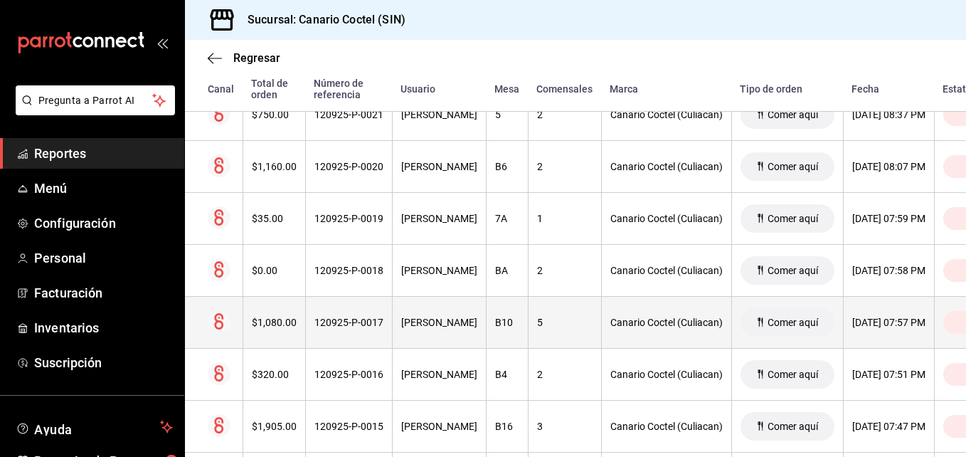
click at [358, 315] on th "120925-P-0017" at bounding box center [348, 323] width 87 height 52
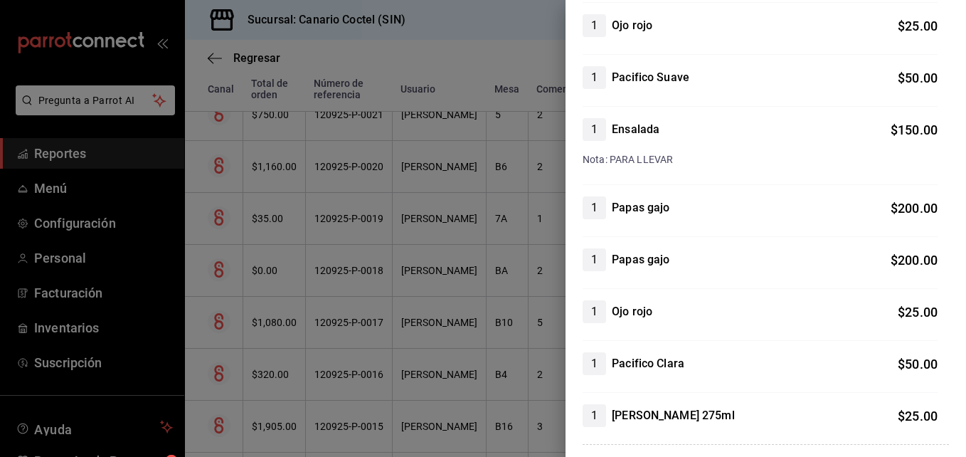
scroll to position [640, 0]
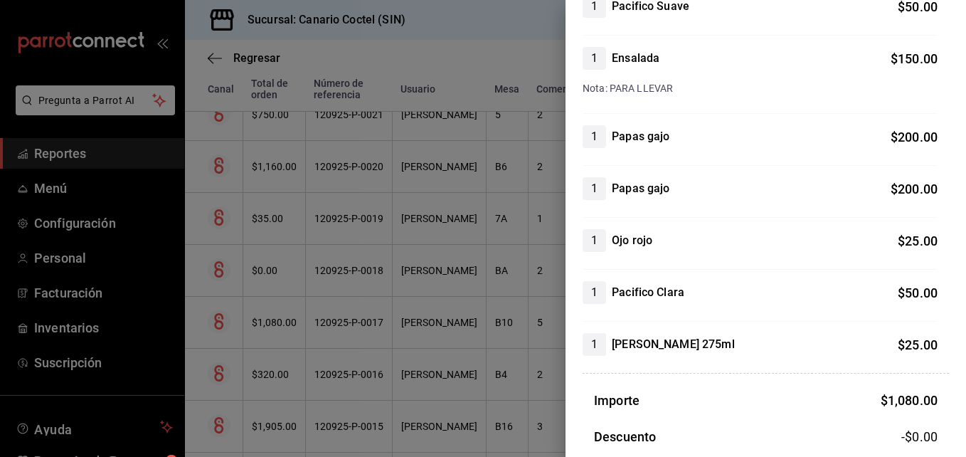
click at [353, 373] on div at bounding box center [483, 228] width 966 height 457
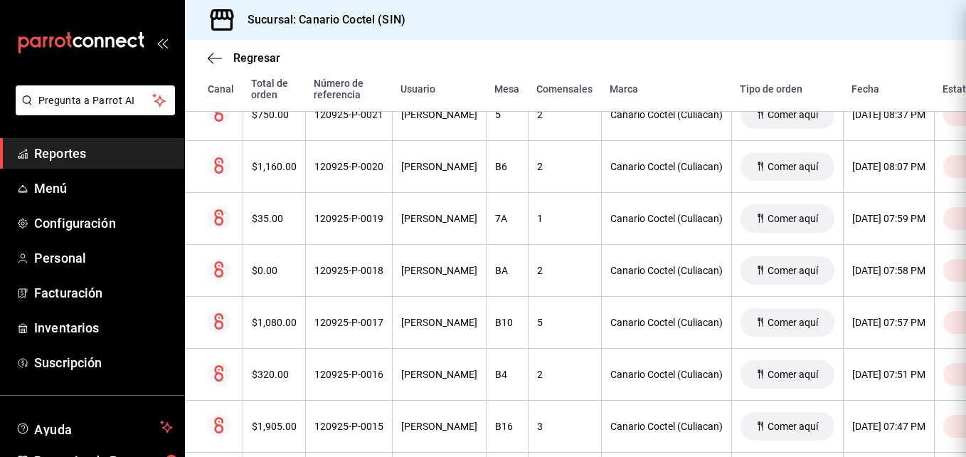
scroll to position [0, 0]
click at [353, 373] on div "120925-P-0016" at bounding box center [348, 373] width 69 height 11
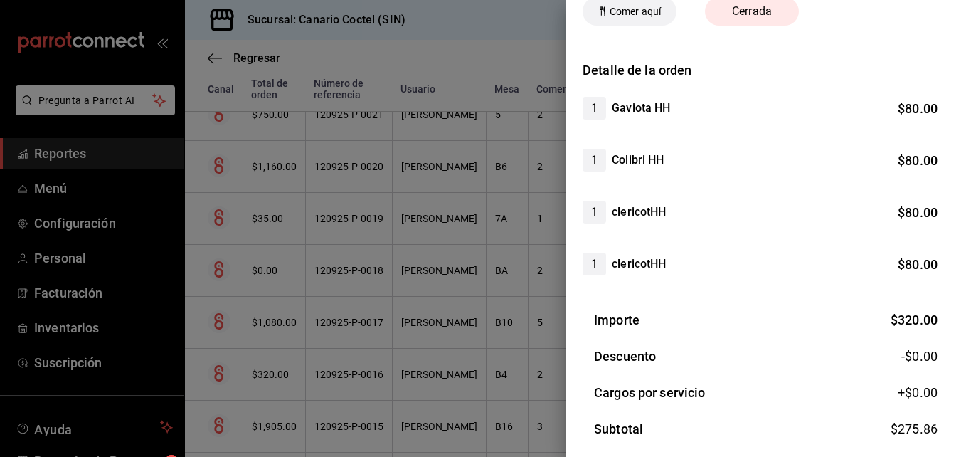
scroll to position [142, 0]
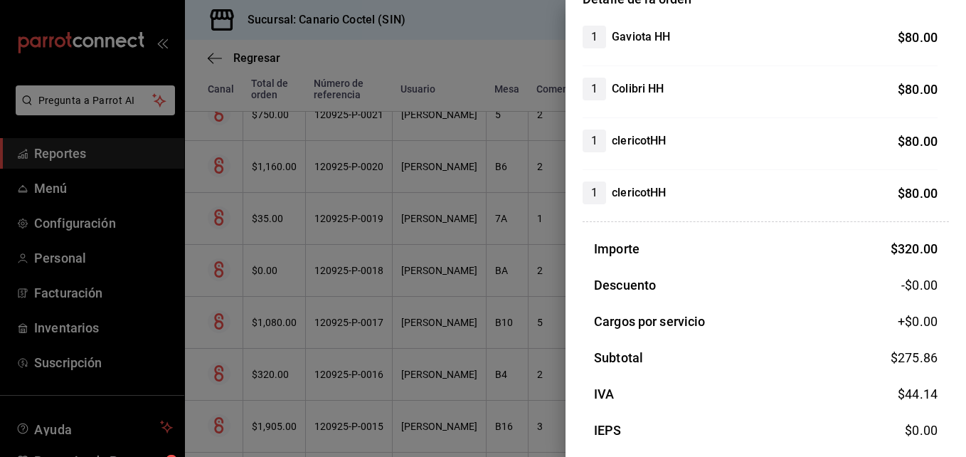
click at [340, 425] on div at bounding box center [483, 228] width 966 height 457
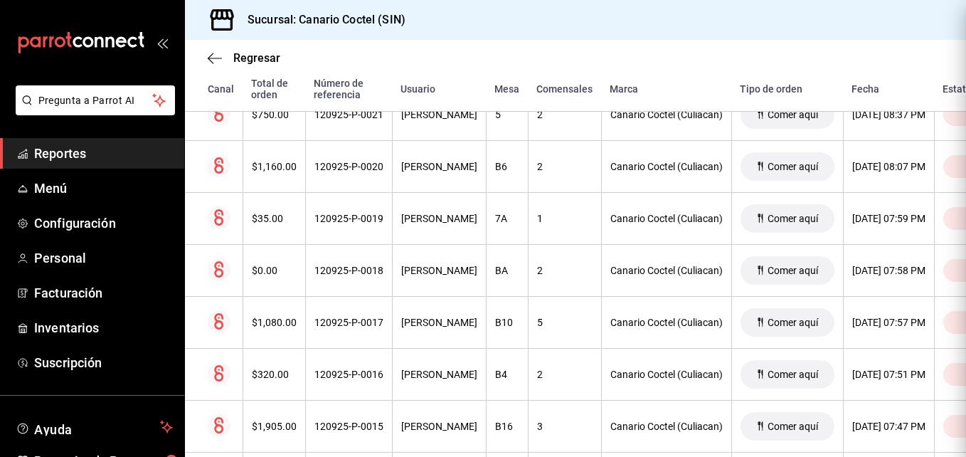
scroll to position [0, 0]
click at [340, 425] on div "120925-P-0015" at bounding box center [348, 425] width 69 height 11
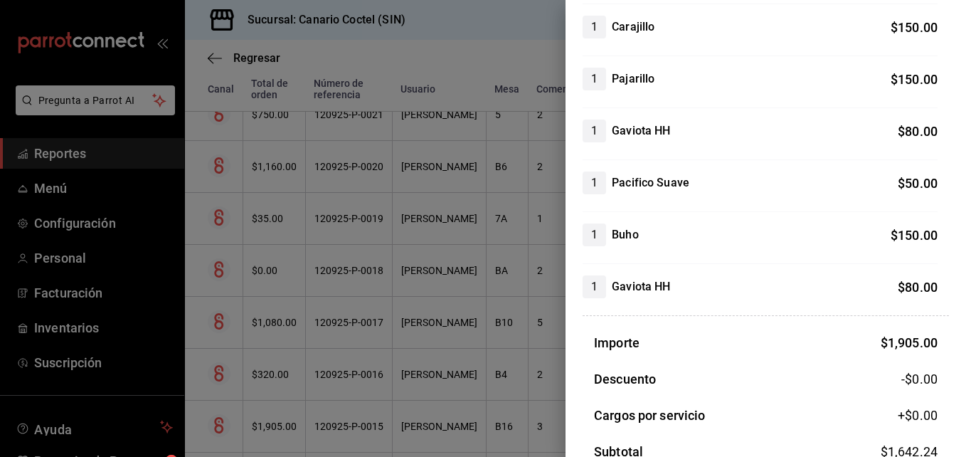
scroll to position [782, 0]
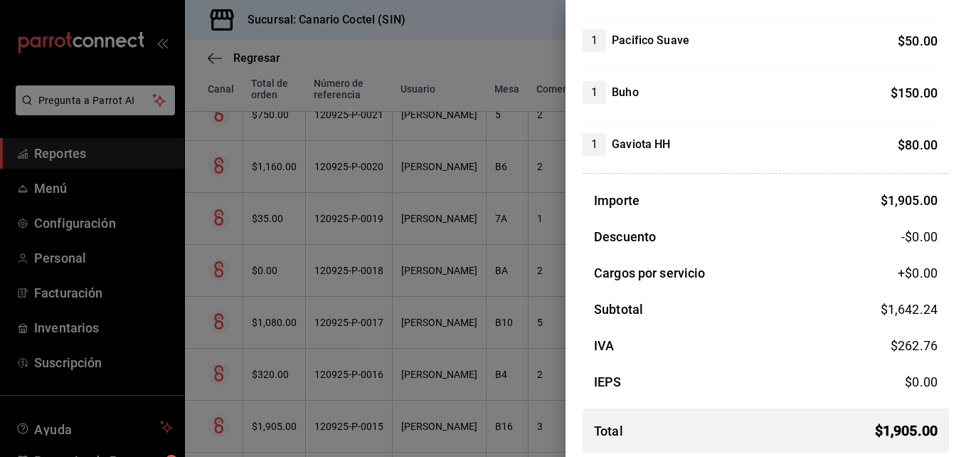
click at [326, 428] on div at bounding box center [483, 228] width 966 height 457
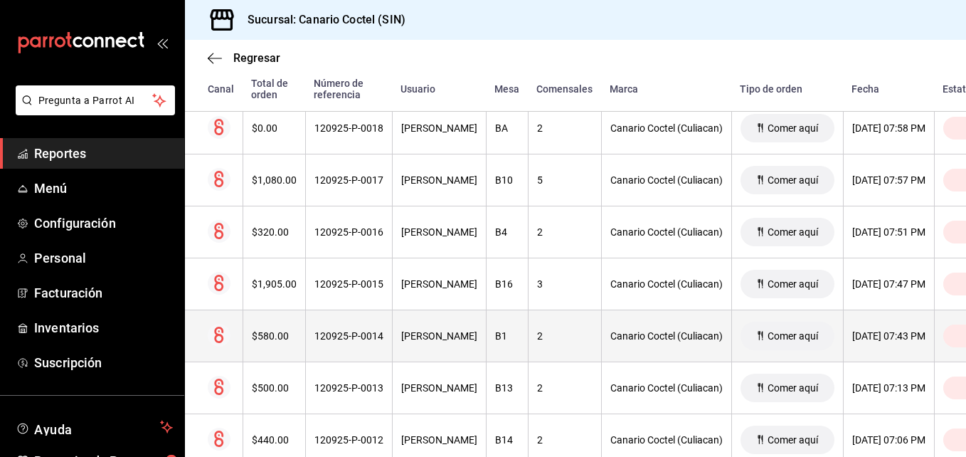
scroll to position [1350, 0]
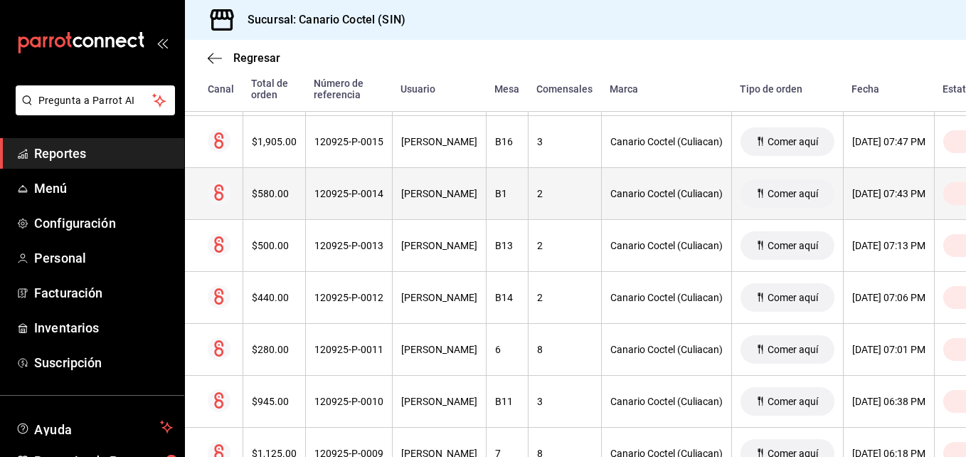
click at [375, 199] on div "120925-P-0014" at bounding box center [348, 193] width 69 height 11
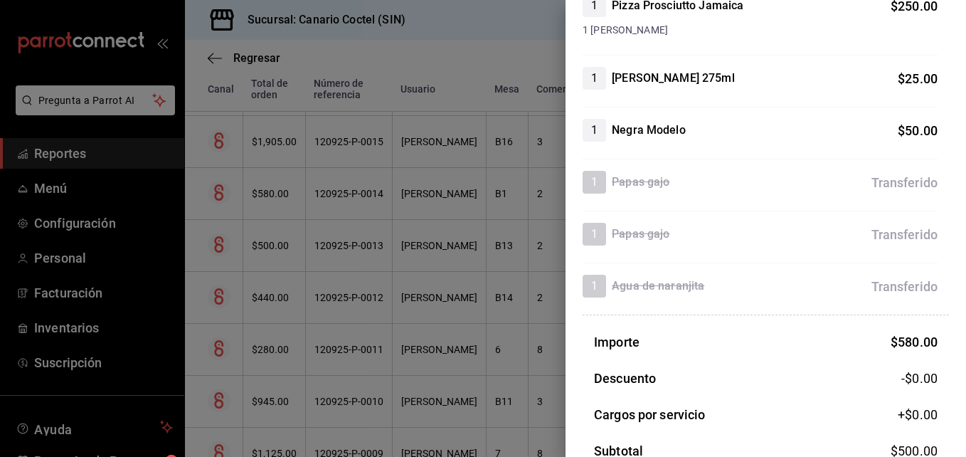
scroll to position [427, 0]
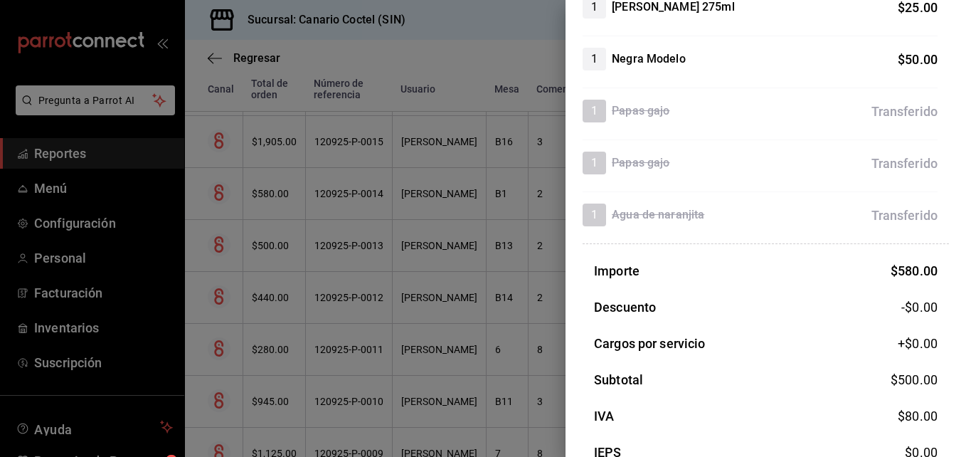
click at [356, 245] on div at bounding box center [483, 228] width 966 height 457
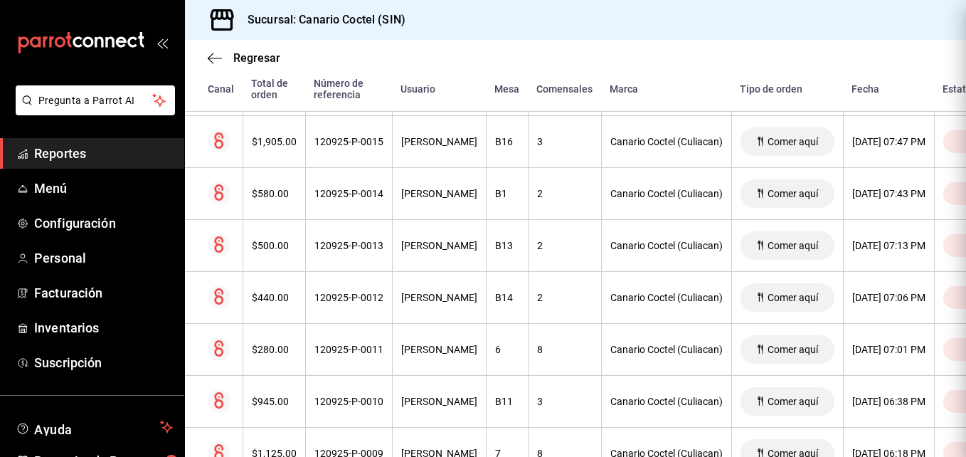
scroll to position [0, 0]
click at [358, 247] on div "120925-P-0013" at bounding box center [348, 245] width 69 height 11
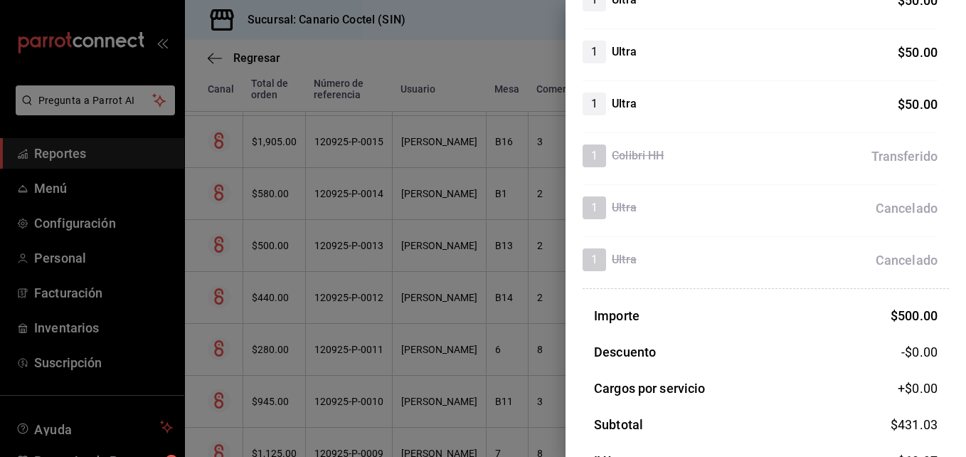
scroll to position [478, 0]
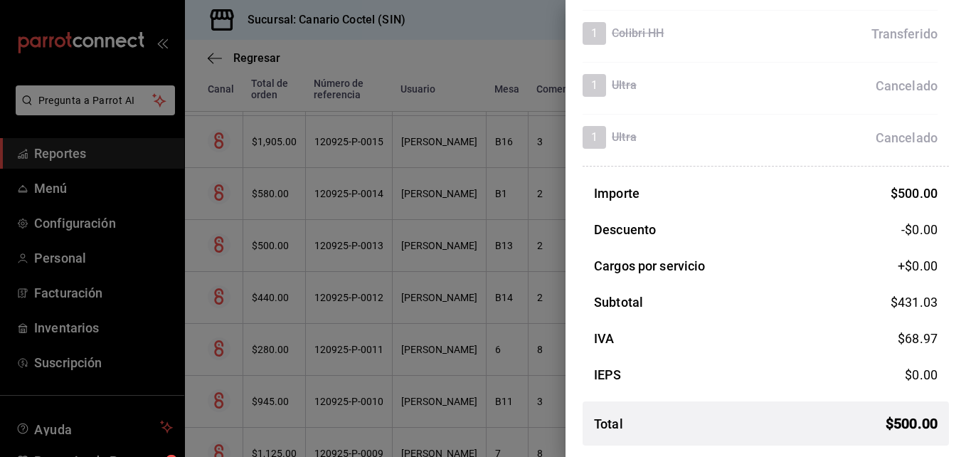
click at [336, 294] on div at bounding box center [483, 228] width 966 height 457
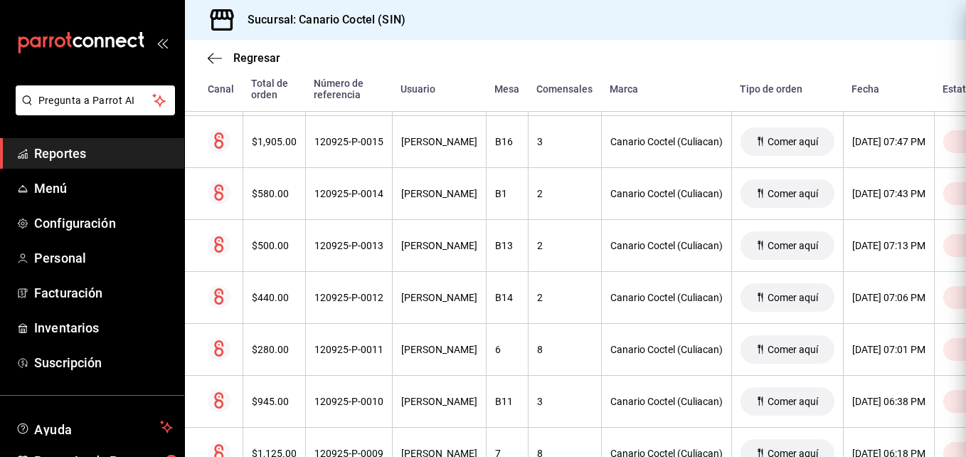
scroll to position [0, 0]
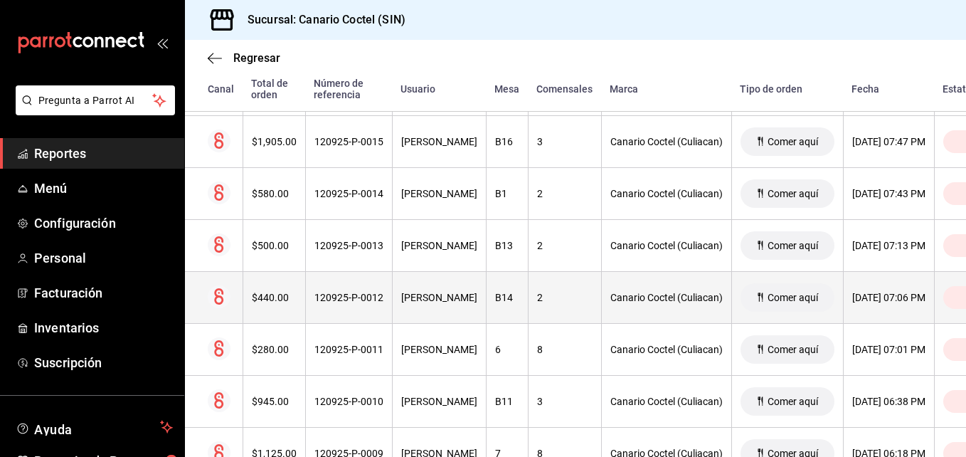
click at [338, 301] on div "120925-P-0012" at bounding box center [348, 297] width 69 height 11
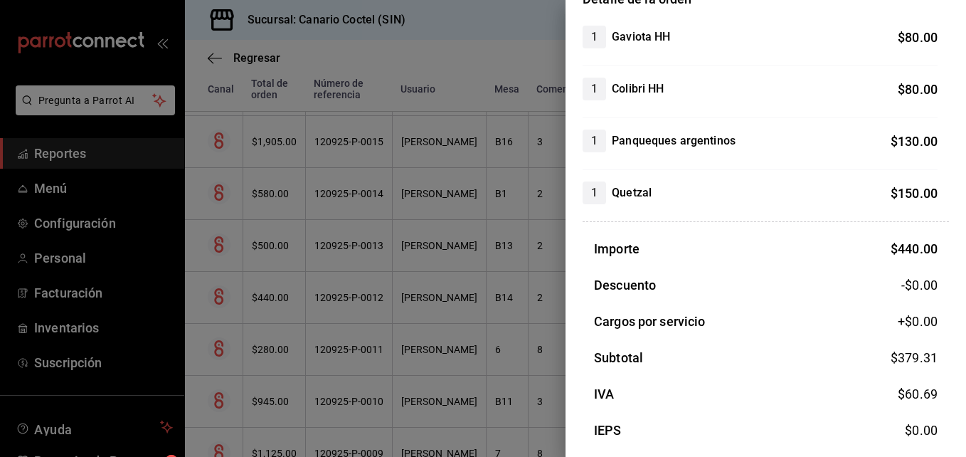
scroll to position [198, 0]
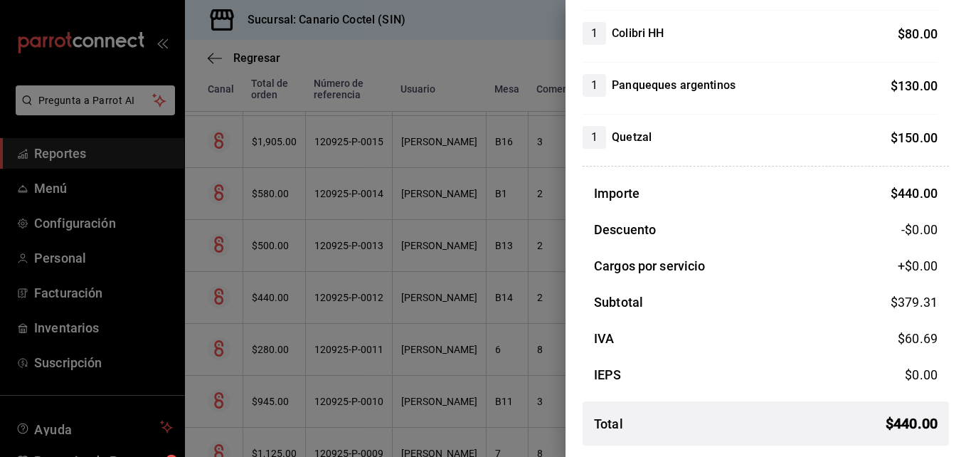
click at [340, 350] on div at bounding box center [483, 228] width 966 height 457
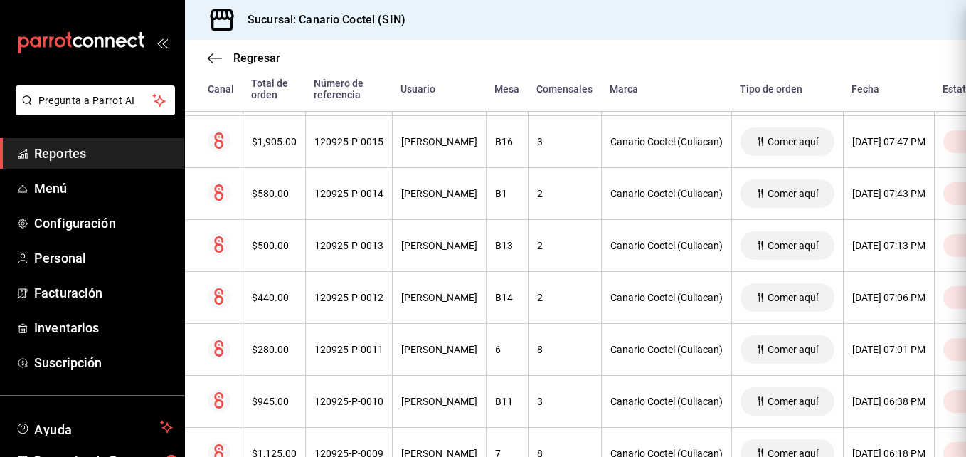
scroll to position [0, 0]
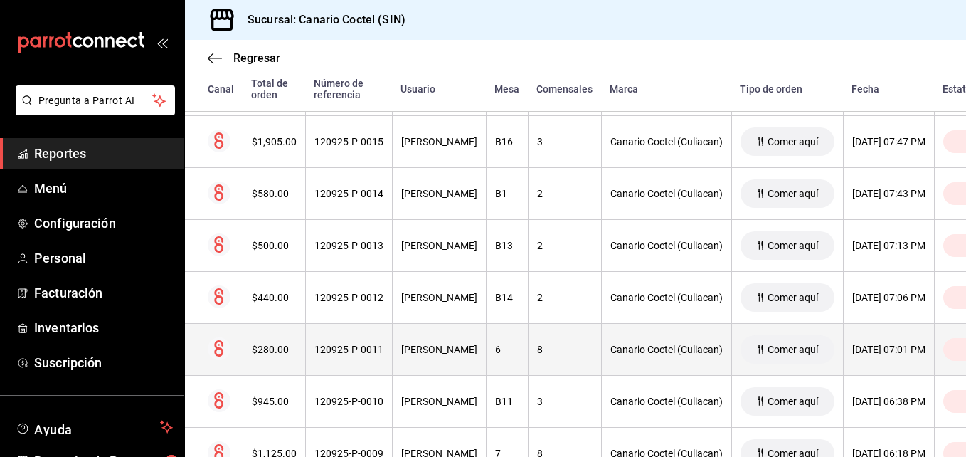
click at [343, 353] on div "120925-P-0011" at bounding box center [348, 348] width 69 height 11
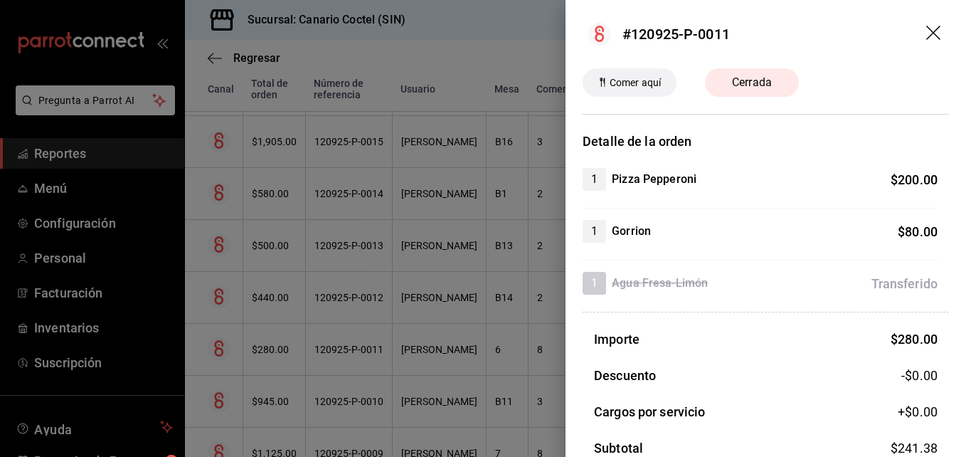
click at [343, 353] on div at bounding box center [483, 228] width 966 height 457
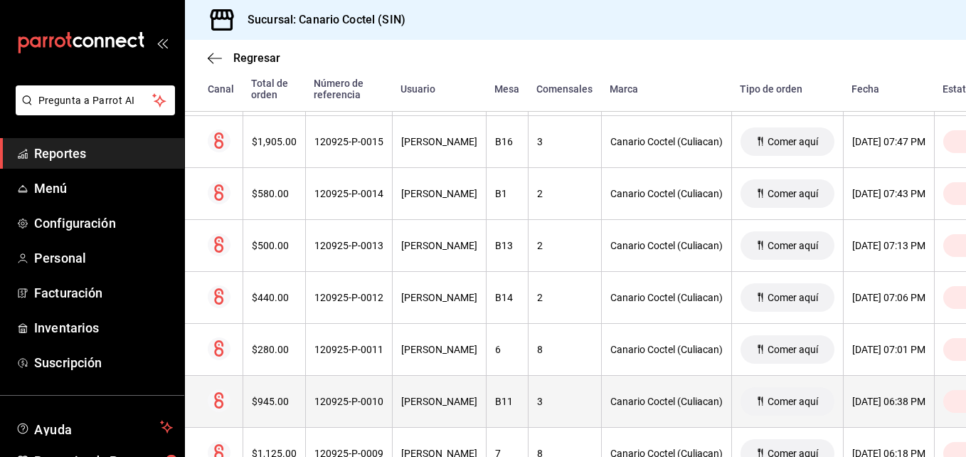
click at [354, 402] on div "120925-P-0010" at bounding box center [348, 400] width 69 height 11
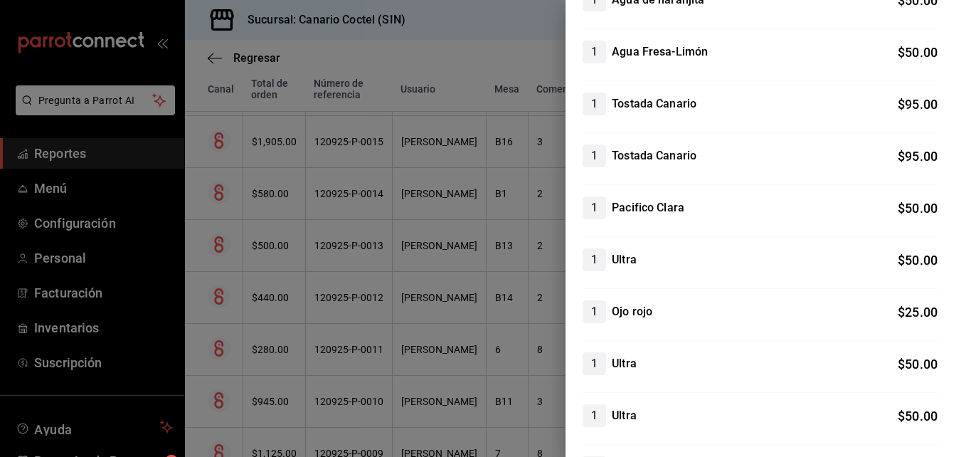
scroll to position [498, 0]
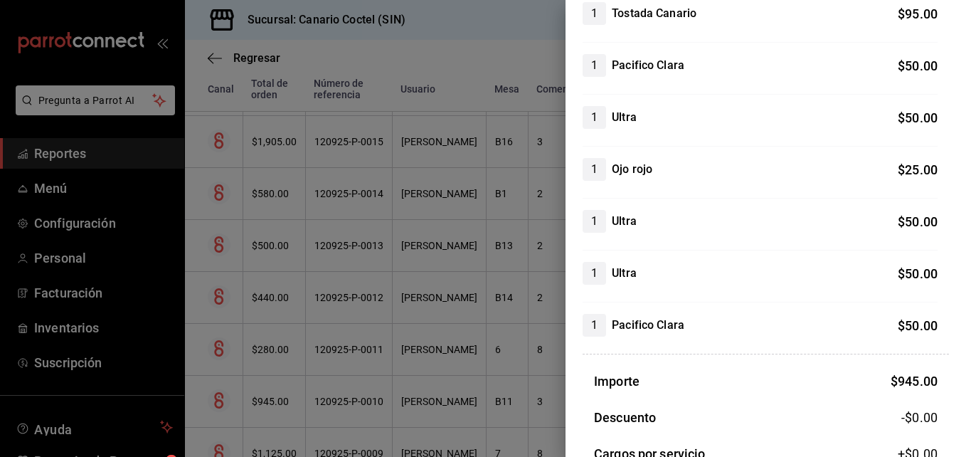
click at [347, 345] on div at bounding box center [483, 228] width 966 height 457
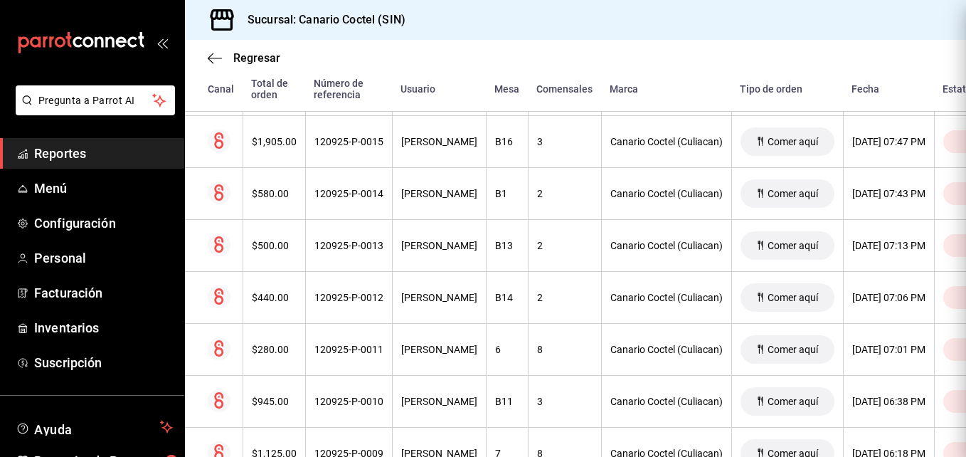
scroll to position [0, 0]
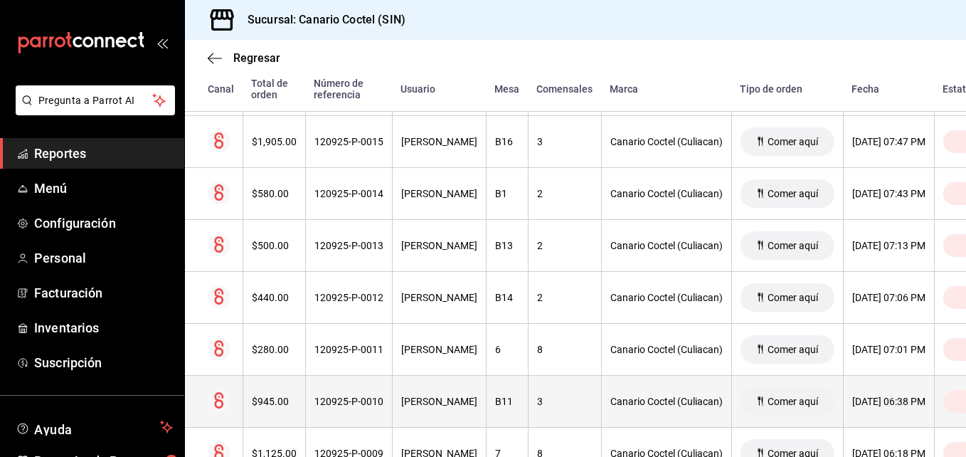
click at [368, 398] on div "120925-P-0010" at bounding box center [348, 400] width 69 height 11
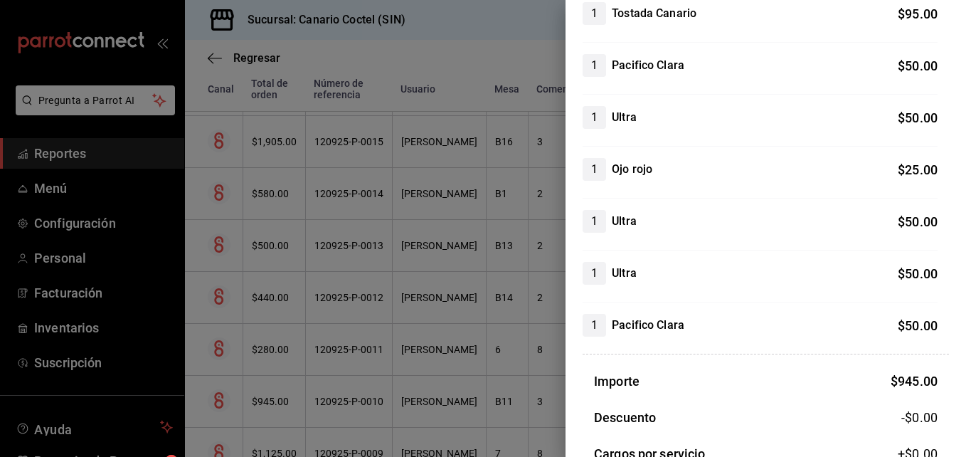
scroll to position [640, 0]
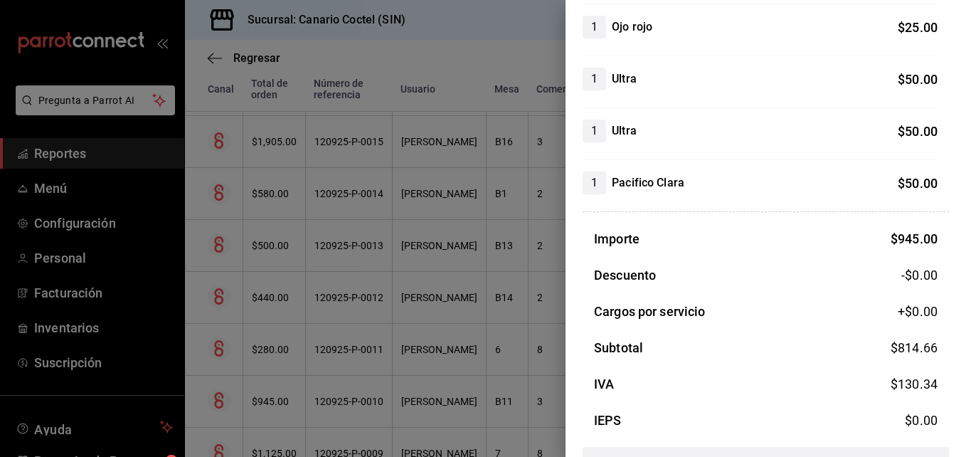
click at [342, 403] on div at bounding box center [483, 228] width 966 height 457
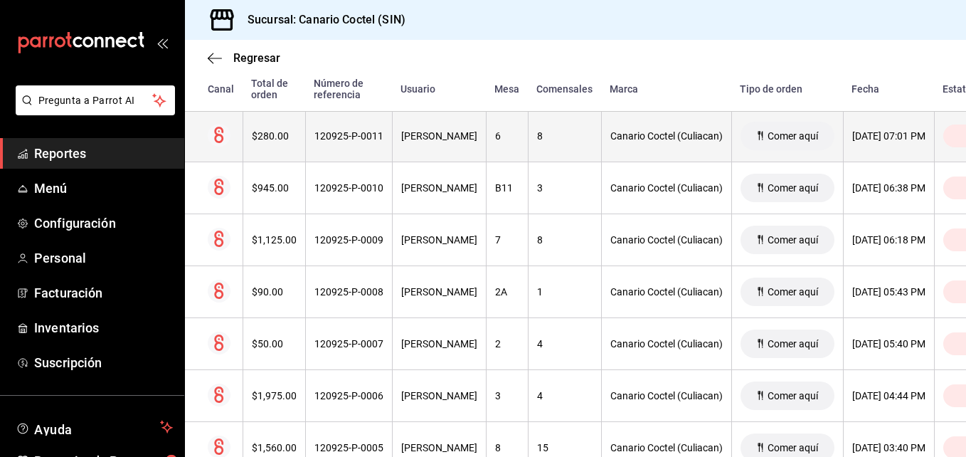
scroll to position [1634, 0]
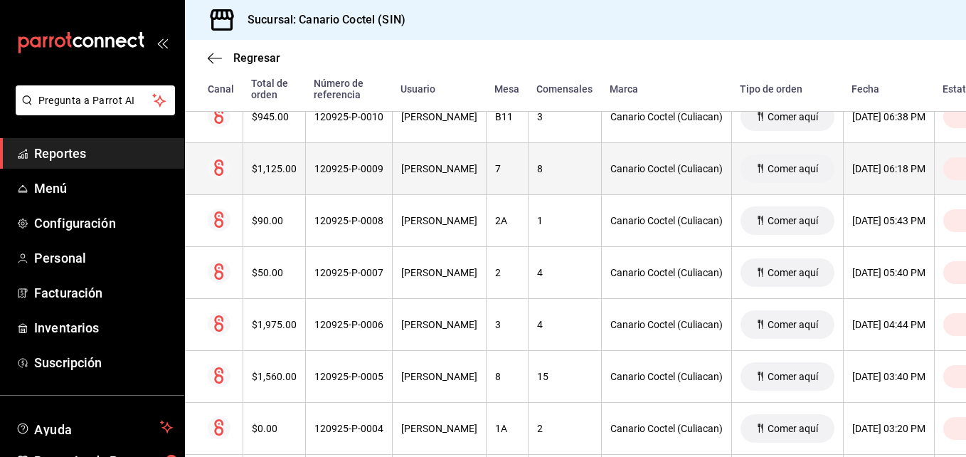
click at [366, 167] on div "120925-P-0009" at bounding box center [348, 168] width 69 height 11
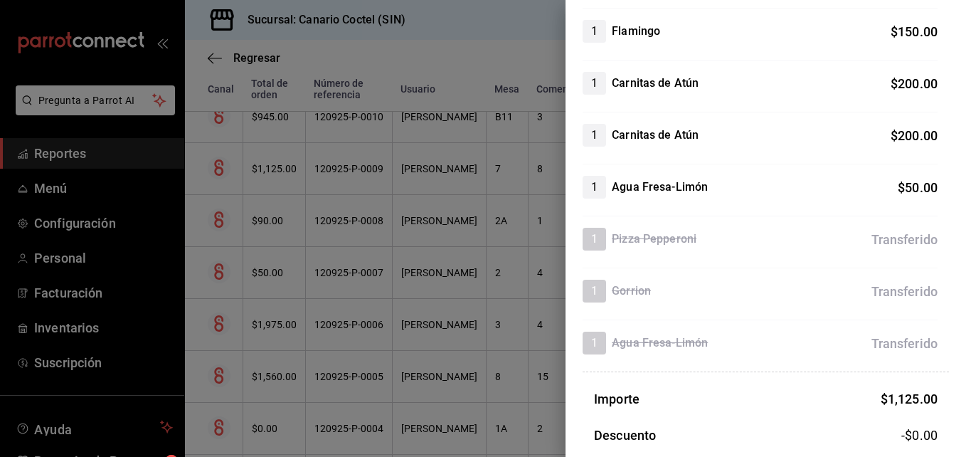
scroll to position [427, 0]
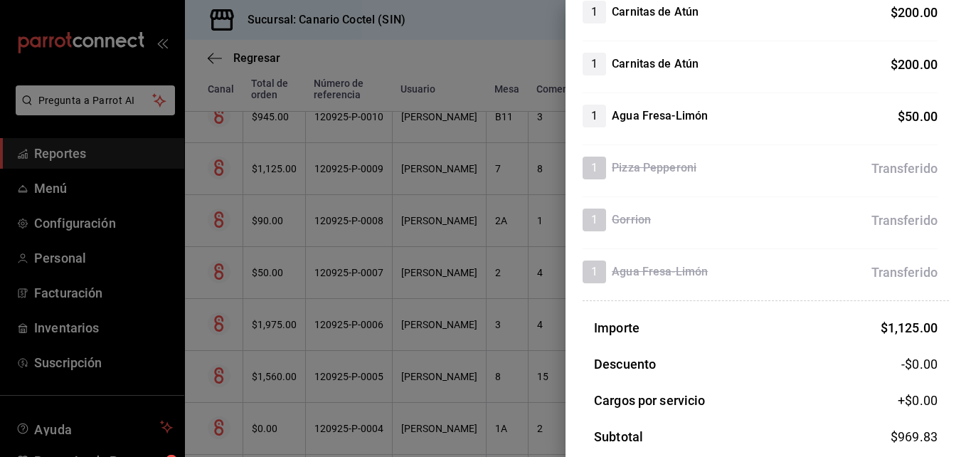
click at [346, 220] on div at bounding box center [483, 228] width 966 height 457
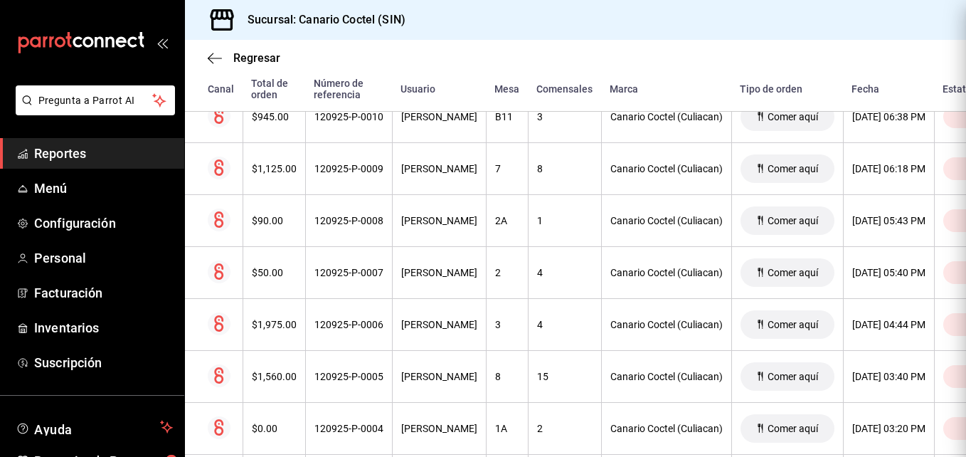
scroll to position [0, 0]
click at [346, 220] on div "120925-P-0008" at bounding box center [348, 220] width 69 height 11
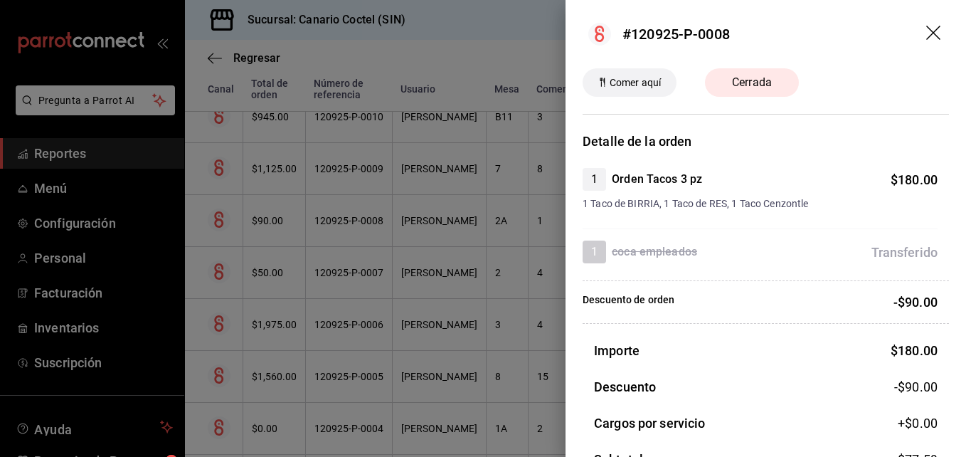
click at [346, 220] on div at bounding box center [483, 228] width 966 height 457
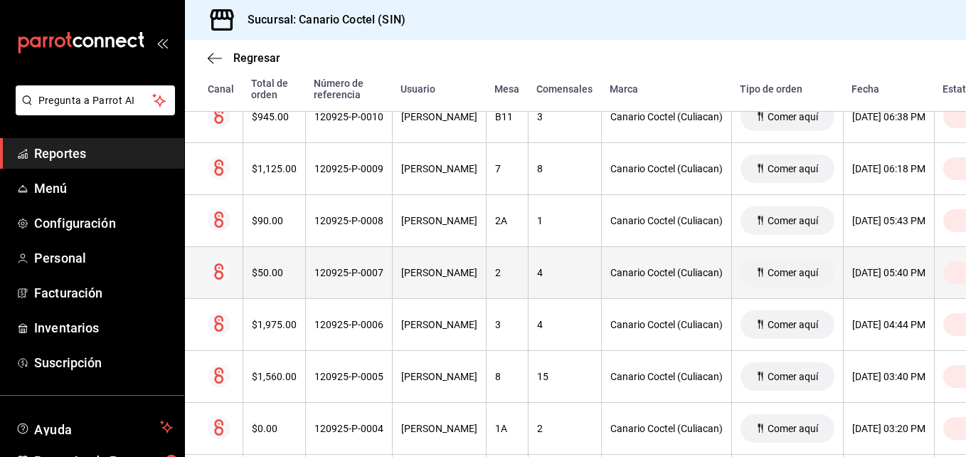
click at [352, 273] on div "120925-P-0007" at bounding box center [348, 272] width 69 height 11
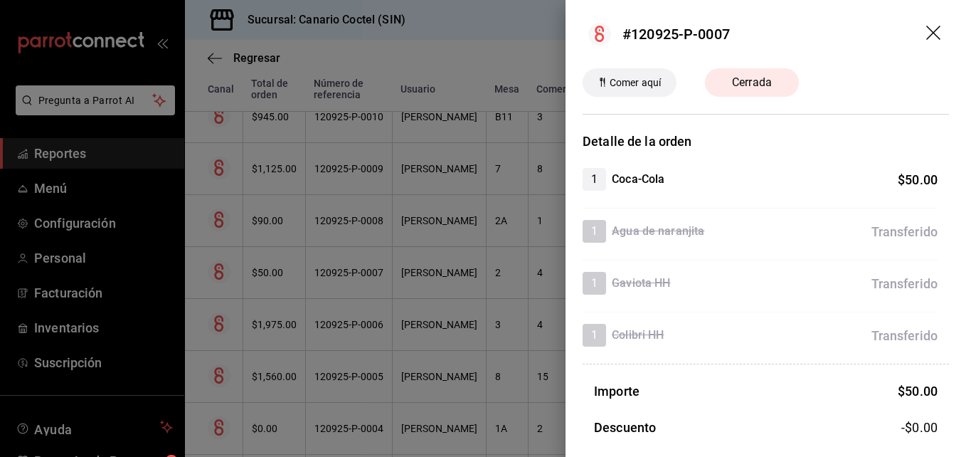
click at [352, 273] on div at bounding box center [483, 228] width 966 height 457
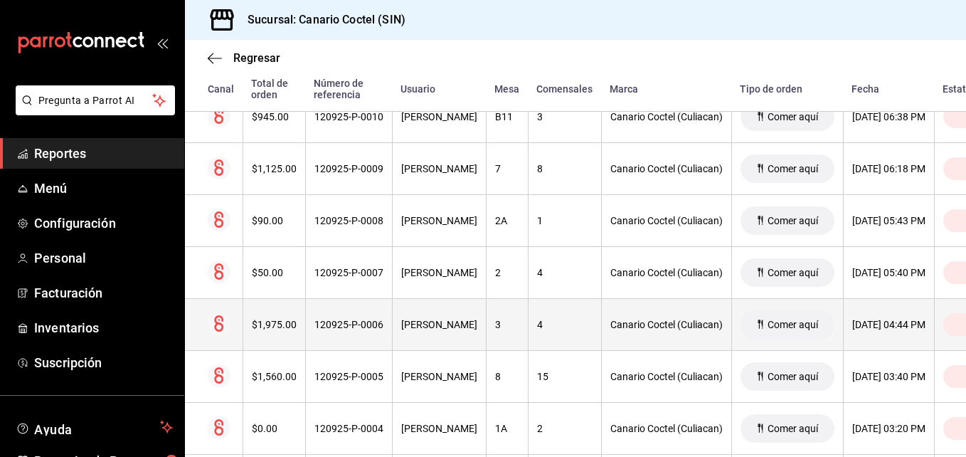
click at [360, 321] on div "120925-P-0006" at bounding box center [348, 324] width 69 height 11
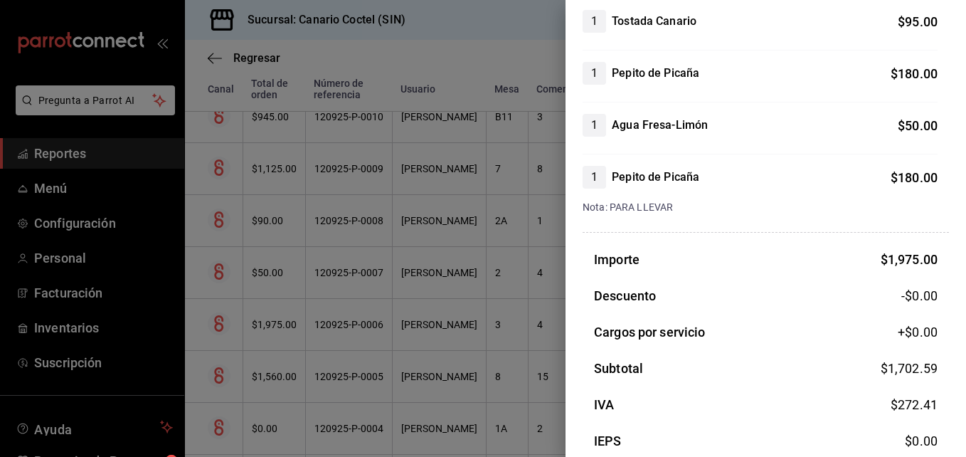
scroll to position [919, 0]
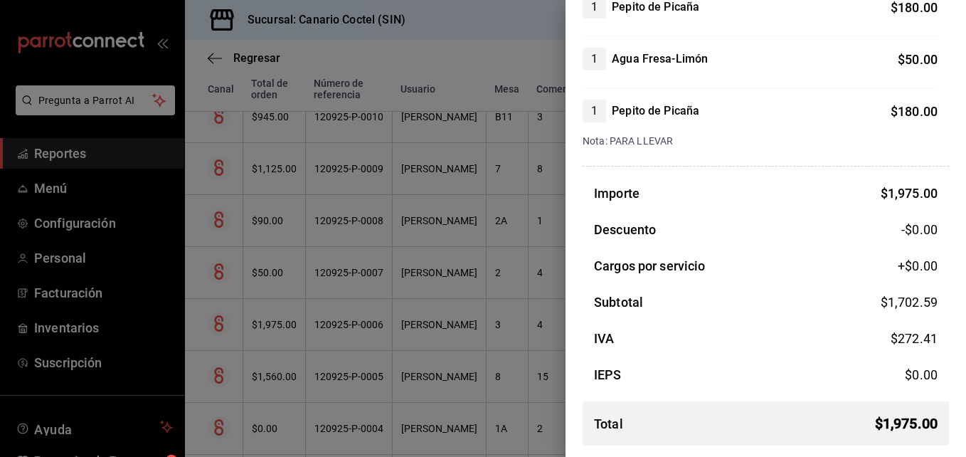
click at [346, 375] on div at bounding box center [483, 228] width 966 height 457
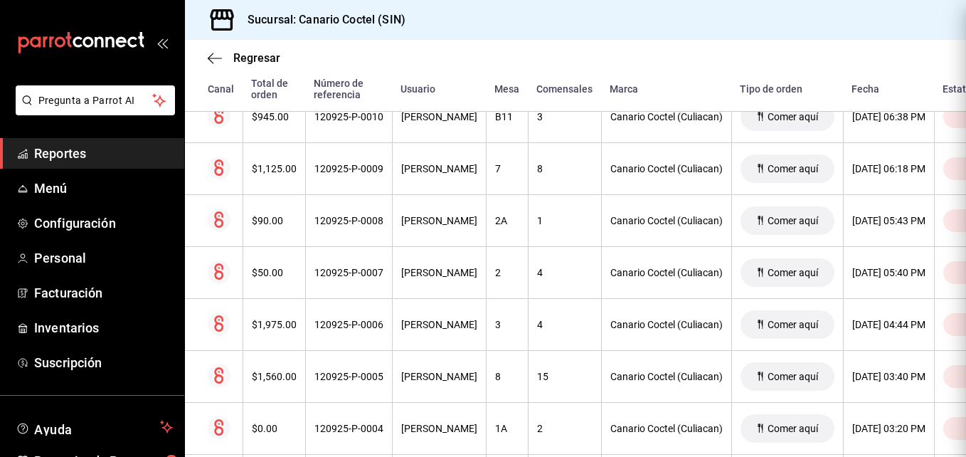
scroll to position [0, 0]
click at [346, 375] on div "120925-P-0005" at bounding box center [348, 375] width 69 height 11
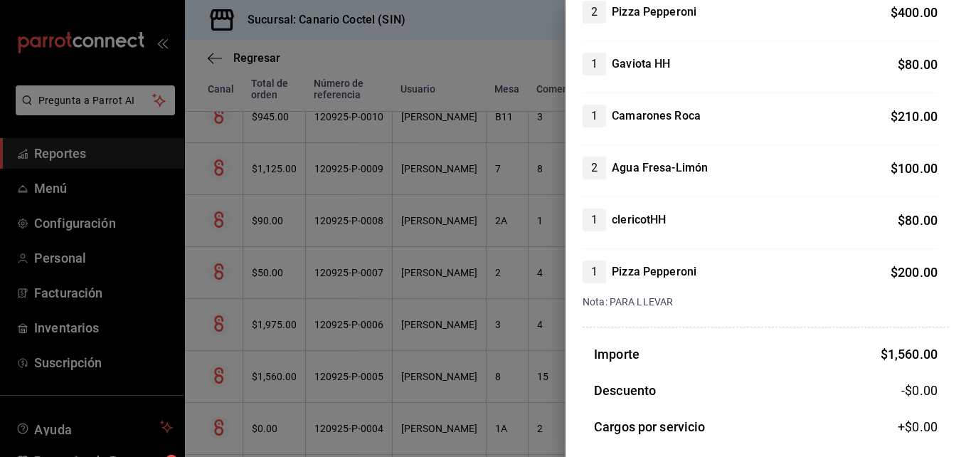
scroll to position [498, 0]
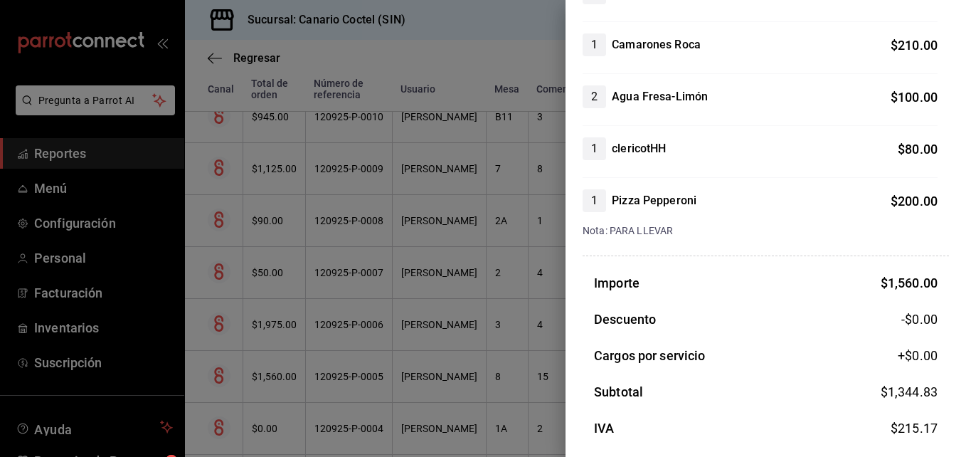
click at [371, 434] on div at bounding box center [483, 228] width 966 height 457
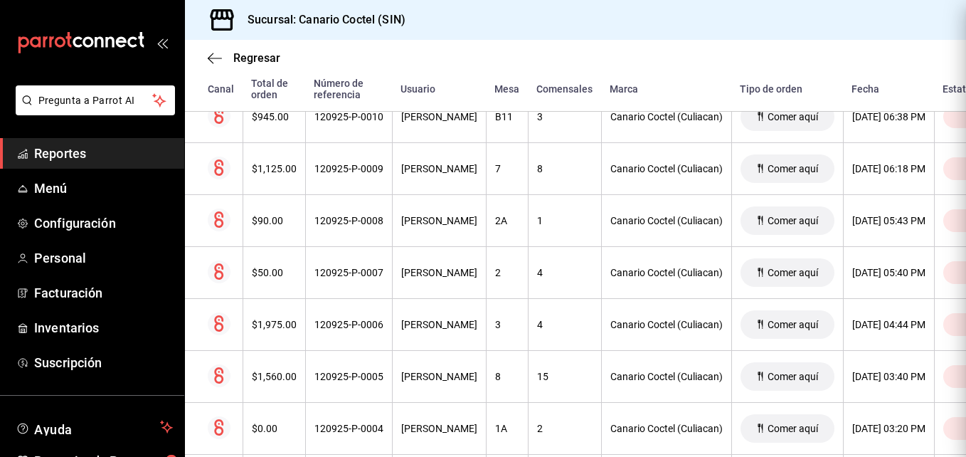
scroll to position [0, 0]
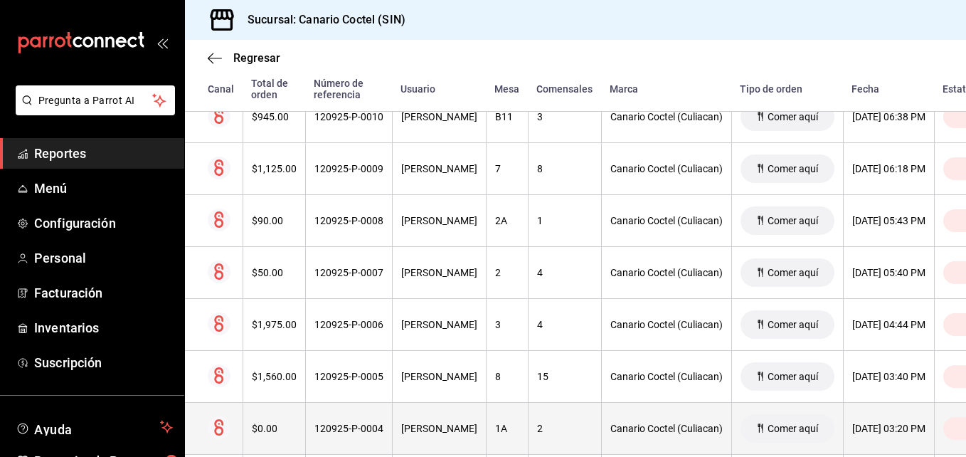
click at [371, 434] on div "120925-P-0004" at bounding box center [348, 427] width 69 height 11
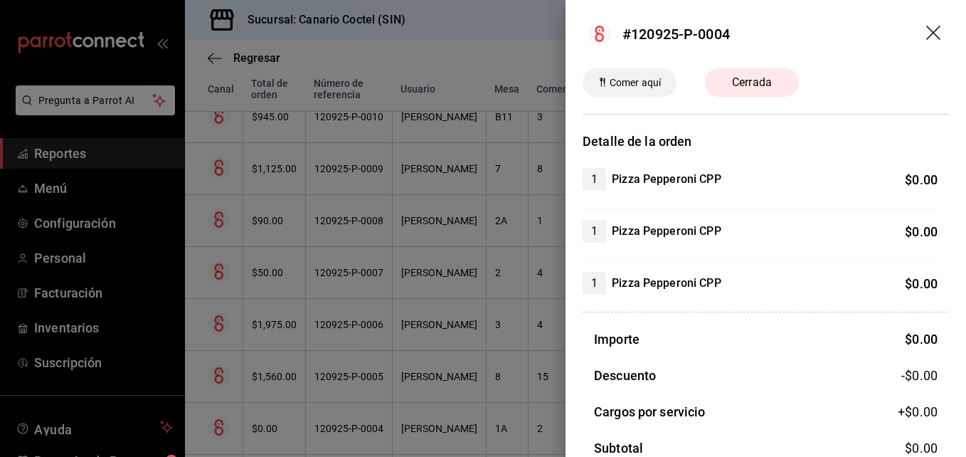
click at [371, 434] on div at bounding box center [483, 228] width 966 height 457
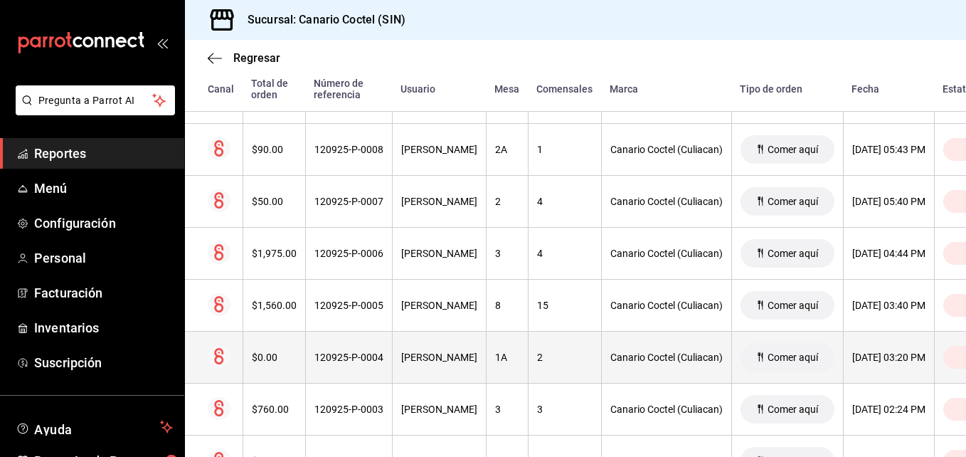
scroll to position [1776, 0]
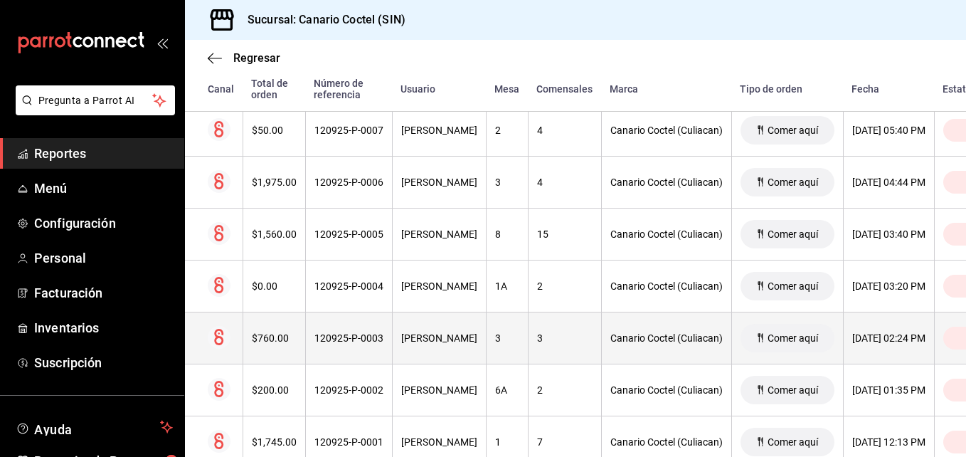
click at [361, 338] on div "120925-P-0003" at bounding box center [348, 337] width 69 height 11
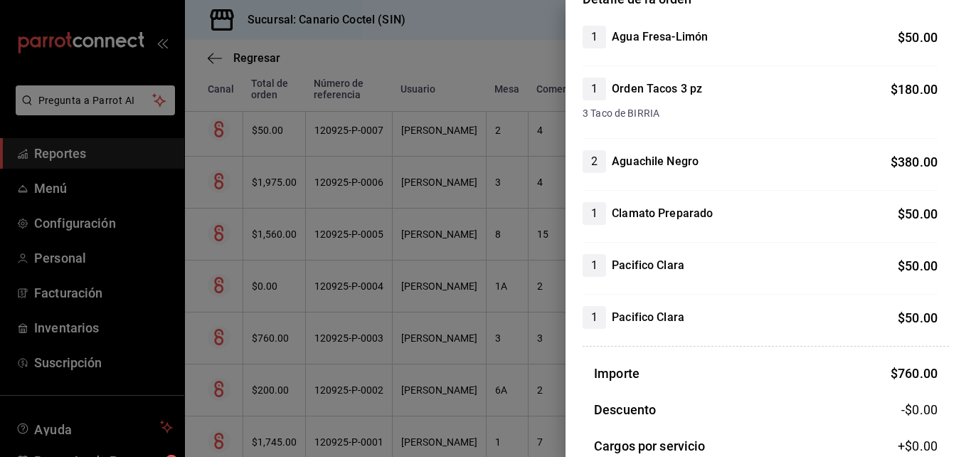
scroll to position [213, 0]
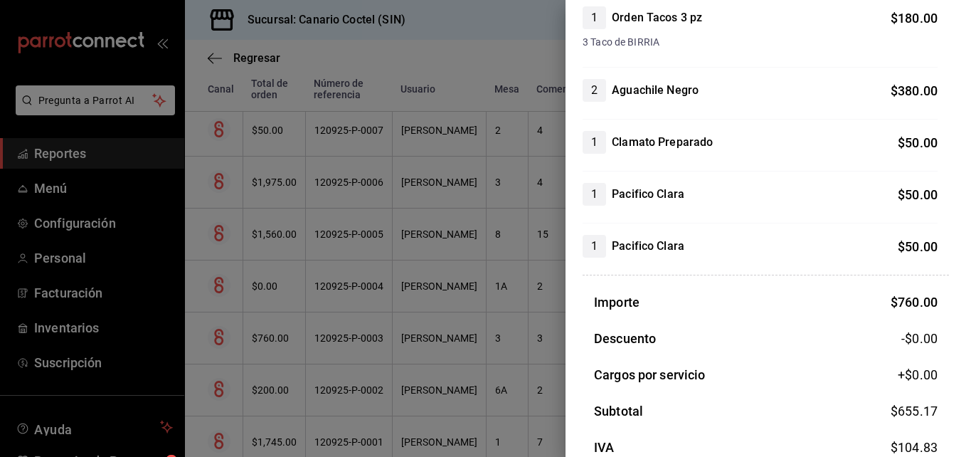
click at [343, 392] on div at bounding box center [483, 228] width 966 height 457
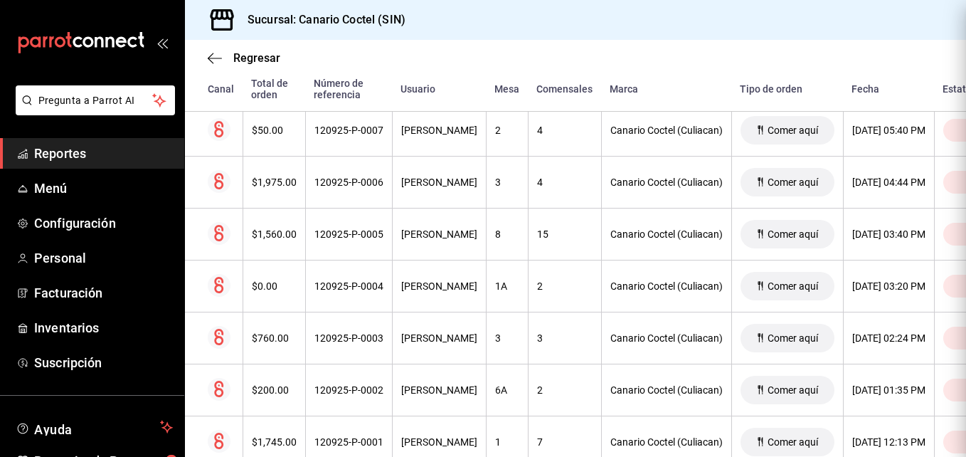
scroll to position [0, 0]
click at [343, 392] on div "120925-P-0002" at bounding box center [348, 389] width 69 height 11
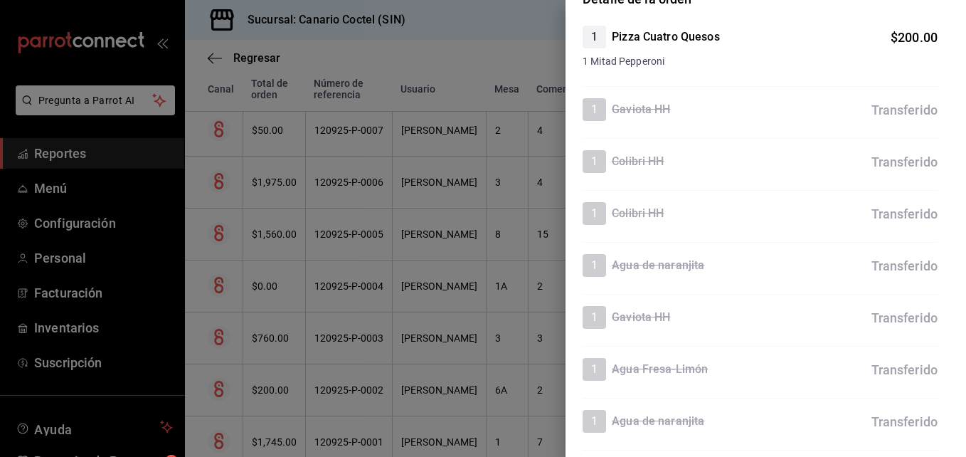
scroll to position [71, 0]
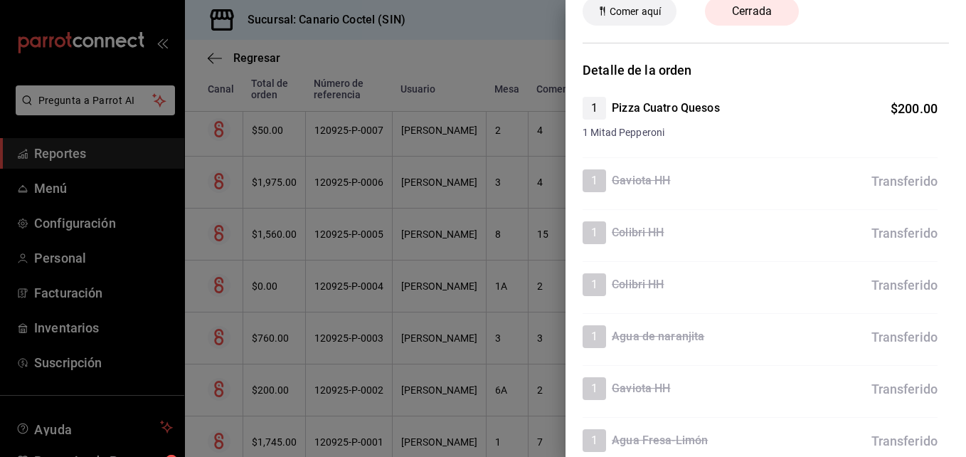
click at [325, 444] on div at bounding box center [483, 228] width 966 height 457
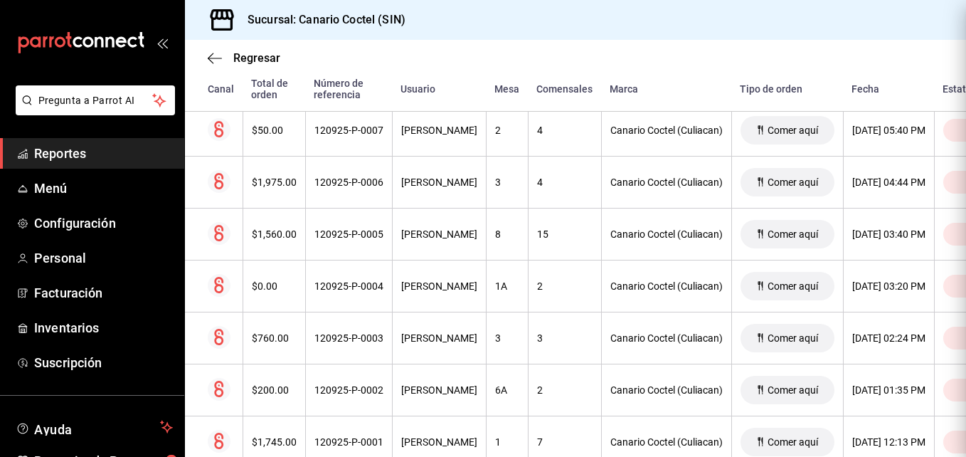
scroll to position [0, 0]
click at [325, 444] on div "120925-P-0001" at bounding box center [348, 441] width 69 height 11
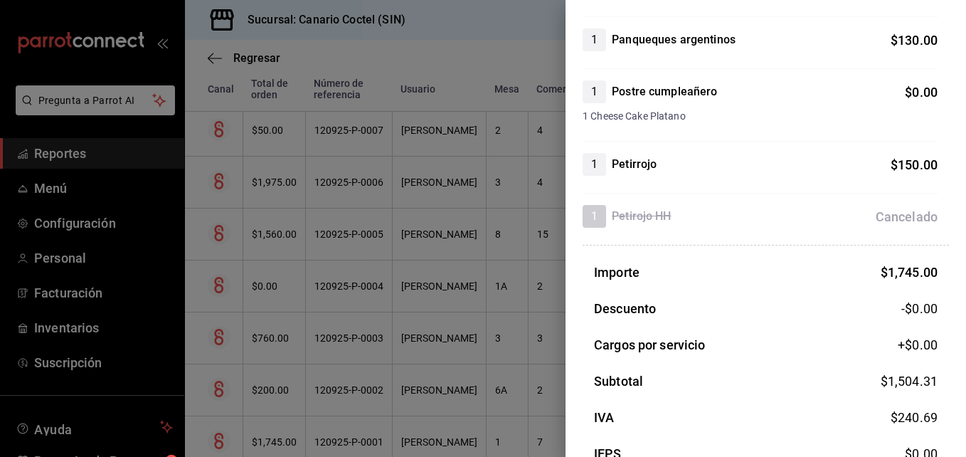
scroll to position [782, 0]
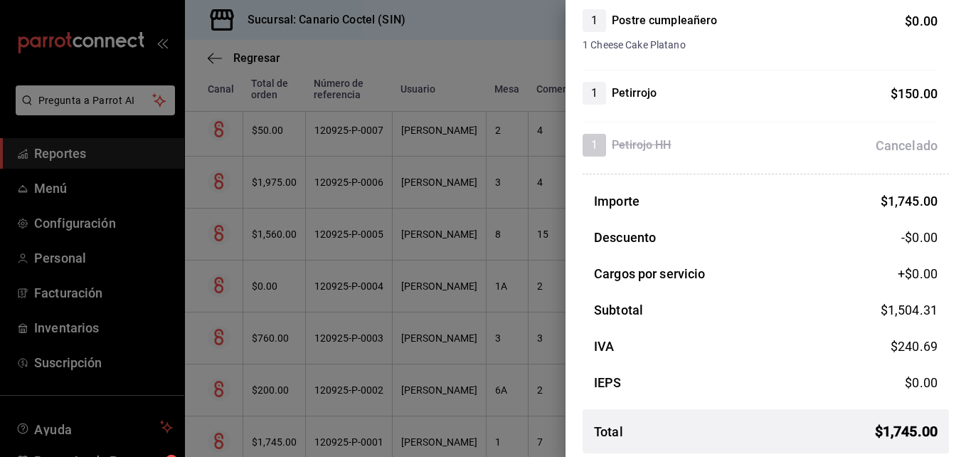
click at [278, 432] on div at bounding box center [483, 228] width 966 height 457
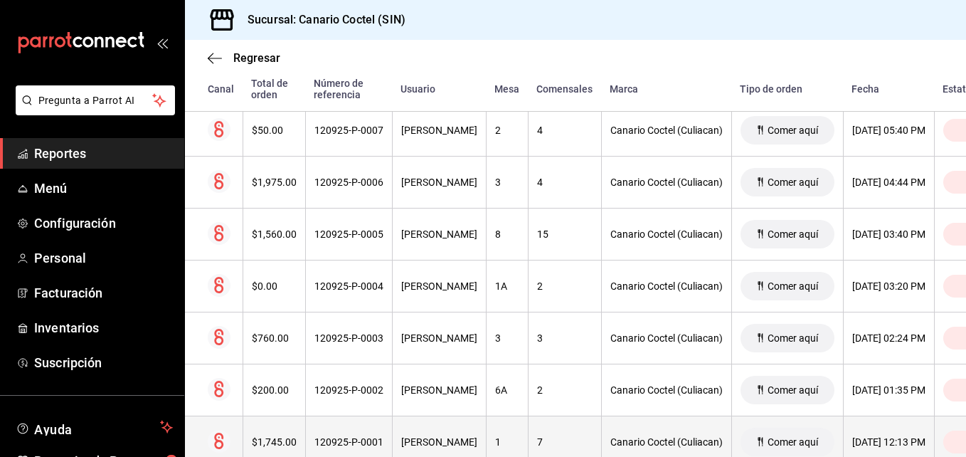
scroll to position [1828, 0]
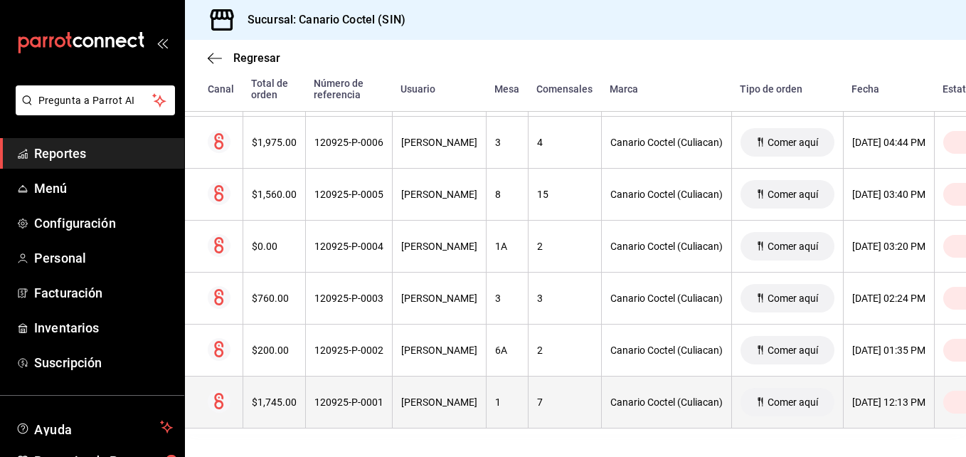
click at [345, 396] on div "120925-P-0001" at bounding box center [348, 401] width 69 height 11
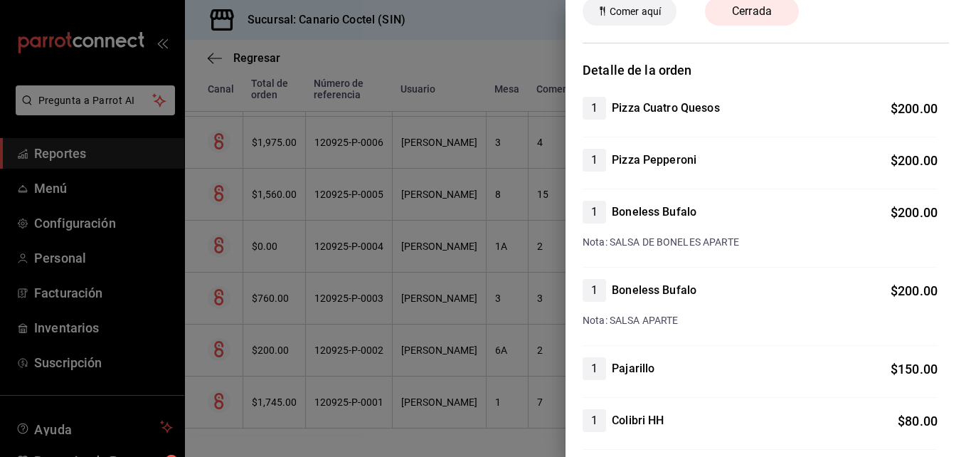
scroll to position [0, 0]
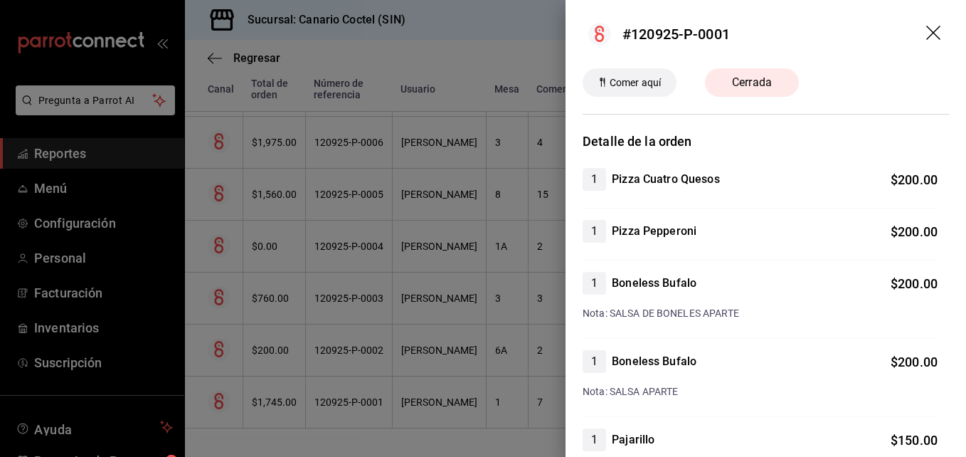
click at [326, 391] on div at bounding box center [483, 228] width 966 height 457
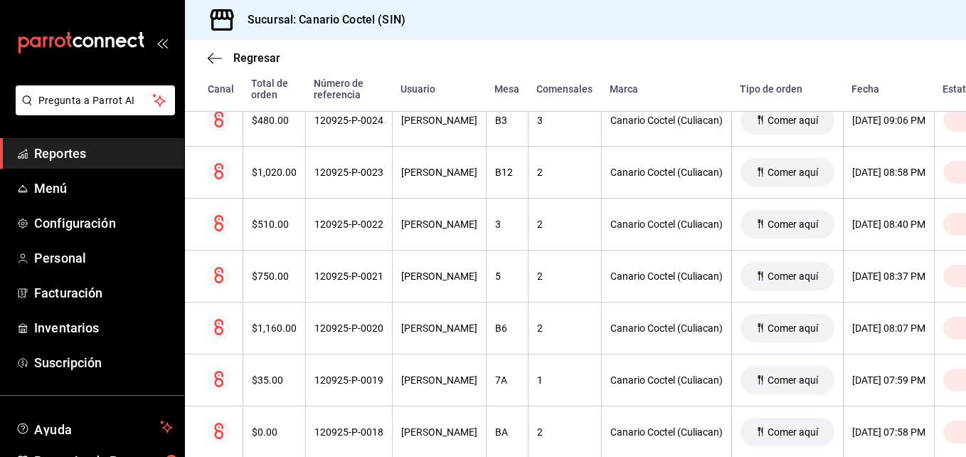
scroll to position [762, 0]
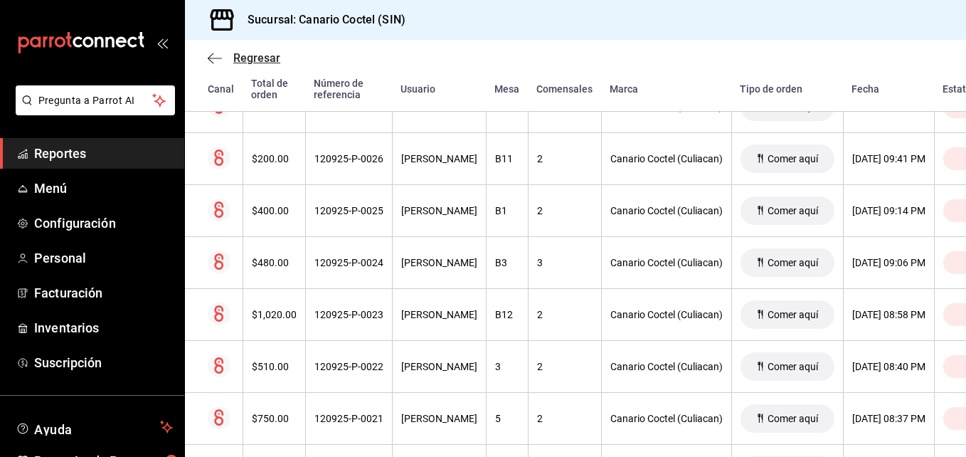
click at [252, 58] on span "Regresar" at bounding box center [256, 58] width 47 height 14
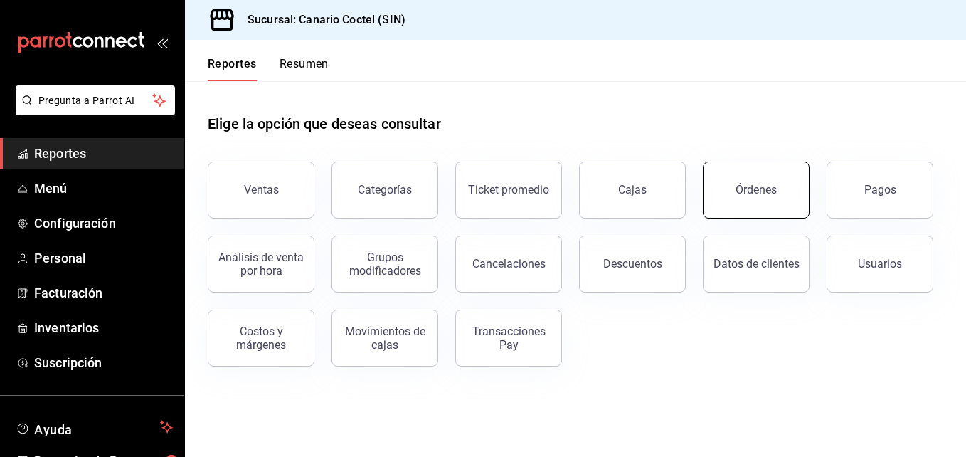
click at [759, 188] on div "Órdenes" at bounding box center [755, 190] width 41 height 14
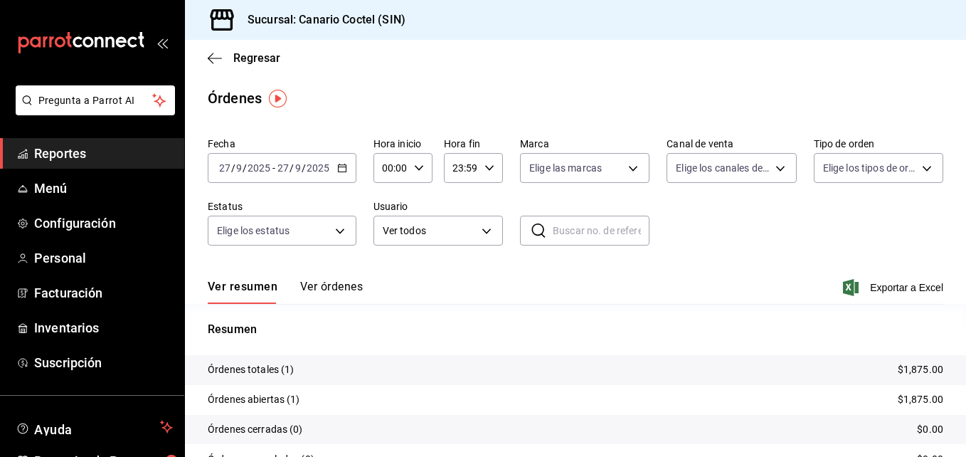
click at [340, 167] on \(Stroke\) "button" at bounding box center [342, 166] width 8 height 1
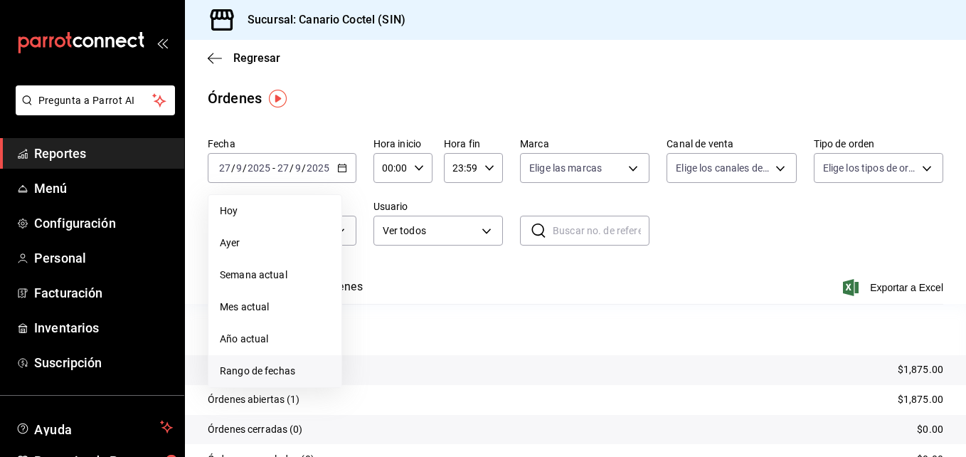
click at [274, 363] on span "Rango de fechas" at bounding box center [275, 370] width 110 height 15
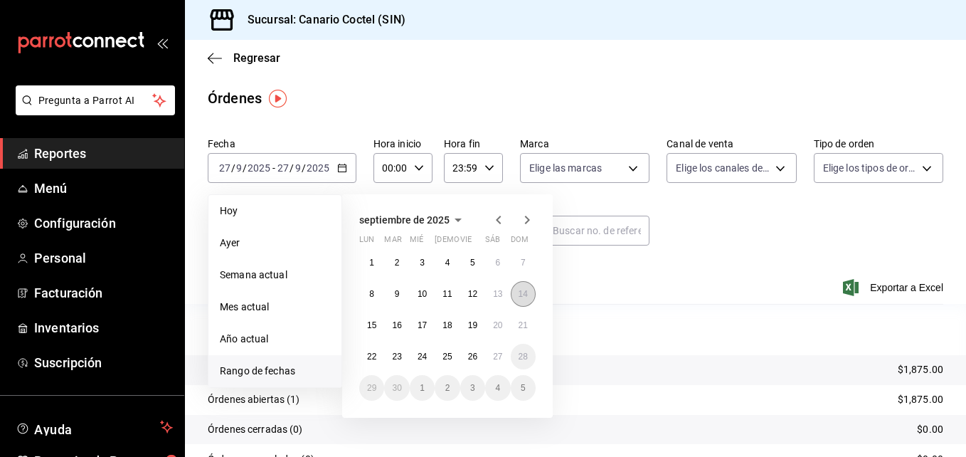
click at [521, 294] on abbr "14" at bounding box center [522, 294] width 9 height 10
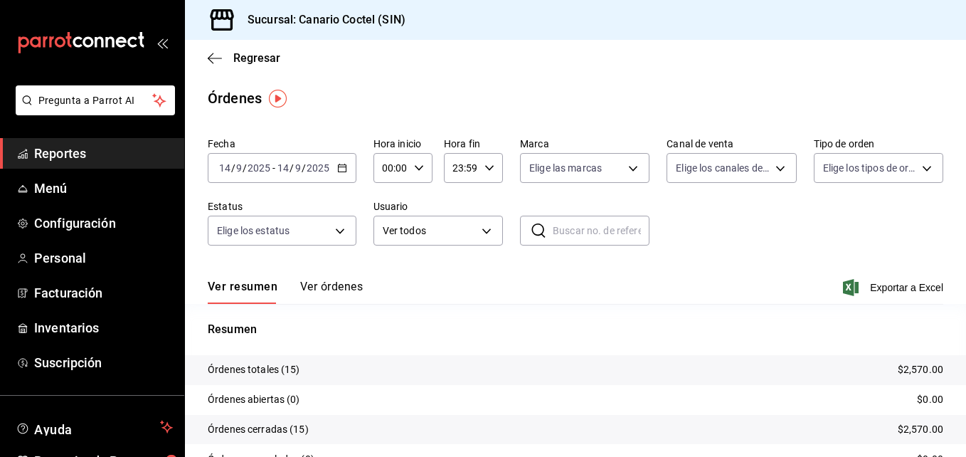
click at [341, 280] on button "Ver órdenes" at bounding box center [331, 291] width 63 height 24
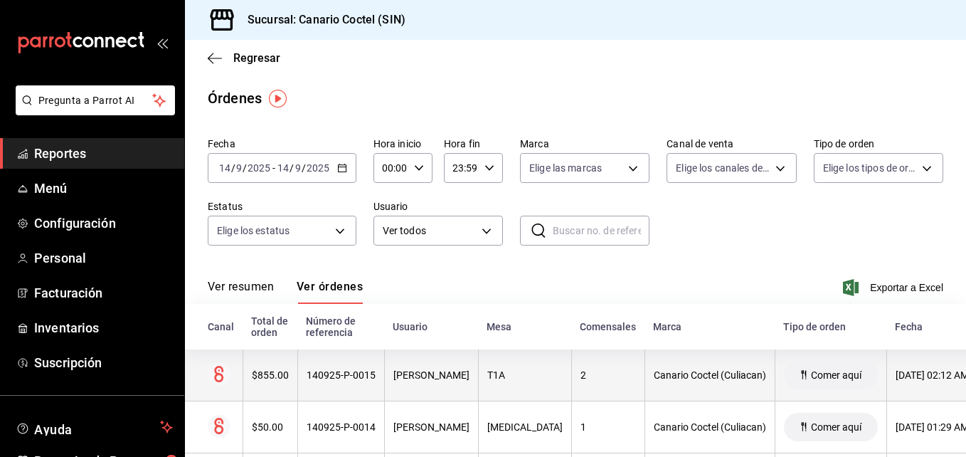
click at [277, 379] on div "$855.00" at bounding box center [270, 374] width 37 height 11
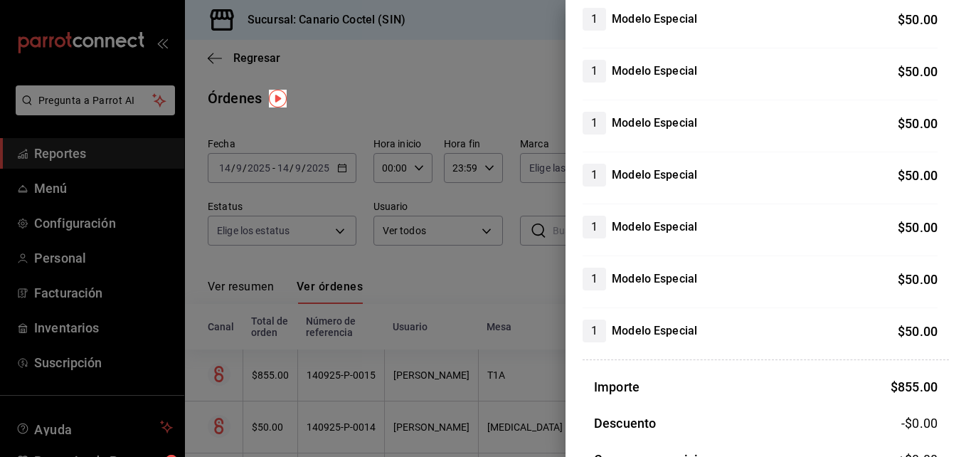
scroll to position [356, 0]
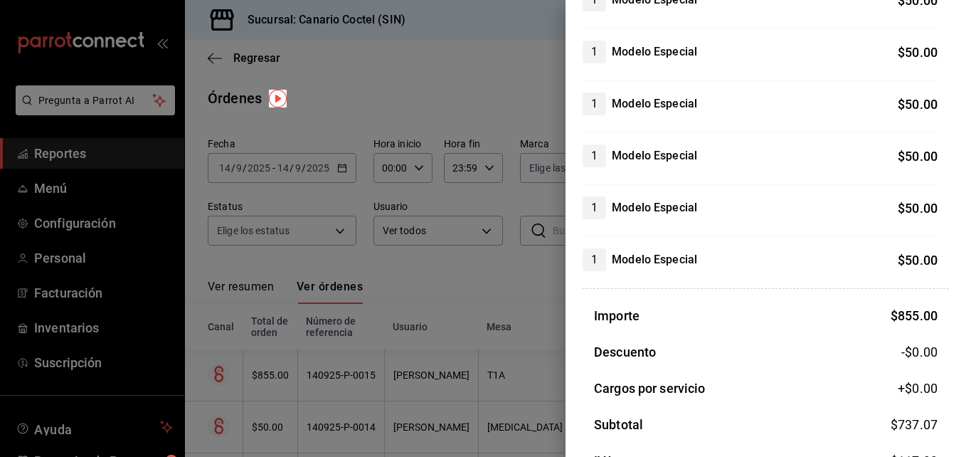
click at [257, 429] on div at bounding box center [483, 228] width 966 height 457
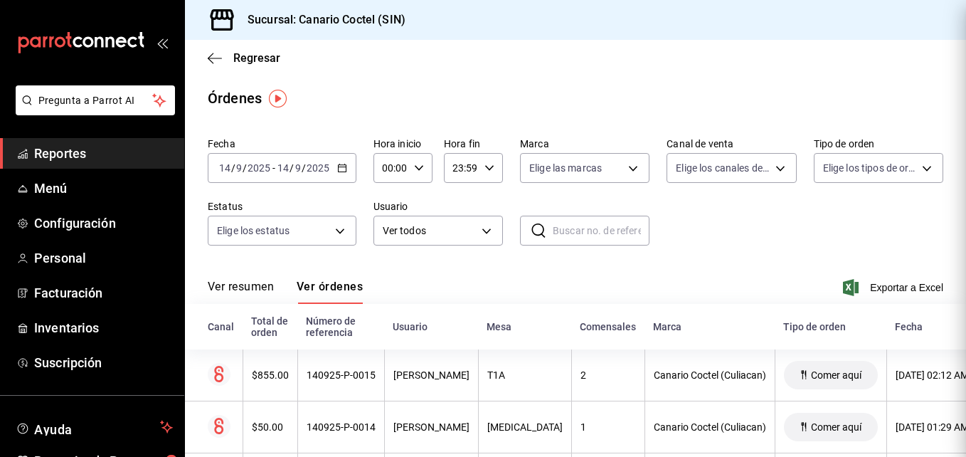
scroll to position [0, 0]
click at [258, 429] on div "$50.00" at bounding box center [270, 426] width 37 height 11
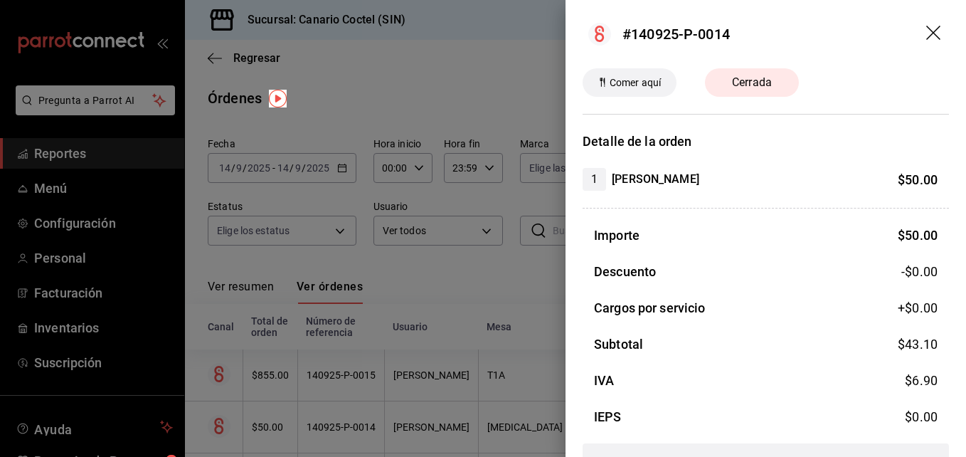
click at [258, 429] on div at bounding box center [483, 228] width 966 height 457
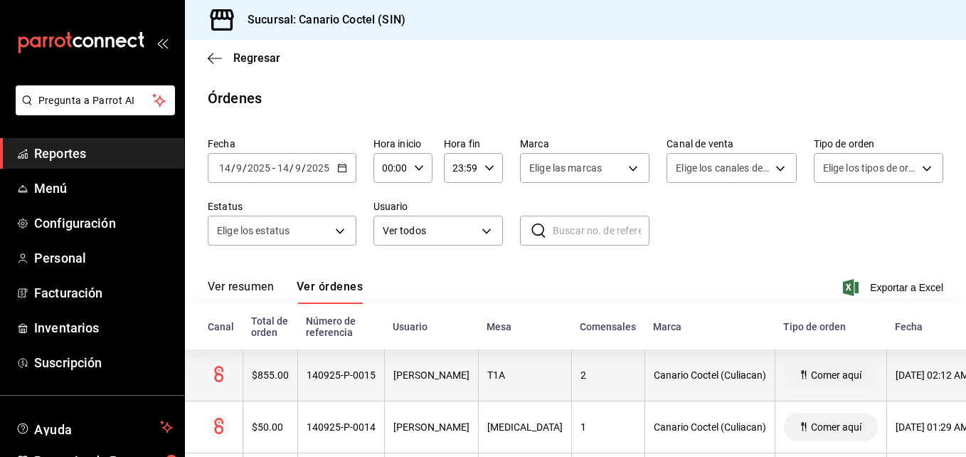
scroll to position [71, 0]
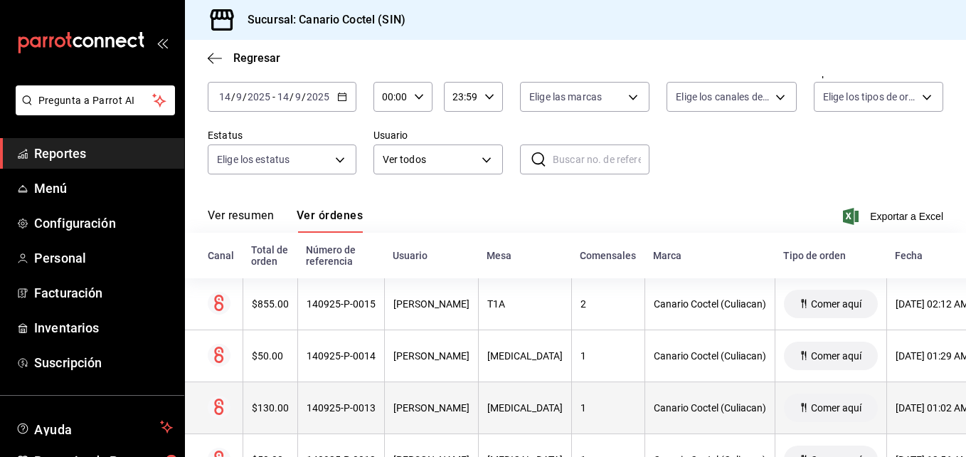
click at [278, 410] on div "$130.00" at bounding box center [270, 407] width 37 height 11
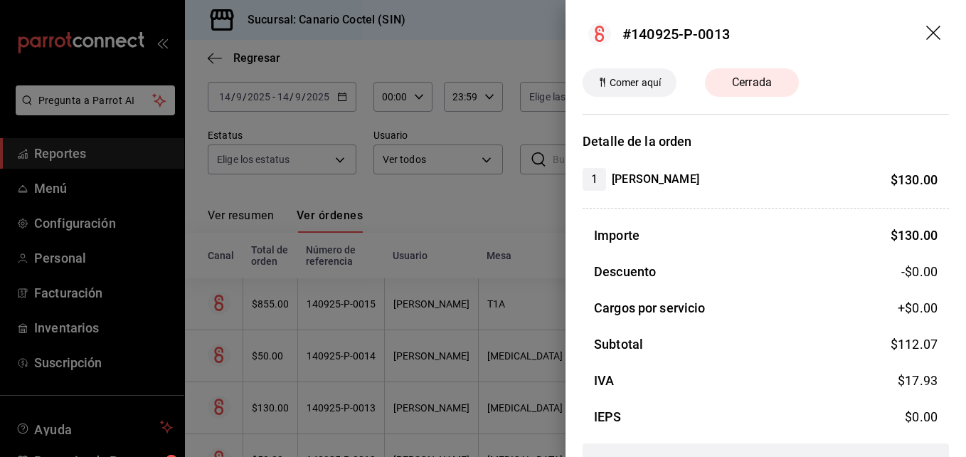
click at [278, 410] on div at bounding box center [483, 228] width 966 height 457
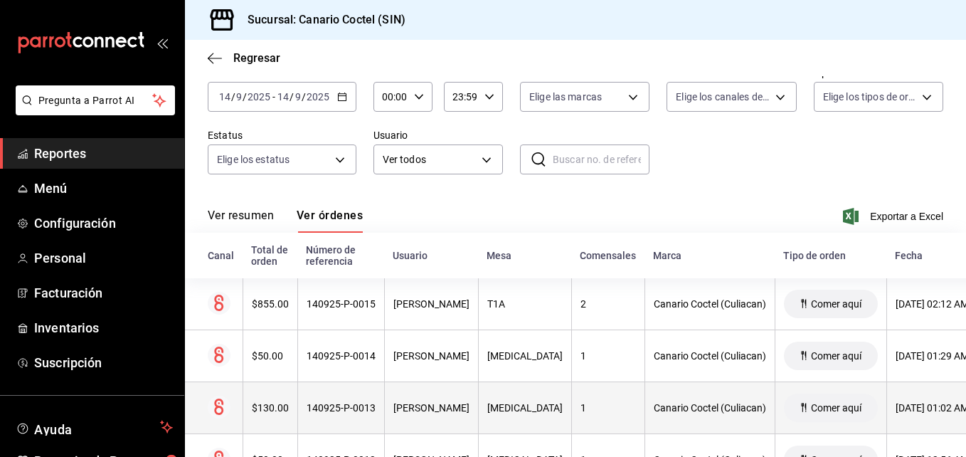
scroll to position [213, 0]
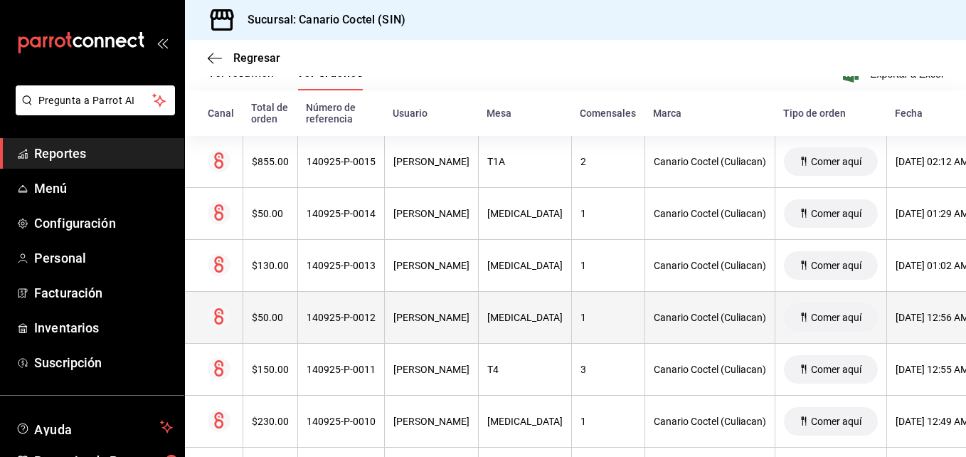
click at [277, 318] on div "$50.00" at bounding box center [270, 316] width 37 height 11
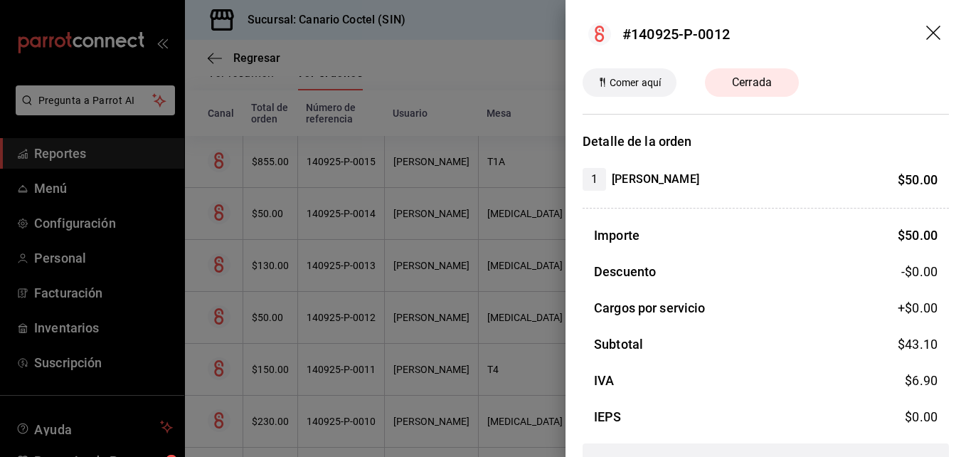
click at [277, 318] on div at bounding box center [483, 228] width 966 height 457
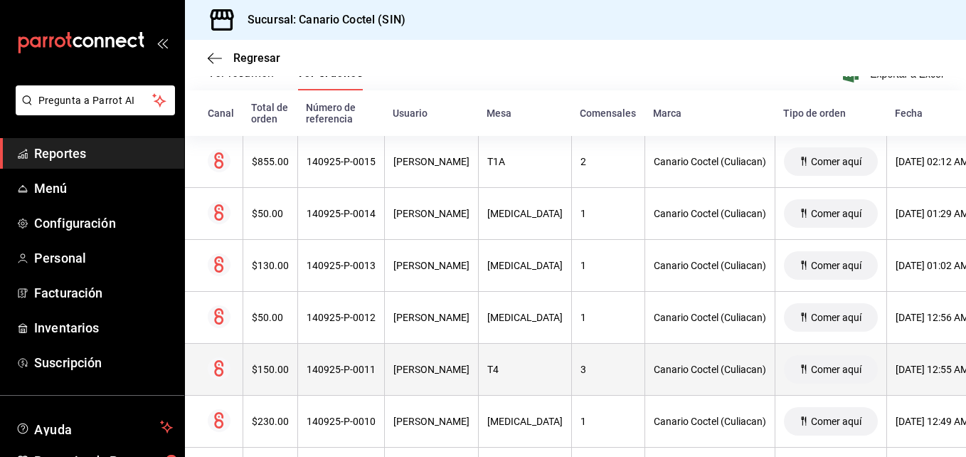
click at [272, 373] on div "$150.00" at bounding box center [270, 368] width 37 height 11
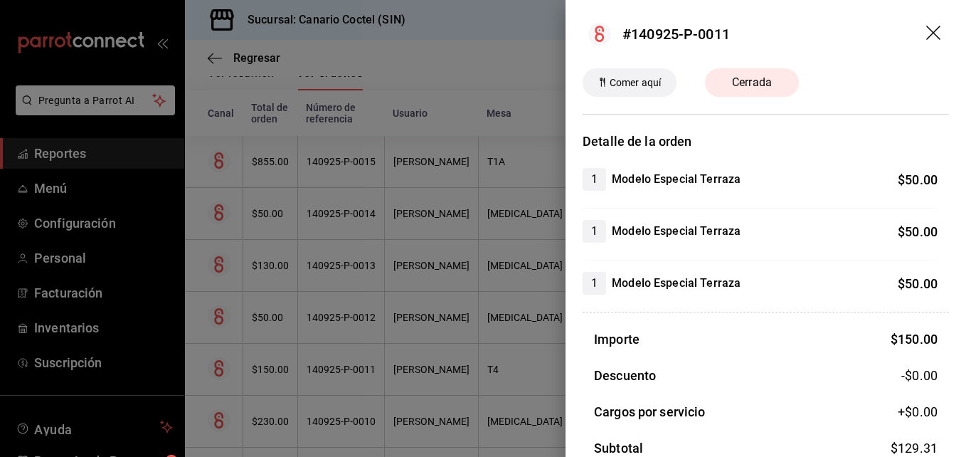
click at [272, 373] on div at bounding box center [483, 228] width 966 height 457
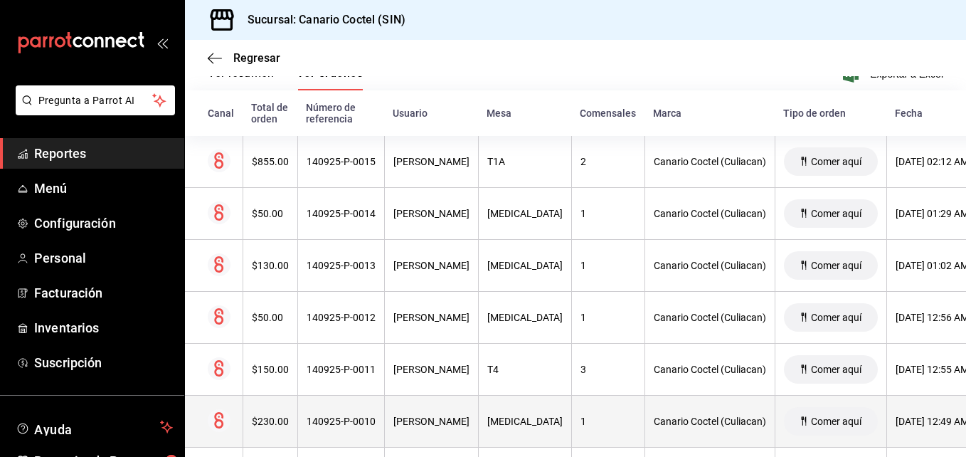
click at [274, 415] on th "$230.00" at bounding box center [269, 421] width 55 height 52
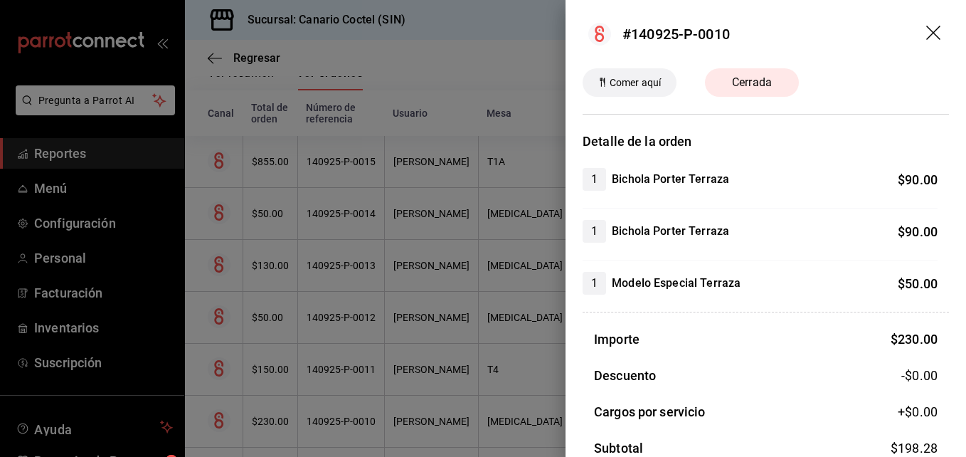
drag, startPoint x: 274, startPoint y: 414, endPoint x: 276, endPoint y: 402, distance: 11.5
click at [274, 414] on div at bounding box center [483, 228] width 966 height 457
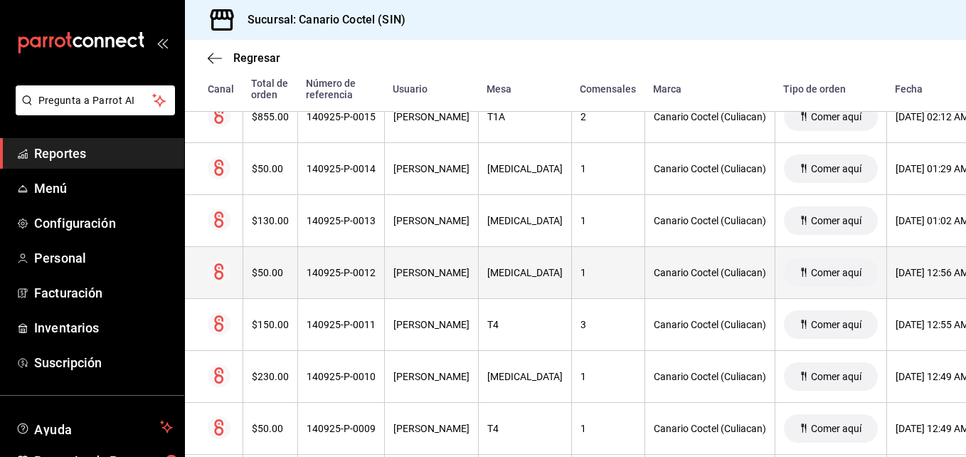
scroll to position [356, 0]
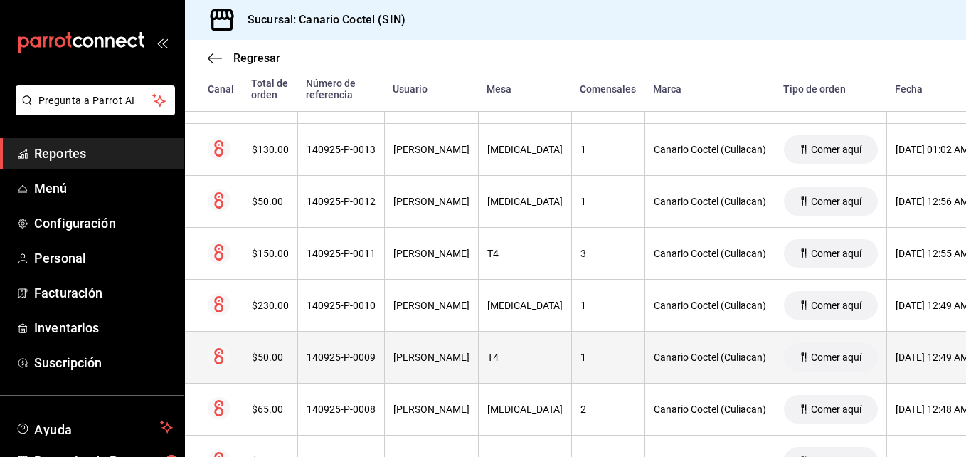
click at [276, 352] on div "$50.00" at bounding box center [270, 356] width 37 height 11
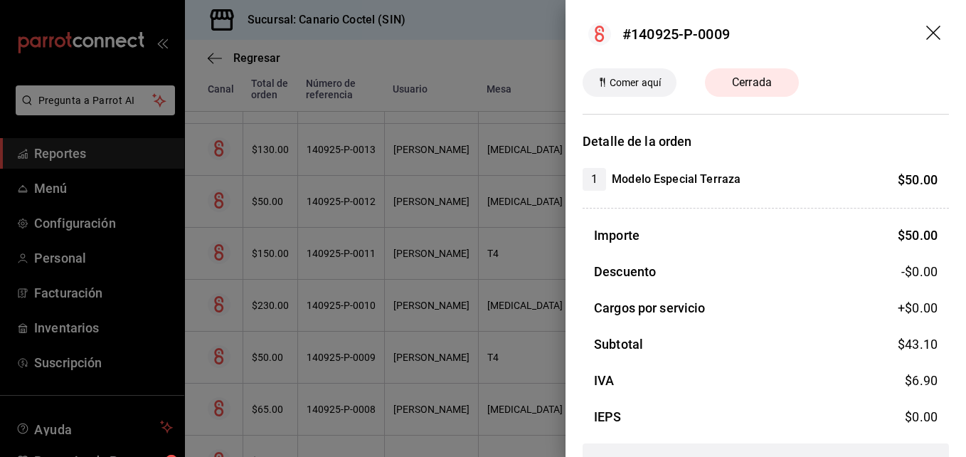
click at [276, 352] on div at bounding box center [483, 228] width 966 height 457
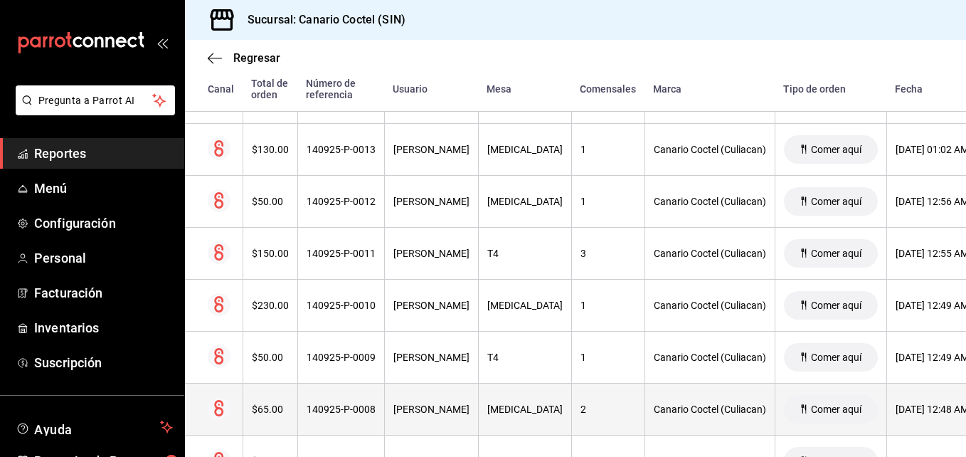
click at [270, 403] on th "$65.00" at bounding box center [269, 409] width 55 height 52
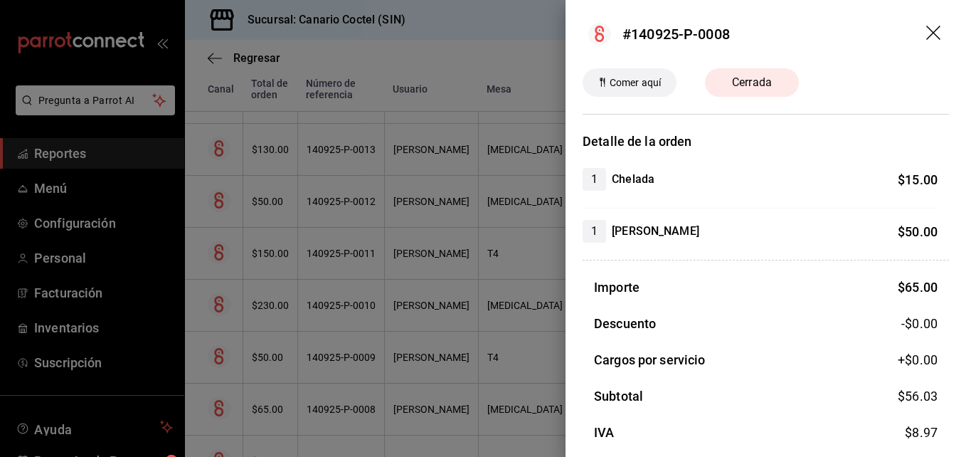
click at [270, 403] on div at bounding box center [483, 228] width 966 height 457
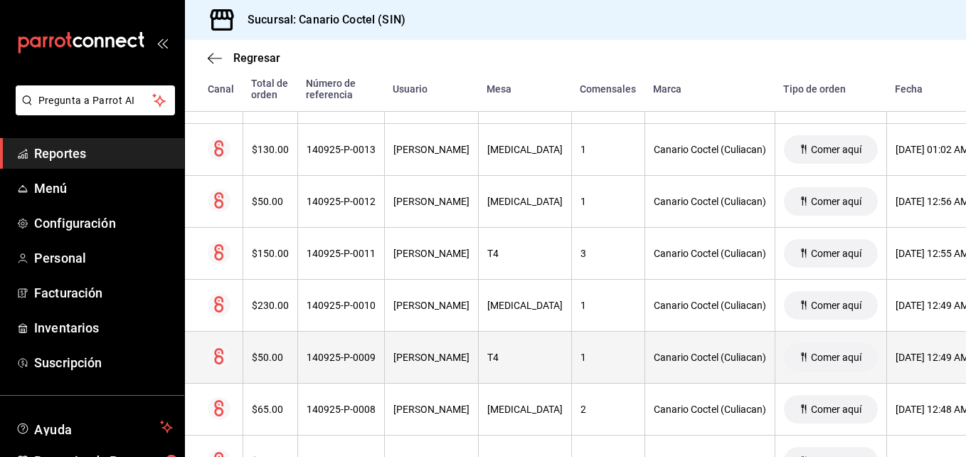
scroll to position [427, 0]
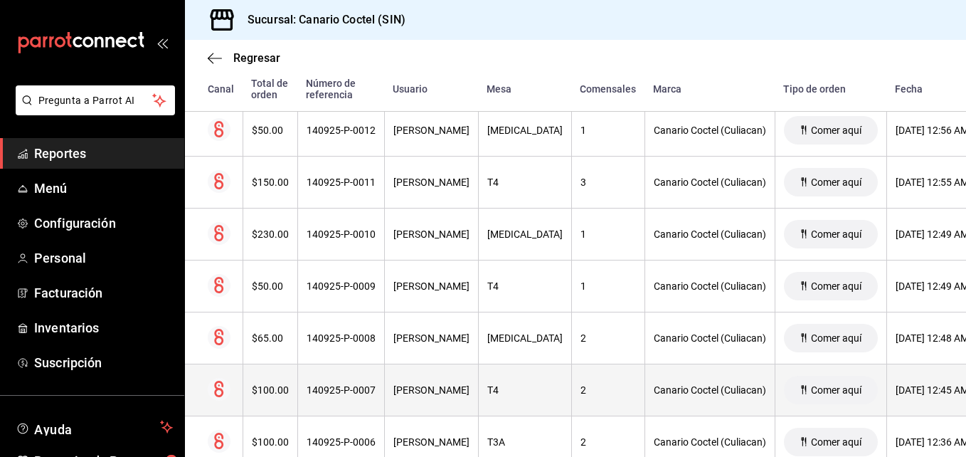
click at [274, 395] on div "$100.00" at bounding box center [270, 389] width 37 height 11
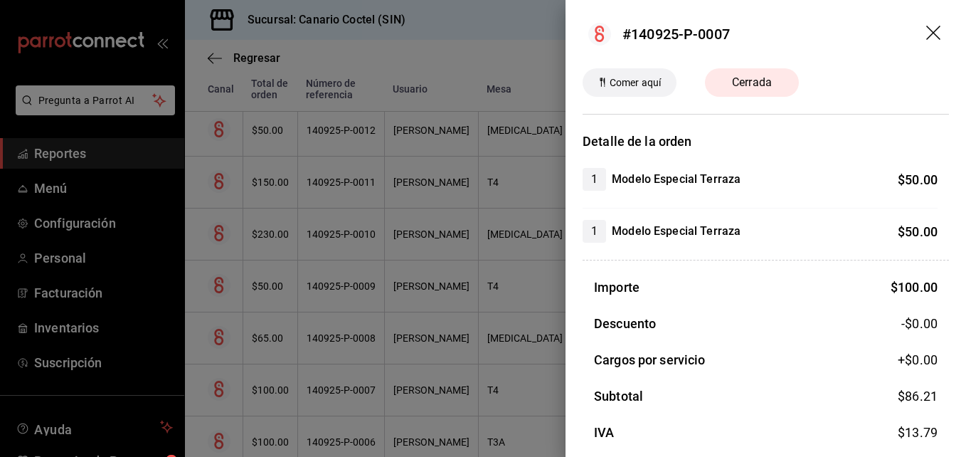
click at [274, 395] on div at bounding box center [483, 228] width 966 height 457
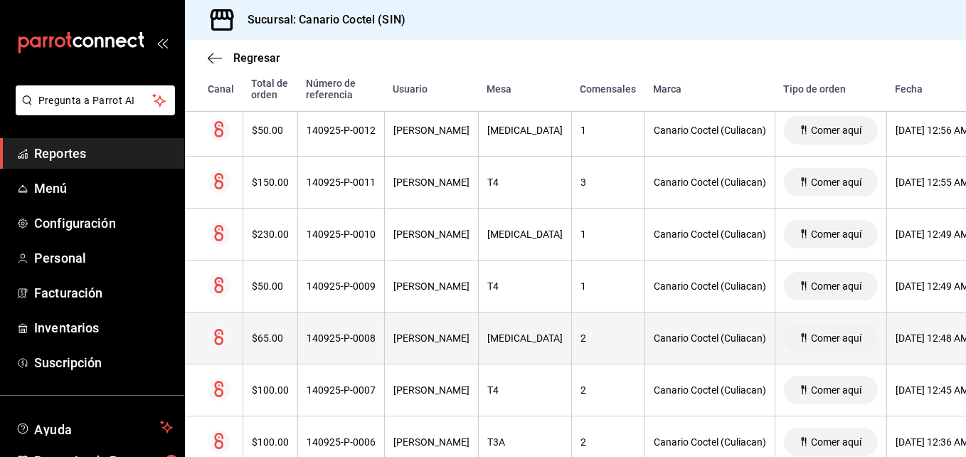
scroll to position [498, 0]
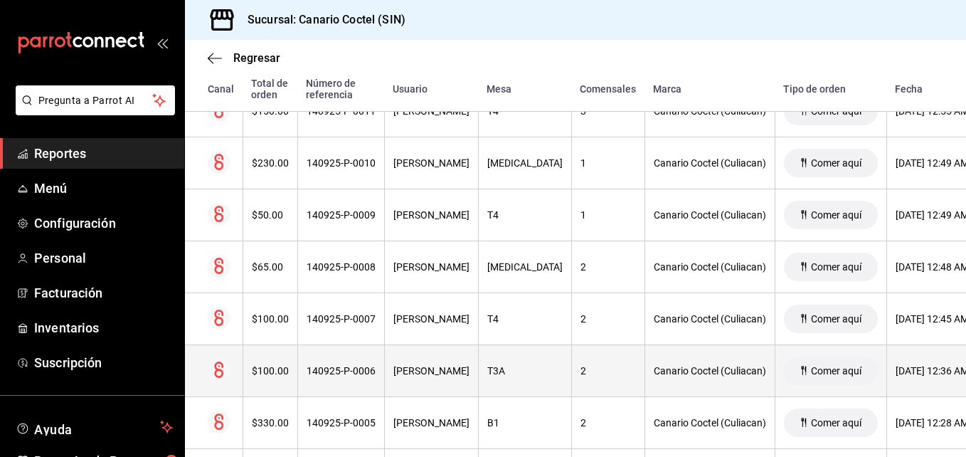
click at [275, 368] on div "$100.00" at bounding box center [270, 370] width 37 height 11
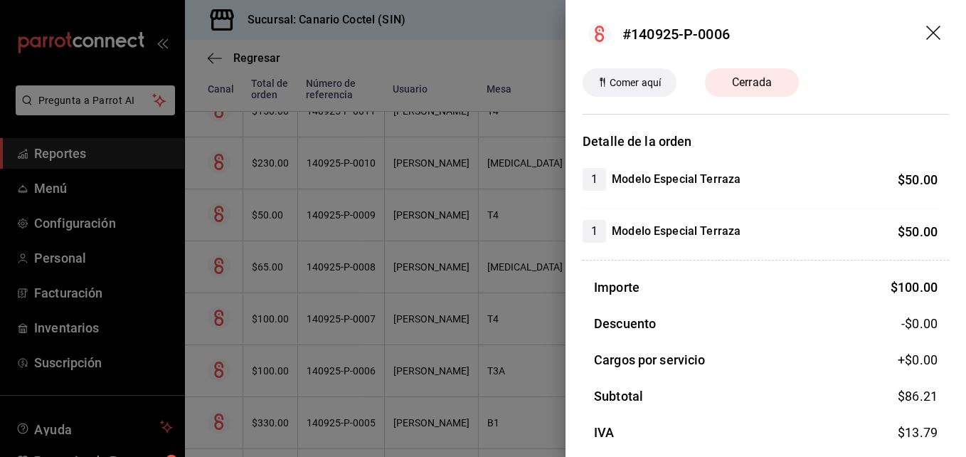
click at [275, 367] on div at bounding box center [483, 228] width 966 height 457
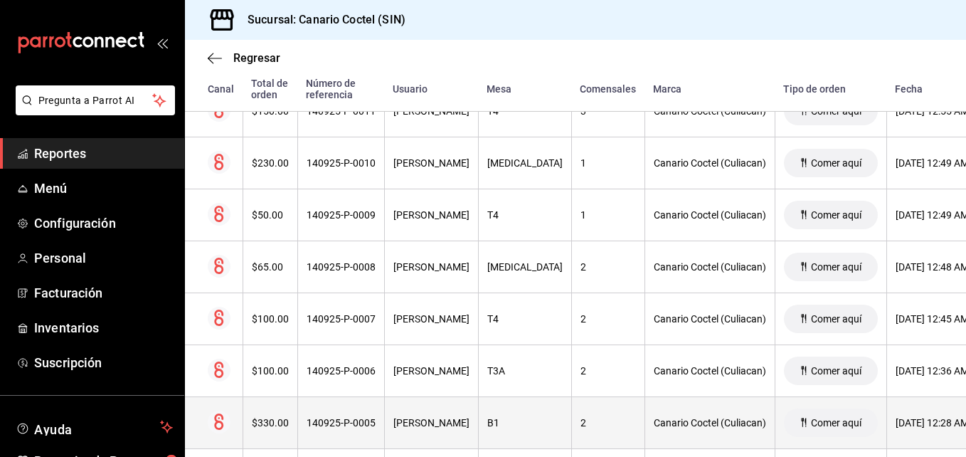
click at [269, 420] on div "$330.00" at bounding box center [270, 422] width 37 height 11
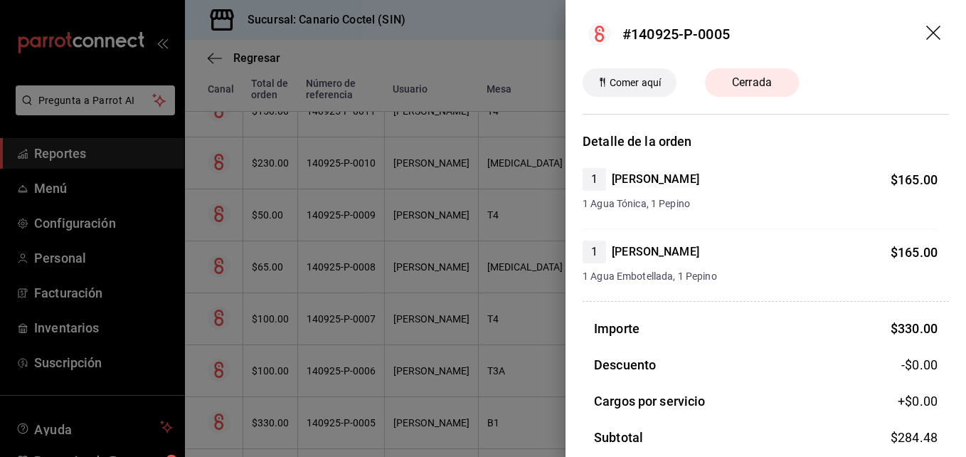
click at [269, 420] on div at bounding box center [483, 228] width 966 height 457
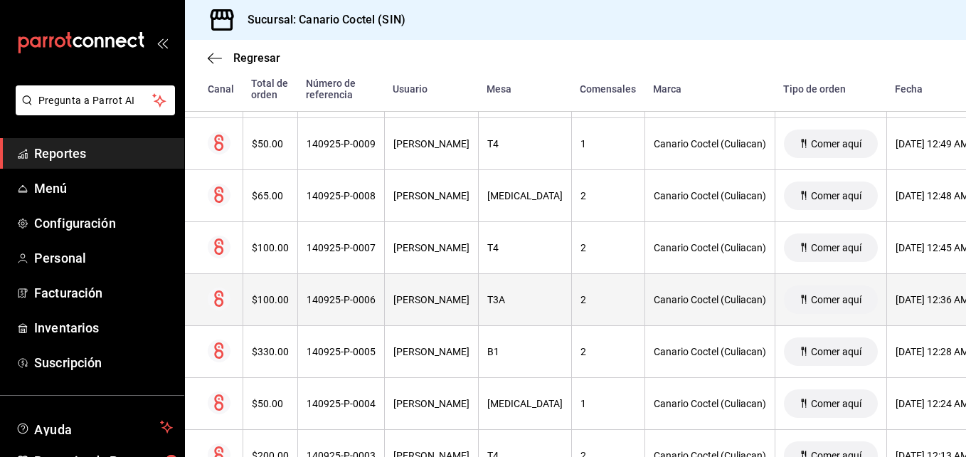
scroll to position [640, 0]
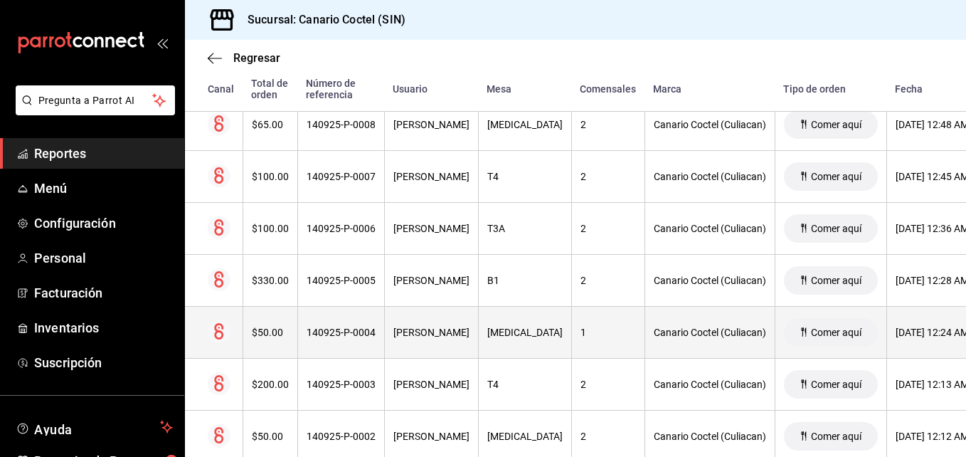
click at [311, 334] on div "140925-P-0004" at bounding box center [340, 331] width 69 height 11
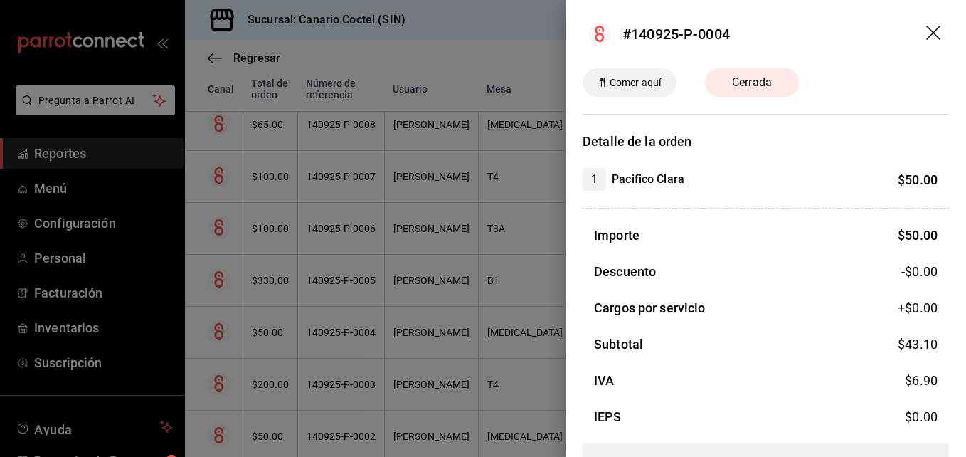
click at [311, 334] on div at bounding box center [483, 228] width 966 height 457
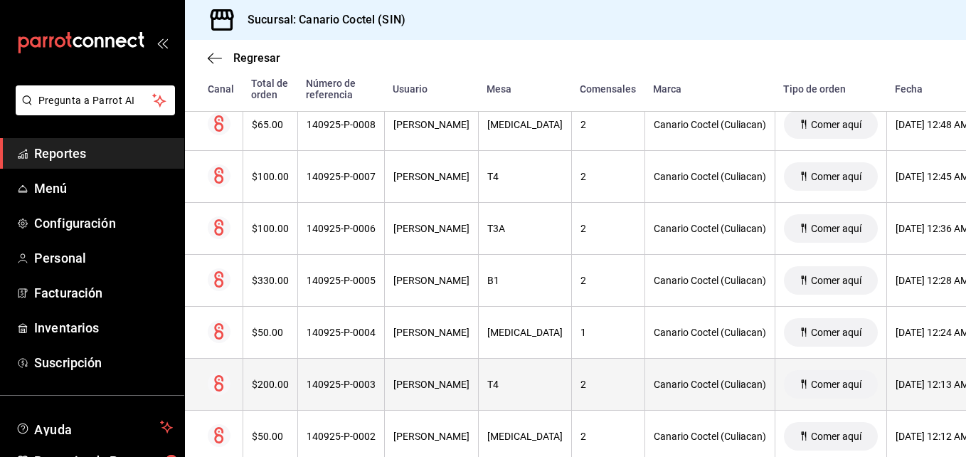
click at [284, 381] on div "$200.00" at bounding box center [270, 383] width 37 height 11
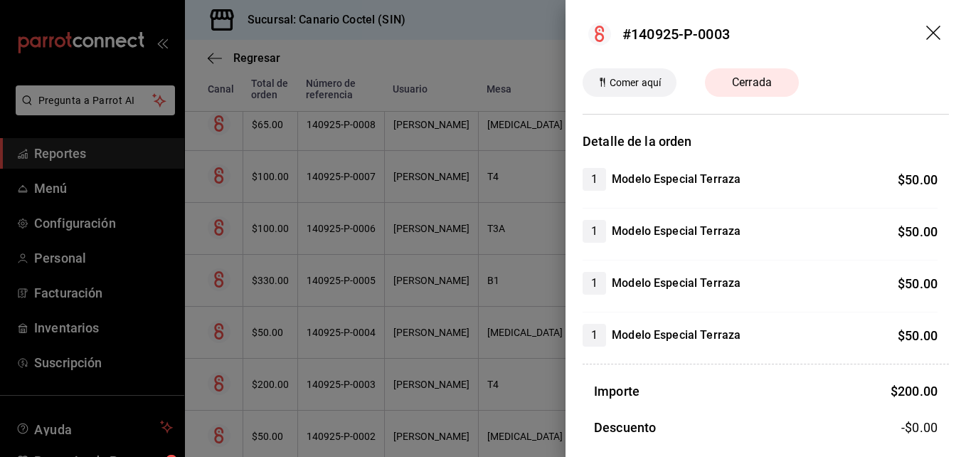
click at [284, 381] on div at bounding box center [483, 228] width 966 height 457
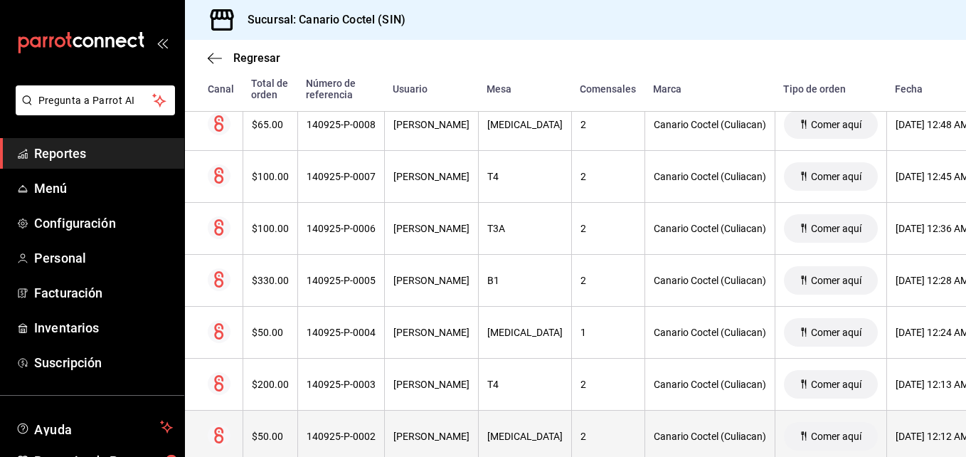
click at [272, 432] on div "$50.00" at bounding box center [270, 435] width 37 height 11
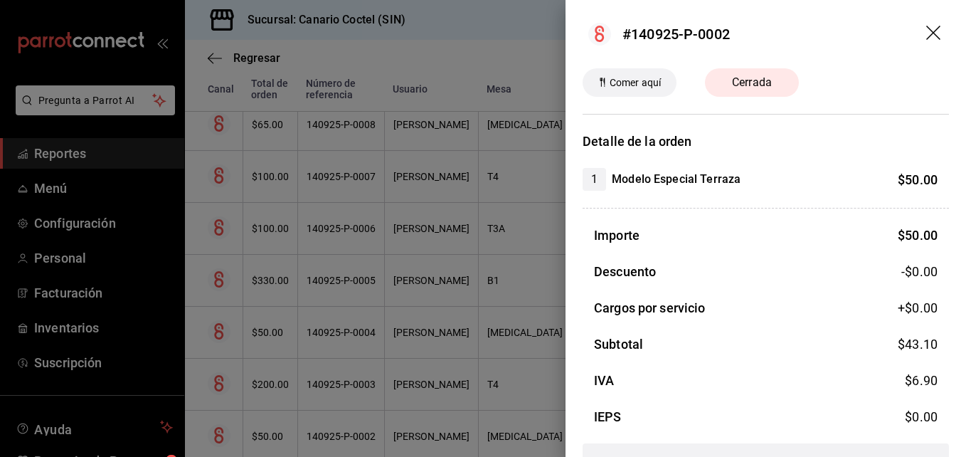
click at [272, 432] on div at bounding box center [483, 228] width 966 height 457
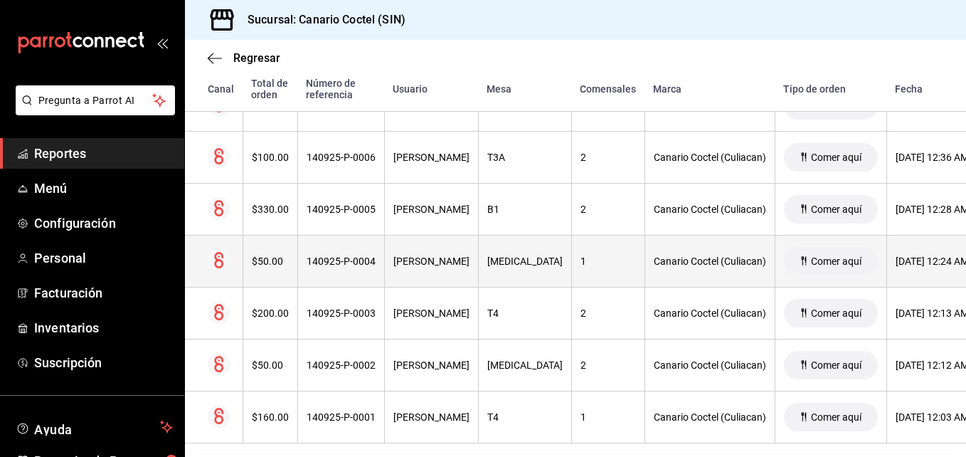
scroll to position [738, 0]
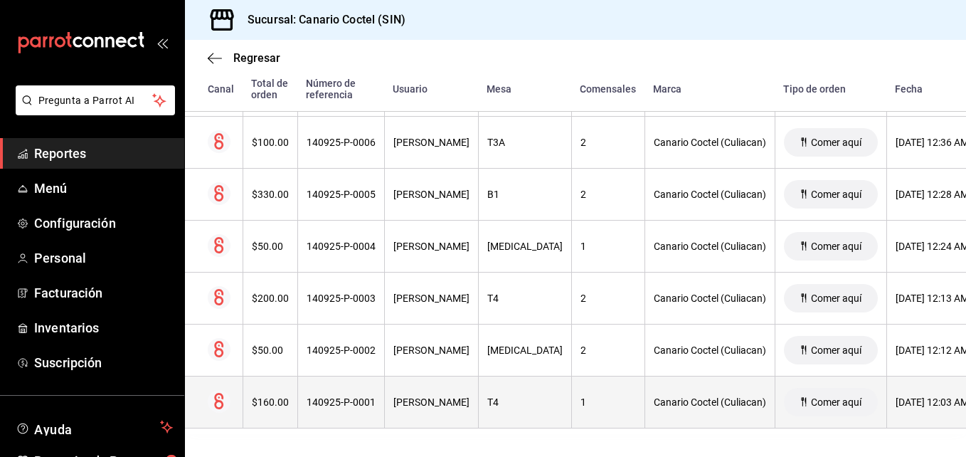
click at [297, 388] on th "140925-P-0001" at bounding box center [340, 402] width 87 height 52
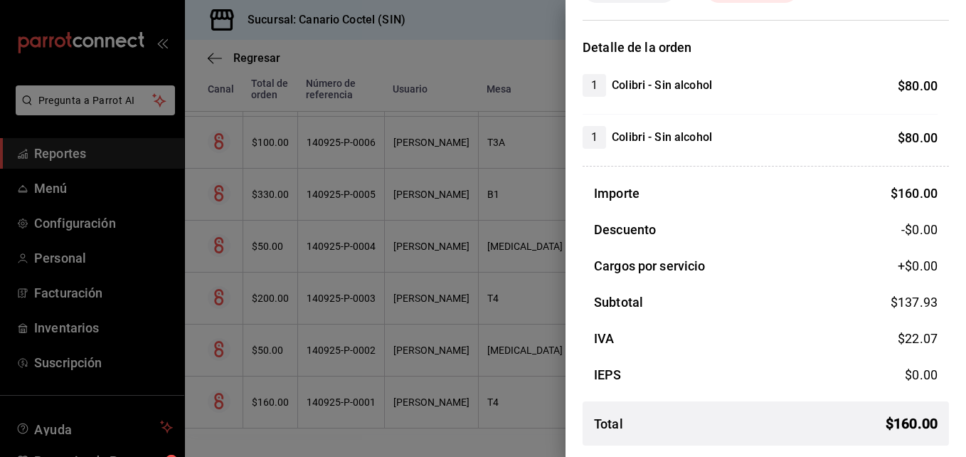
scroll to position [0, 0]
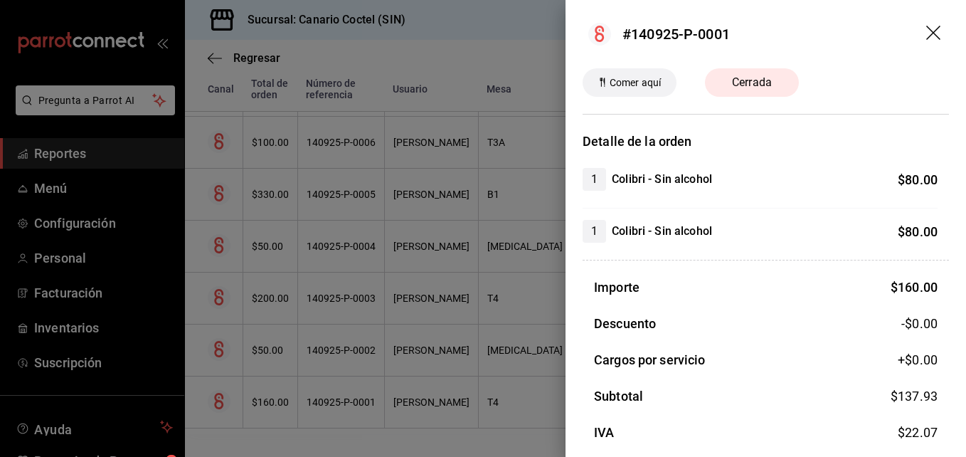
click at [346, 392] on div at bounding box center [483, 228] width 966 height 457
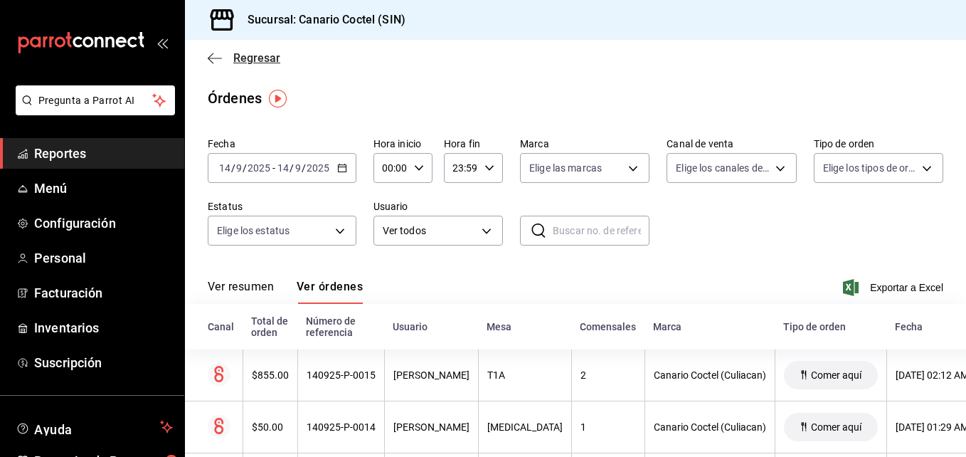
click at [255, 55] on span "Regresar" at bounding box center [256, 58] width 47 height 14
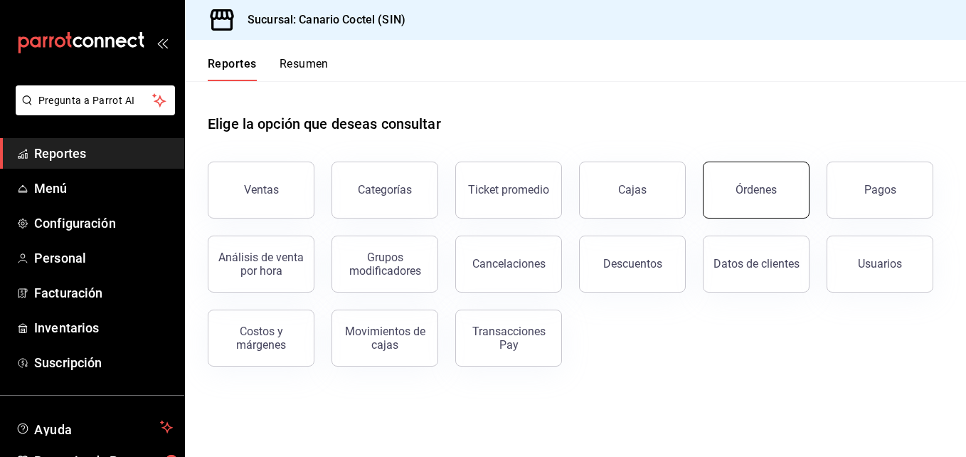
click at [772, 185] on div "Órdenes" at bounding box center [755, 190] width 41 height 14
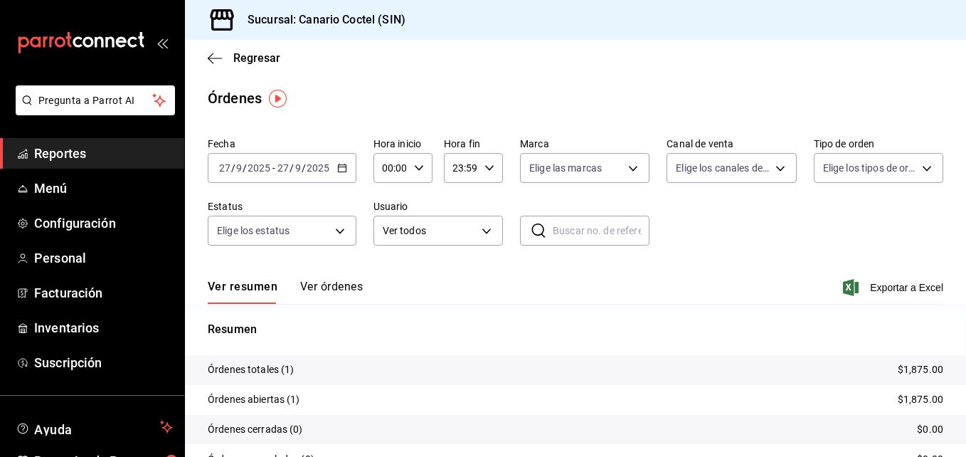
click at [347, 166] on div "[DATE] [DATE] - [DATE] [DATE]" at bounding box center [282, 168] width 149 height 30
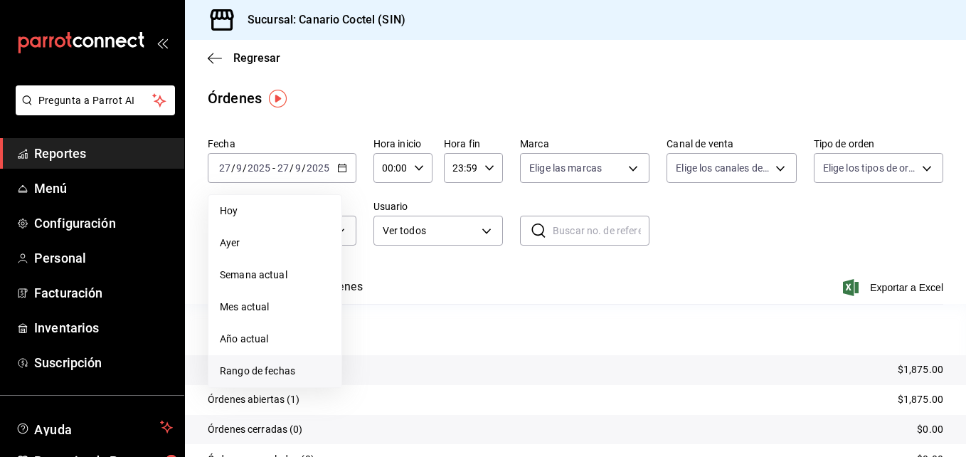
click at [293, 371] on span "Rango de fechas" at bounding box center [275, 370] width 110 height 15
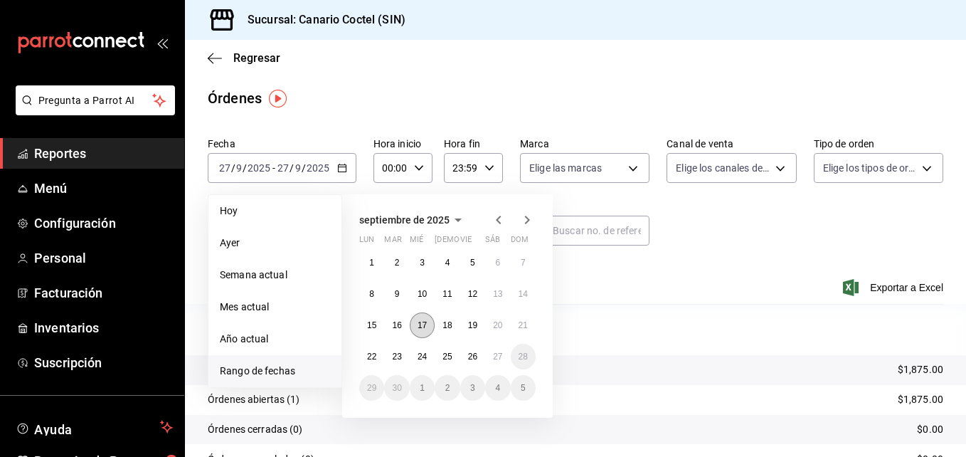
click at [422, 329] on abbr "17" at bounding box center [421, 325] width 9 height 10
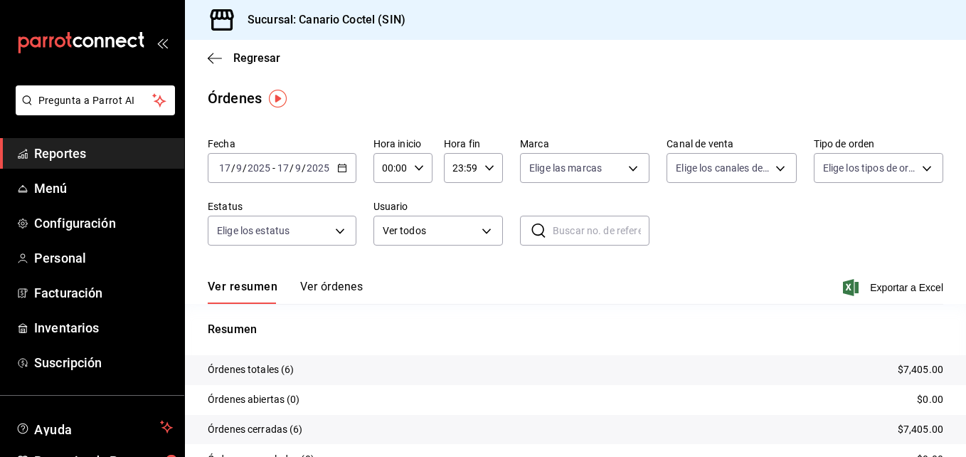
click at [330, 282] on button "Ver órdenes" at bounding box center [331, 291] width 63 height 24
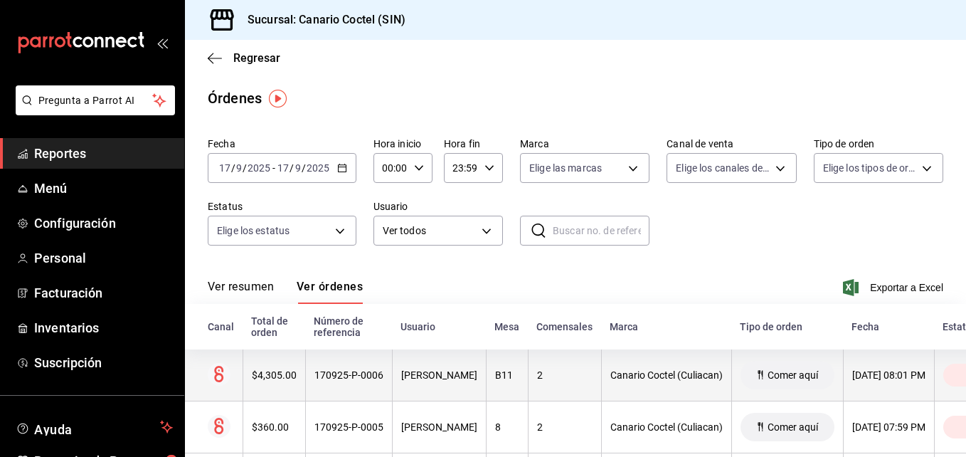
click at [334, 376] on div "170925-P-0006" at bounding box center [348, 374] width 69 height 11
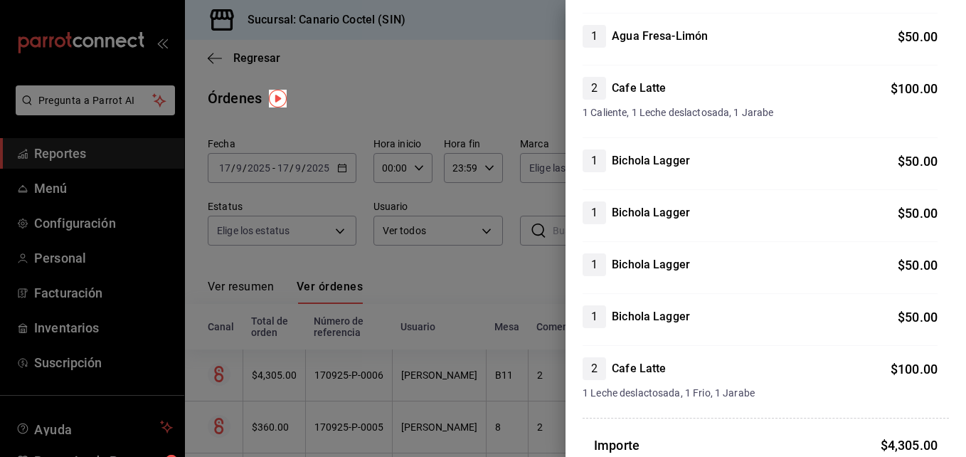
scroll to position [1849, 0]
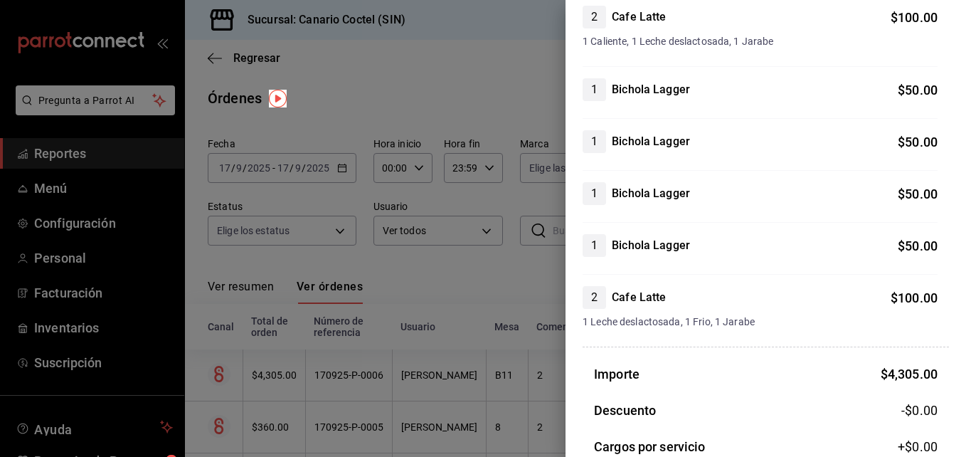
click at [275, 422] on div at bounding box center [483, 228] width 966 height 457
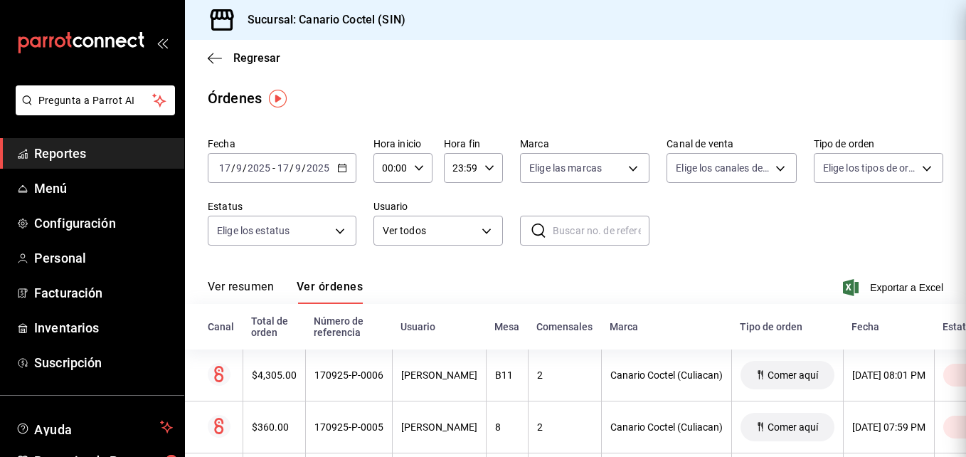
scroll to position [0, 0]
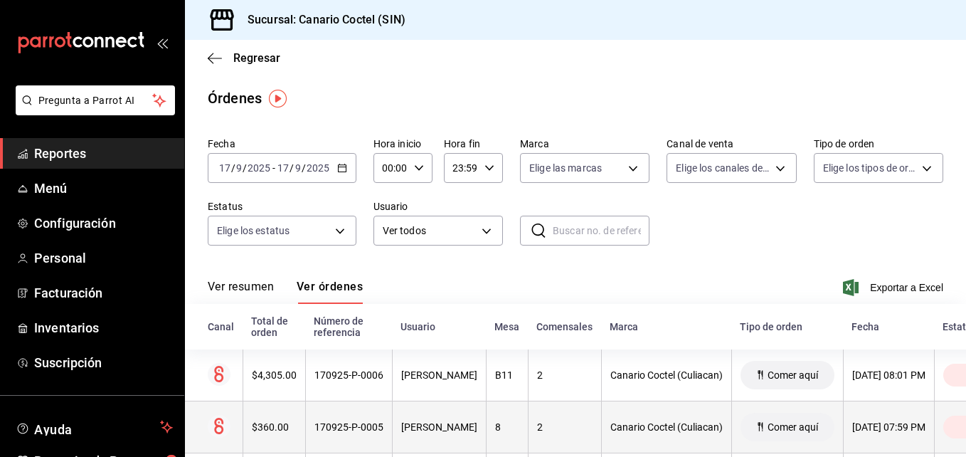
click at [272, 427] on div "$360.00" at bounding box center [274, 426] width 45 height 11
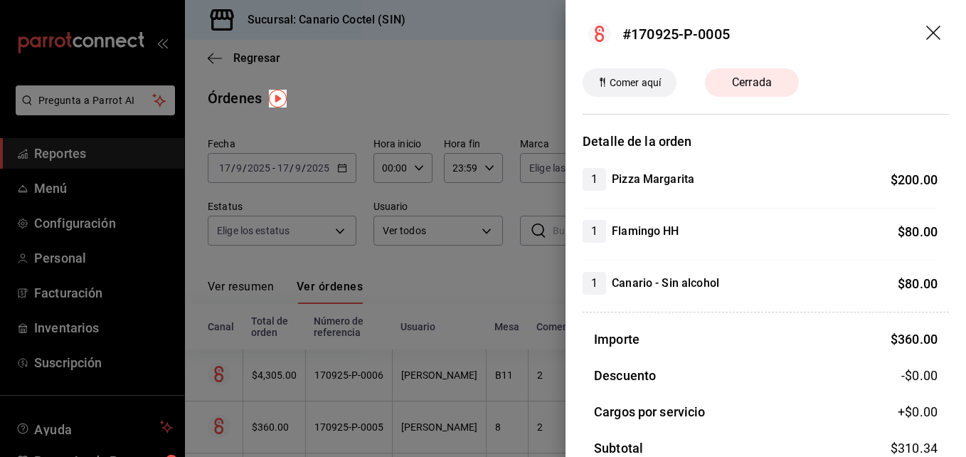
click at [272, 427] on div at bounding box center [483, 228] width 966 height 457
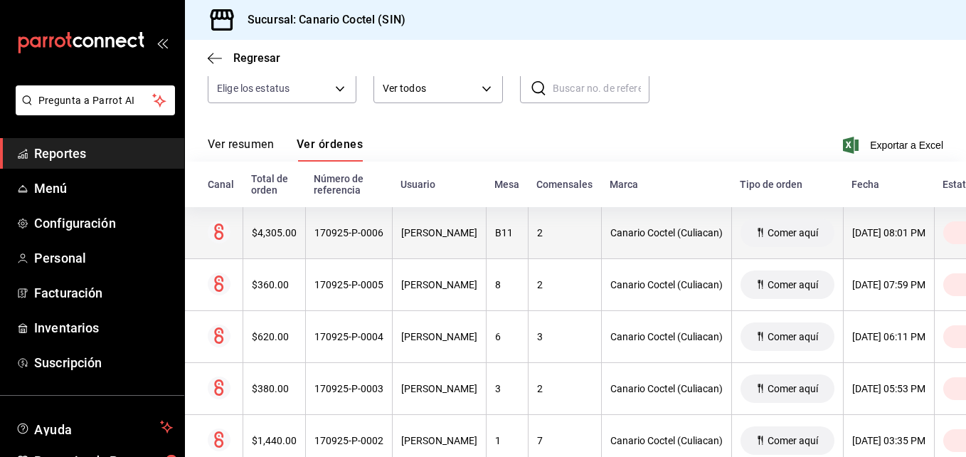
scroll to position [213, 0]
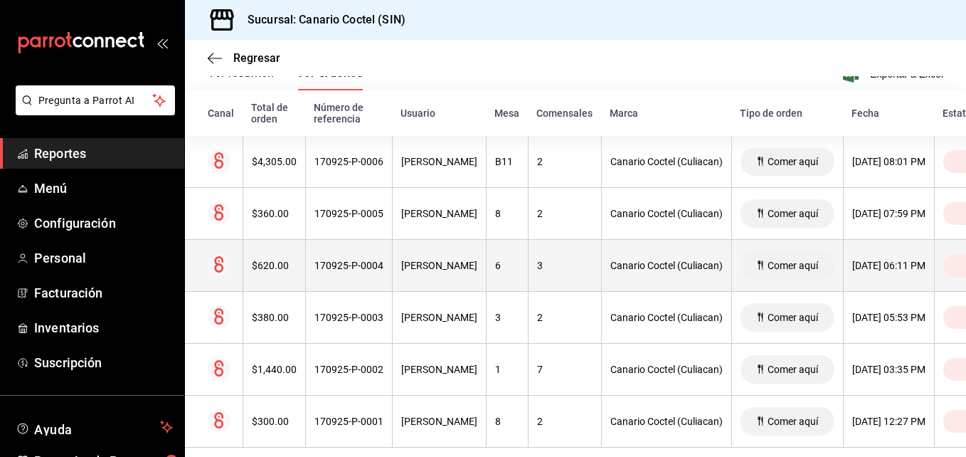
click at [284, 262] on div "$620.00" at bounding box center [274, 265] width 45 height 11
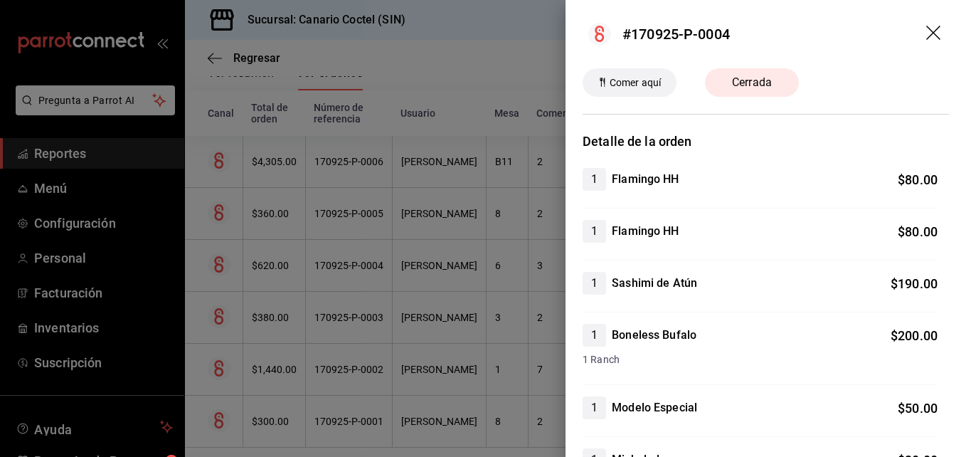
scroll to position [142, 0]
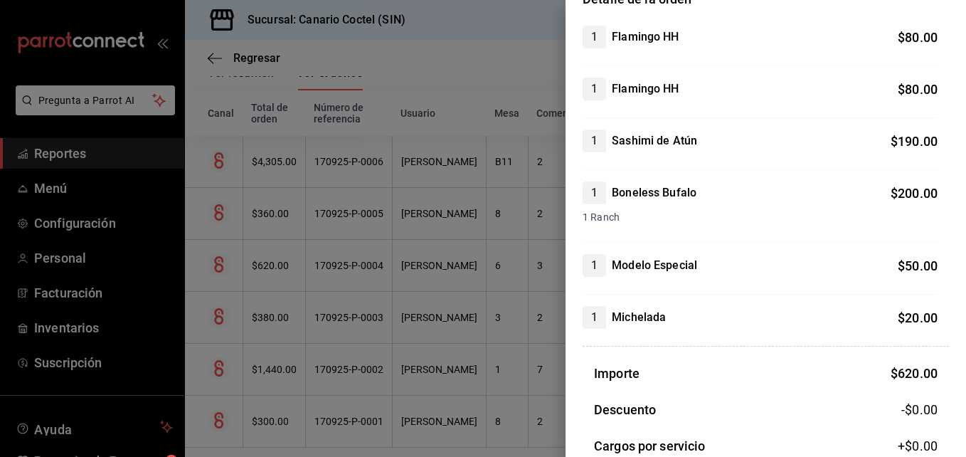
click at [274, 320] on div at bounding box center [483, 228] width 966 height 457
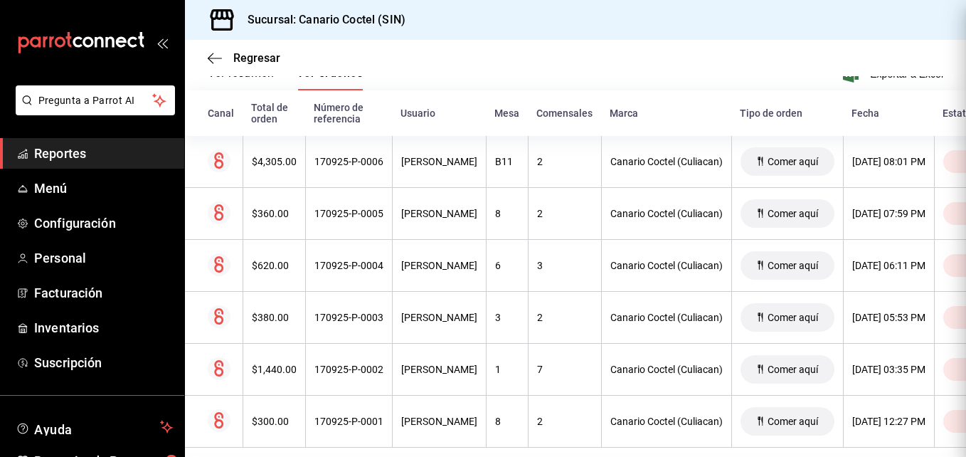
scroll to position [0, 0]
click at [274, 320] on div "$380.00" at bounding box center [274, 316] width 45 height 11
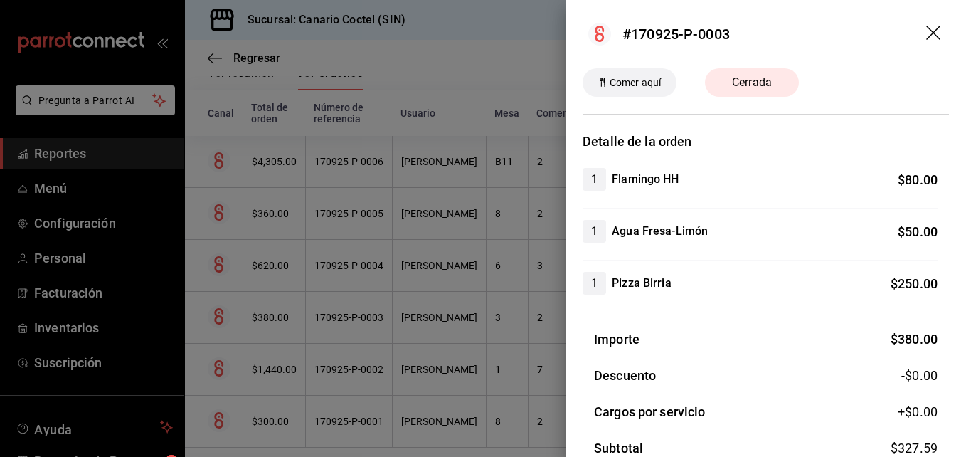
click at [266, 366] on div at bounding box center [483, 228] width 966 height 457
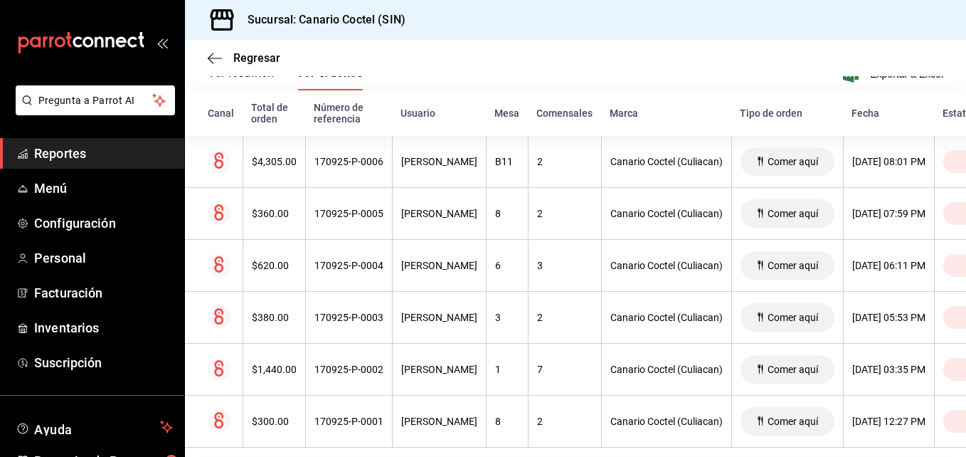
click at [266, 366] on div "$1,440.00" at bounding box center [274, 368] width 45 height 11
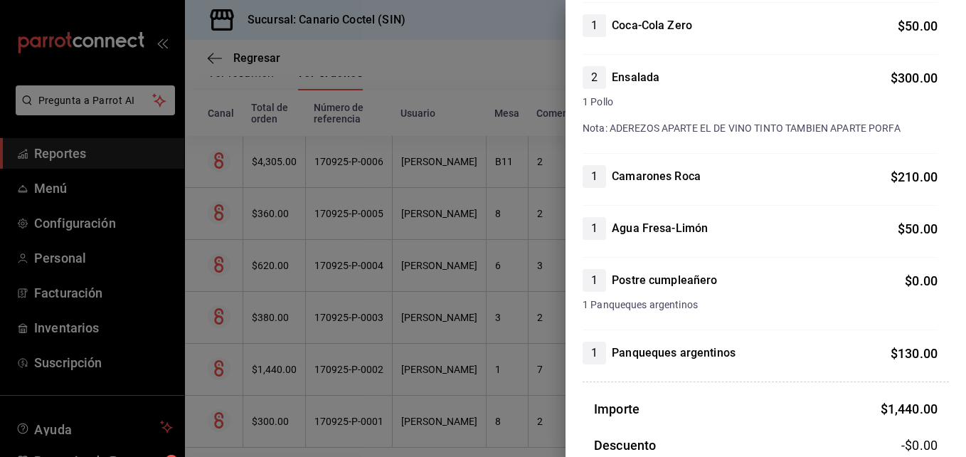
scroll to position [782, 0]
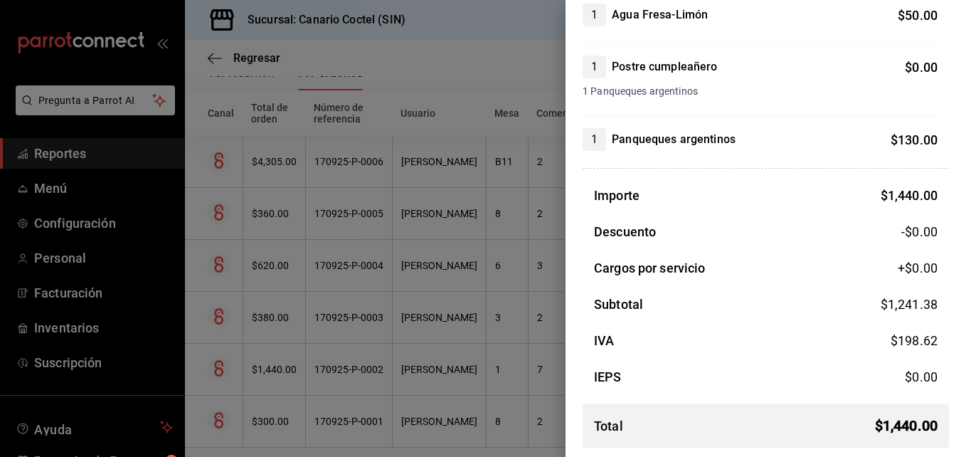
click at [346, 368] on div at bounding box center [483, 228] width 966 height 457
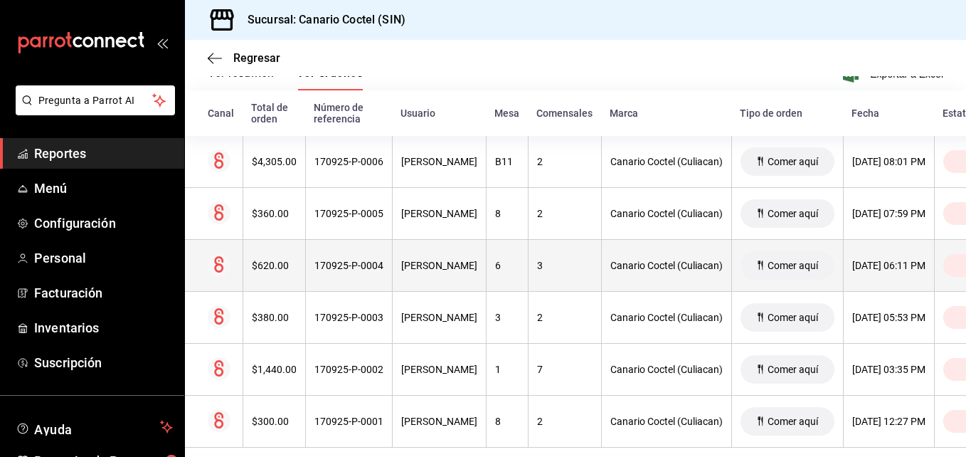
scroll to position [0, 0]
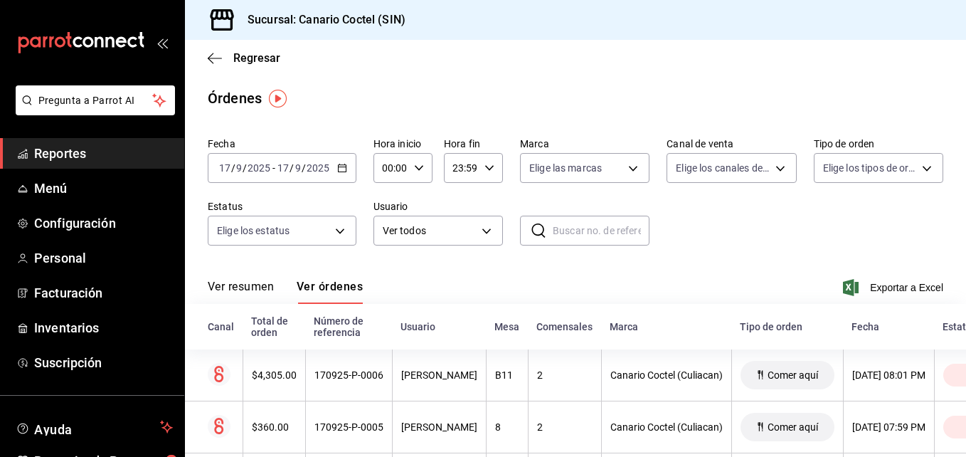
click at [344, 159] on div "[DATE] [DATE] - [DATE] [DATE]" at bounding box center [282, 168] width 149 height 30
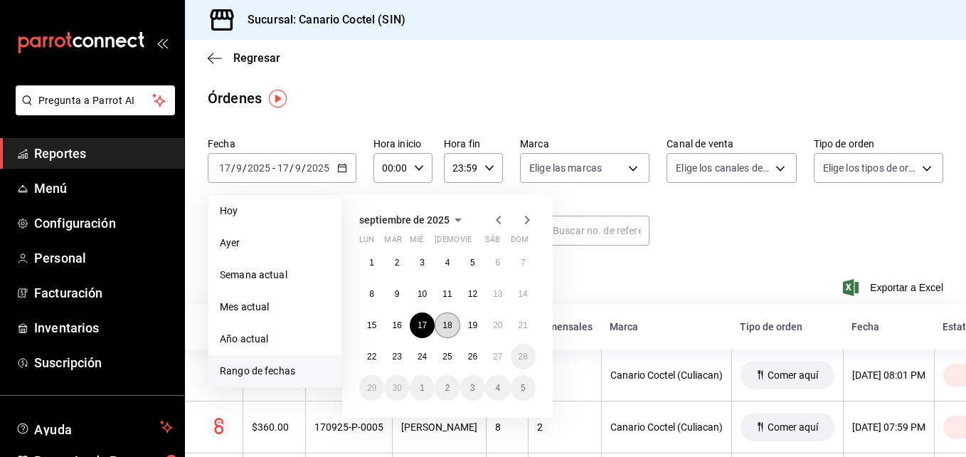
click at [448, 329] on abbr "18" at bounding box center [446, 325] width 9 height 10
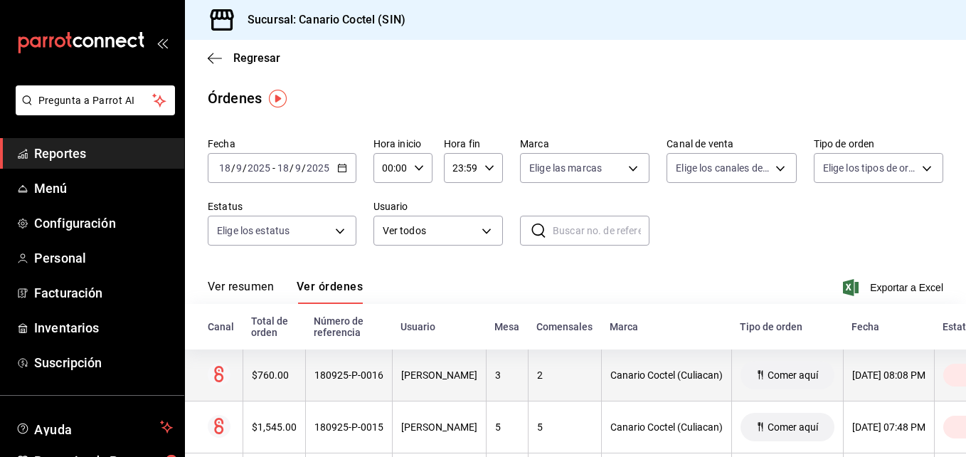
click at [265, 378] on div "$760.00" at bounding box center [274, 374] width 45 height 11
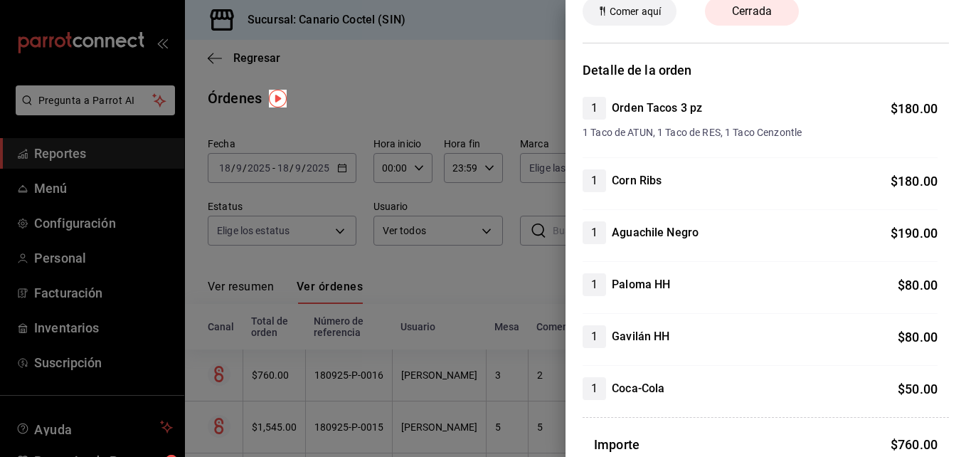
scroll to position [142, 0]
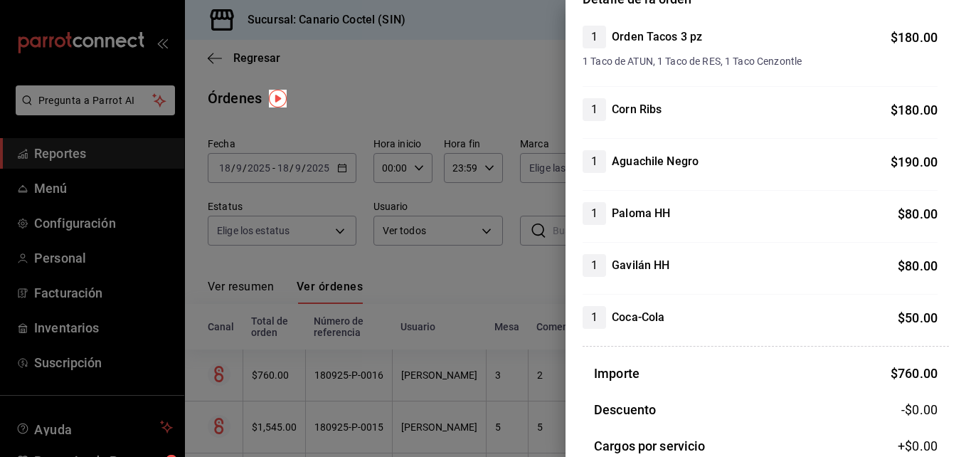
click at [272, 425] on div at bounding box center [483, 228] width 966 height 457
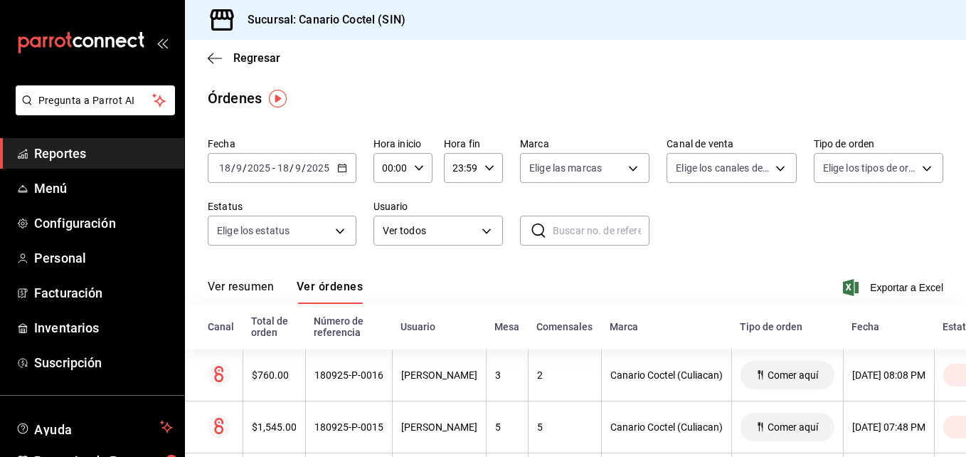
click at [272, 425] on div "$1,545.00" at bounding box center [274, 426] width 45 height 11
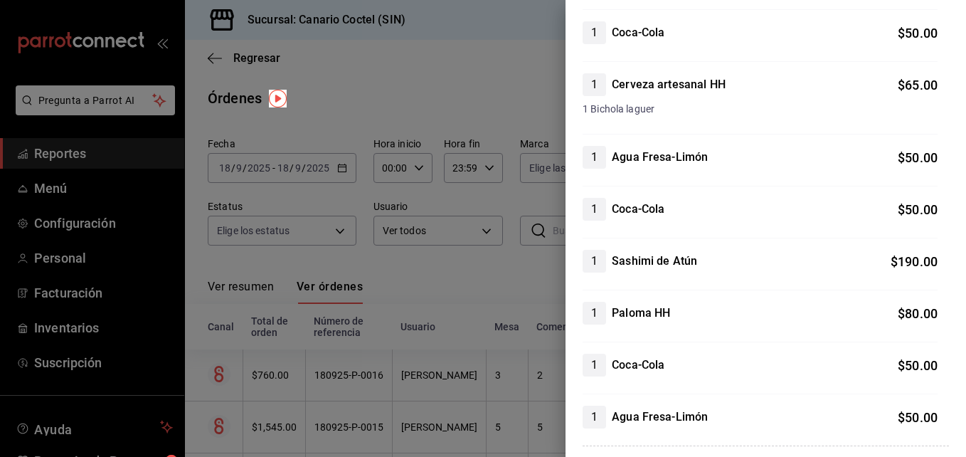
scroll to position [498, 0]
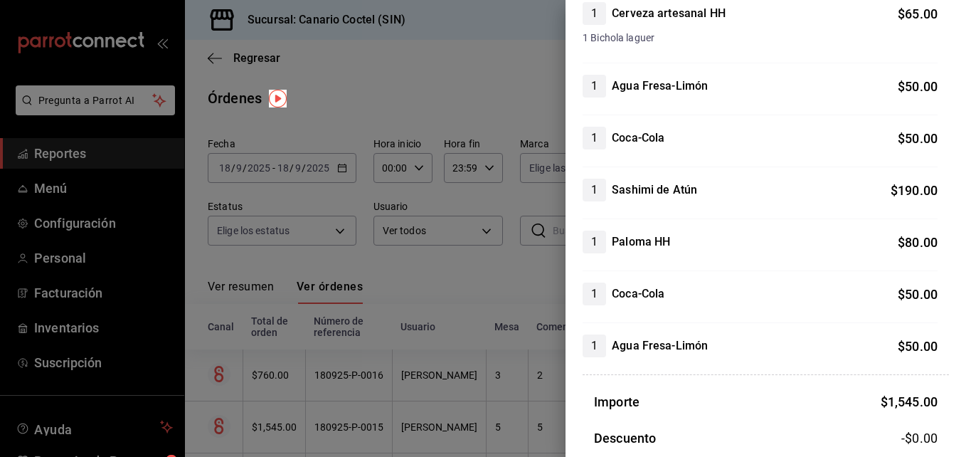
click at [270, 429] on div at bounding box center [483, 228] width 966 height 457
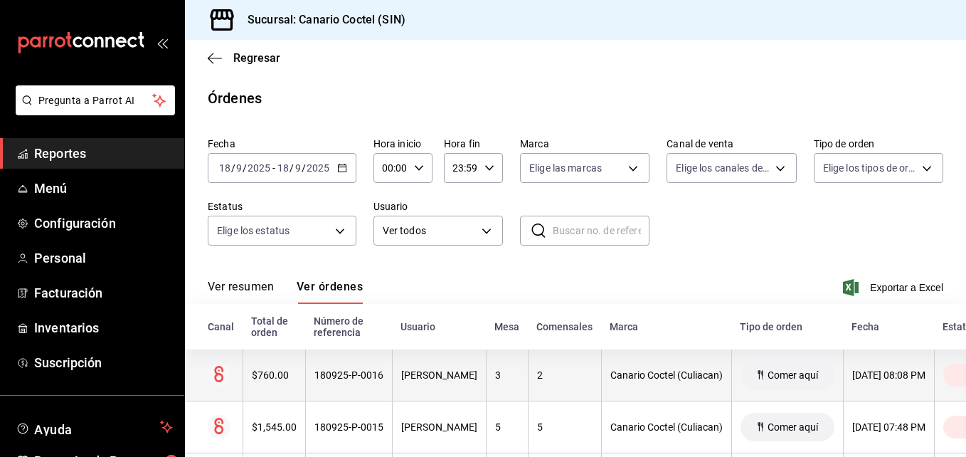
scroll to position [71, 0]
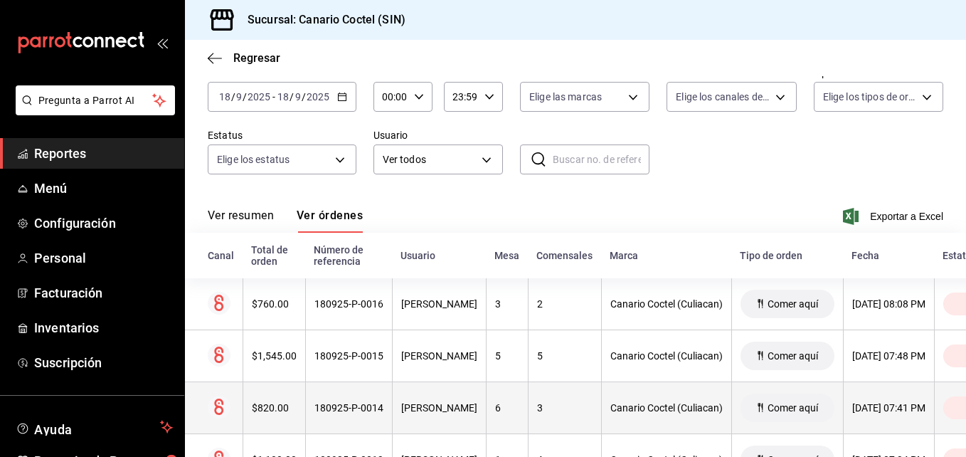
click at [280, 407] on div "$820.00" at bounding box center [274, 407] width 45 height 11
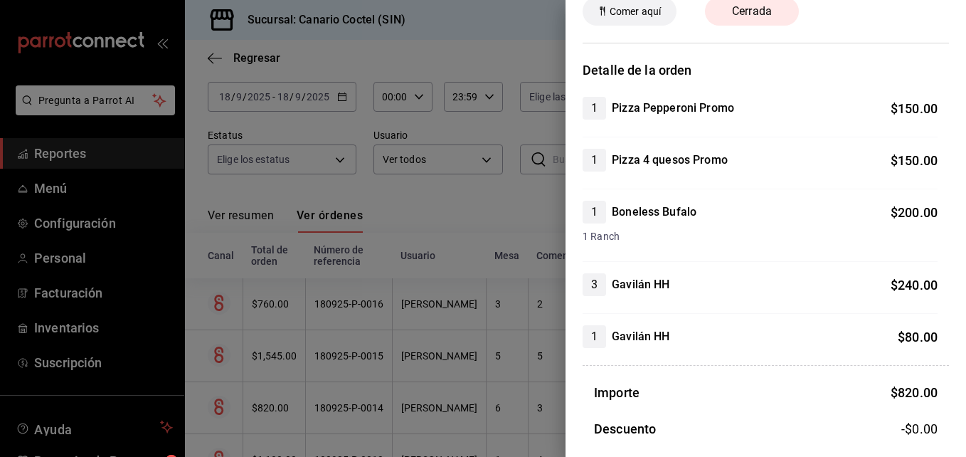
click at [275, 410] on div at bounding box center [483, 228] width 966 height 457
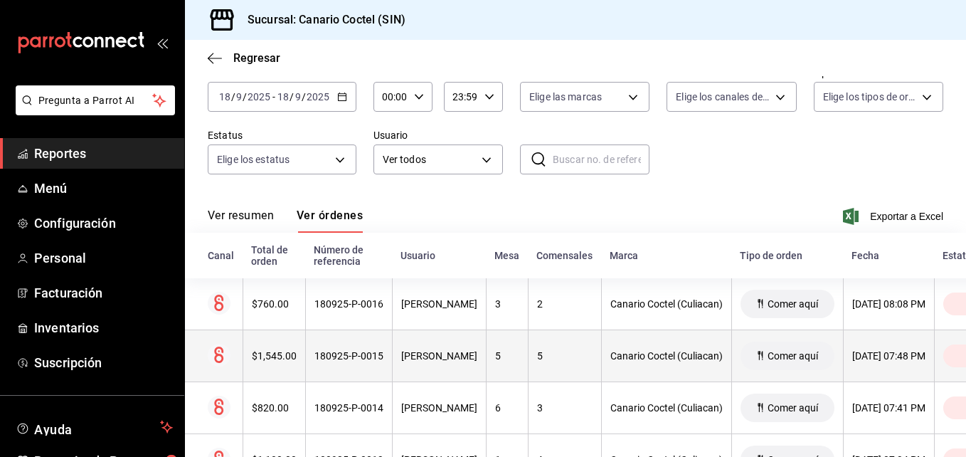
scroll to position [142, 0]
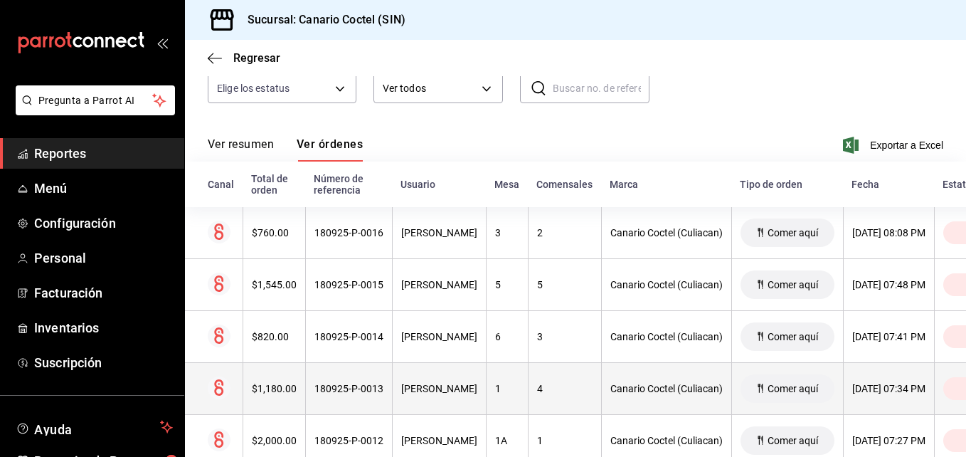
click at [273, 388] on div "$1,180.00" at bounding box center [274, 388] width 45 height 11
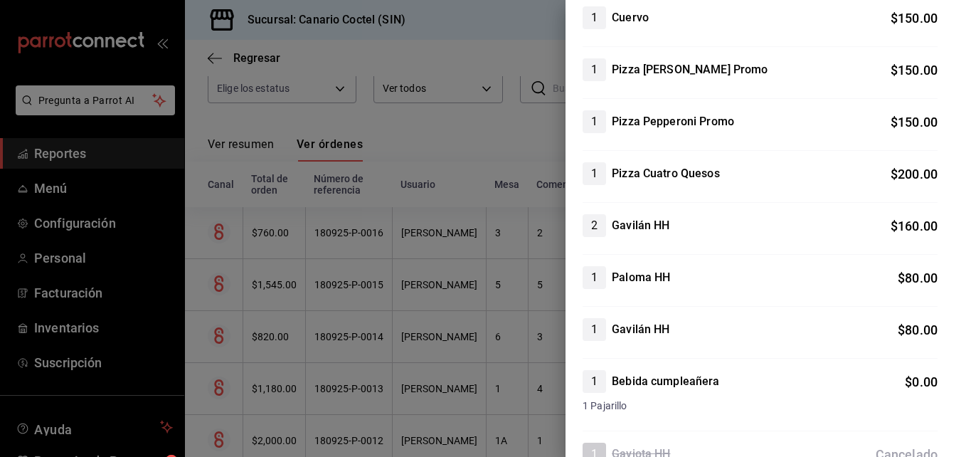
scroll to position [427, 0]
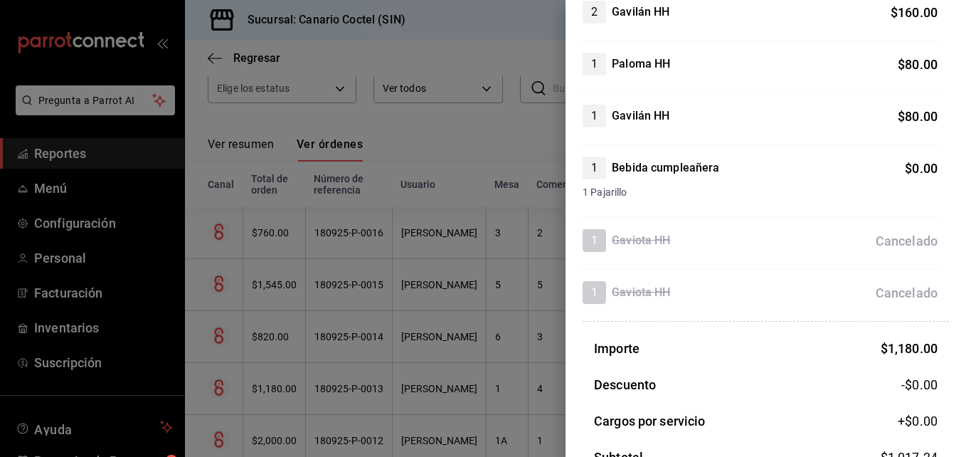
click at [366, 385] on div at bounding box center [483, 228] width 966 height 457
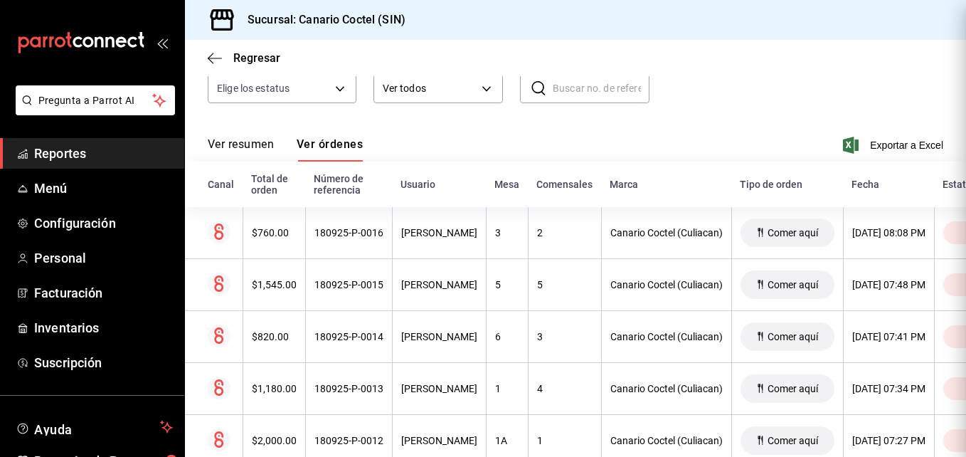
scroll to position [0, 0]
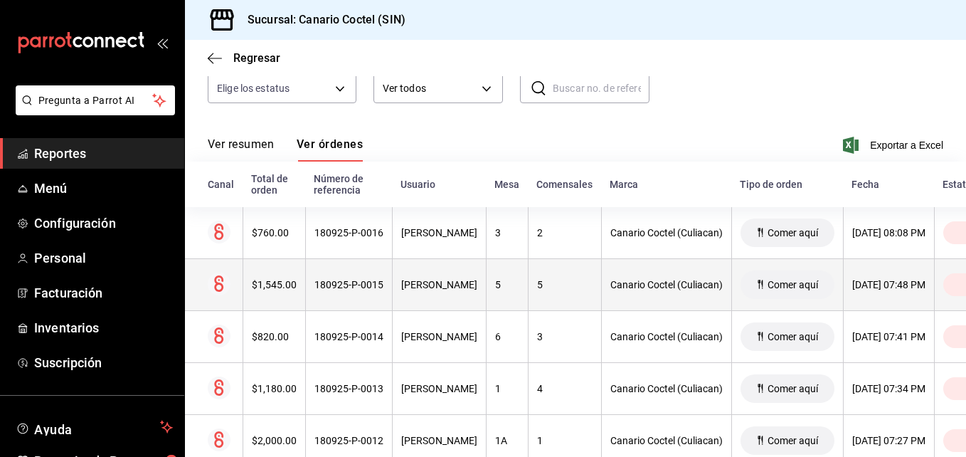
click at [276, 287] on div "$1,545.00" at bounding box center [274, 284] width 45 height 11
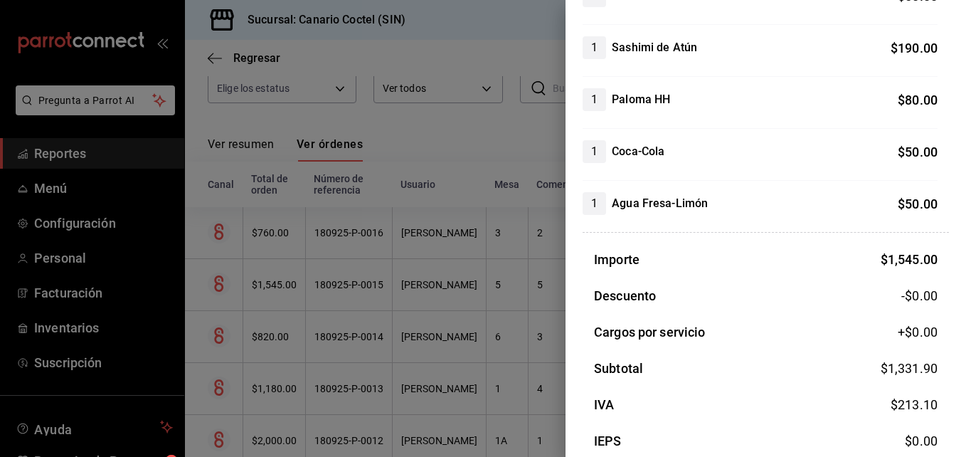
scroll to position [498, 0]
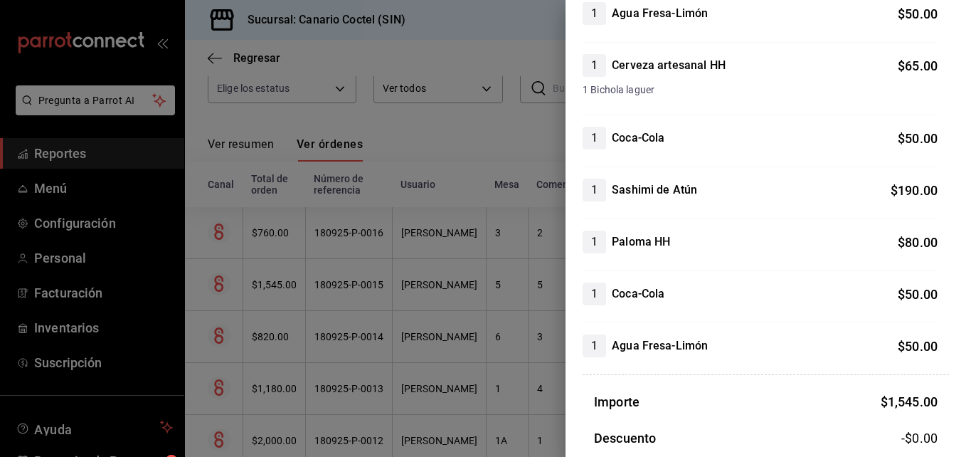
click at [281, 389] on div at bounding box center [483, 228] width 966 height 457
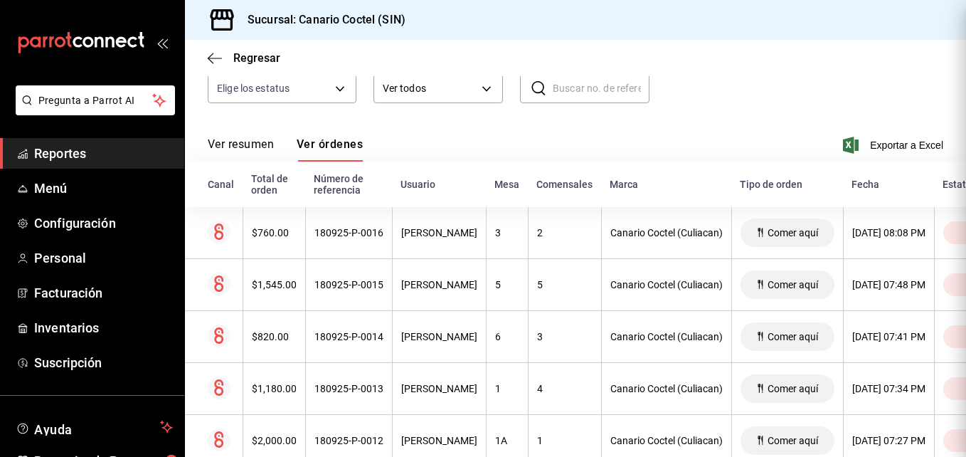
scroll to position [0, 0]
click at [281, 389] on div "$1,180.00" at bounding box center [274, 388] width 45 height 11
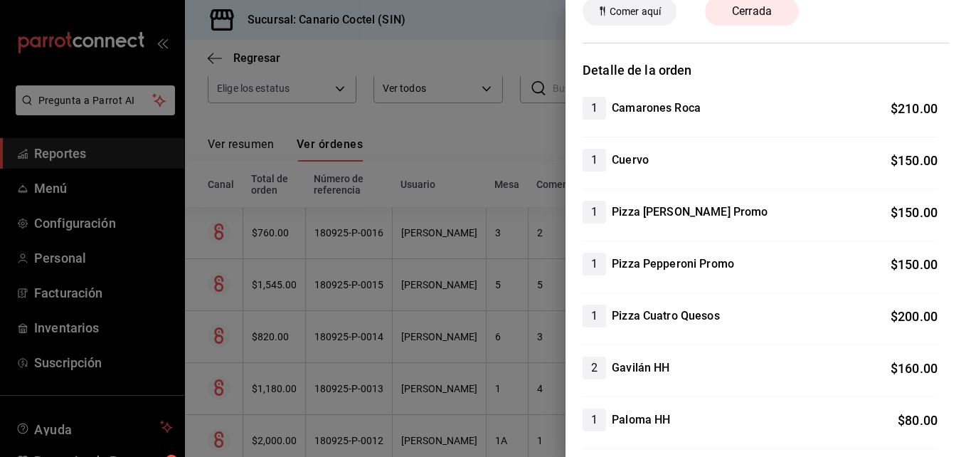
scroll to position [213, 0]
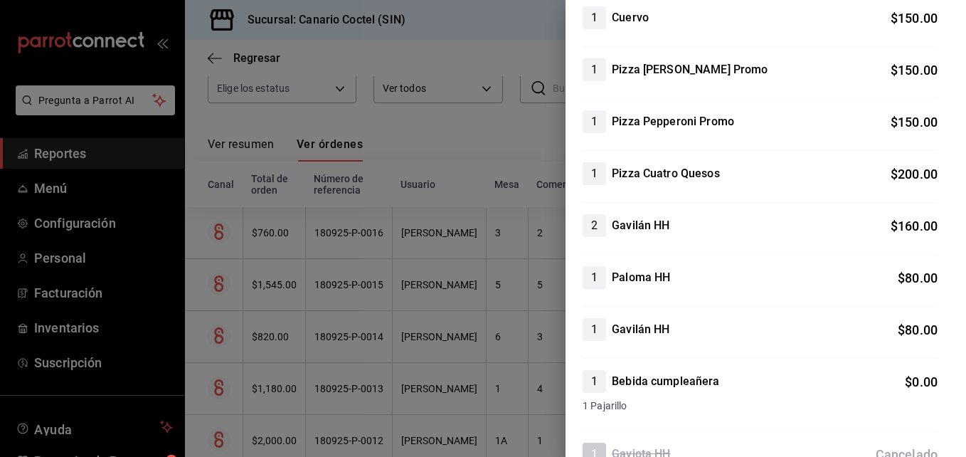
click at [350, 388] on div at bounding box center [483, 228] width 966 height 457
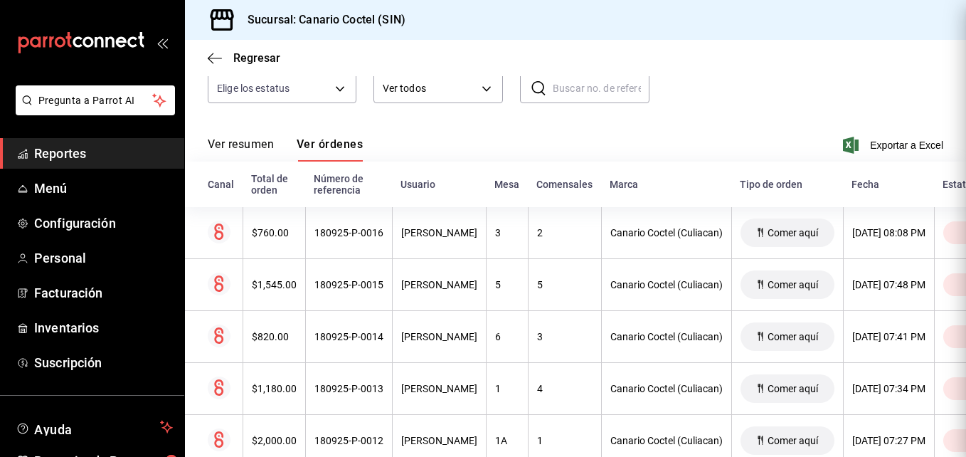
scroll to position [0, 0]
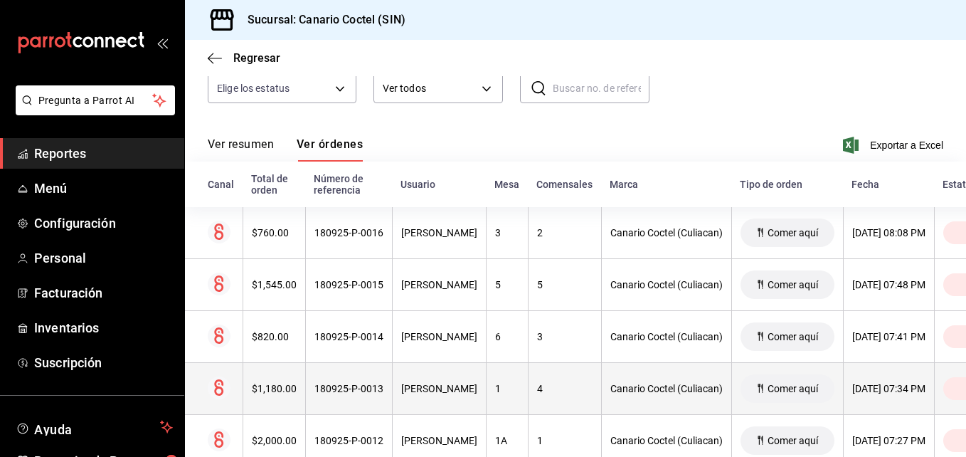
click at [369, 390] on div "180925-P-0013" at bounding box center [348, 388] width 69 height 11
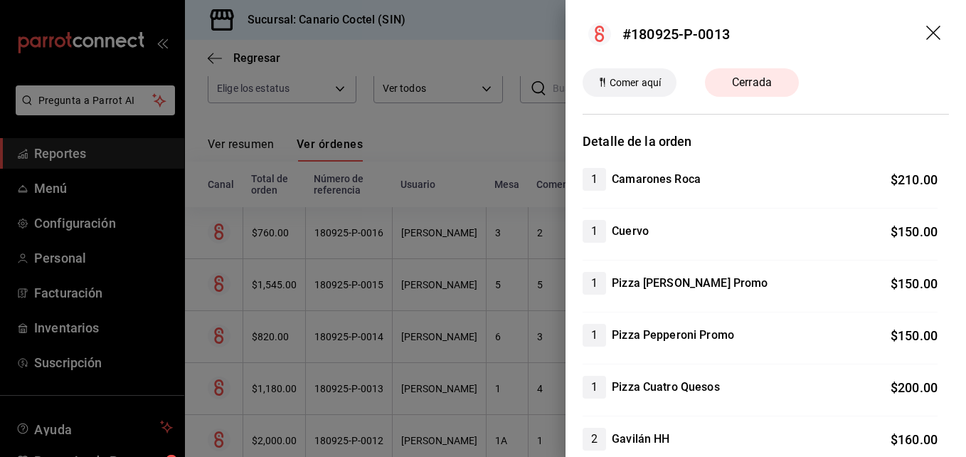
click at [472, 139] on div at bounding box center [483, 228] width 966 height 457
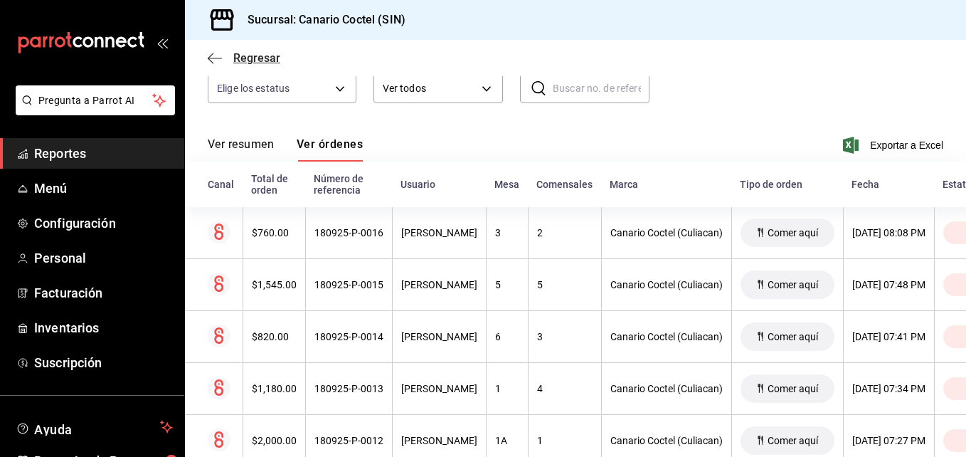
click at [251, 56] on span "Regresar" at bounding box center [256, 58] width 47 height 14
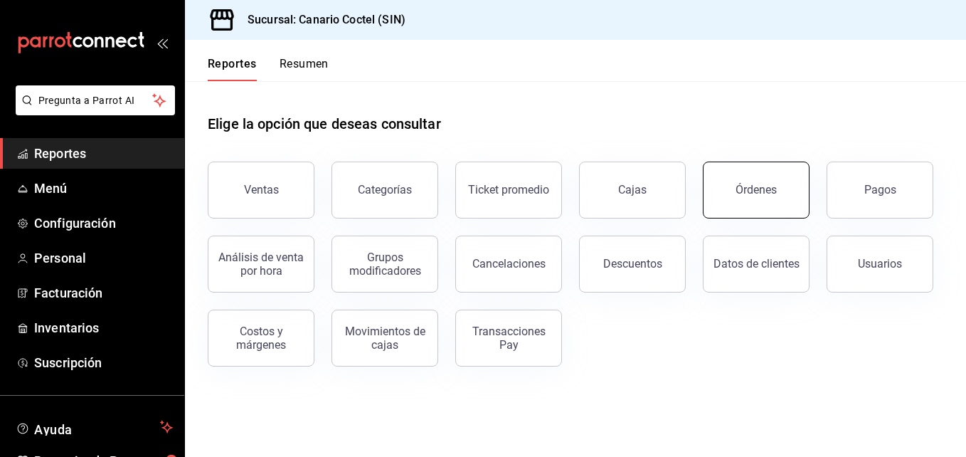
click at [764, 193] on div "Órdenes" at bounding box center [755, 190] width 41 height 14
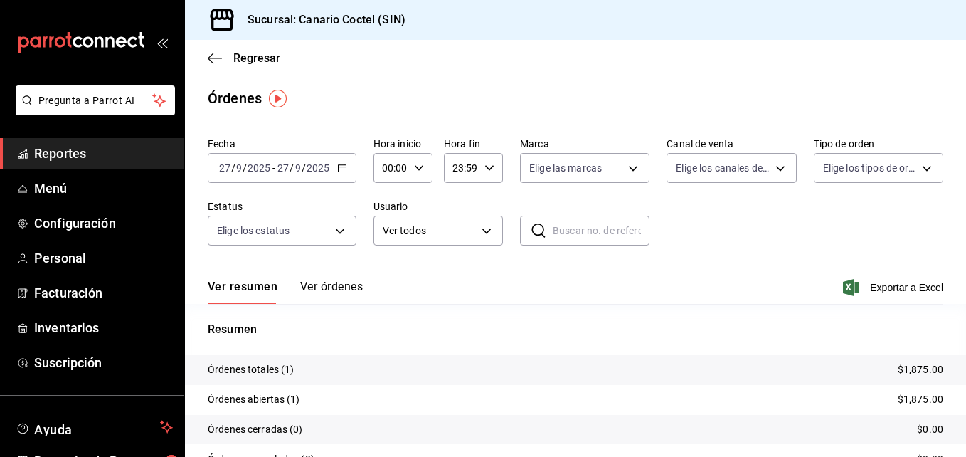
click at [338, 169] on icon "button" at bounding box center [342, 168] width 10 height 10
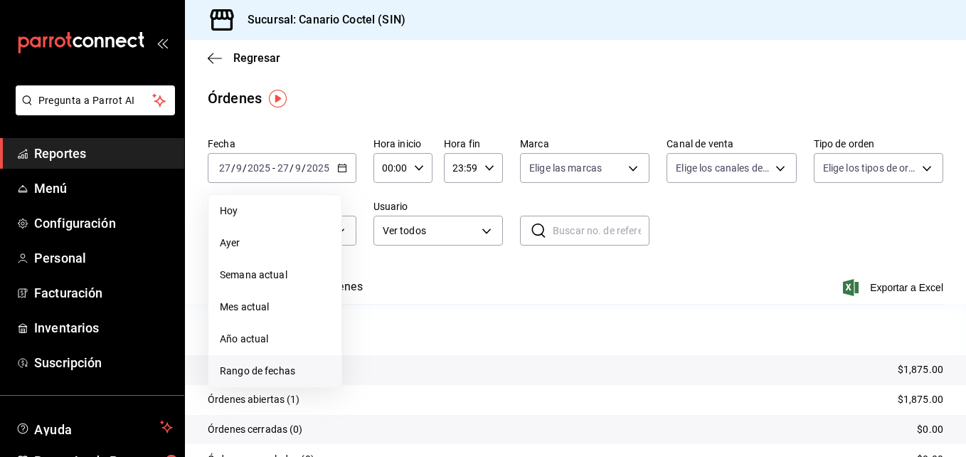
click at [287, 373] on span "Rango de fechas" at bounding box center [275, 370] width 110 height 15
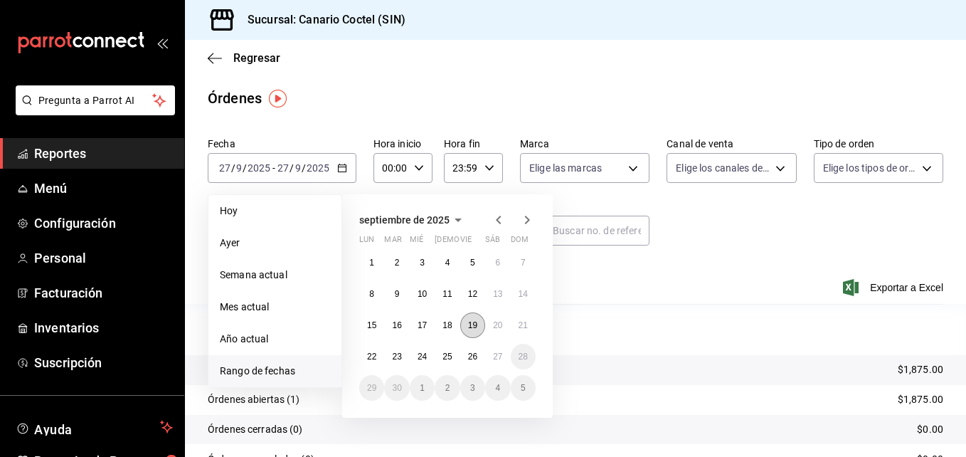
click at [476, 326] on abbr "19" at bounding box center [472, 325] width 9 height 10
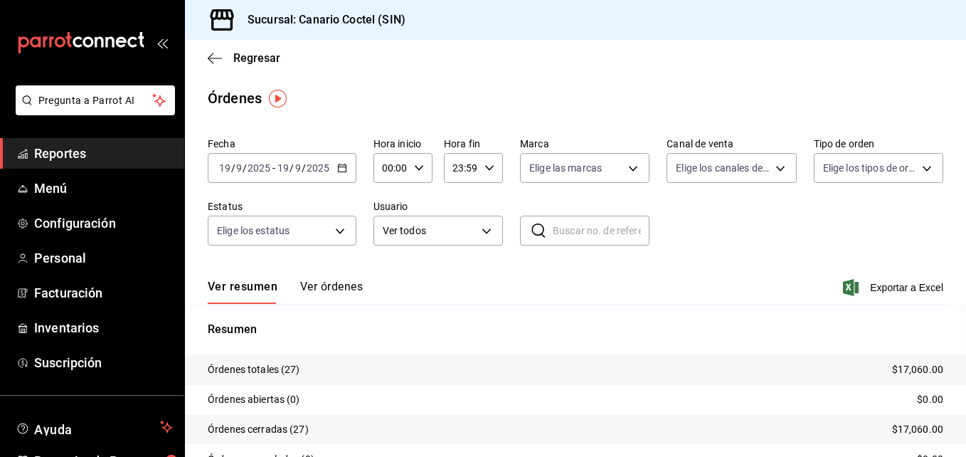
click at [343, 283] on button "Ver órdenes" at bounding box center [331, 291] width 63 height 24
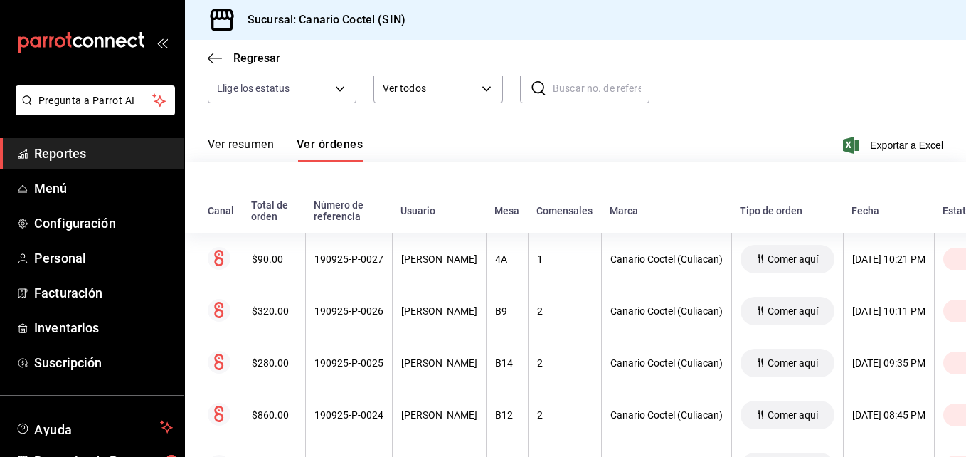
scroll to position [284, 0]
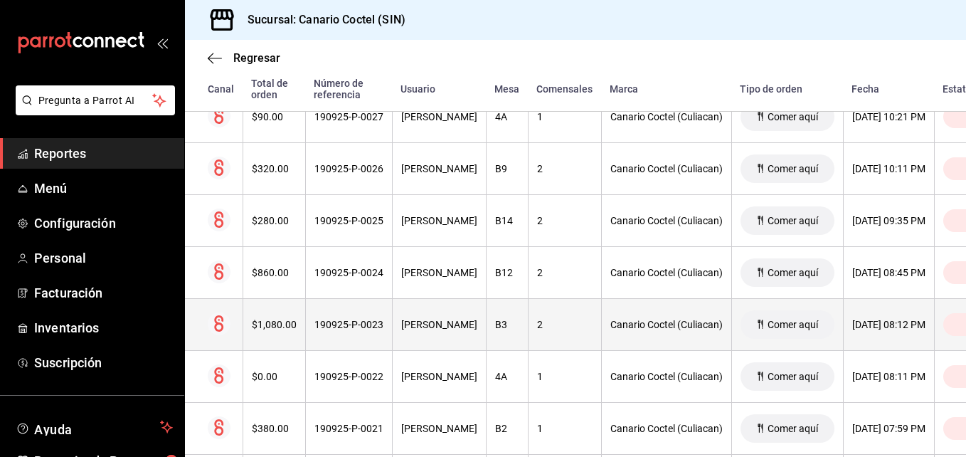
click at [359, 329] on div "190925-P-0023" at bounding box center [348, 324] width 69 height 11
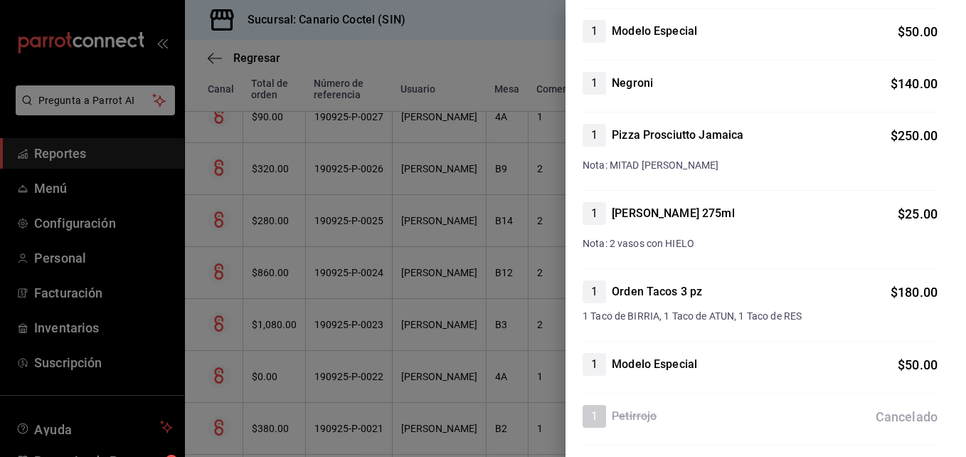
scroll to position [498, 0]
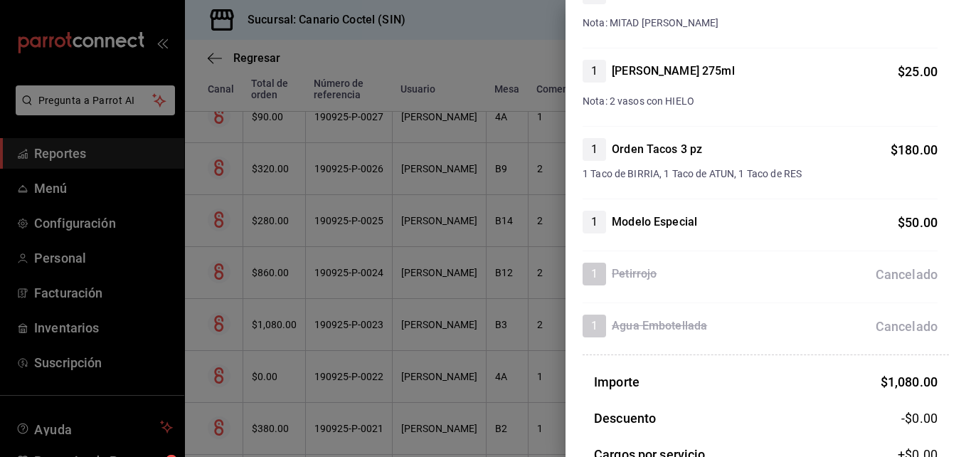
click at [334, 376] on div at bounding box center [483, 228] width 966 height 457
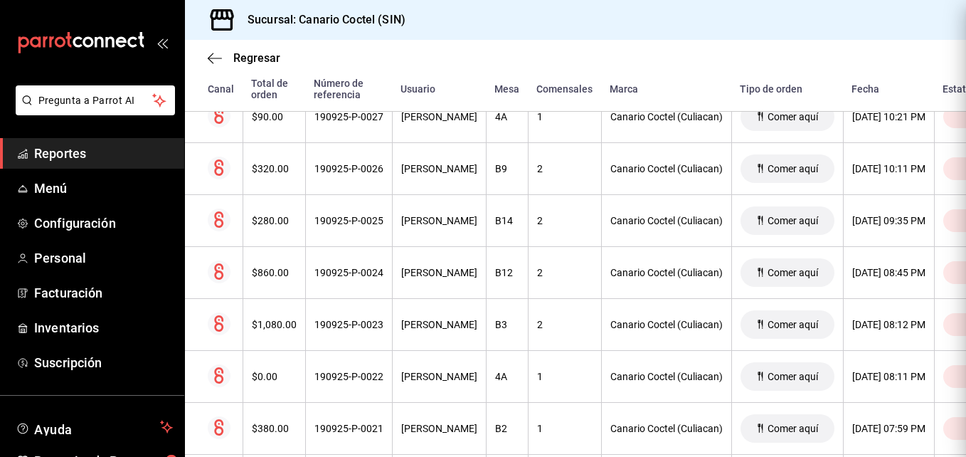
scroll to position [0, 0]
click at [334, 376] on div "190925-P-0022" at bounding box center [348, 375] width 69 height 11
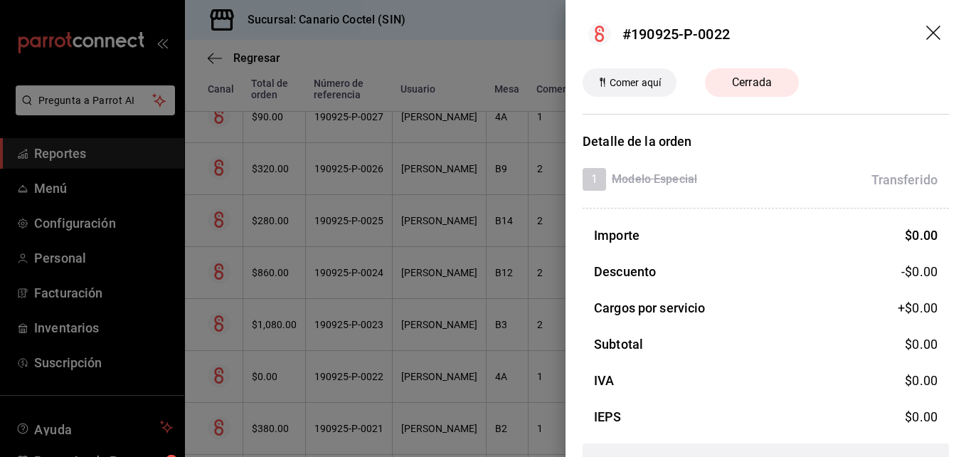
click at [334, 376] on div at bounding box center [483, 228] width 966 height 457
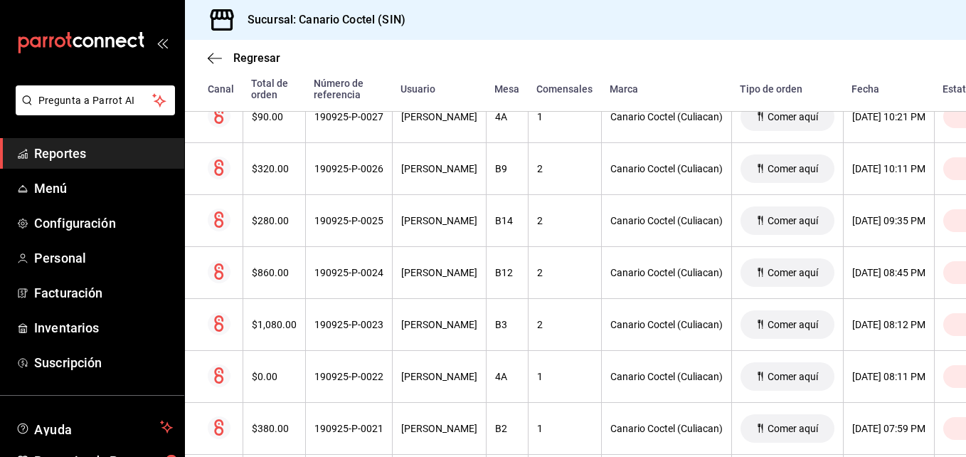
click at [334, 376] on div "190925-P-0022" at bounding box center [348, 375] width 69 height 11
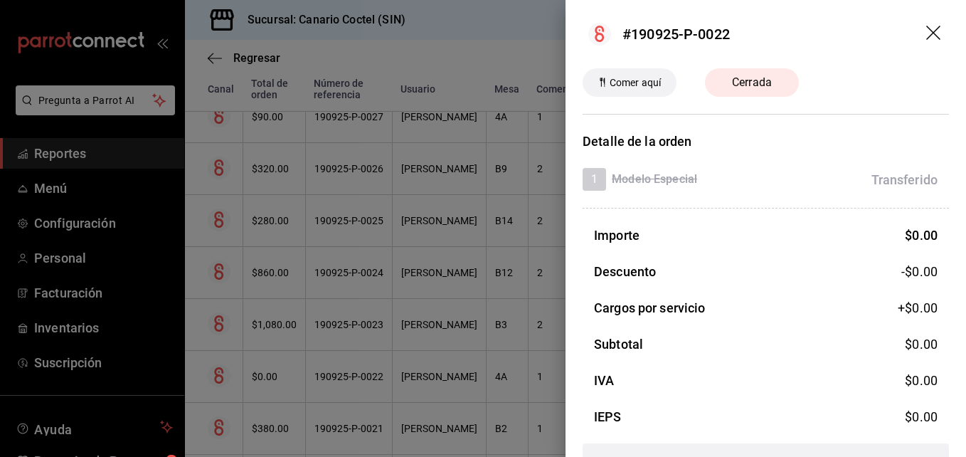
click at [334, 376] on div at bounding box center [483, 228] width 966 height 457
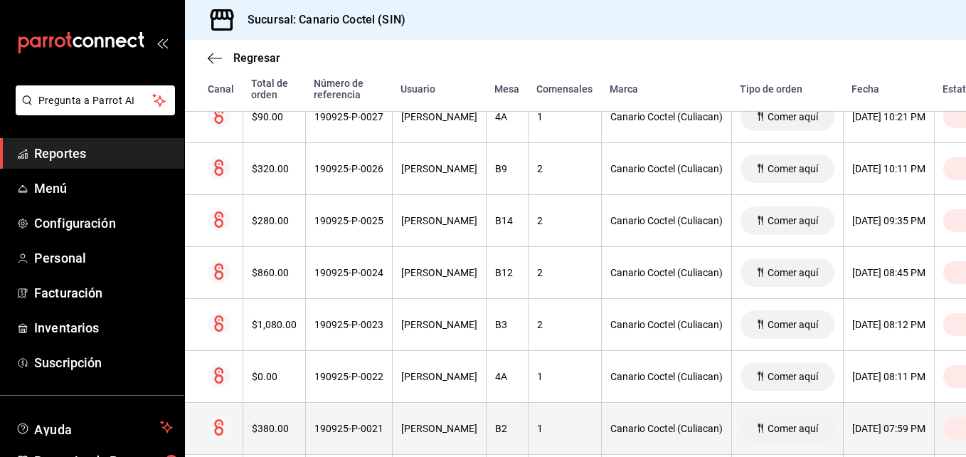
click at [354, 428] on div "190925-P-0021" at bounding box center [348, 427] width 69 height 11
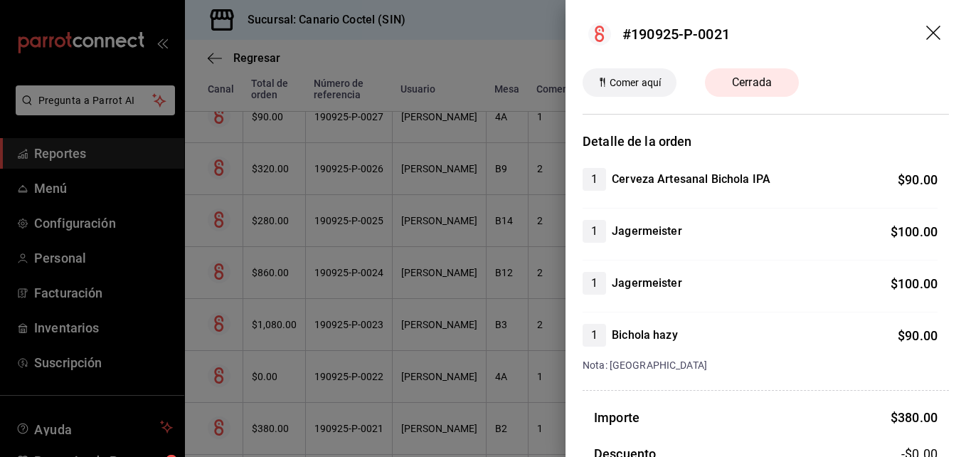
click at [354, 428] on div at bounding box center [483, 228] width 966 height 457
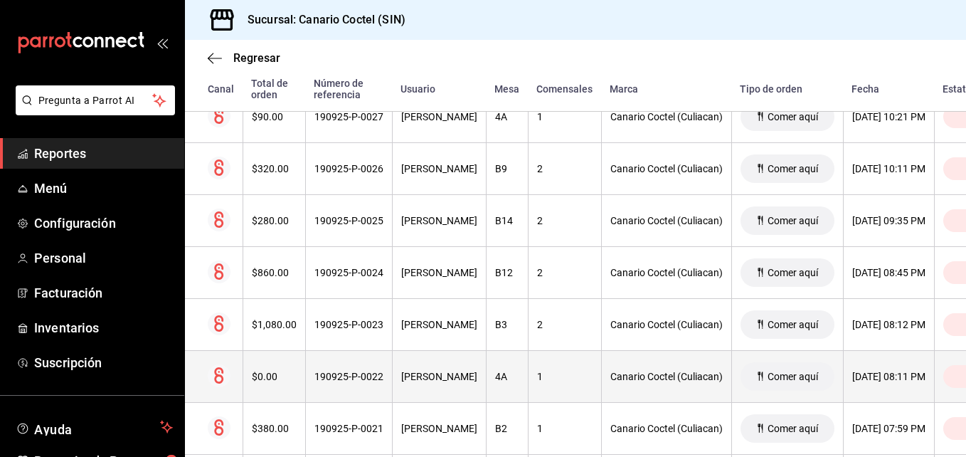
scroll to position [356, 0]
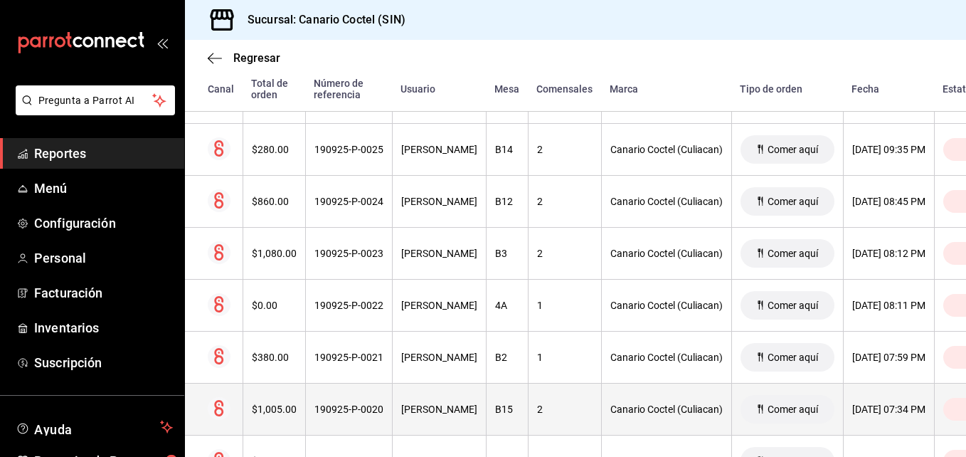
click at [352, 404] on div "190925-P-0020" at bounding box center [348, 408] width 69 height 11
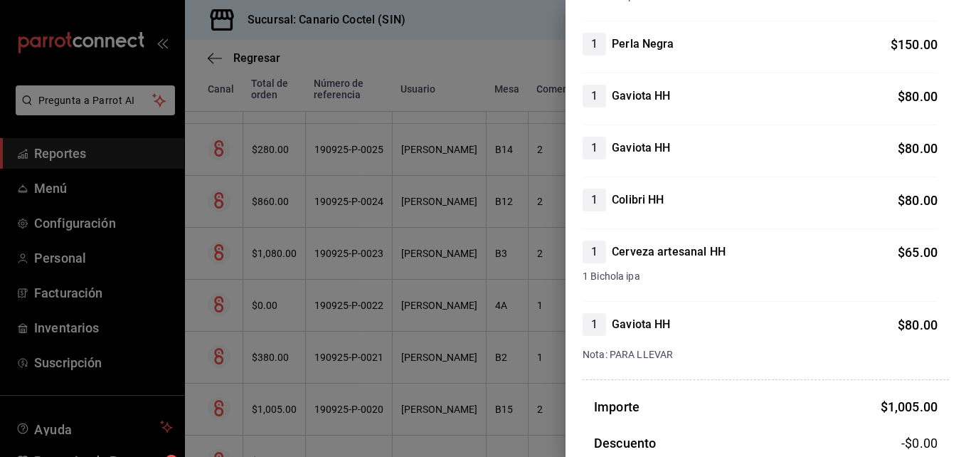
scroll to position [437, 0]
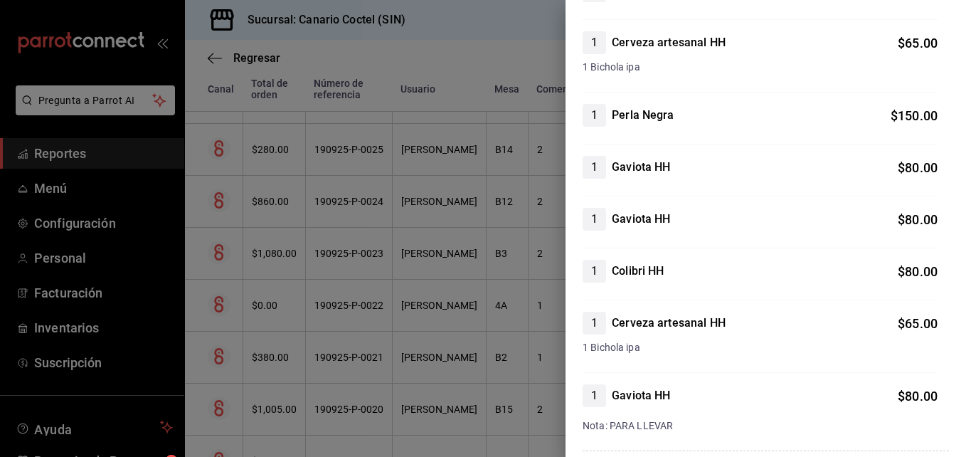
click at [298, 405] on div at bounding box center [483, 228] width 966 height 457
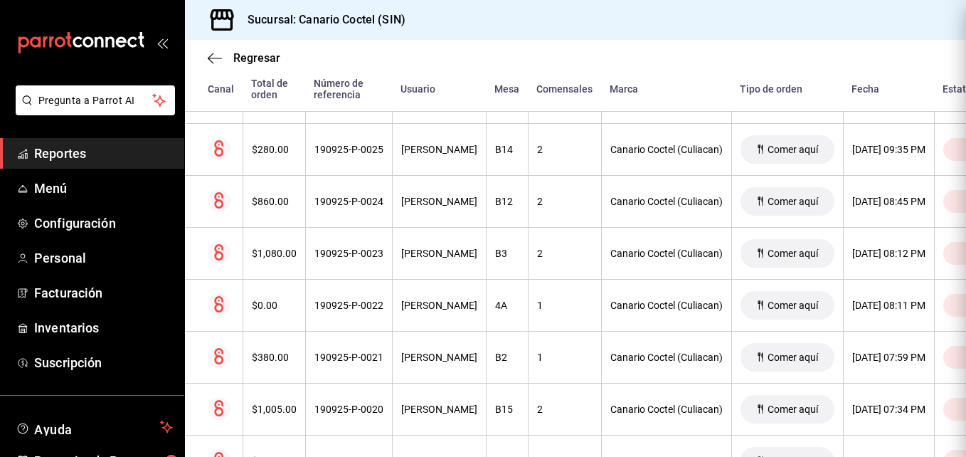
scroll to position [0, 0]
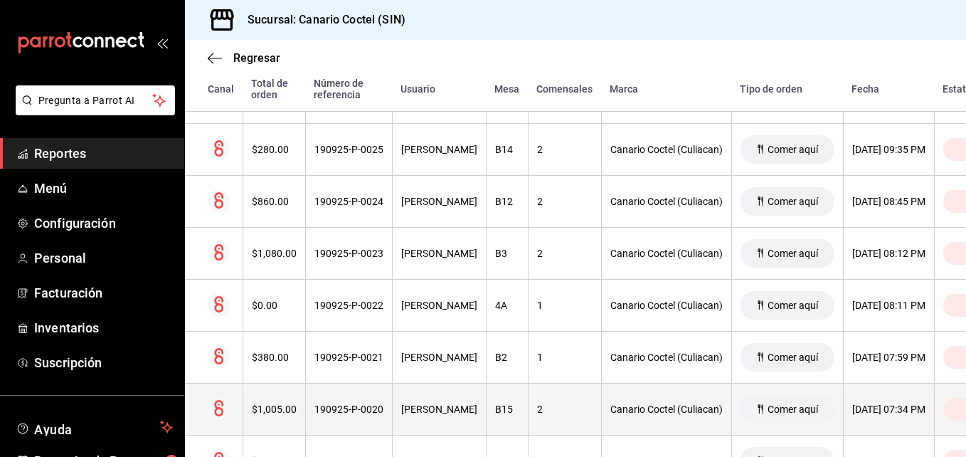
click at [287, 412] on div "$1,005.00" at bounding box center [274, 408] width 45 height 11
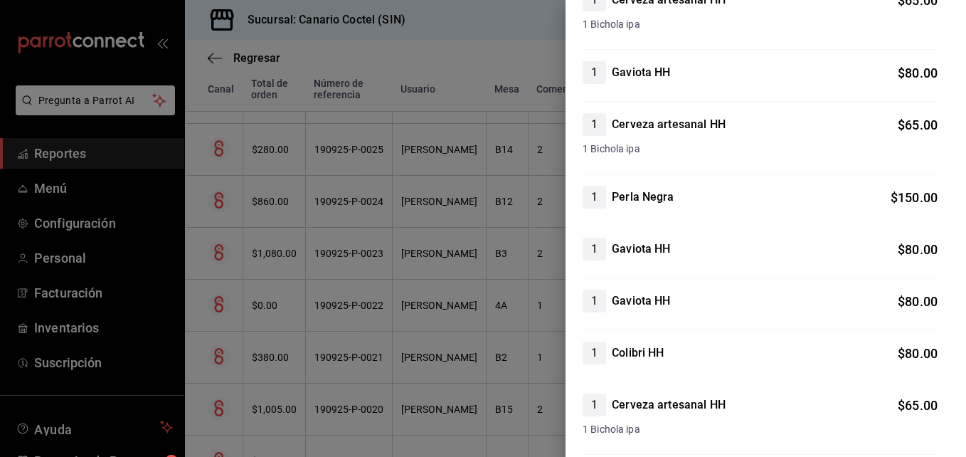
scroll to position [284, 0]
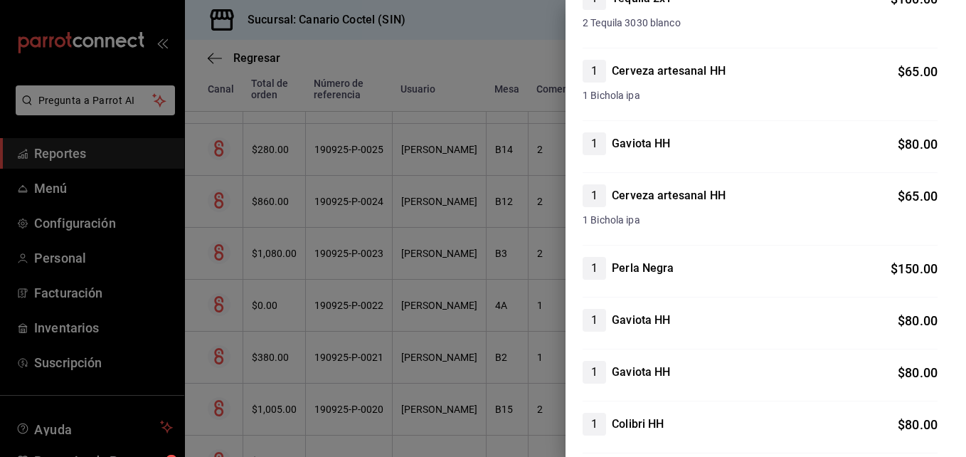
click at [333, 407] on div at bounding box center [483, 228] width 966 height 457
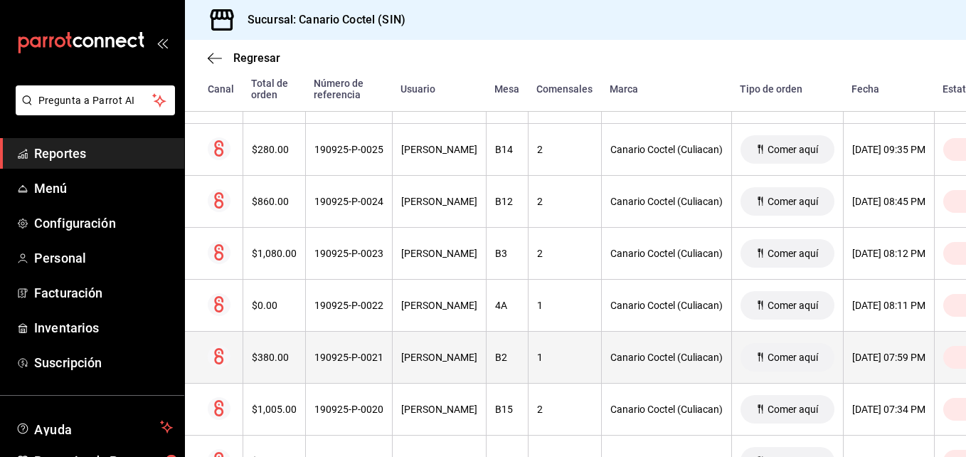
scroll to position [427, 0]
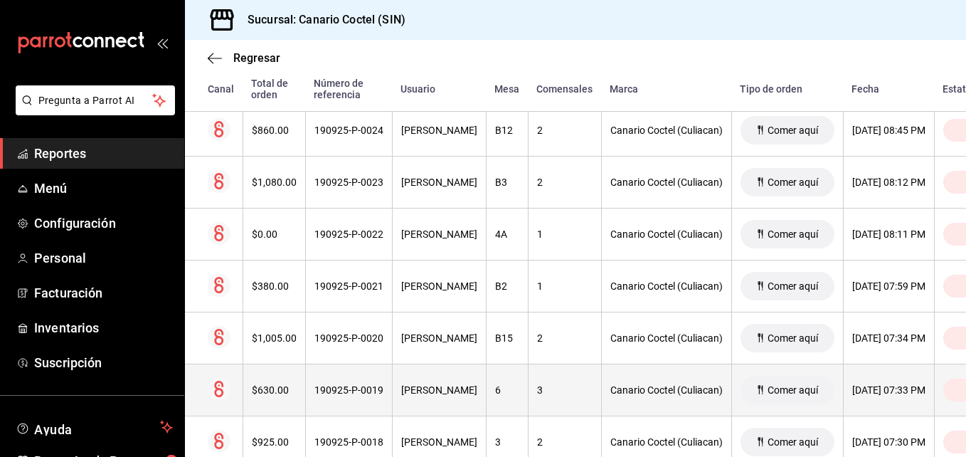
click at [371, 392] on div "190925-P-0019" at bounding box center [348, 389] width 69 height 11
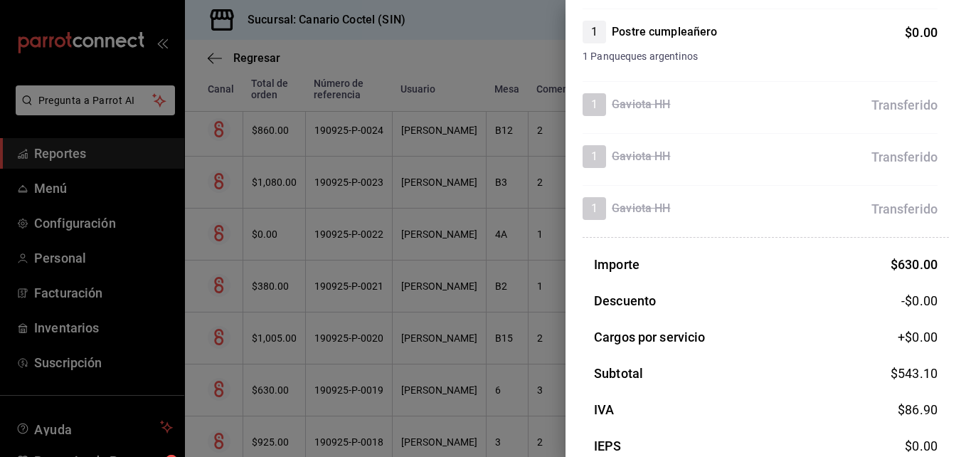
scroll to position [351, 0]
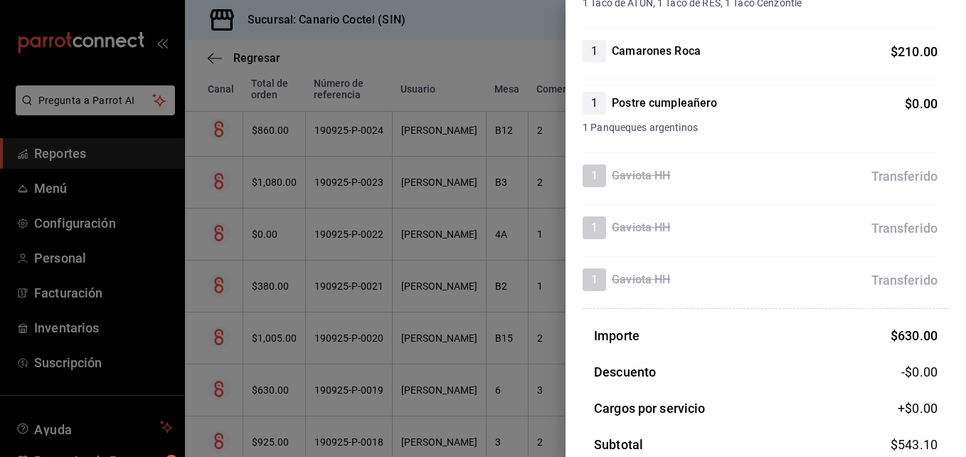
click at [346, 391] on div at bounding box center [483, 228] width 966 height 457
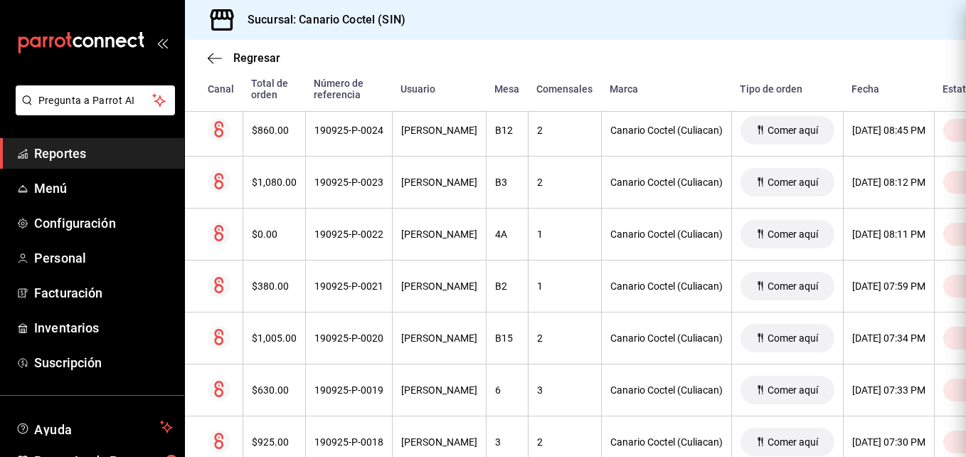
scroll to position [0, 0]
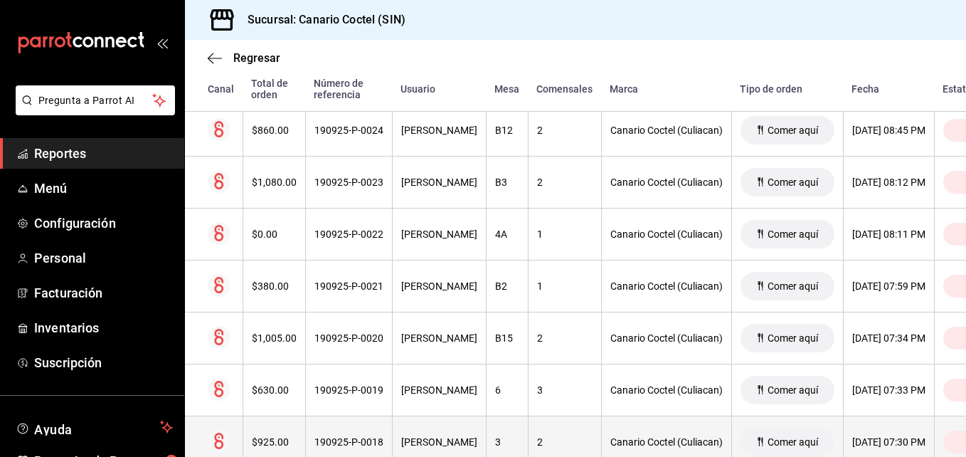
click at [337, 434] on th "190925-P-0018" at bounding box center [348, 442] width 87 height 52
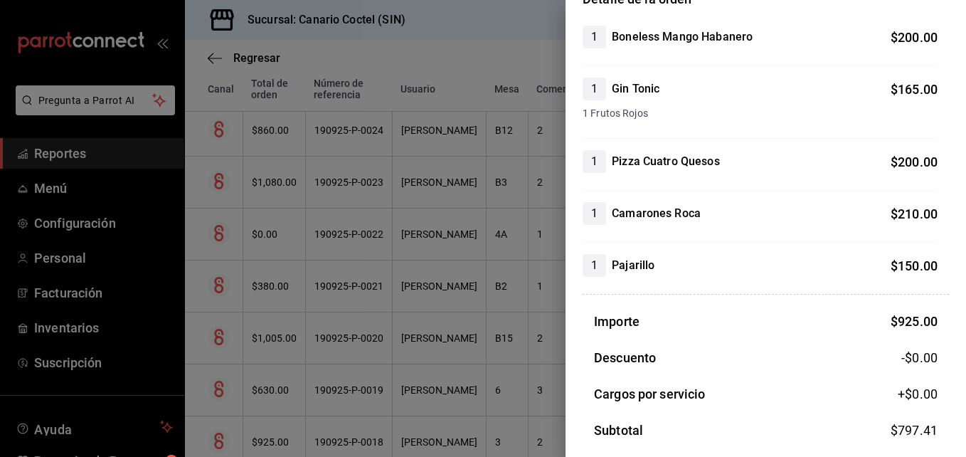
scroll to position [213, 0]
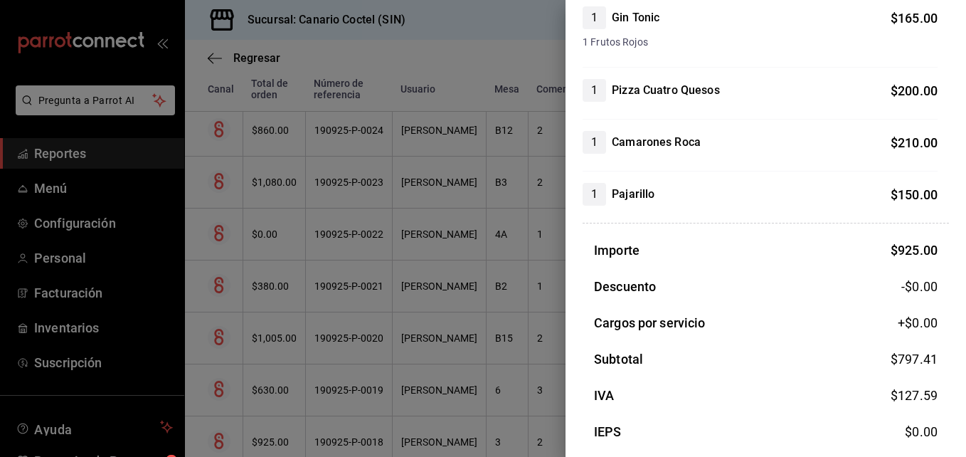
click at [278, 393] on div at bounding box center [483, 228] width 966 height 457
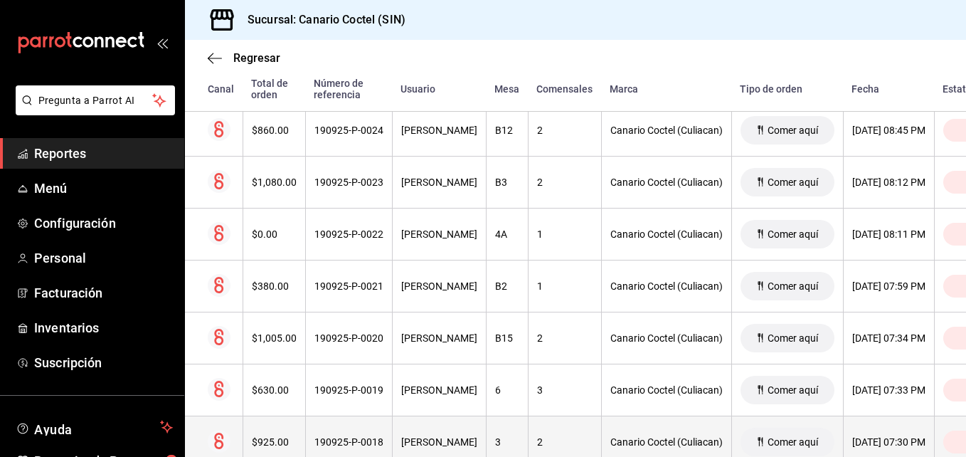
scroll to position [498, 0]
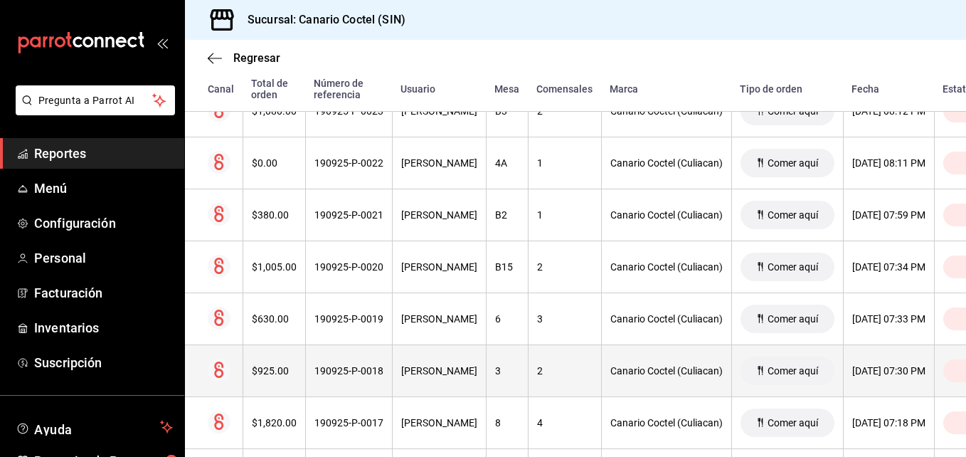
click at [358, 370] on div "190925-P-0018" at bounding box center [348, 370] width 69 height 11
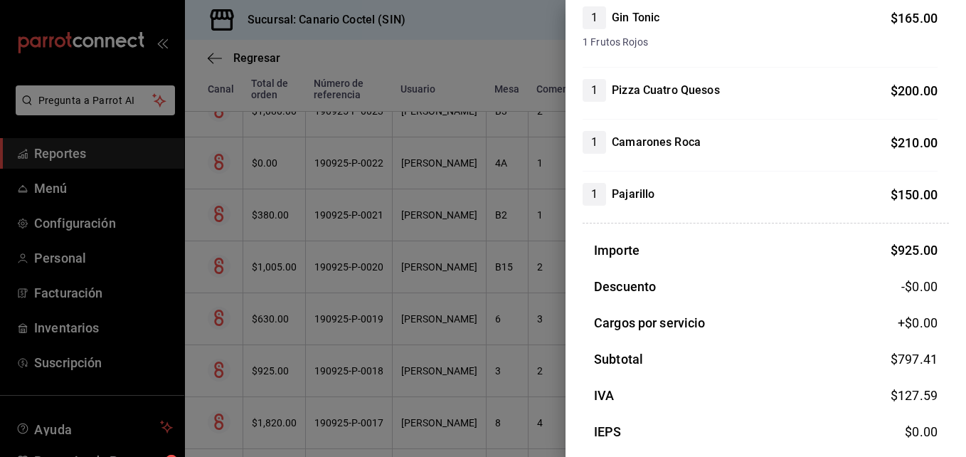
scroll to position [270, 0]
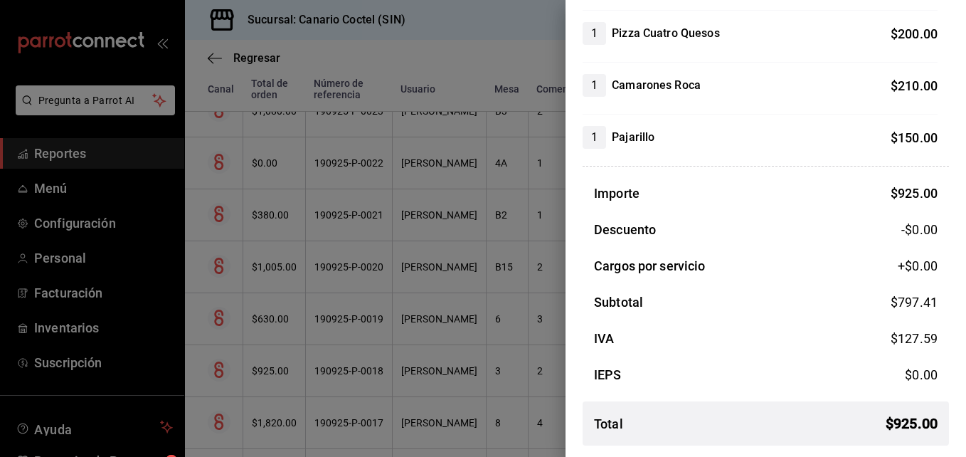
click at [279, 421] on div at bounding box center [483, 228] width 966 height 457
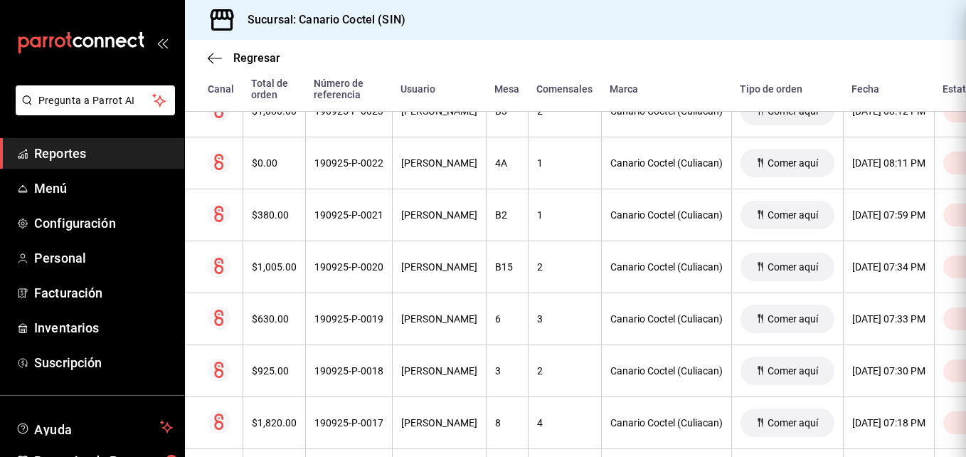
scroll to position [0, 0]
click at [279, 421] on div "$1,820.00" at bounding box center [274, 422] width 45 height 11
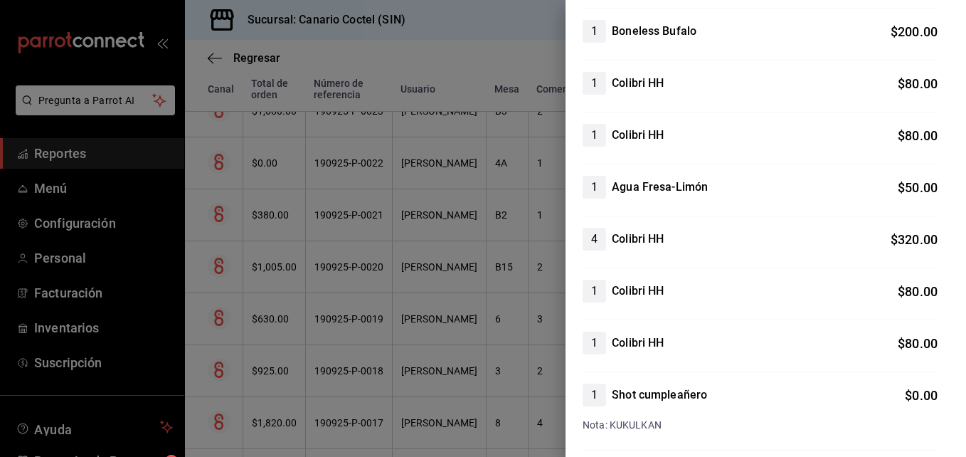
scroll to position [569, 0]
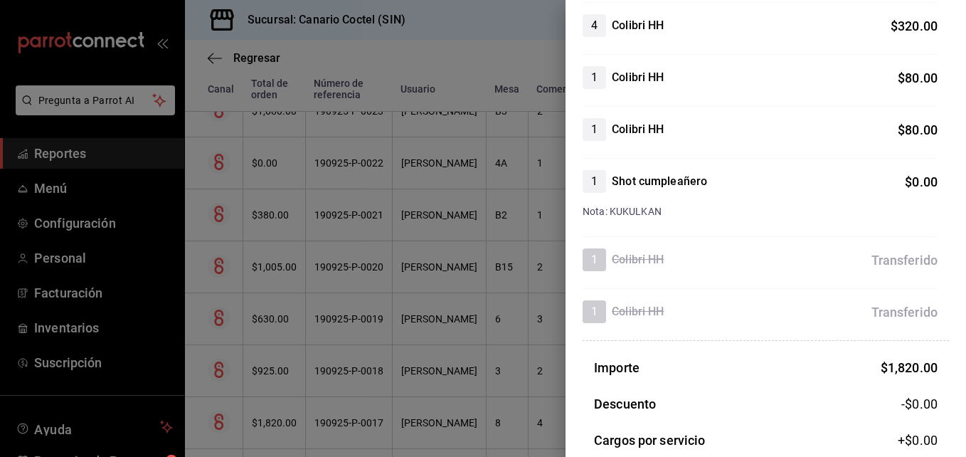
click at [421, 417] on div at bounding box center [483, 228] width 966 height 457
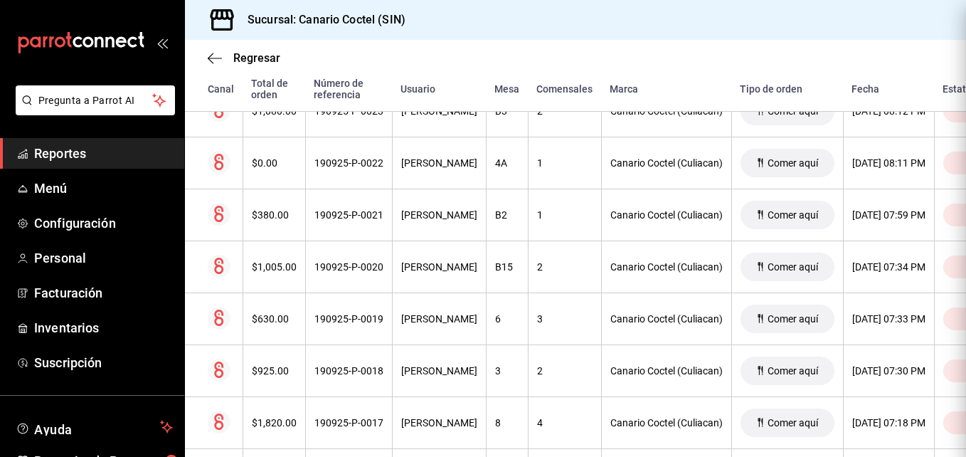
scroll to position [0, 0]
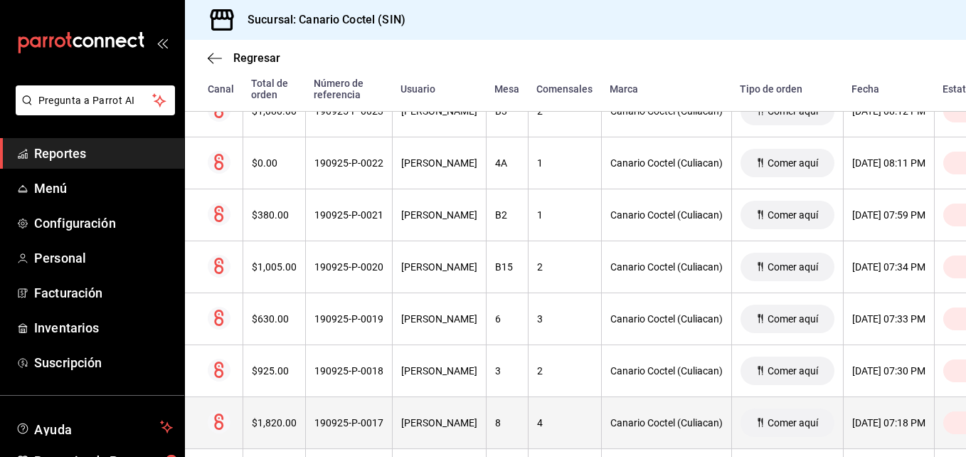
click at [418, 419] on div "[PERSON_NAME]" at bounding box center [439, 422] width 76 height 11
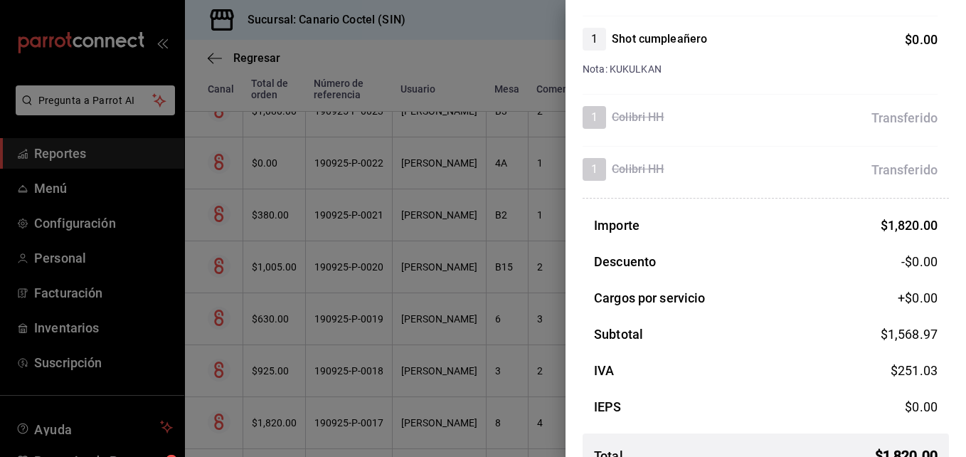
scroll to position [743, 0]
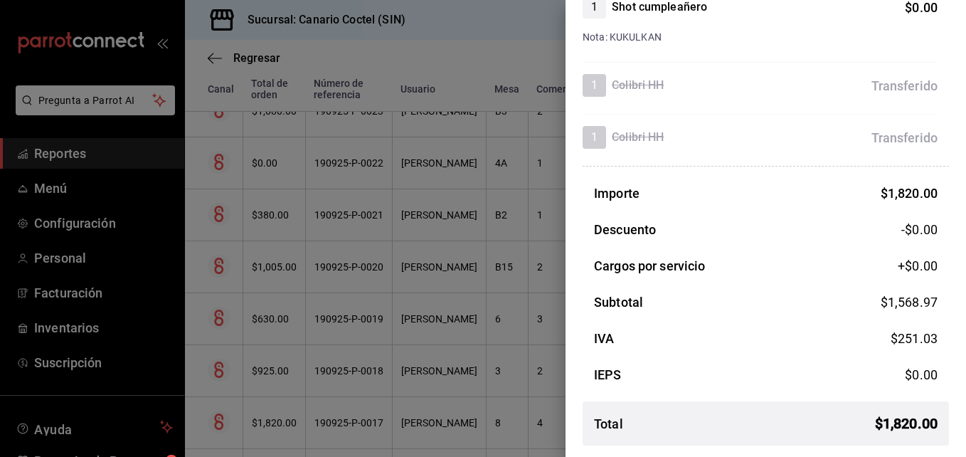
click at [362, 422] on div at bounding box center [483, 228] width 966 height 457
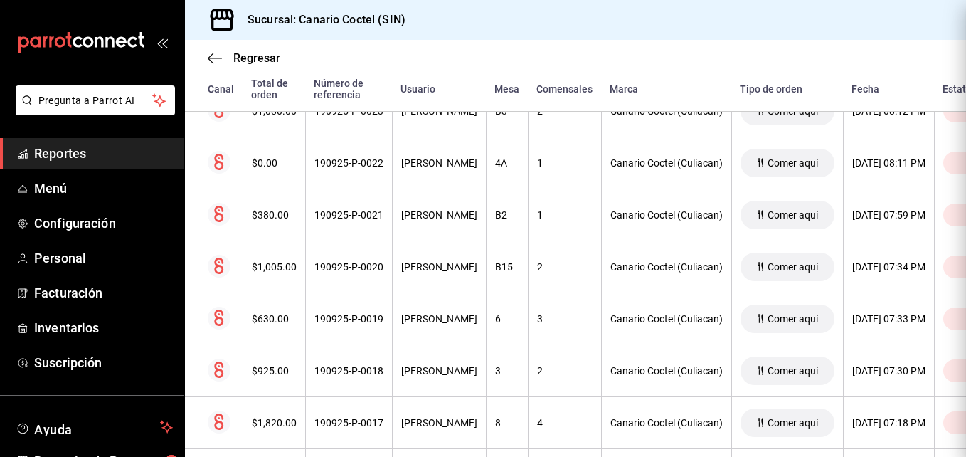
scroll to position [0, 0]
click at [244, 58] on span "Regresar" at bounding box center [256, 58] width 47 height 14
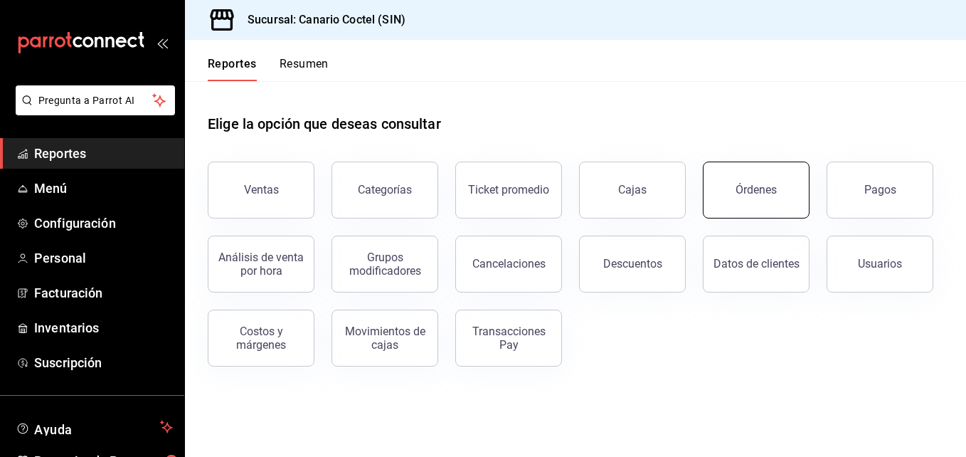
click at [740, 191] on div "Órdenes" at bounding box center [755, 190] width 41 height 14
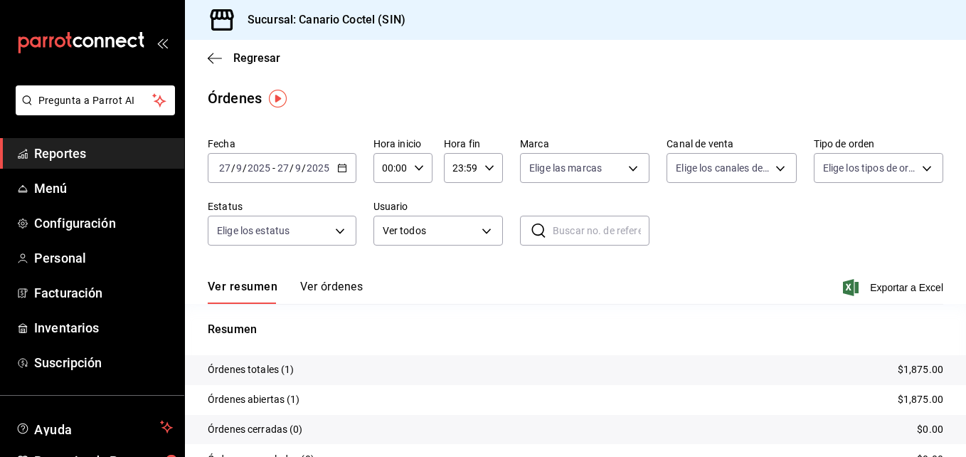
click at [343, 171] on icon "button" at bounding box center [342, 168] width 10 height 10
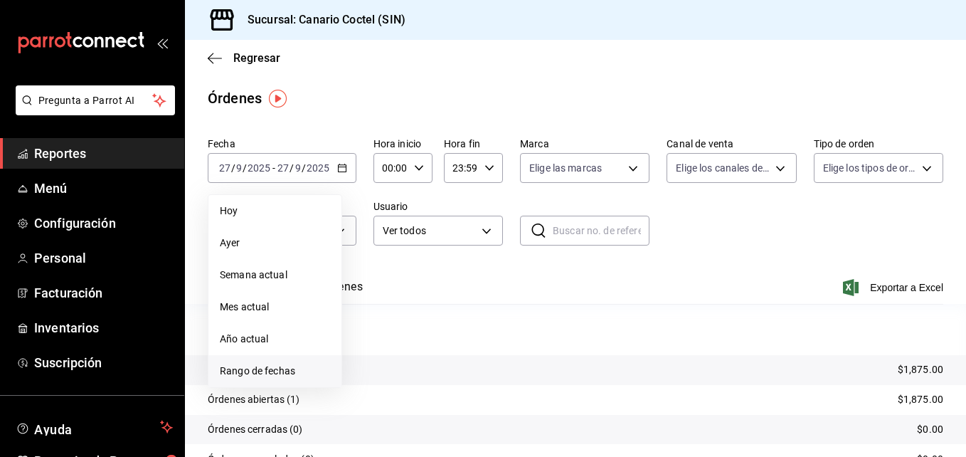
click at [257, 366] on span "Rango de fechas" at bounding box center [275, 370] width 110 height 15
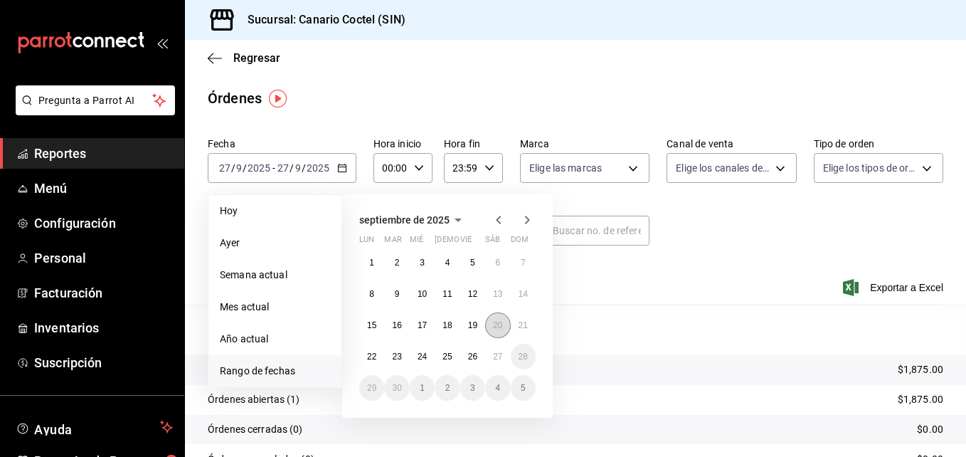
click at [491, 331] on button "20" at bounding box center [497, 325] width 25 height 26
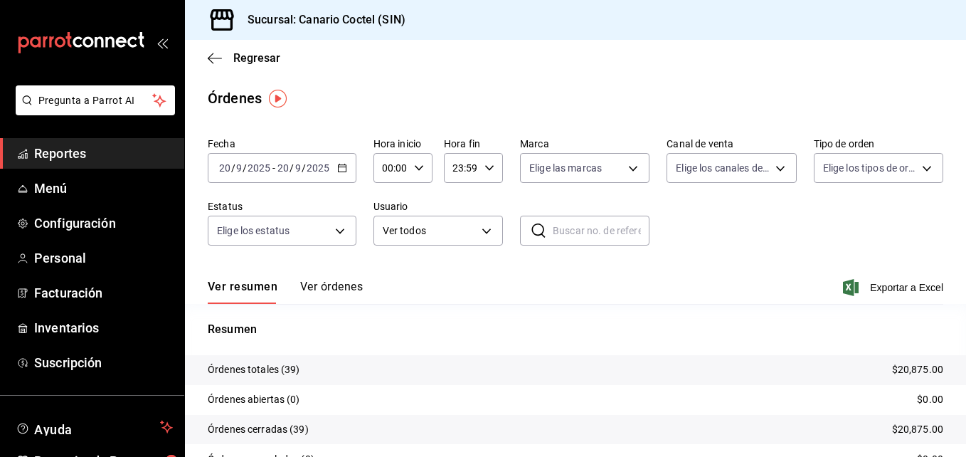
click at [341, 285] on button "Ver órdenes" at bounding box center [331, 291] width 63 height 24
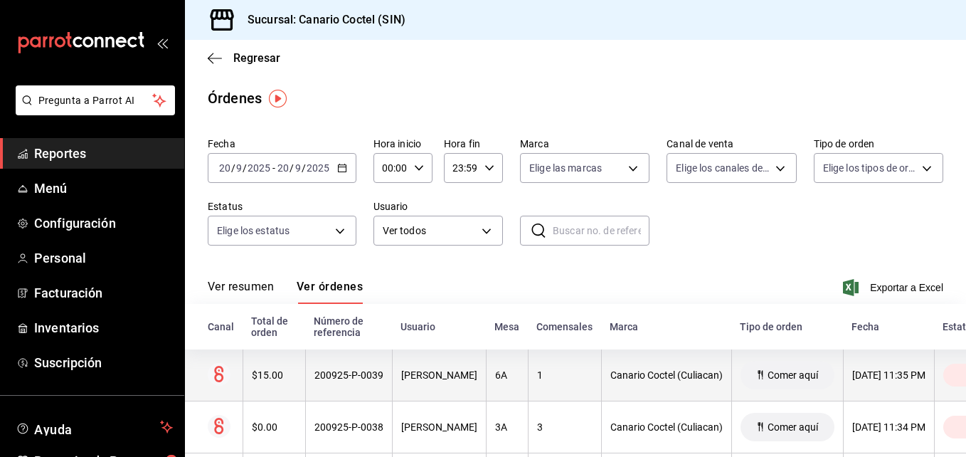
click at [360, 380] on div "200925-P-0039" at bounding box center [348, 374] width 69 height 11
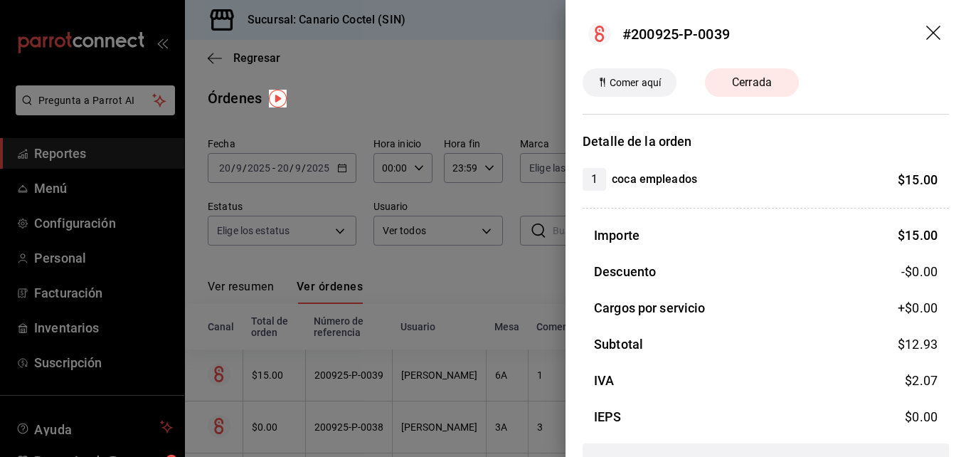
click at [360, 380] on div at bounding box center [483, 228] width 966 height 457
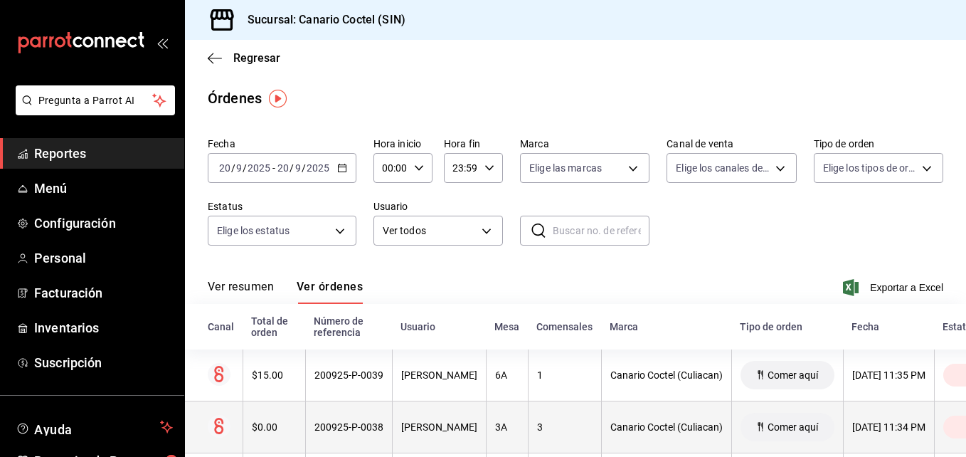
click at [364, 425] on div "200925-P-0038" at bounding box center [348, 426] width 69 height 11
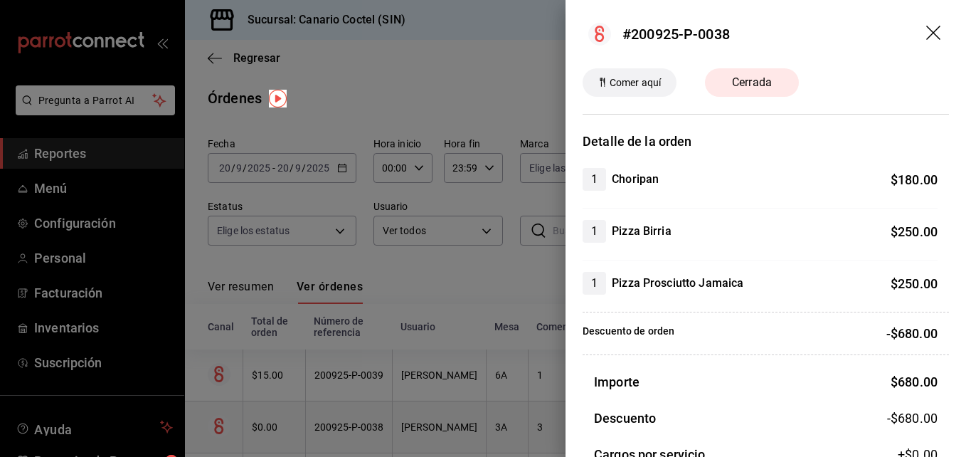
click at [364, 425] on div at bounding box center [483, 228] width 966 height 457
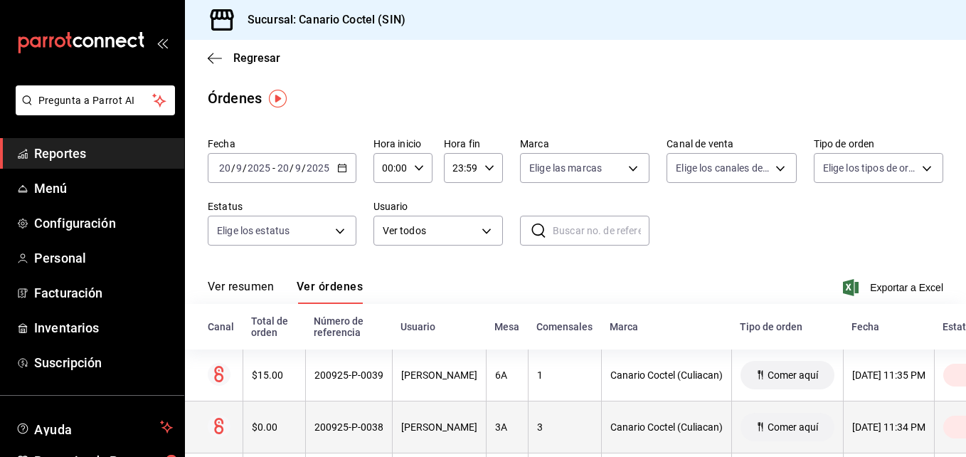
scroll to position [71, 0]
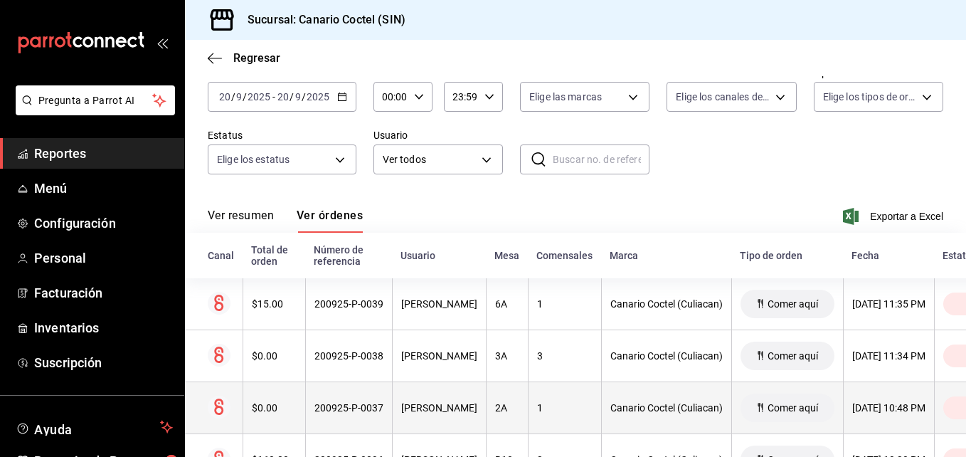
click at [364, 413] on div "200925-P-0037" at bounding box center [348, 407] width 69 height 11
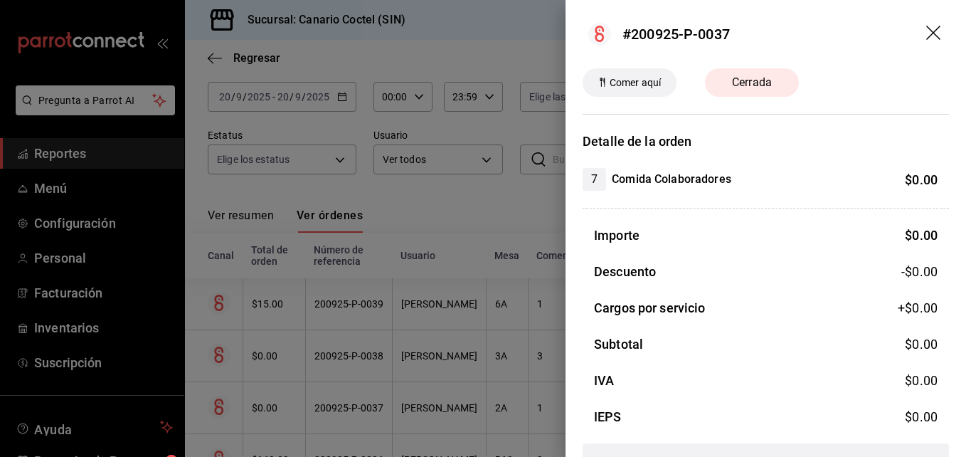
click at [364, 413] on div at bounding box center [483, 228] width 966 height 457
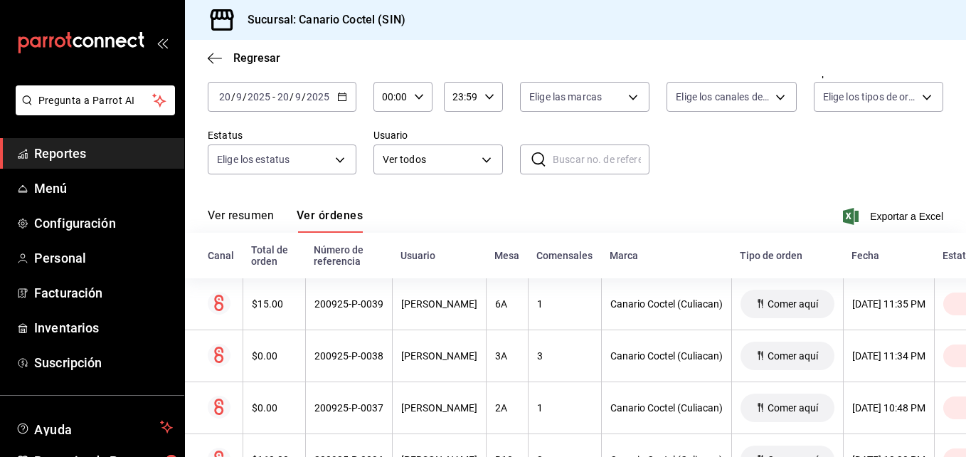
scroll to position [142, 0]
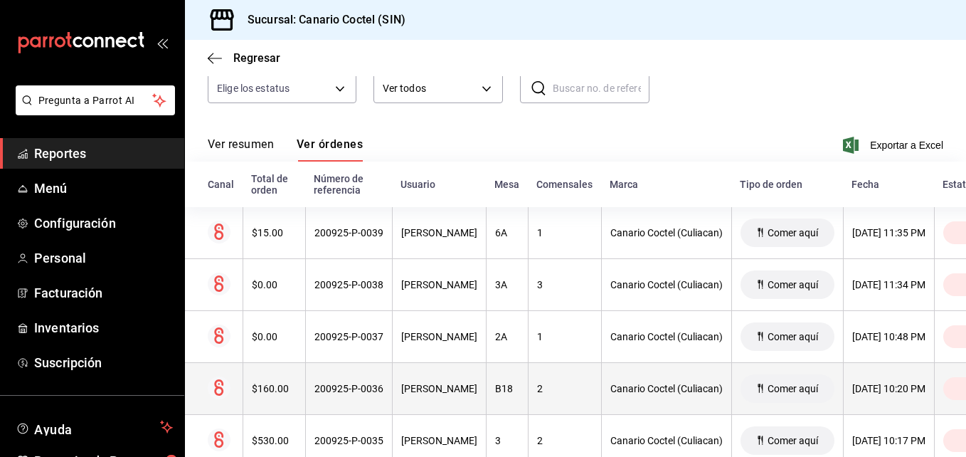
click at [363, 394] on div "200925-P-0036" at bounding box center [348, 388] width 69 height 11
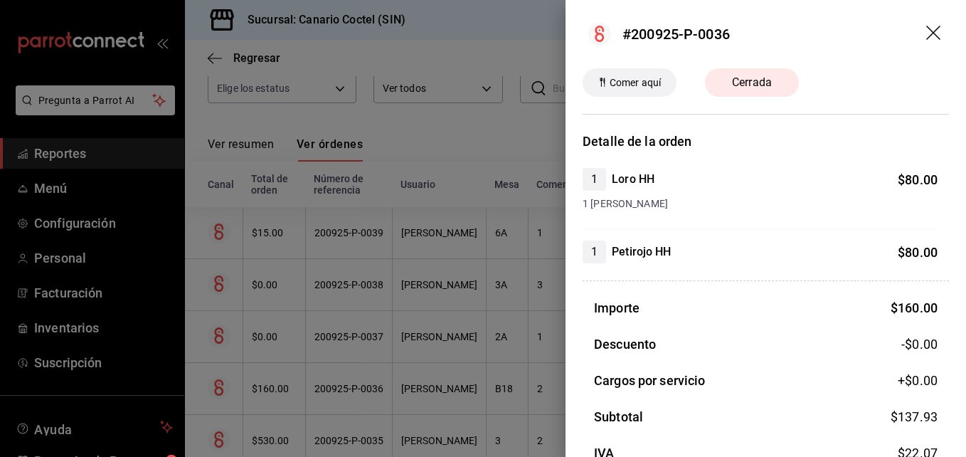
click at [363, 395] on div at bounding box center [483, 228] width 966 height 457
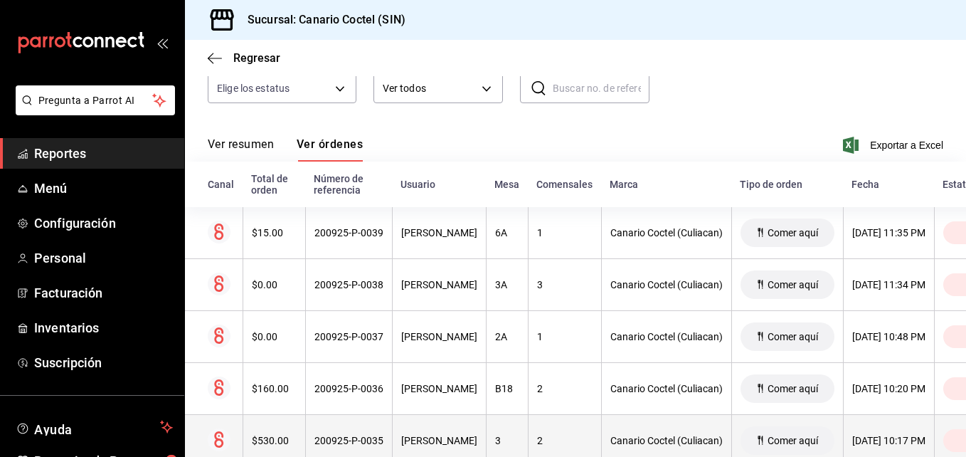
click at [356, 442] on div "200925-P-0035" at bounding box center [348, 439] width 69 height 11
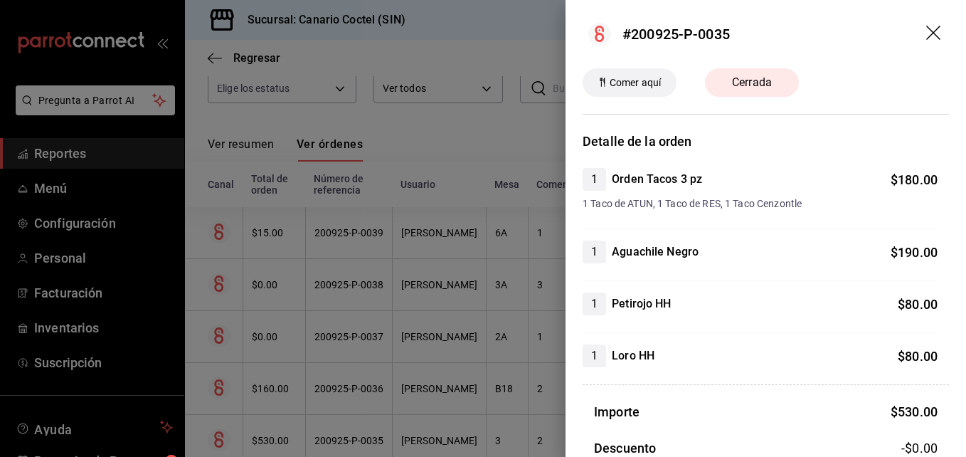
scroll to position [71, 0]
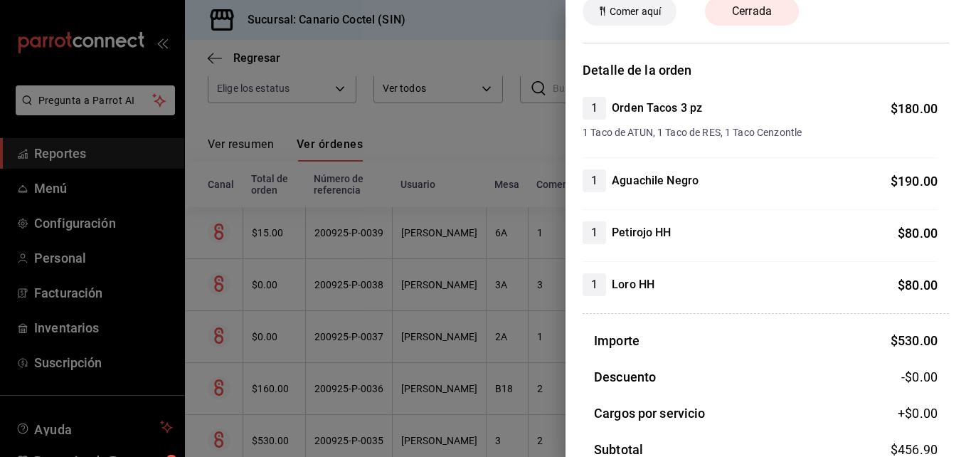
click at [359, 435] on div at bounding box center [483, 228] width 966 height 457
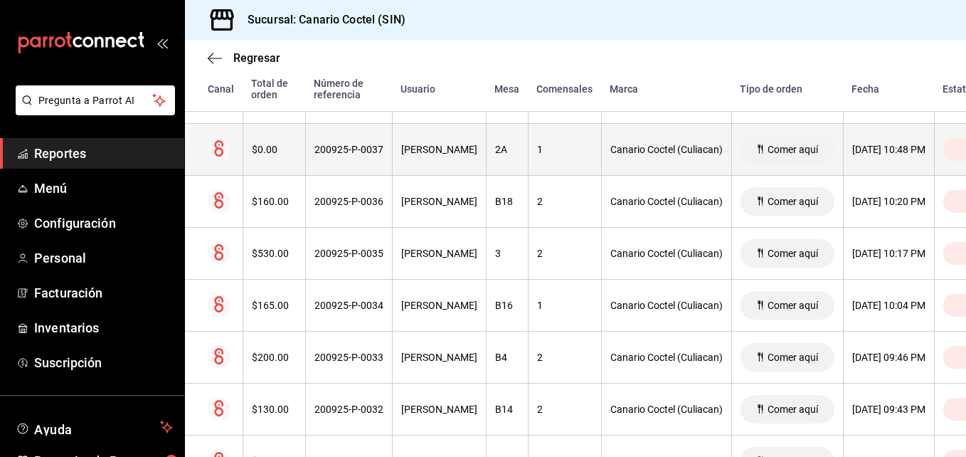
scroll to position [427, 0]
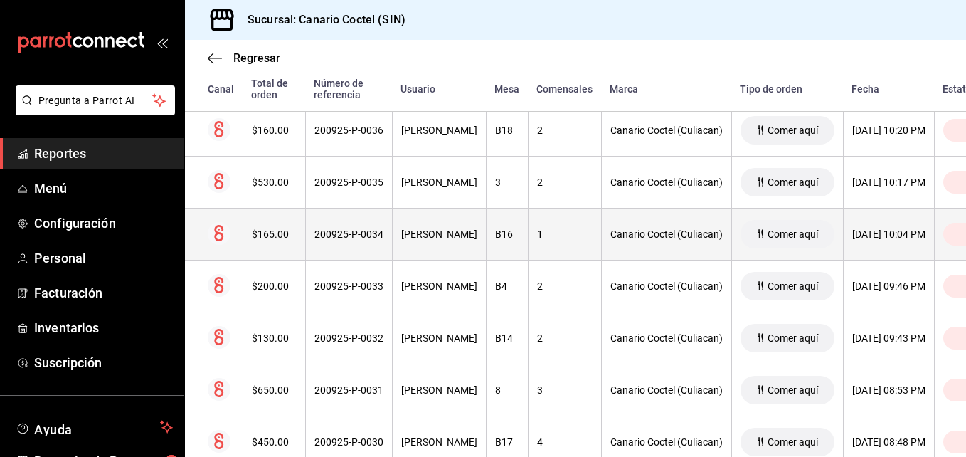
click at [353, 233] on div "200925-P-0034" at bounding box center [348, 233] width 69 height 11
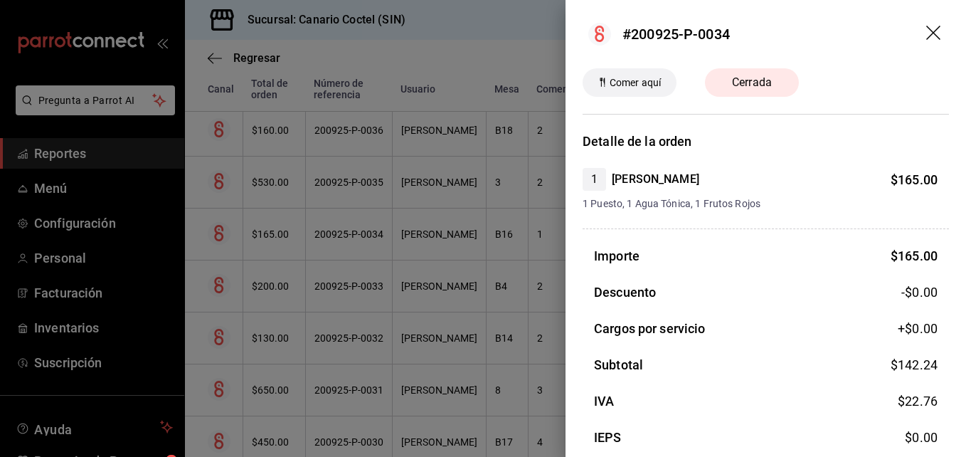
click at [348, 286] on div at bounding box center [483, 228] width 966 height 457
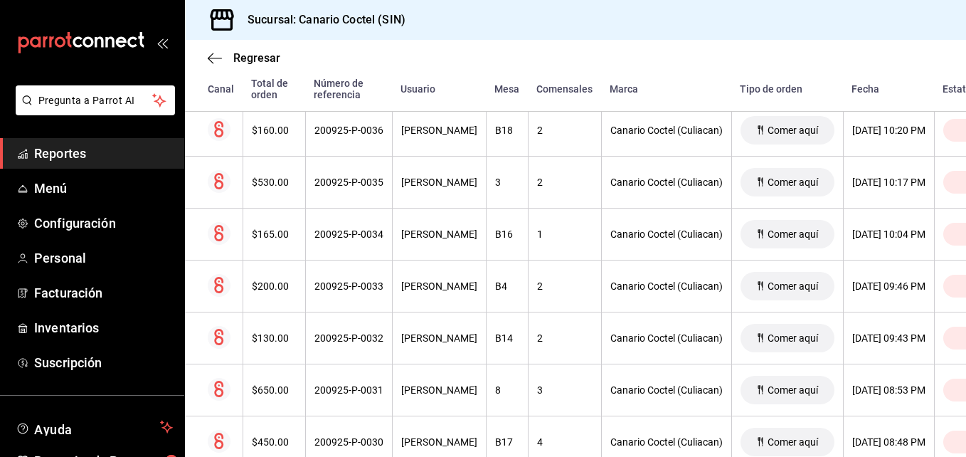
click at [348, 286] on div "200925-P-0033" at bounding box center [348, 285] width 69 height 11
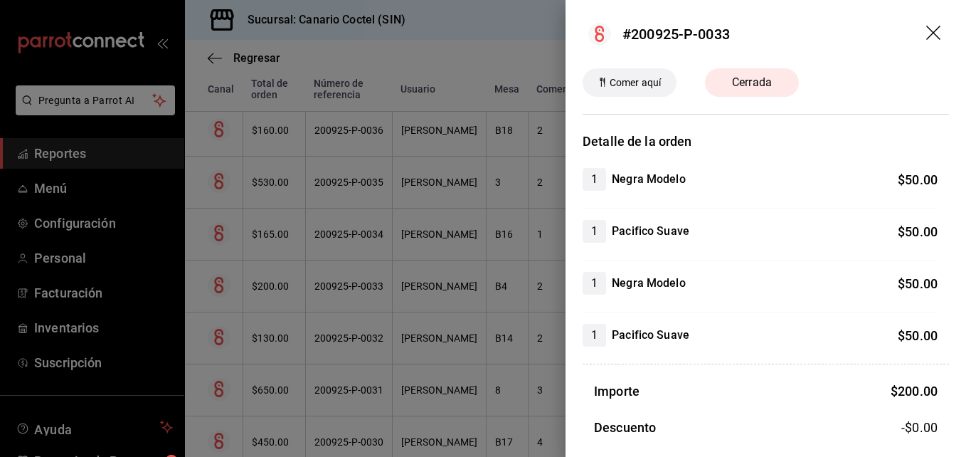
click at [347, 338] on div at bounding box center [483, 228] width 966 height 457
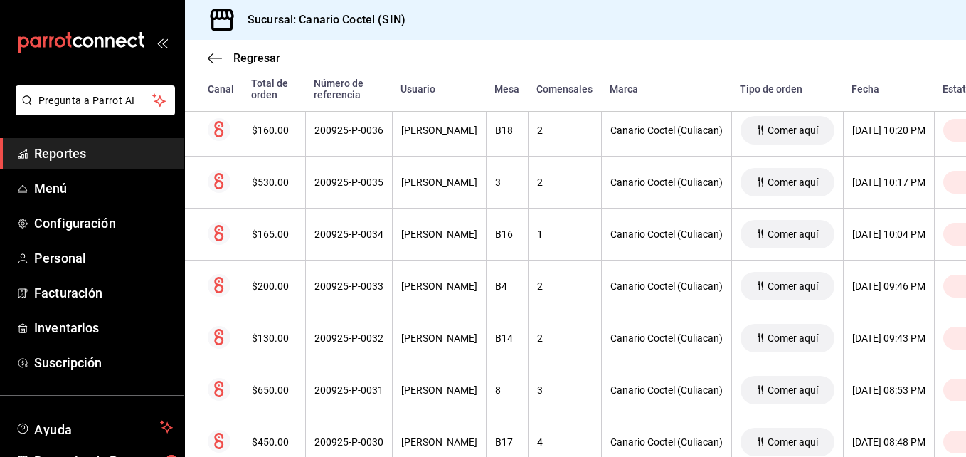
click at [347, 338] on div "200925-P-0032" at bounding box center [348, 337] width 69 height 11
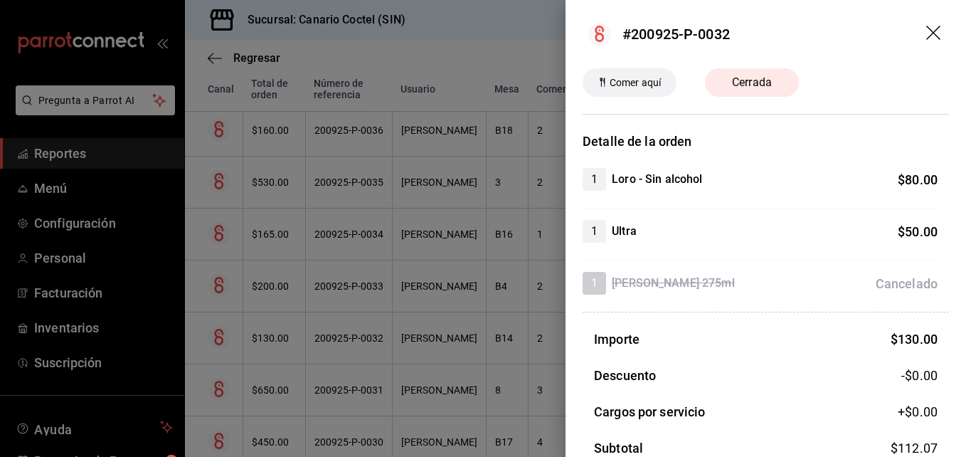
click at [347, 338] on div at bounding box center [483, 228] width 966 height 457
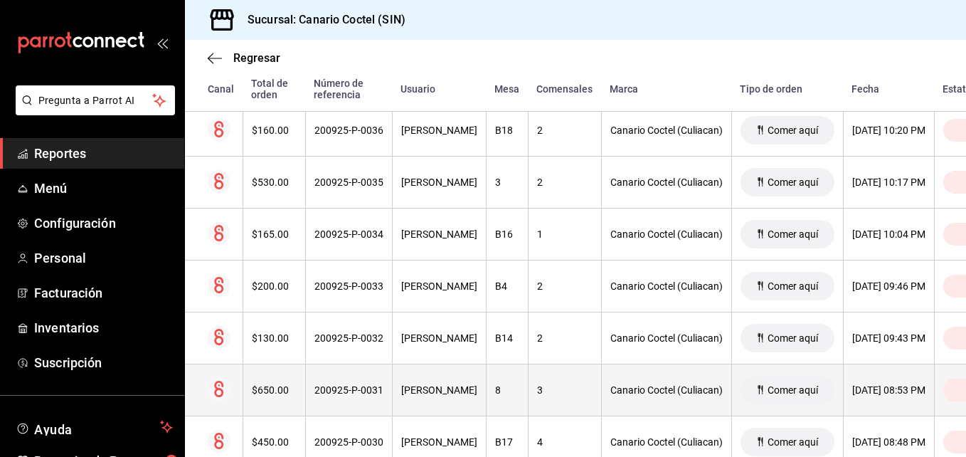
click at [336, 387] on div "200925-P-0031" at bounding box center [348, 389] width 69 height 11
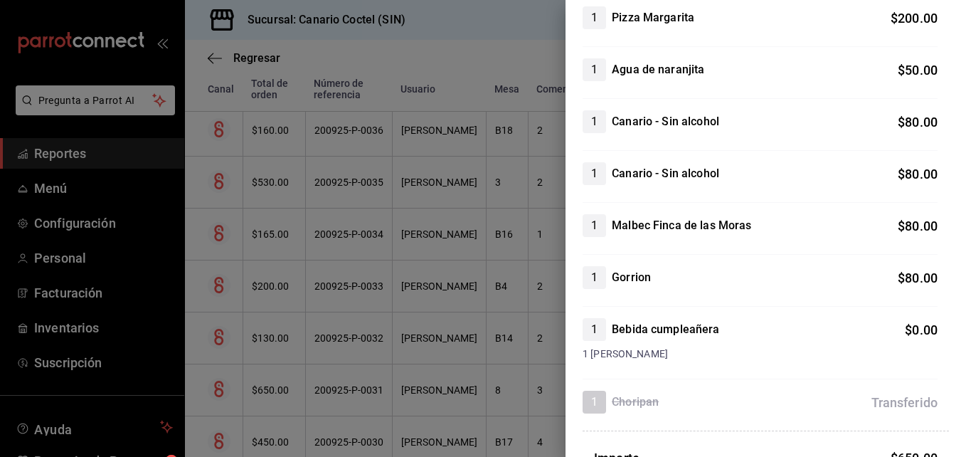
scroll to position [284, 0]
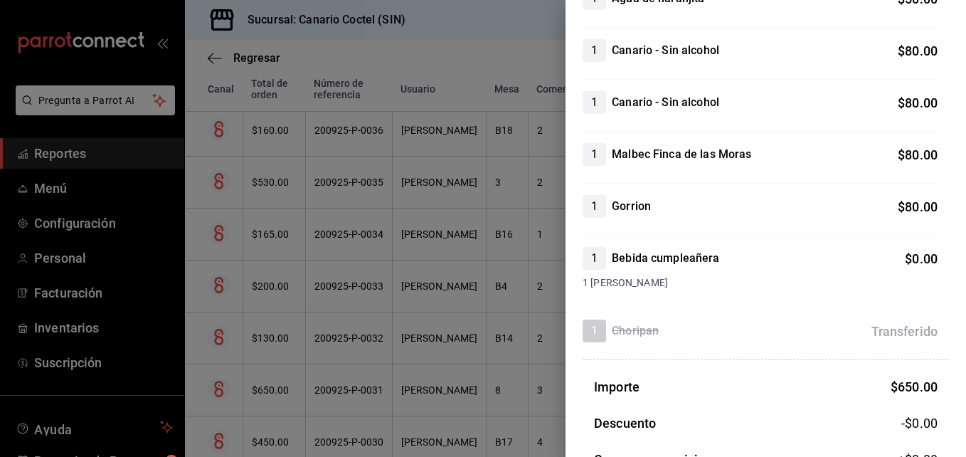
click at [402, 391] on div at bounding box center [483, 228] width 966 height 457
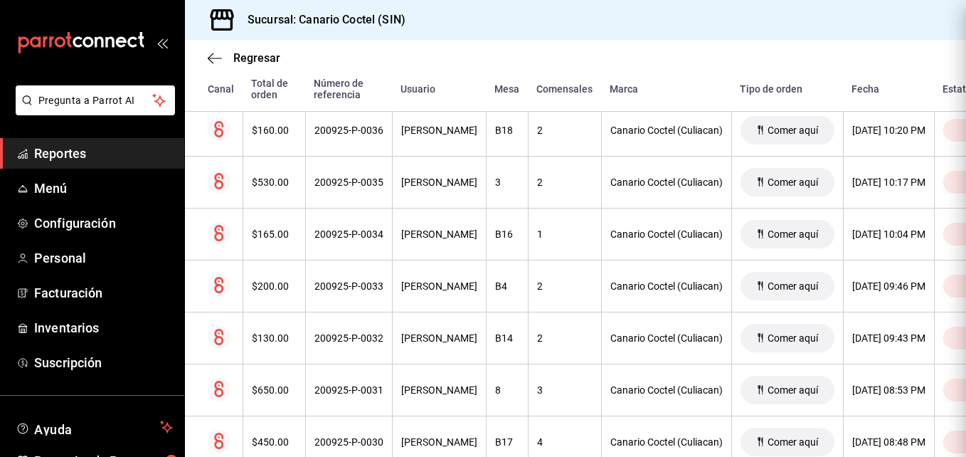
scroll to position [0, 0]
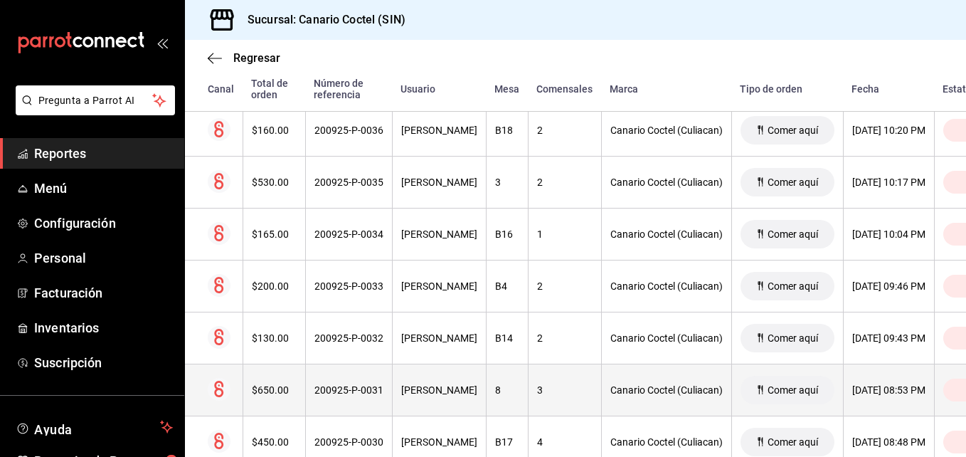
click at [384, 385] on th "200925-P-0031" at bounding box center [348, 390] width 87 height 52
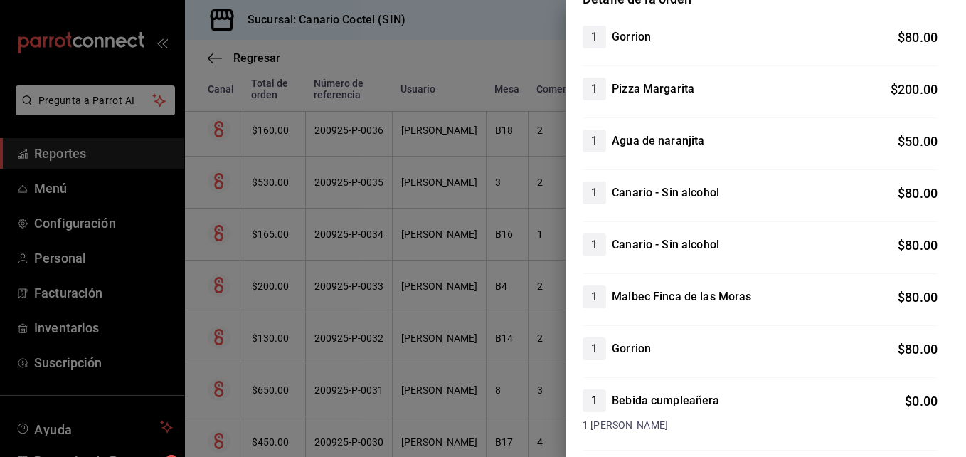
scroll to position [213, 0]
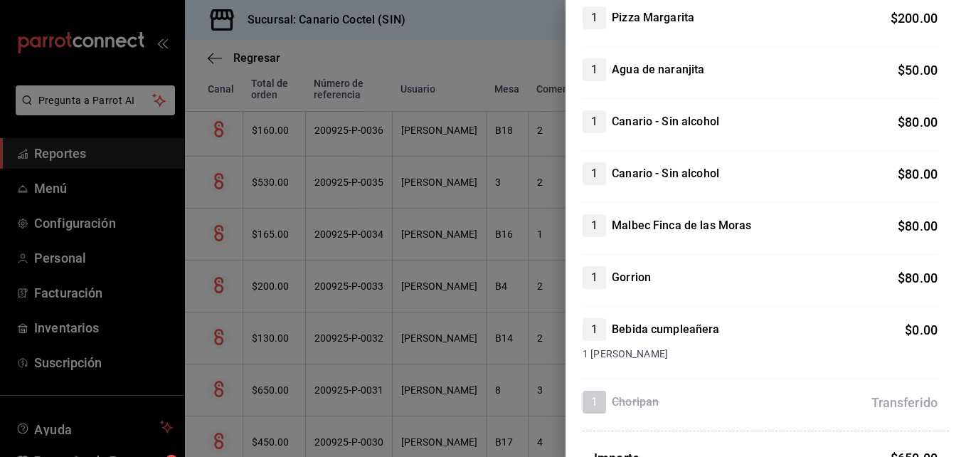
click at [289, 388] on div at bounding box center [483, 228] width 966 height 457
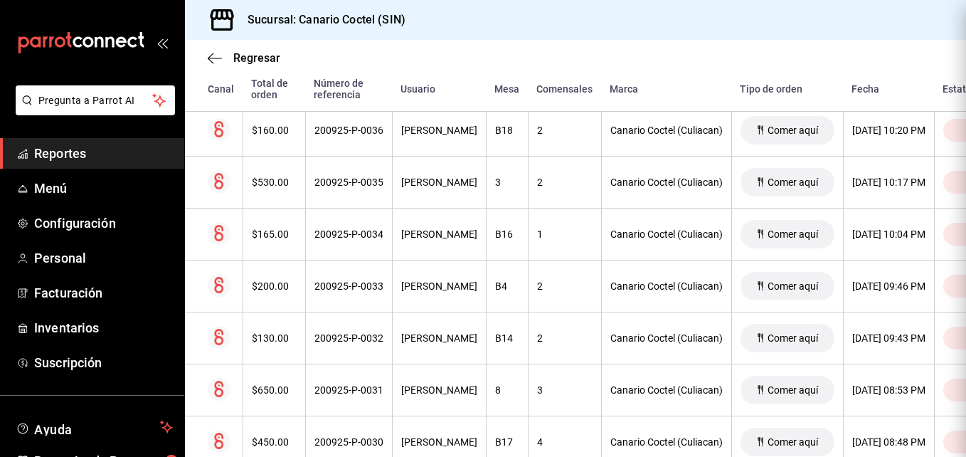
scroll to position [0, 0]
click at [262, 60] on span "Regresar" at bounding box center [256, 58] width 47 height 14
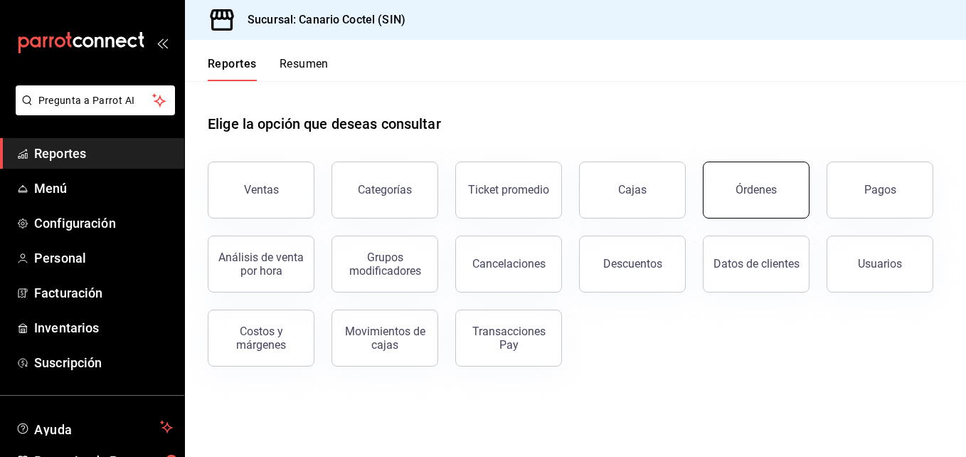
click at [764, 194] on div "Órdenes" at bounding box center [755, 190] width 41 height 14
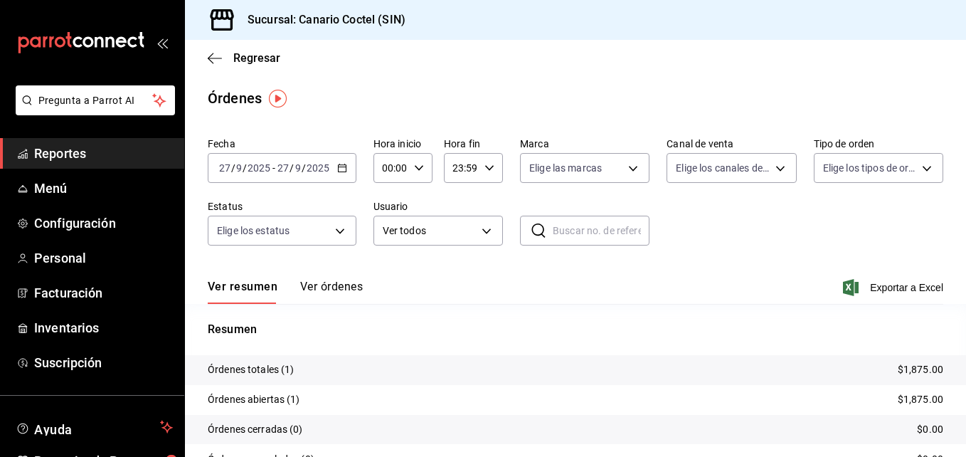
click at [345, 169] on \(Stroke\) "button" at bounding box center [342, 168] width 9 height 8
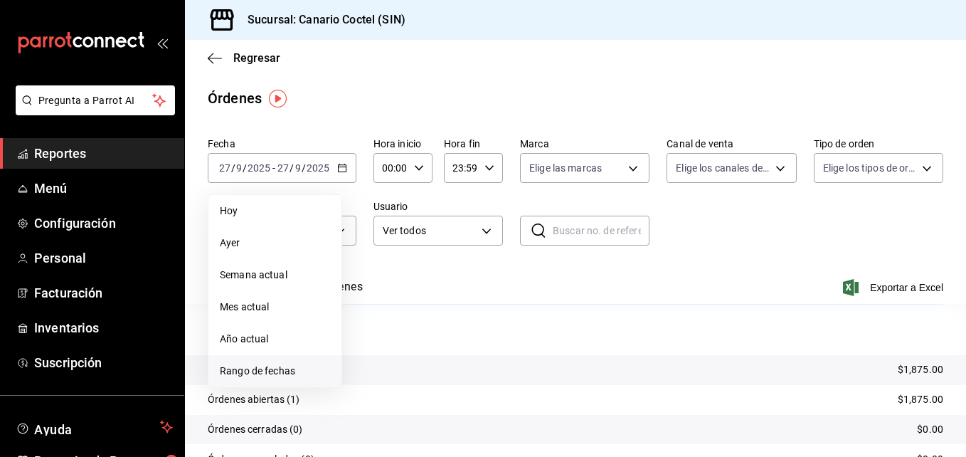
click at [291, 376] on span "Rango de fechas" at bounding box center [275, 370] width 110 height 15
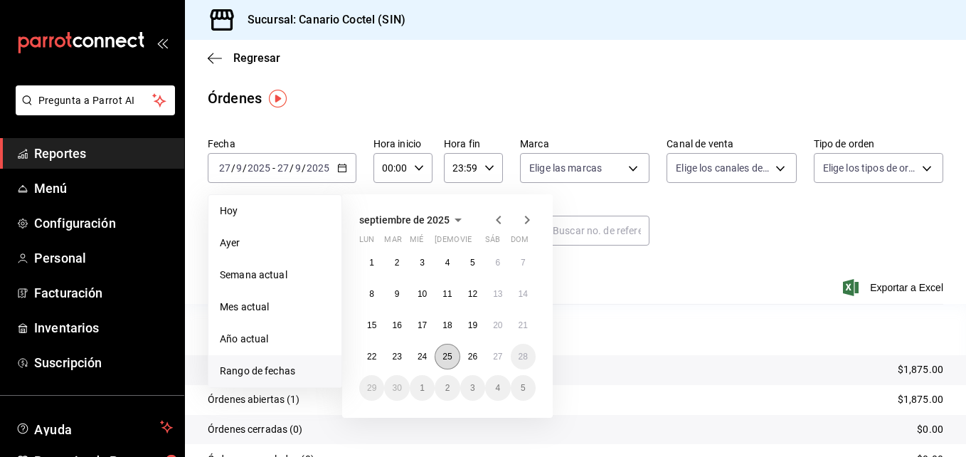
click at [447, 354] on abbr "25" at bounding box center [446, 356] width 9 height 10
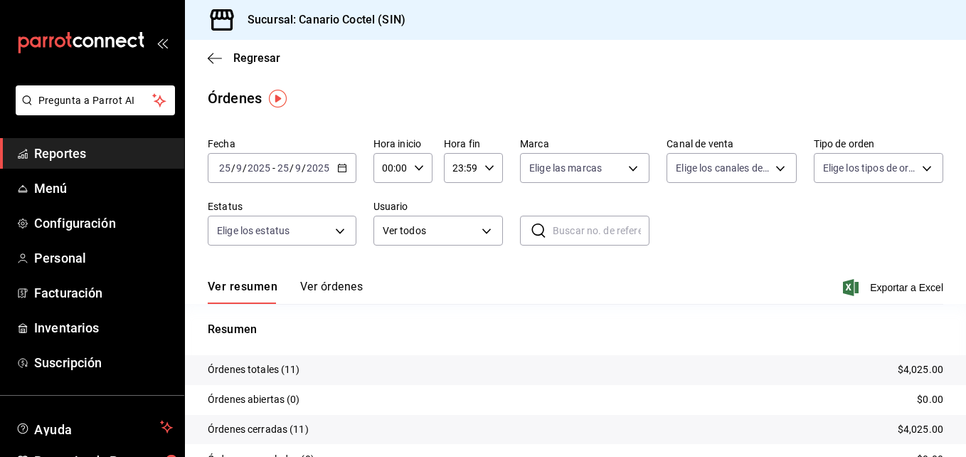
click at [341, 285] on button "Ver órdenes" at bounding box center [331, 291] width 63 height 24
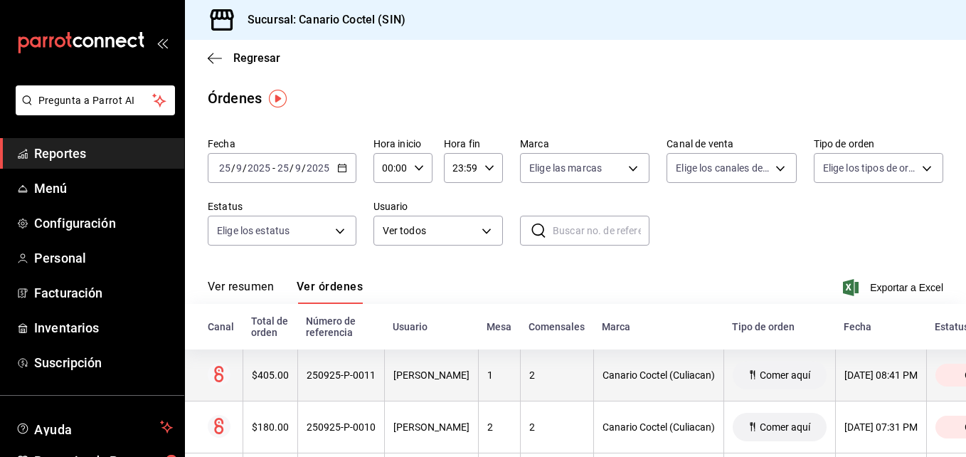
click at [286, 372] on div "$405.00" at bounding box center [270, 374] width 37 height 11
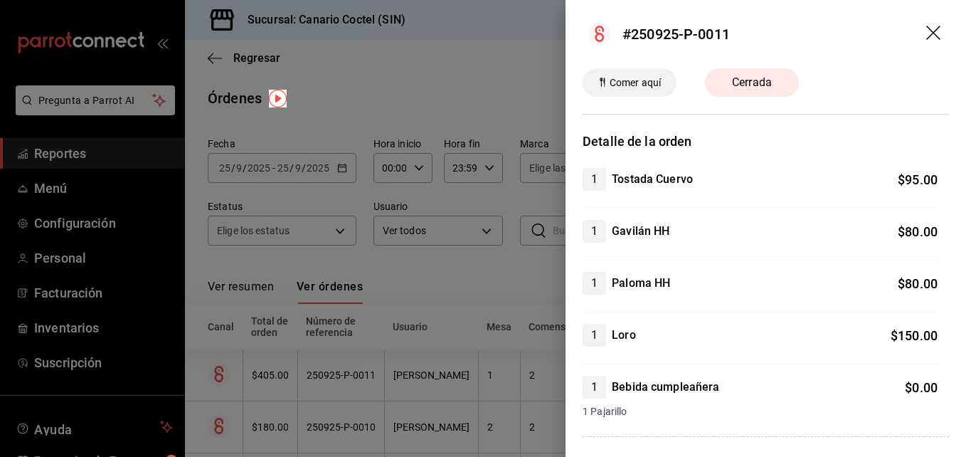
click at [286, 372] on div at bounding box center [483, 228] width 966 height 457
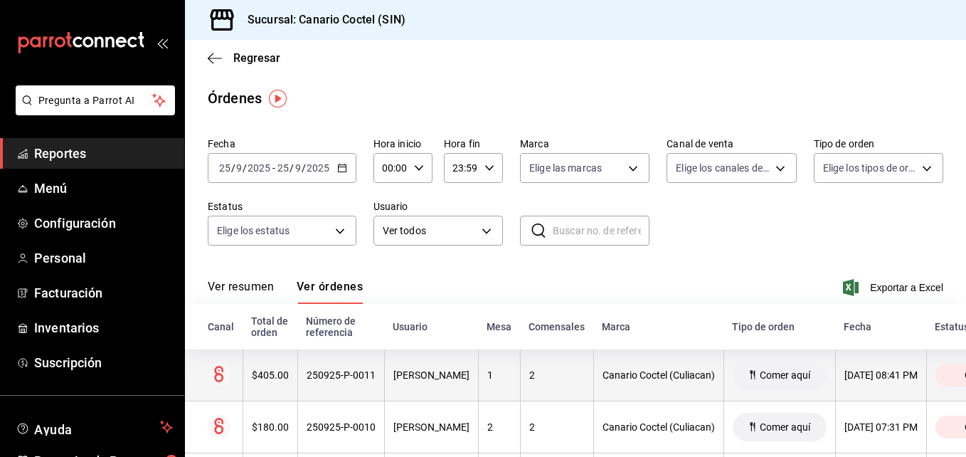
click at [277, 371] on div "$405.00" at bounding box center [270, 374] width 37 height 11
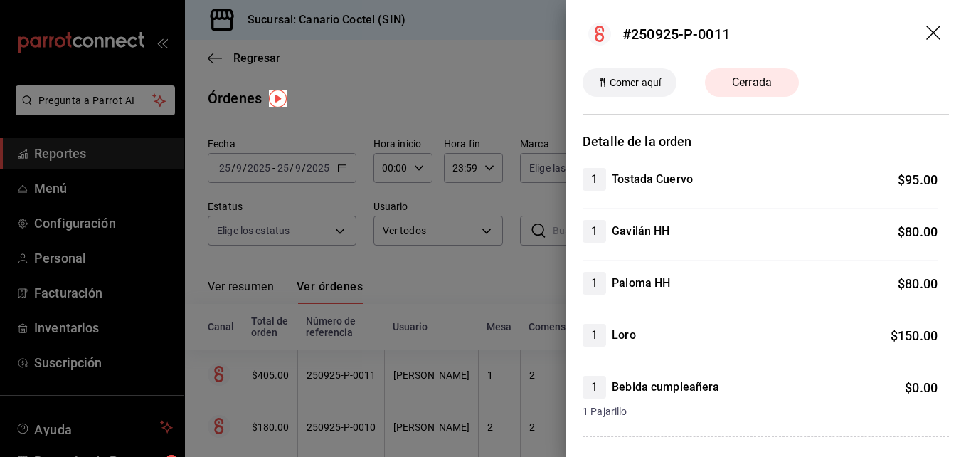
click at [406, 84] on div at bounding box center [483, 228] width 966 height 457
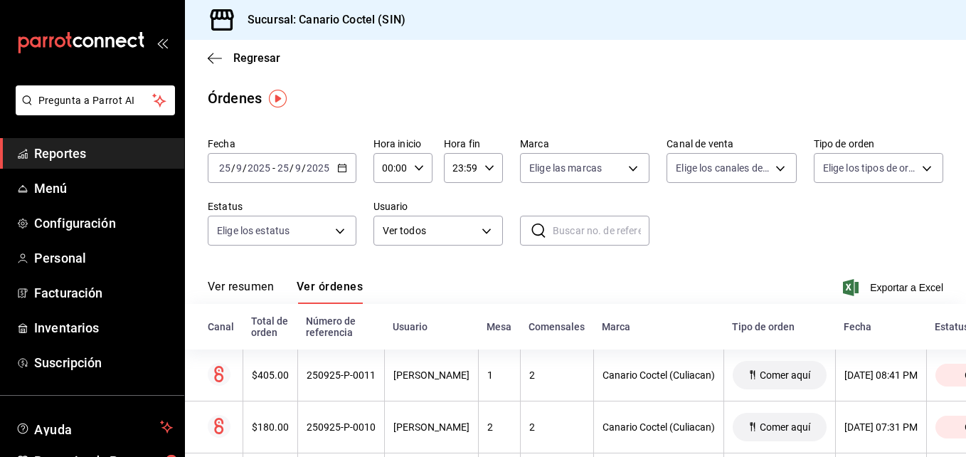
click at [343, 168] on icon "button" at bounding box center [342, 168] width 10 height 10
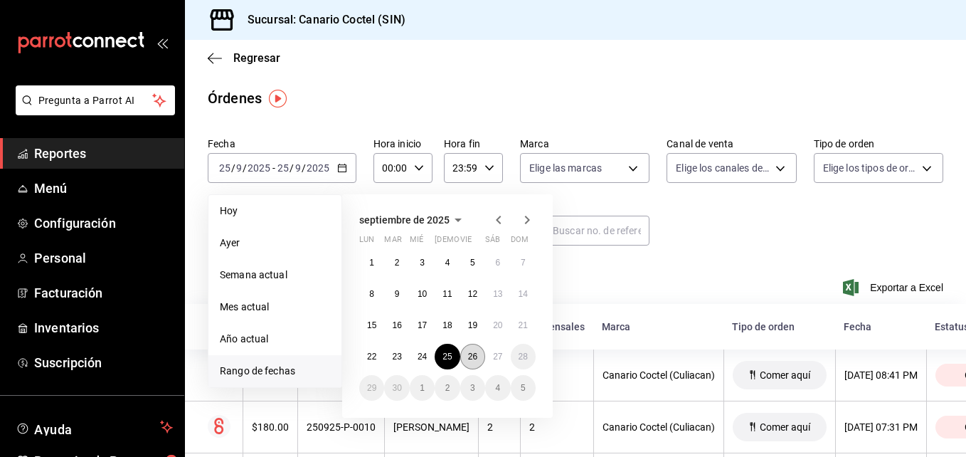
click at [472, 355] on abbr "26" at bounding box center [472, 356] width 9 height 10
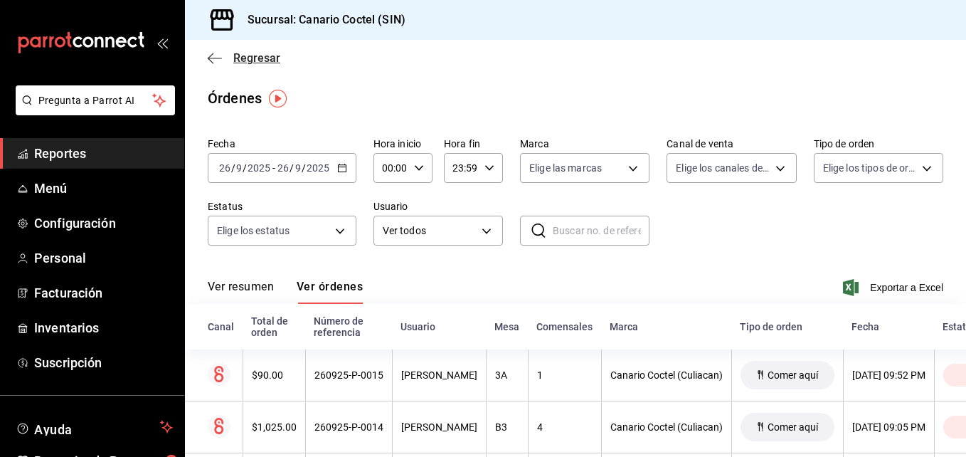
click at [263, 54] on span "Regresar" at bounding box center [256, 58] width 47 height 14
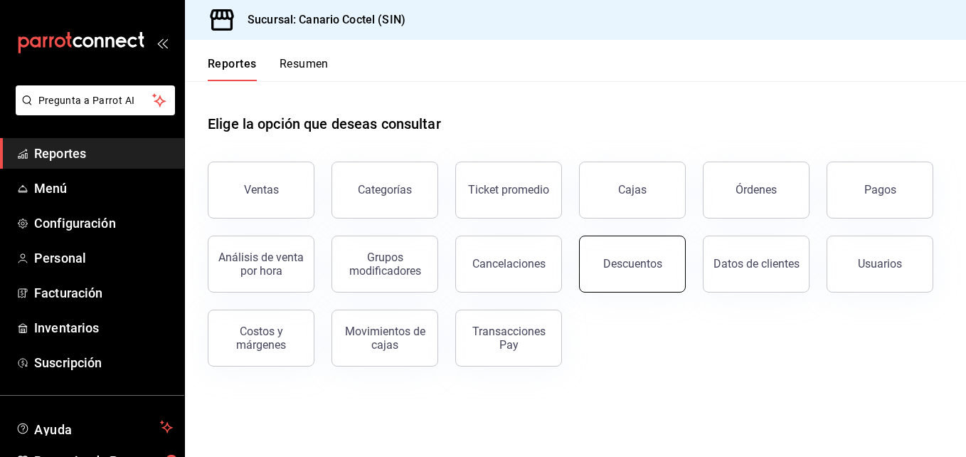
click at [636, 258] on div "Descuentos" at bounding box center [632, 264] width 59 height 14
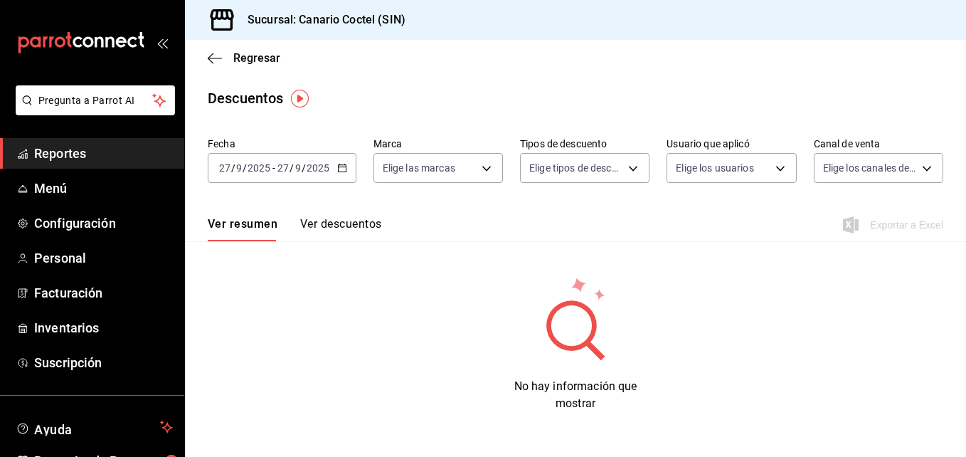
click at [342, 166] on icon "button" at bounding box center [342, 168] width 10 height 10
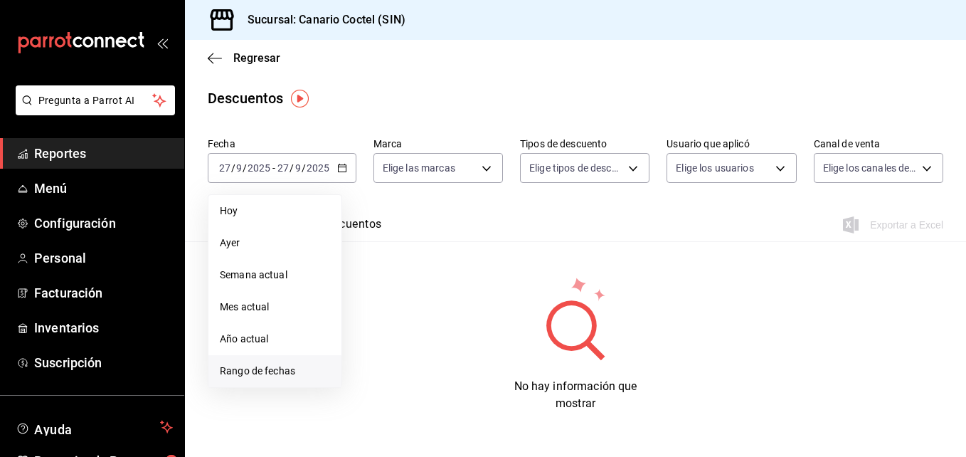
click at [280, 364] on span "Rango de fechas" at bounding box center [275, 370] width 110 height 15
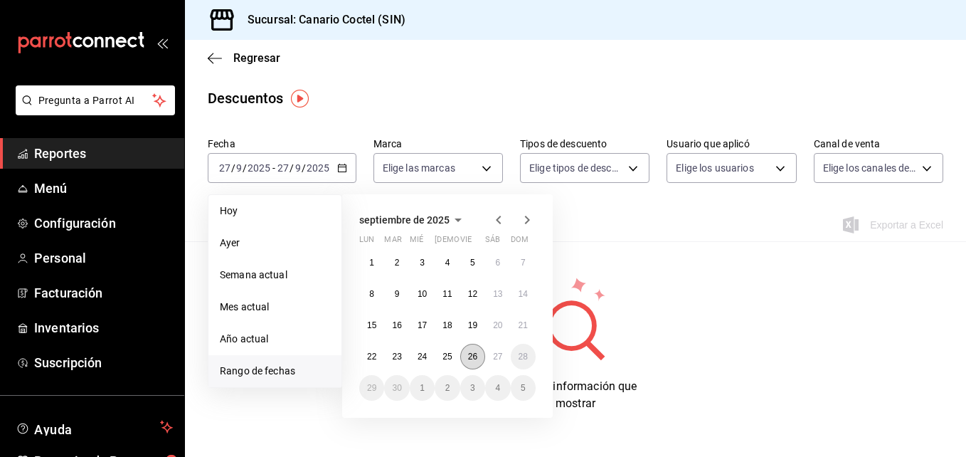
click at [476, 358] on abbr "26" at bounding box center [472, 356] width 9 height 10
click at [475, 358] on abbr "26" at bounding box center [472, 356] width 9 height 10
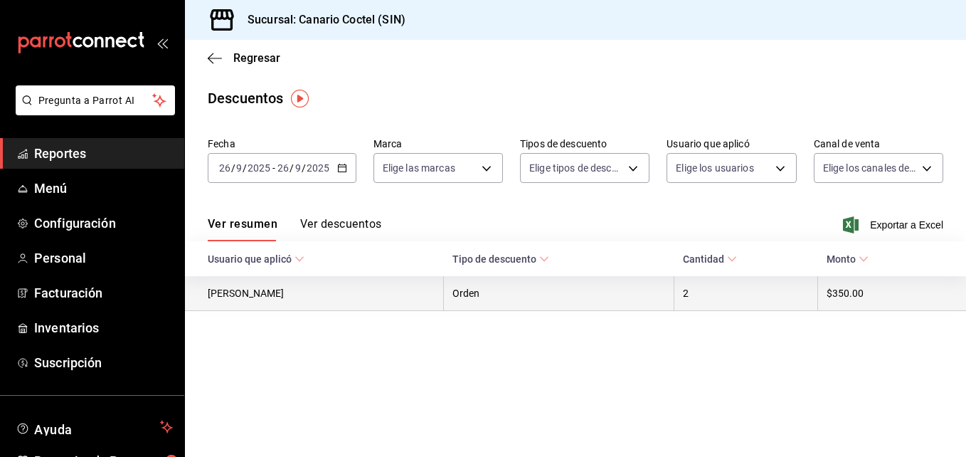
click at [256, 294] on th "[PERSON_NAME]" at bounding box center [314, 293] width 259 height 35
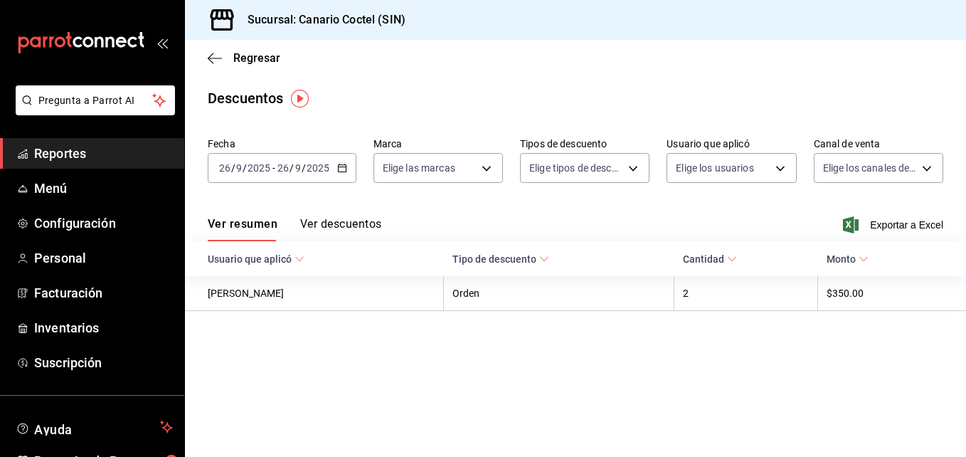
click at [341, 221] on button "Ver descuentos" at bounding box center [340, 229] width 81 height 24
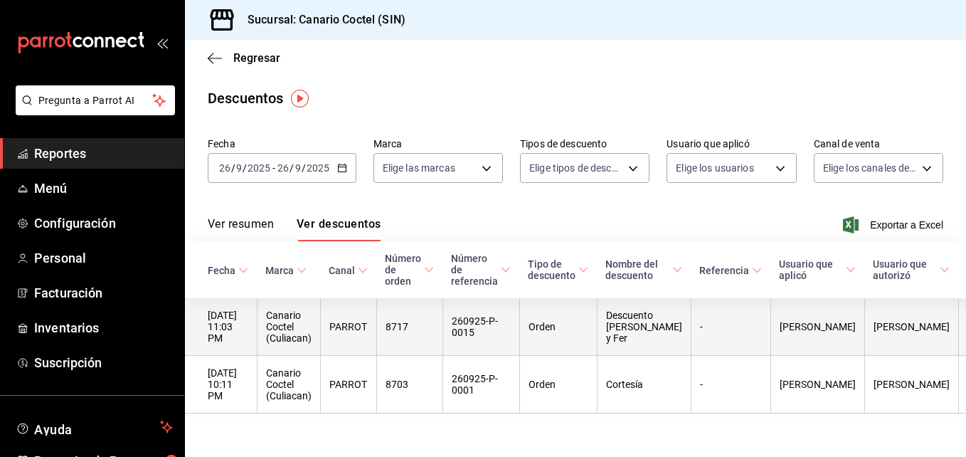
scroll to position [31, 0]
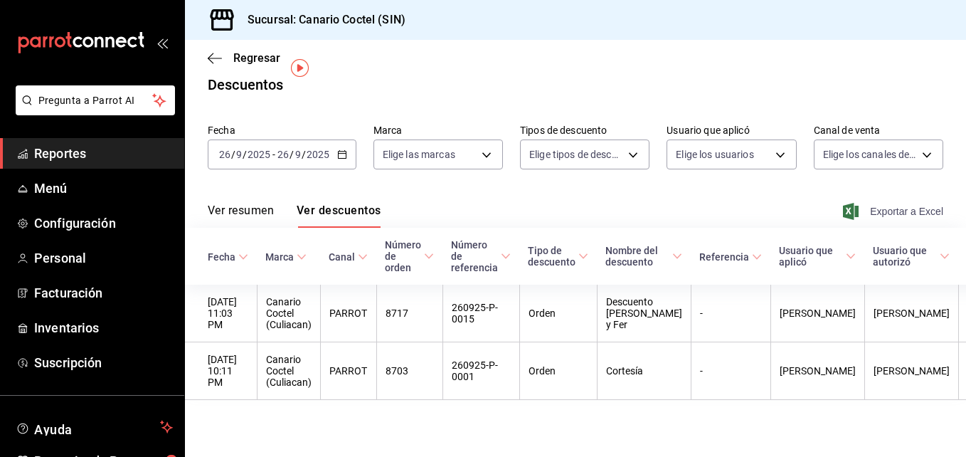
click at [892, 203] on span "Exportar a Excel" at bounding box center [893, 211] width 97 height 17
click at [523, 66] on div "Regresar" at bounding box center [575, 58] width 781 height 36
click at [425, 79] on main "Regresar Descuentos Fecha [DATE] [DATE] - [DATE] [DATE] Marca Elige las marcas …" at bounding box center [575, 241] width 781 height 430
